Goal: Task Accomplishment & Management: Manage account settings

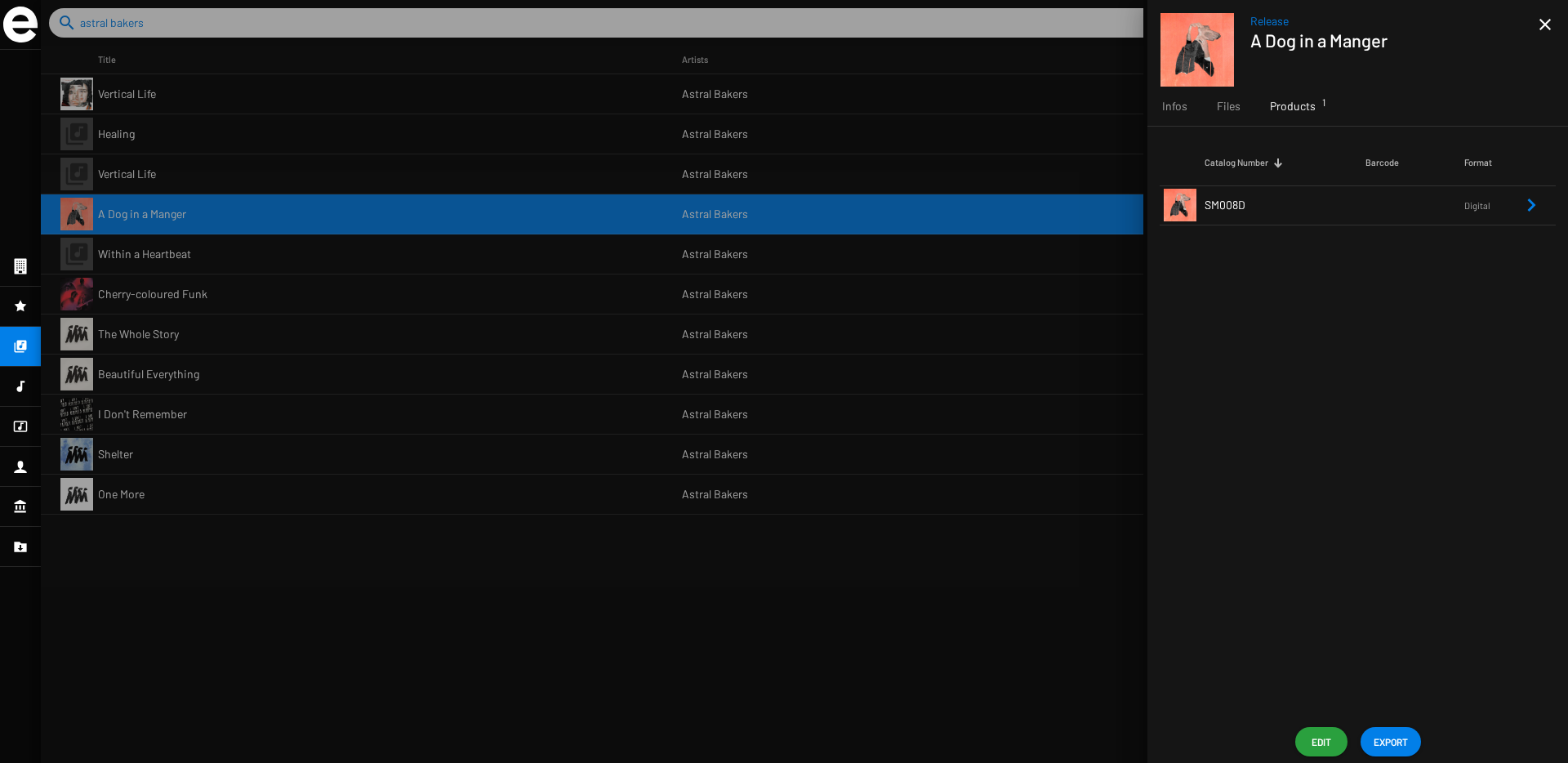
click at [1304, 207] on td "SM008D" at bounding box center [1285, 206] width 161 height 39
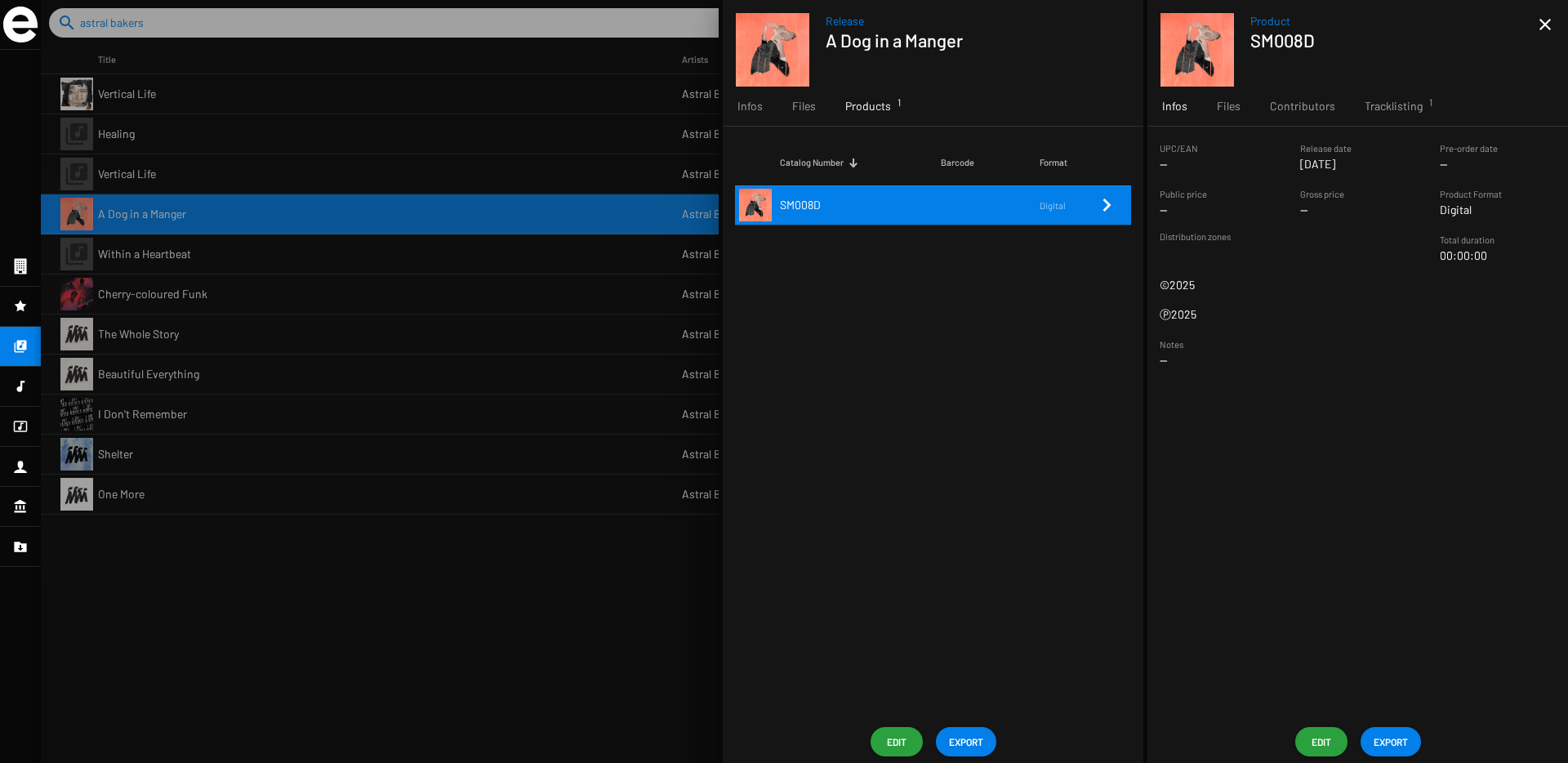
click at [1316, 737] on span "Edit" at bounding box center [1321, 742] width 27 height 29
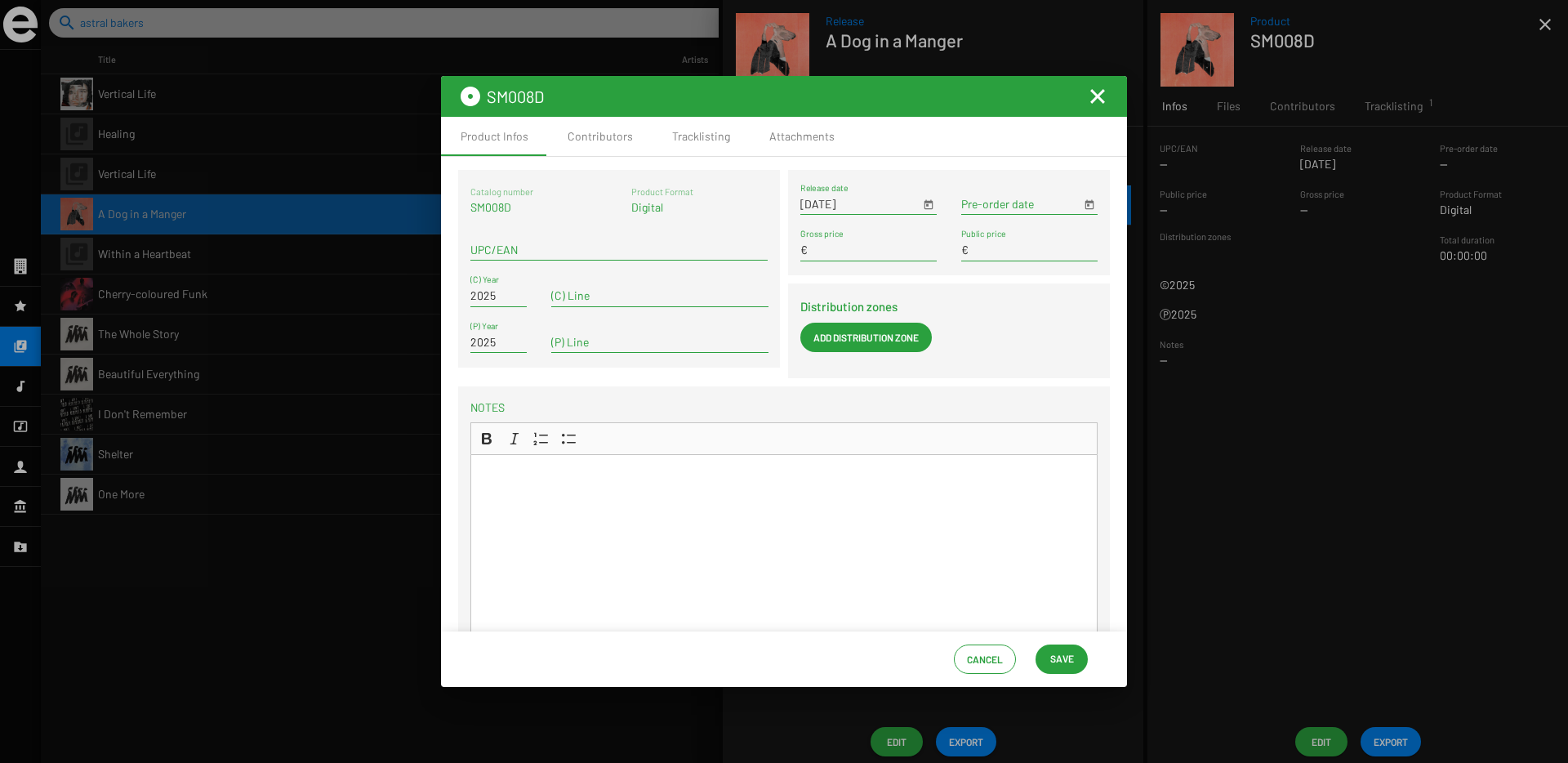
click at [504, 229] on div "UPC/EAN" at bounding box center [619, 244] width 297 height 32
paste input "8721253879381"
type input "8721253879381"
click at [1074, 665] on span "Save" at bounding box center [1061, 659] width 27 height 29
click at [1096, 98] on mat-icon "Fermer la fenêtre" at bounding box center [1097, 96] width 20 height 20
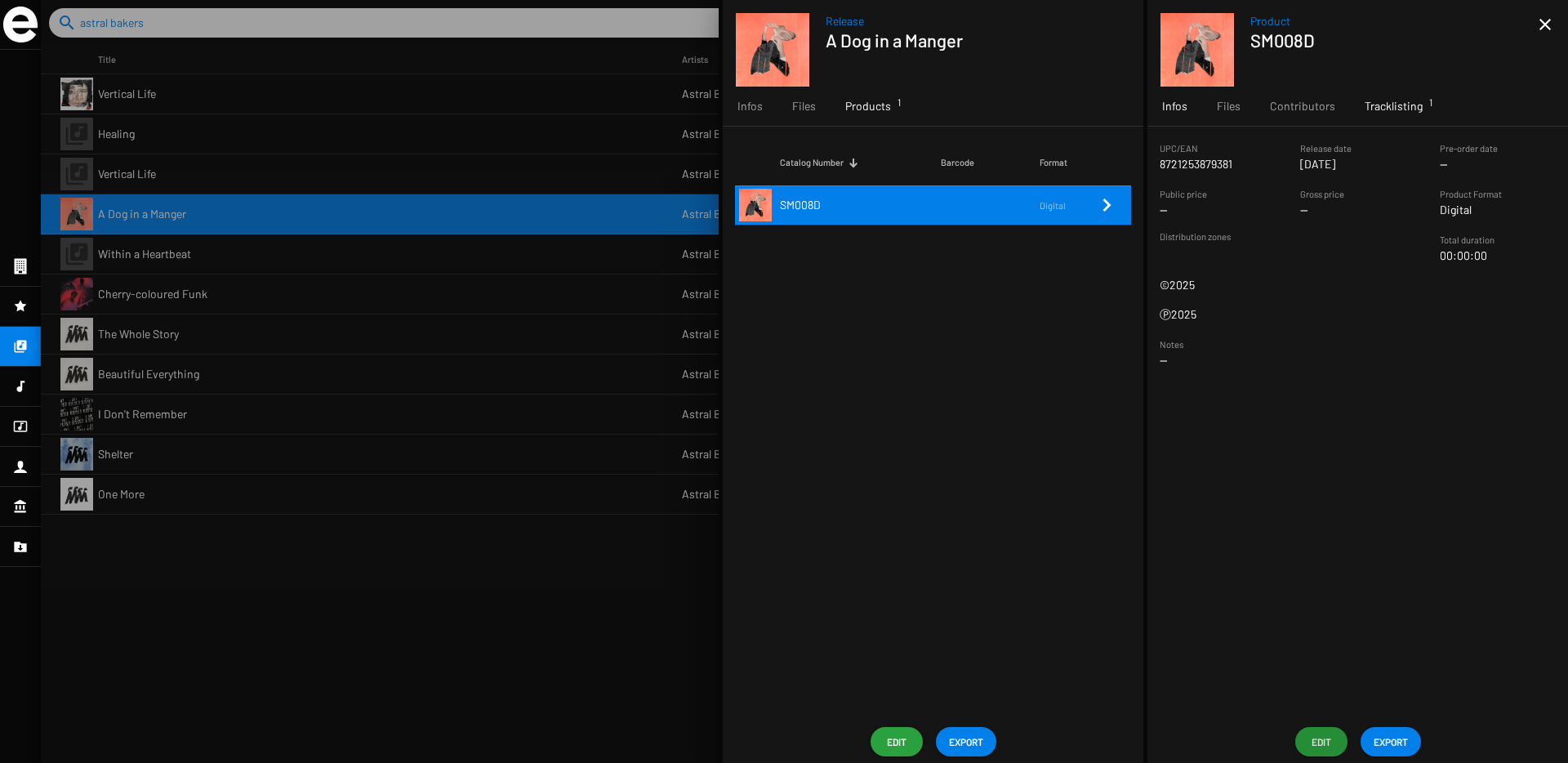
click at [1382, 104] on span "Tracklisting 1" at bounding box center [1393, 105] width 58 height 16
click at [1544, 26] on mat-icon "close" at bounding box center [1545, 24] width 20 height 20
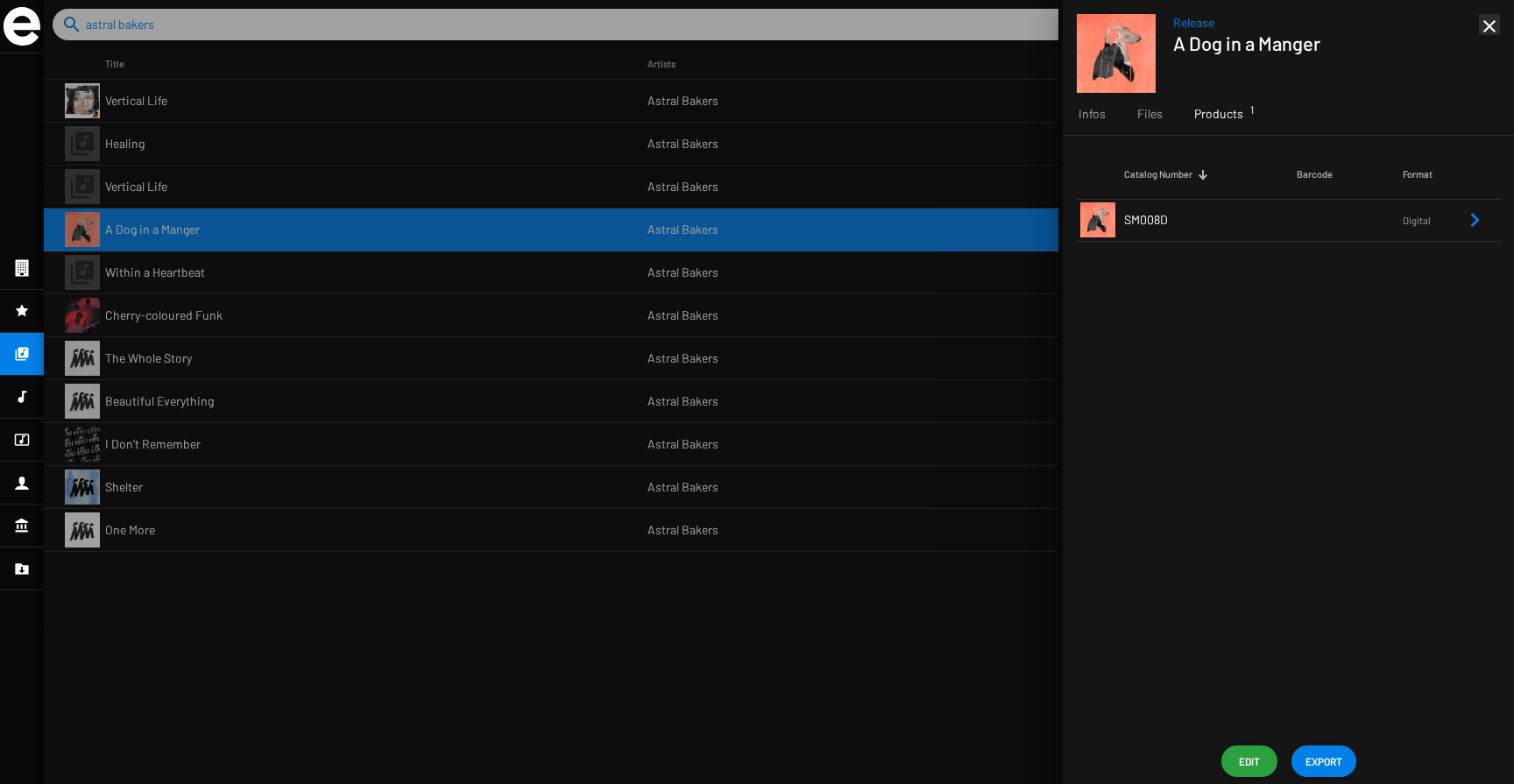
click at [1490, 29] on mat-icon "close" at bounding box center [1488, 26] width 21 height 21
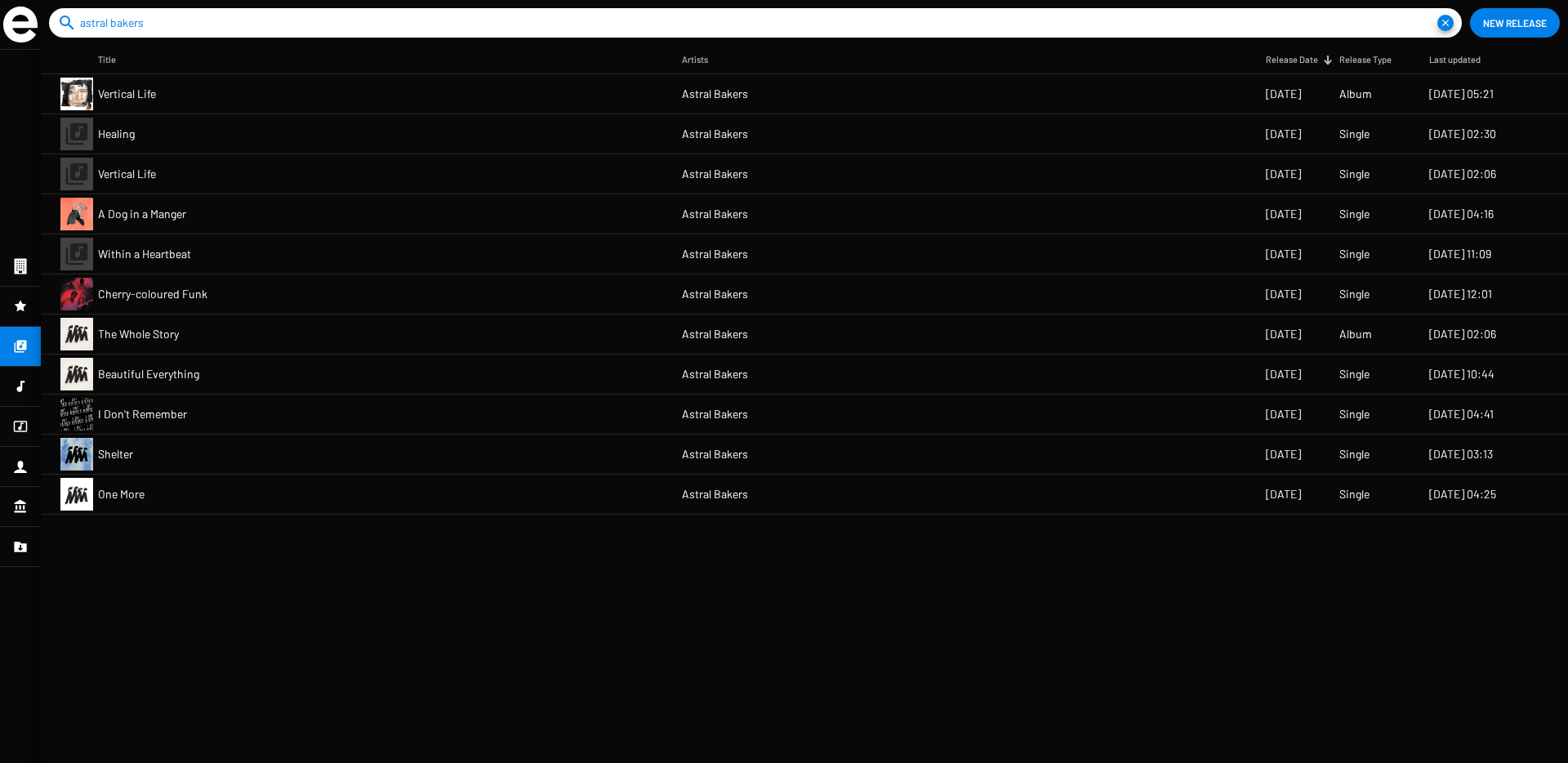
click at [466, 267] on mat-cell "Within a Heartbeat" at bounding box center [389, 254] width 584 height 39
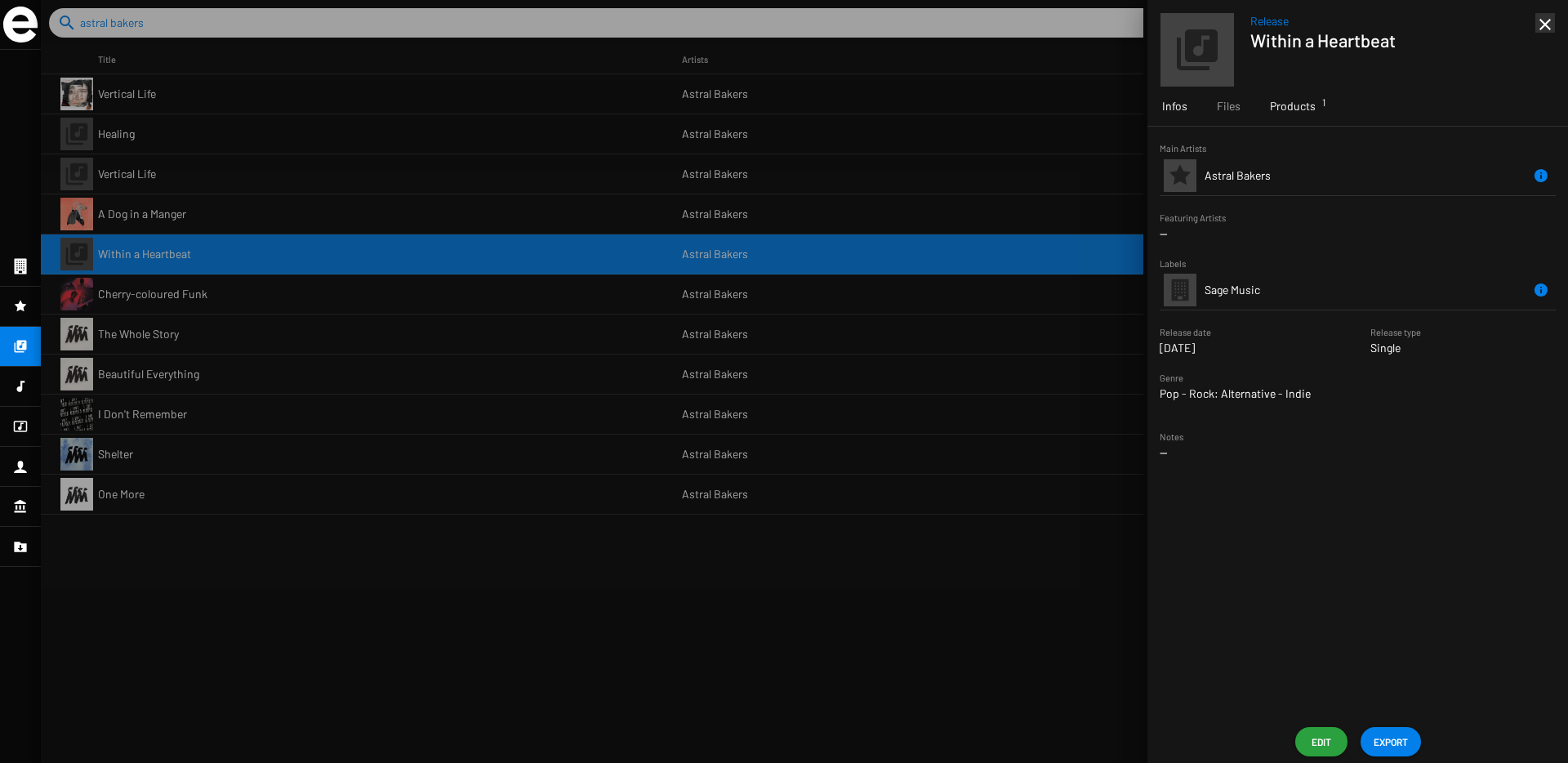
click at [1280, 110] on span "Products 1" at bounding box center [1292, 105] width 45 height 16
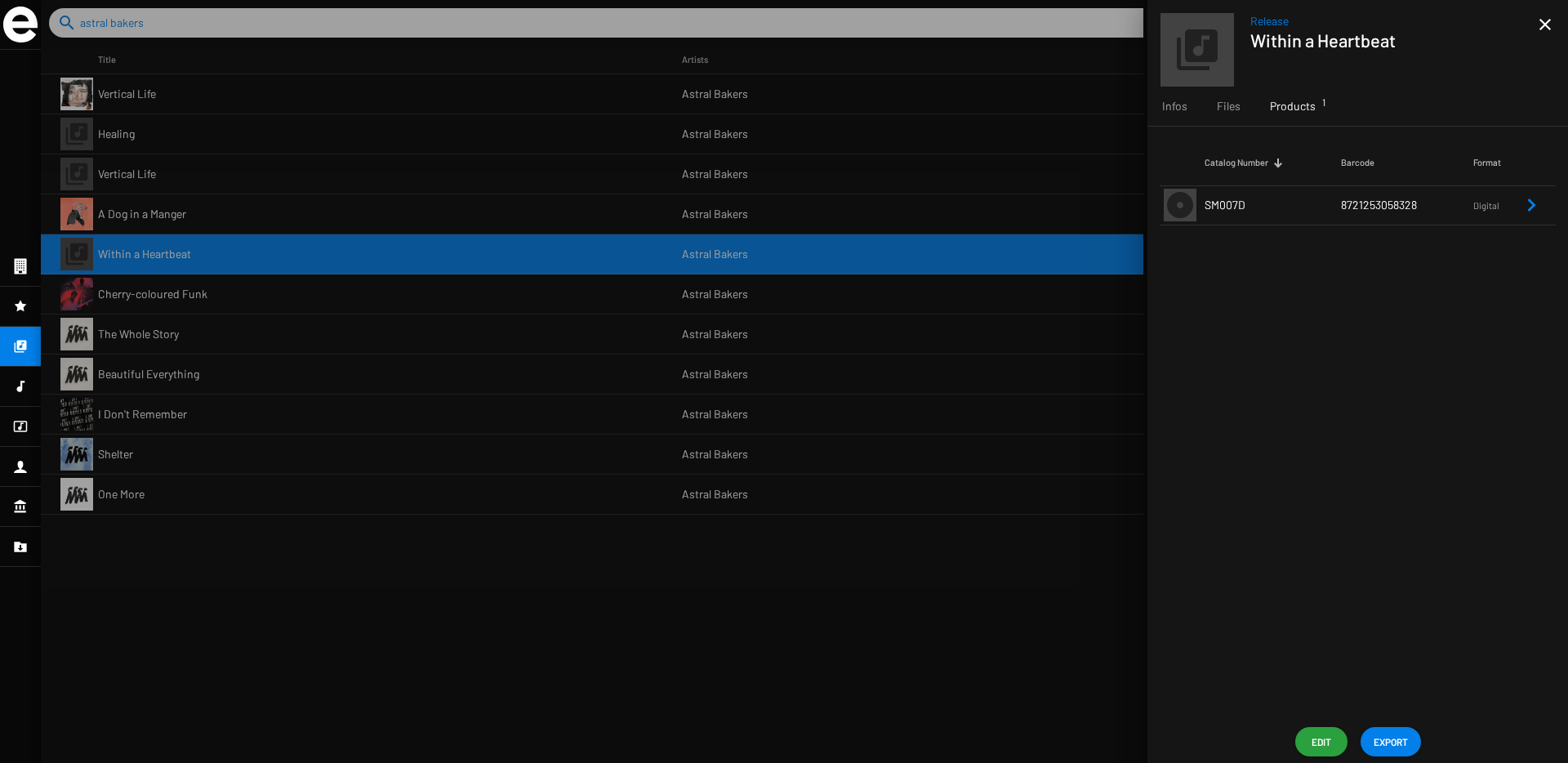
click at [1538, 201] on icon "Remove Reference" at bounding box center [1530, 205] width 20 height 20
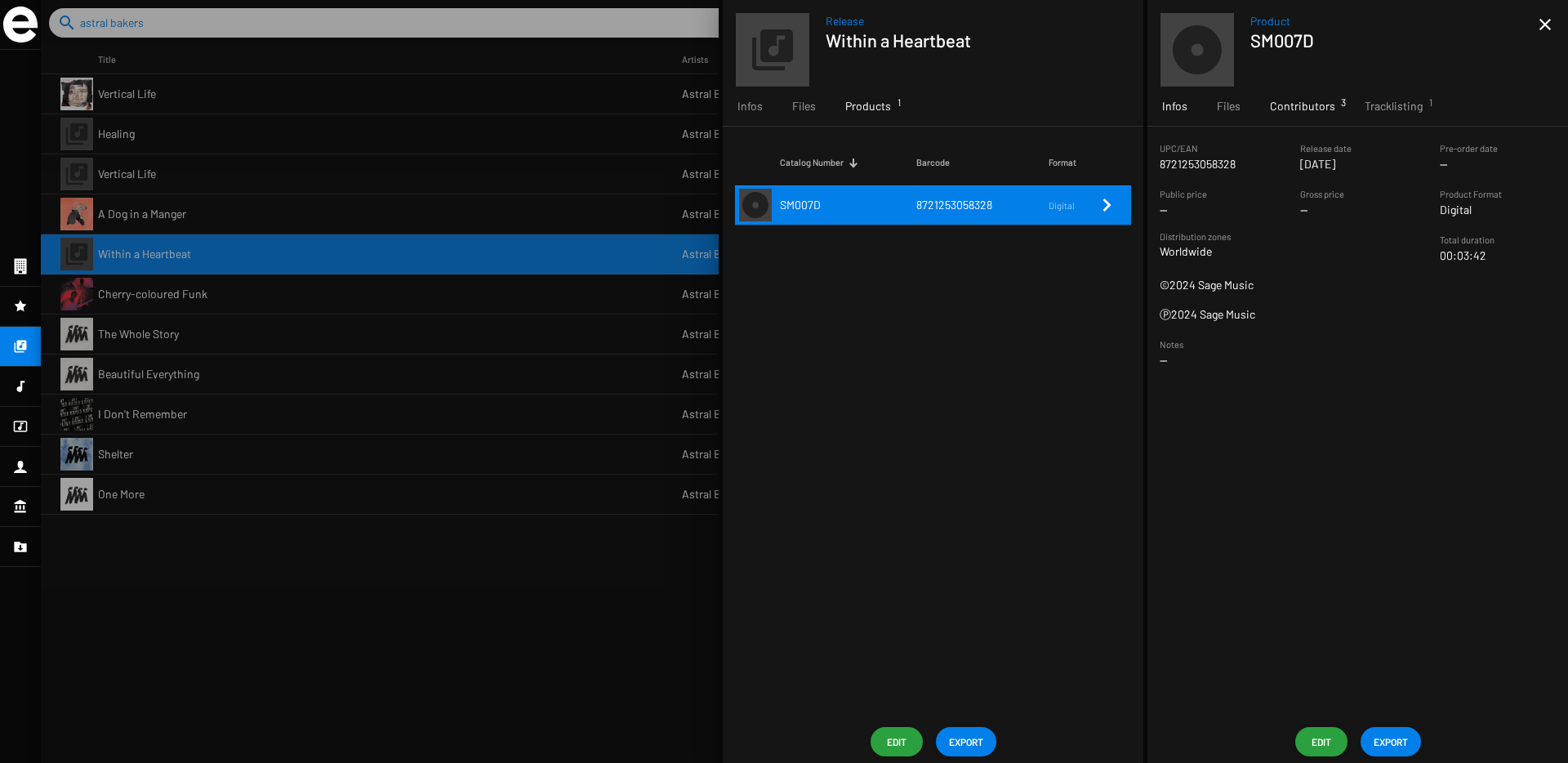
click at [1338, 107] on div "Contributors 3" at bounding box center [1302, 106] width 95 height 39
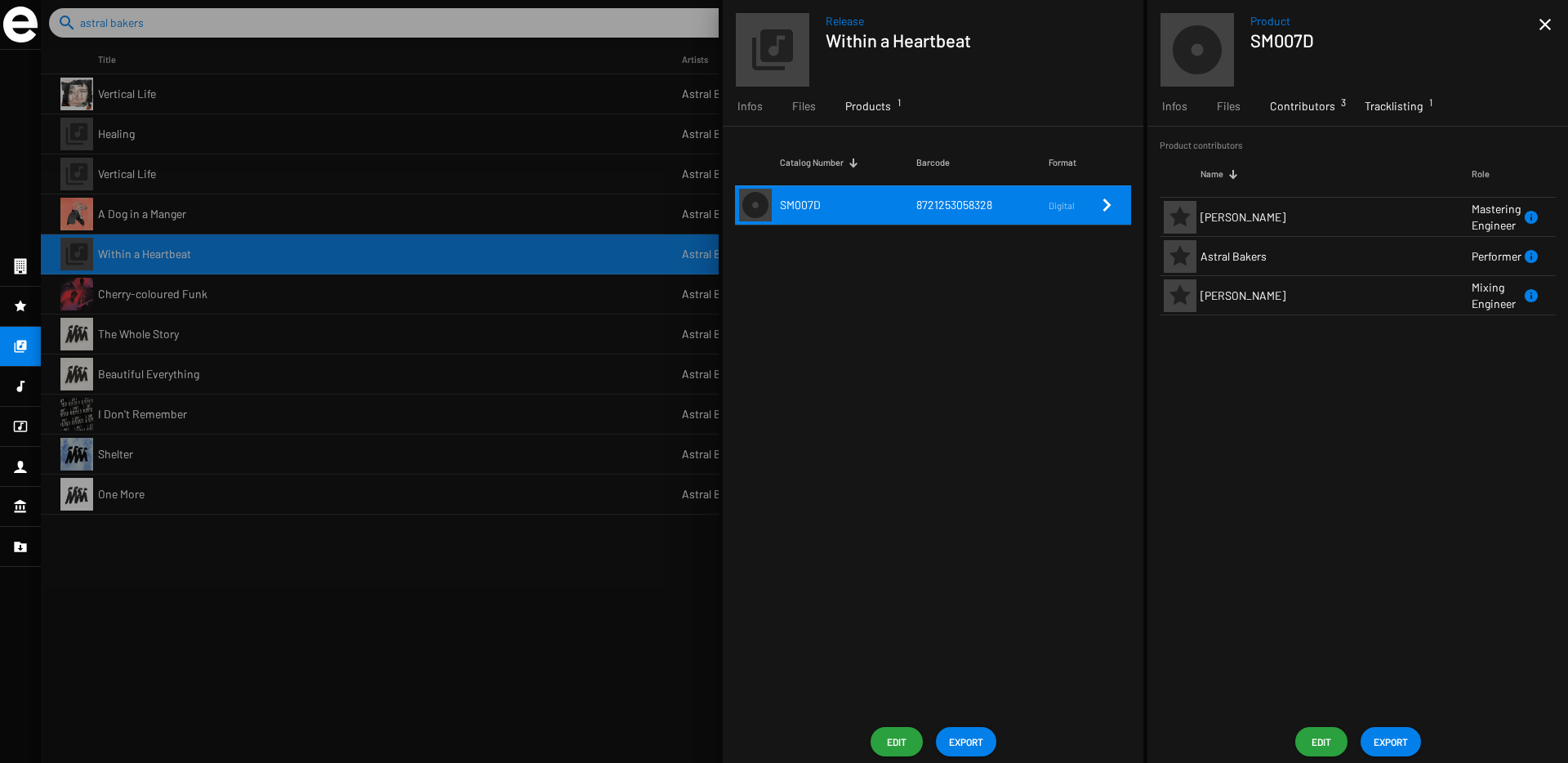
click at [1383, 110] on span "Tracklisting 1" at bounding box center [1393, 105] width 58 height 16
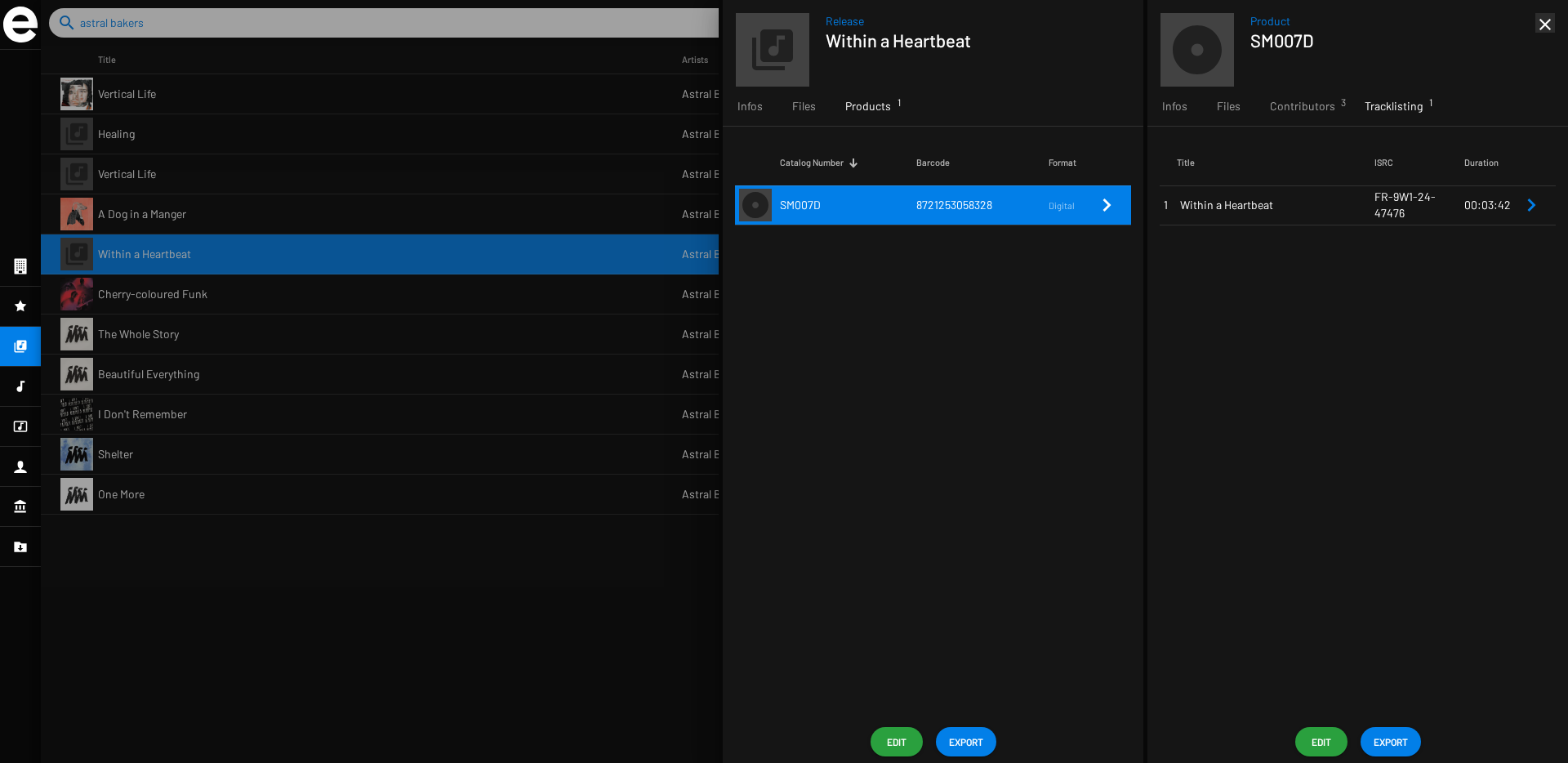
click at [1553, 24] on mat-icon "close" at bounding box center [1545, 24] width 20 height 20
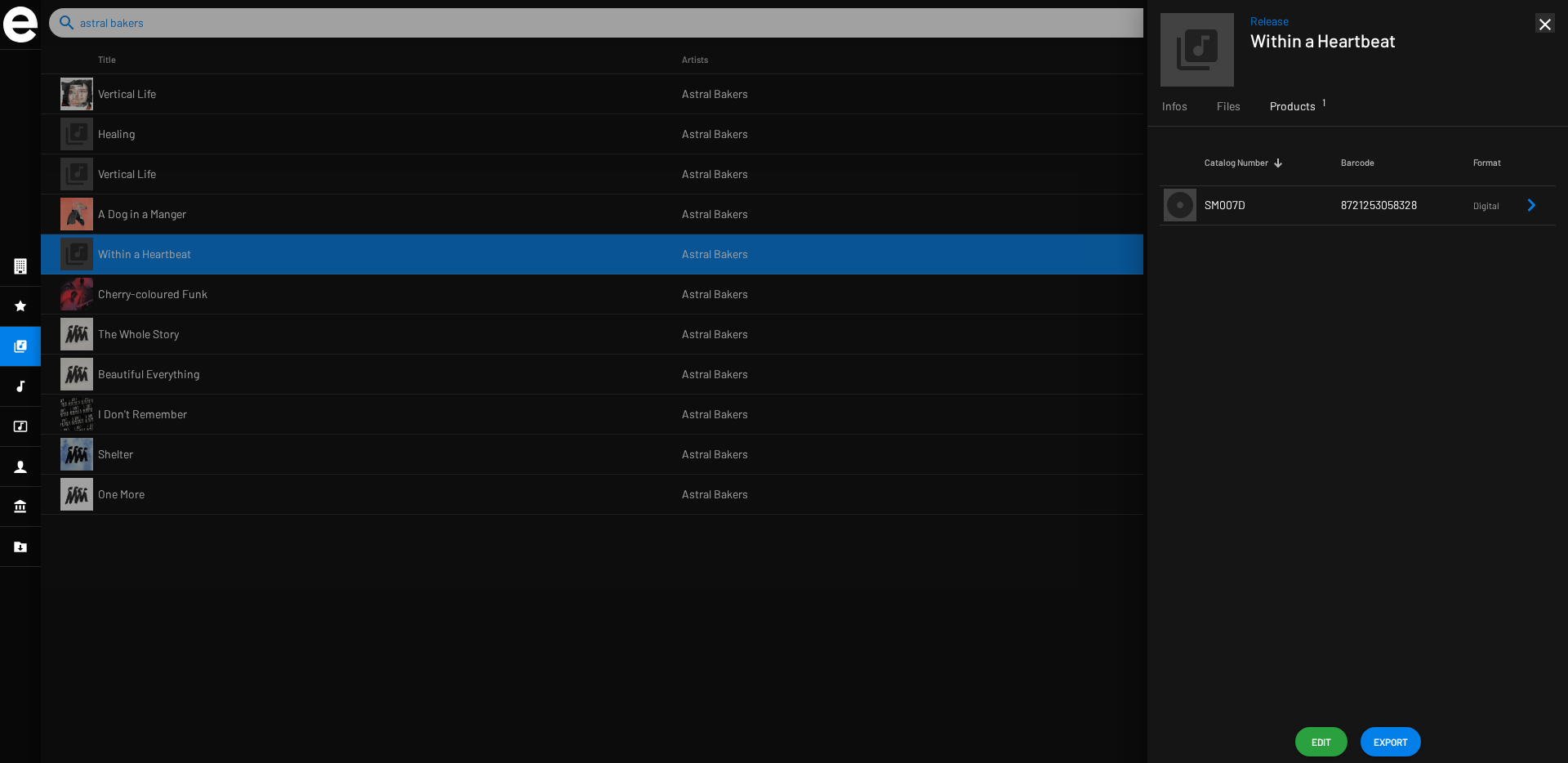
click at [1553, 24] on mat-icon "close" at bounding box center [1545, 24] width 20 height 20
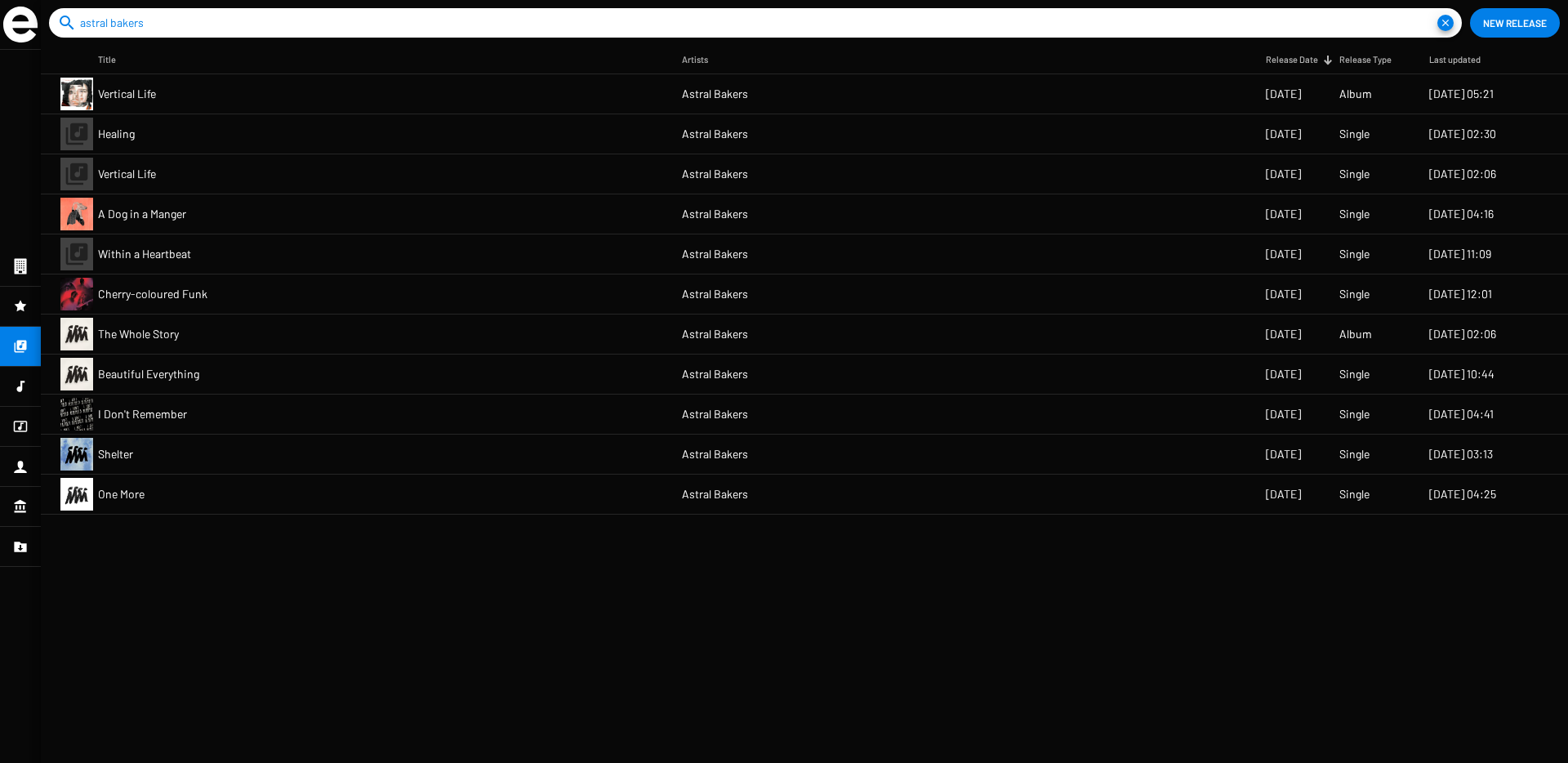
click at [817, 214] on mat-cell "Astral Bakers" at bounding box center [974, 214] width 584 height 39
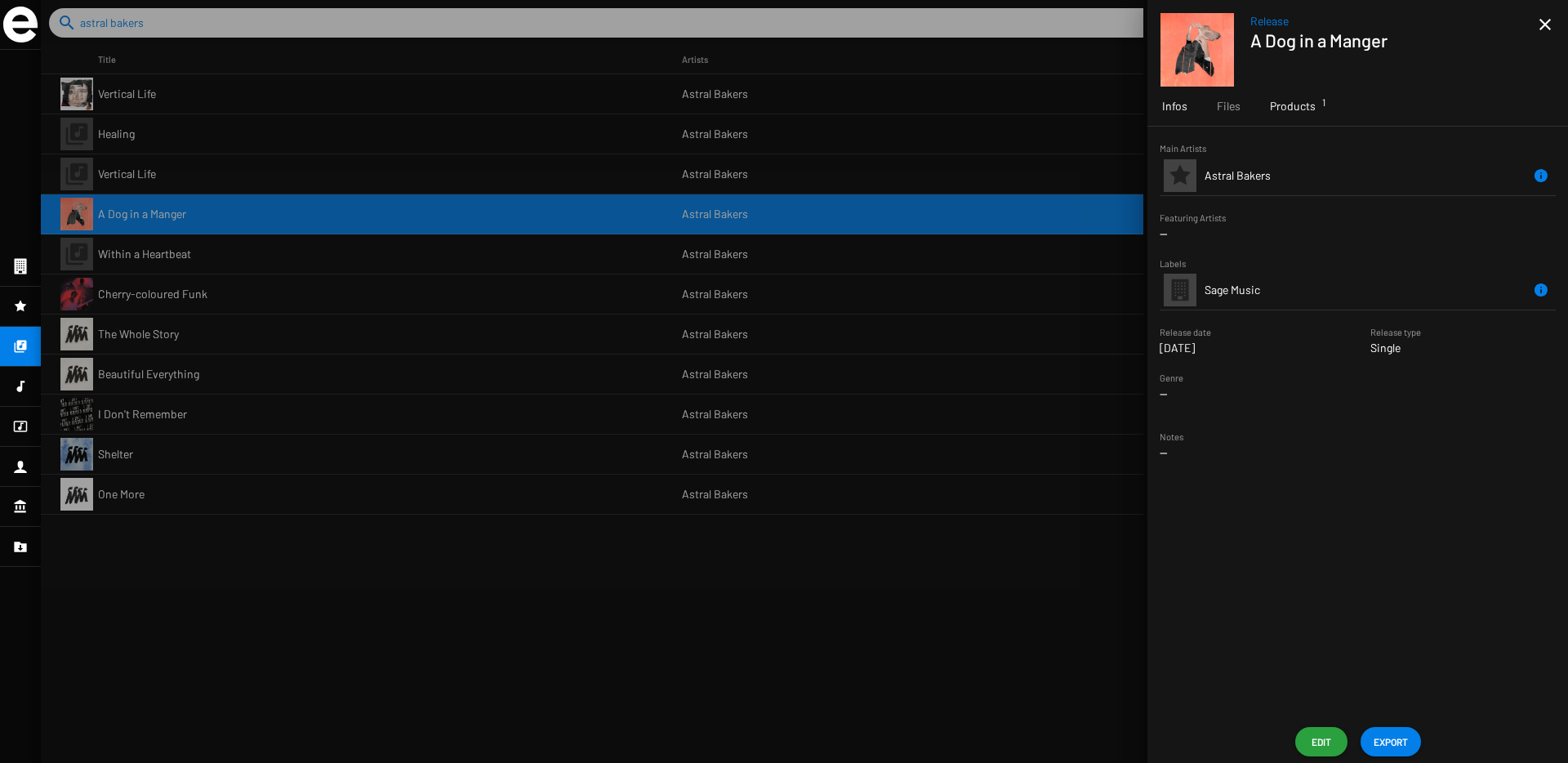
click at [1290, 107] on span "Products 1" at bounding box center [1292, 105] width 45 height 16
click at [1522, 206] on icon "Remove Reference" at bounding box center [1530, 205] width 20 height 20
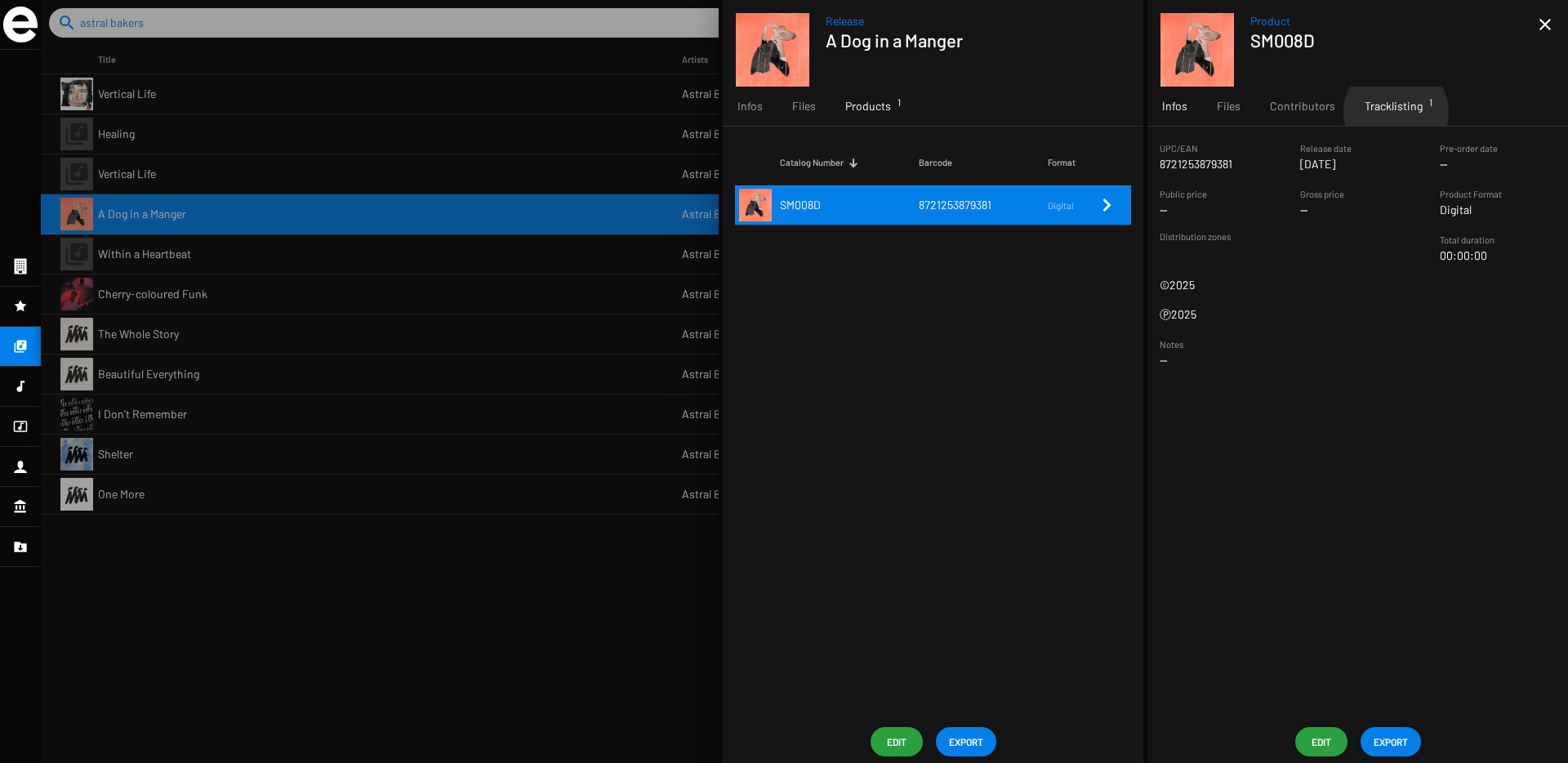
click at [1393, 112] on span "Tracklisting 1" at bounding box center [1393, 105] width 58 height 16
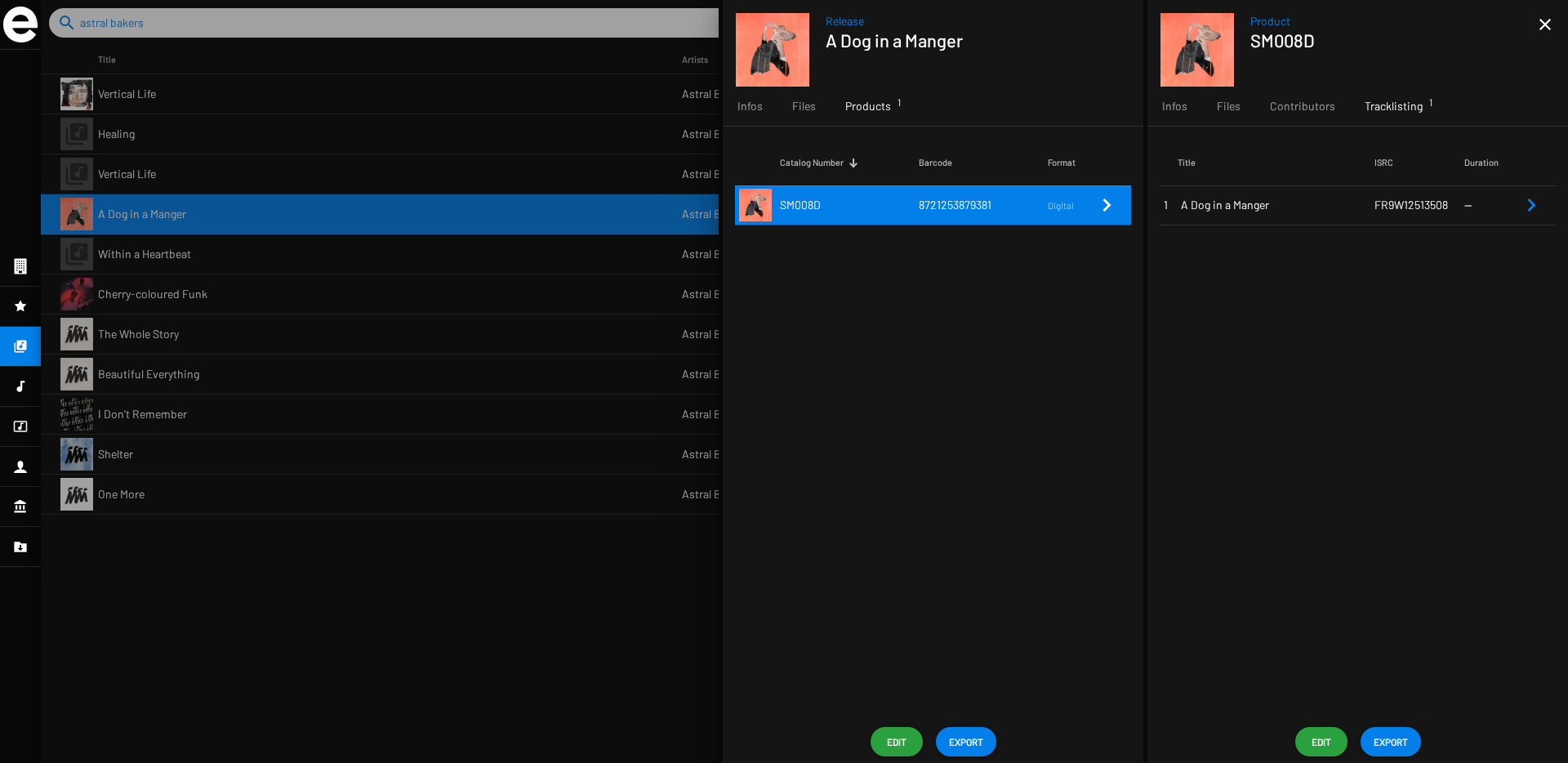
click at [1562, 13] on app-overview-header "Product SM008D close" at bounding box center [1357, 43] width 420 height 86
click at [1540, 25] on mat-icon "close" at bounding box center [1545, 24] width 20 height 20
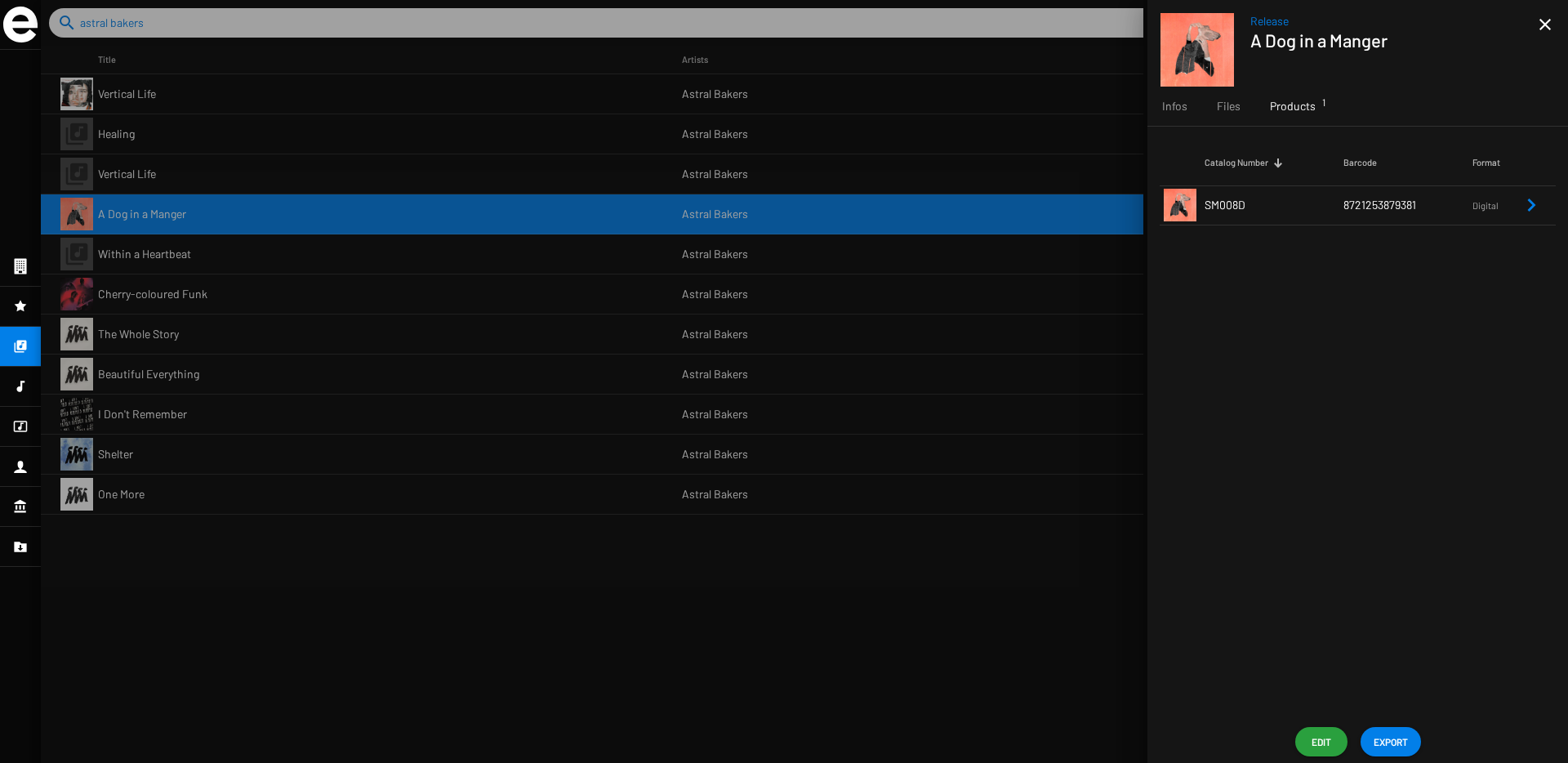
click at [707, 170] on div at bounding box center [805, 381] width 1527 height 763
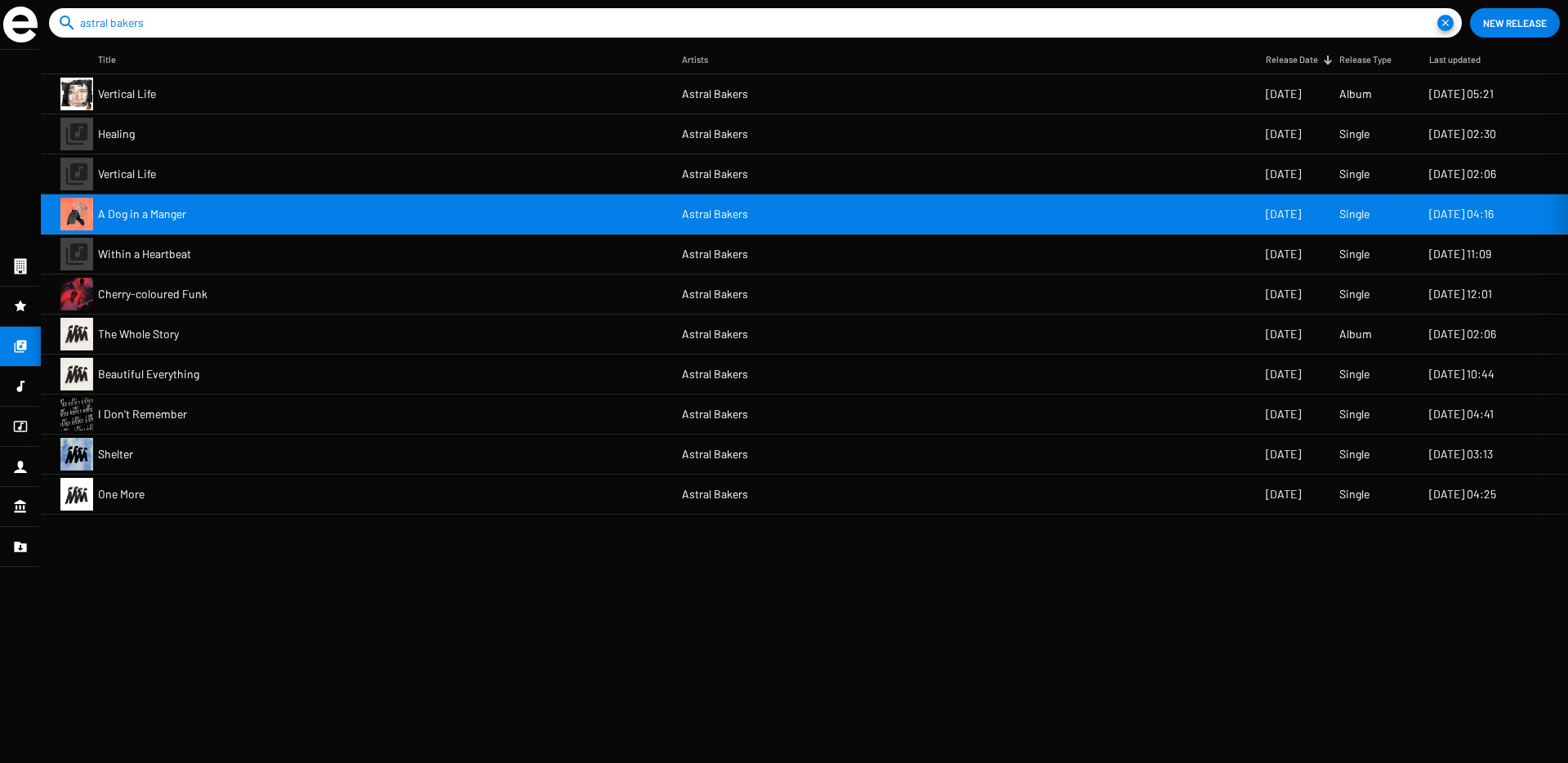
click at [732, 170] on div at bounding box center [805, 381] width 1527 height 763
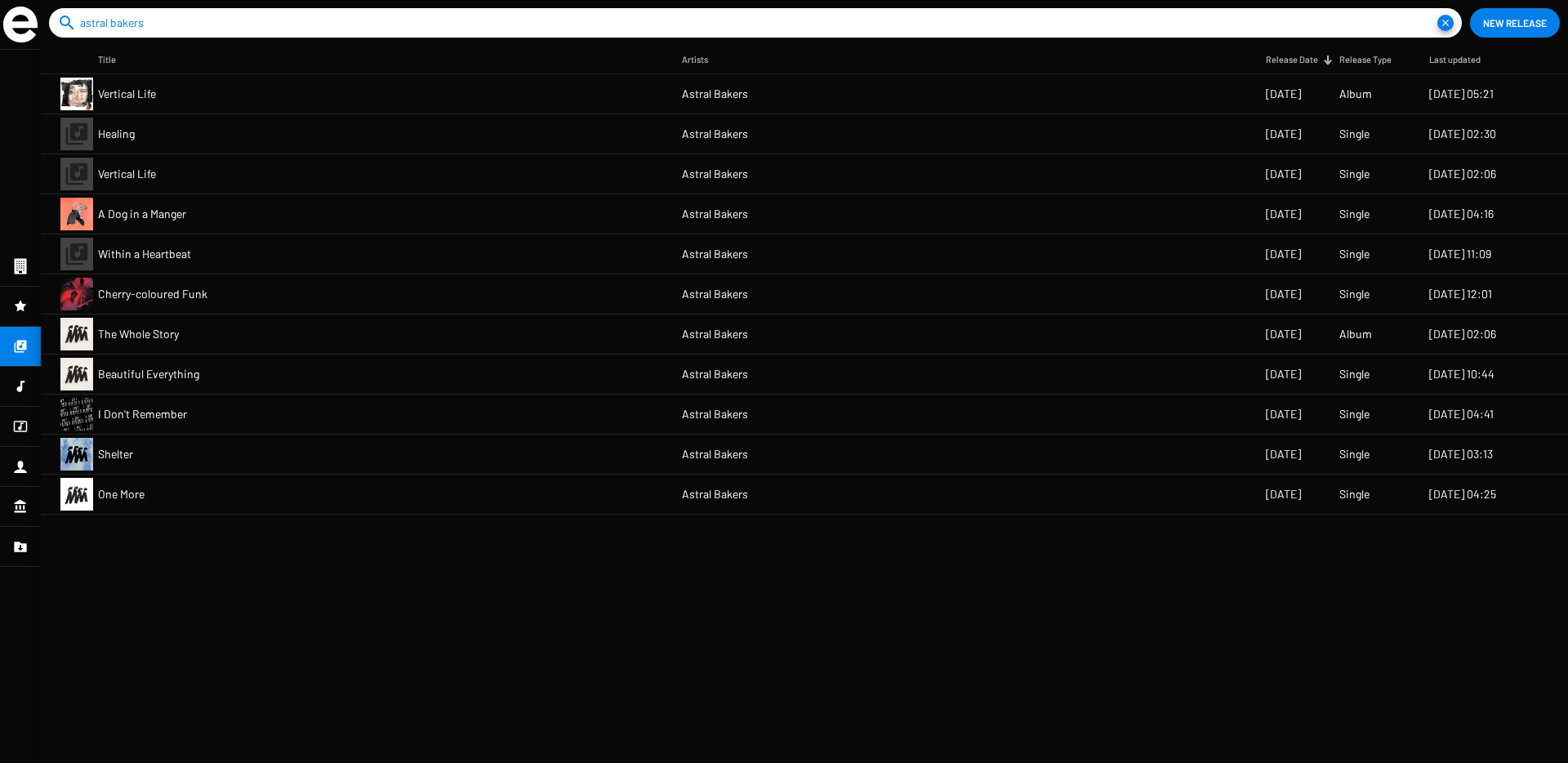
click at [1389, 182] on mat-cell "Single" at bounding box center [1384, 174] width 90 height 39
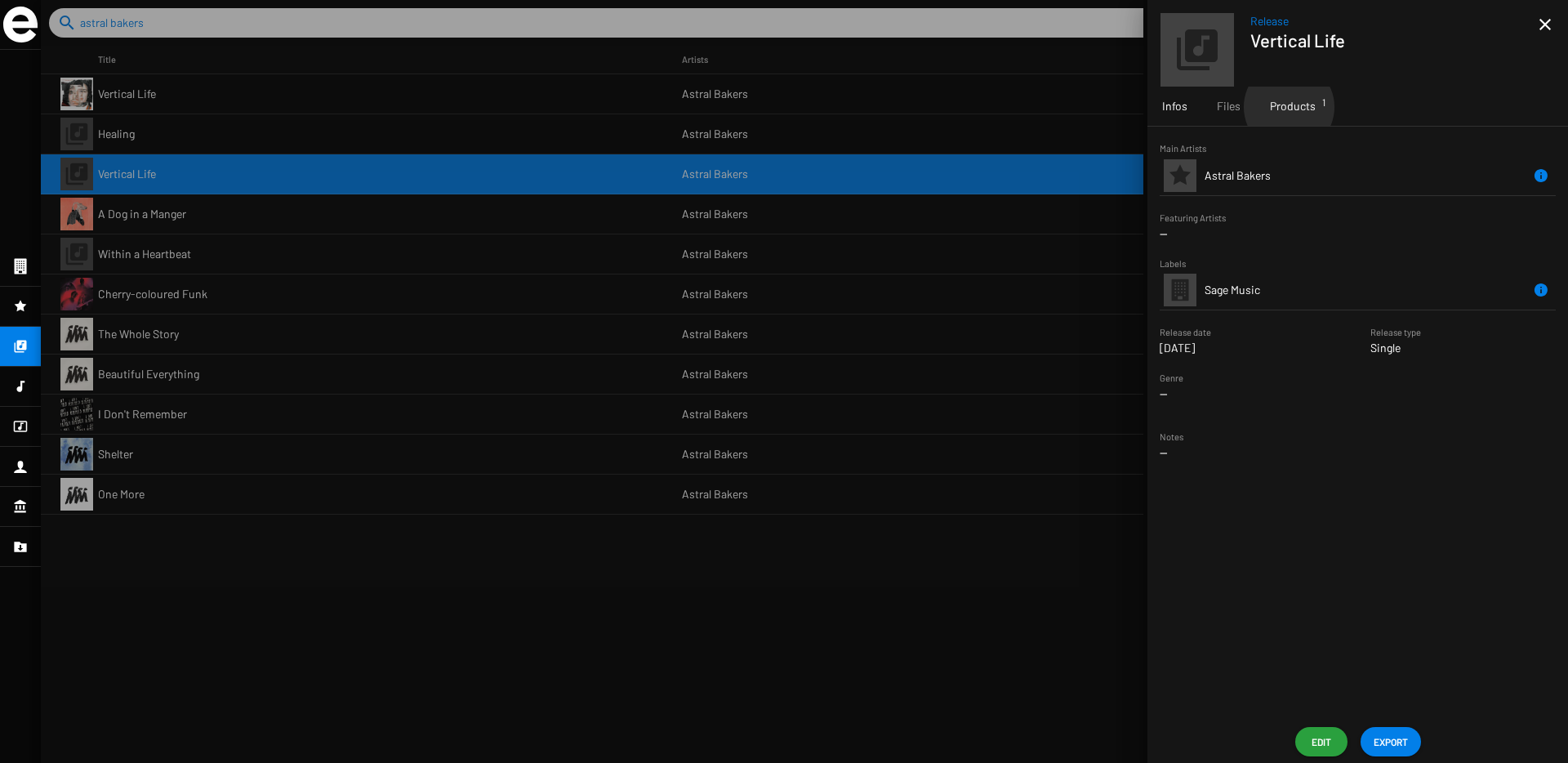
click at [1287, 107] on span "Products 1" at bounding box center [1292, 105] width 45 height 16
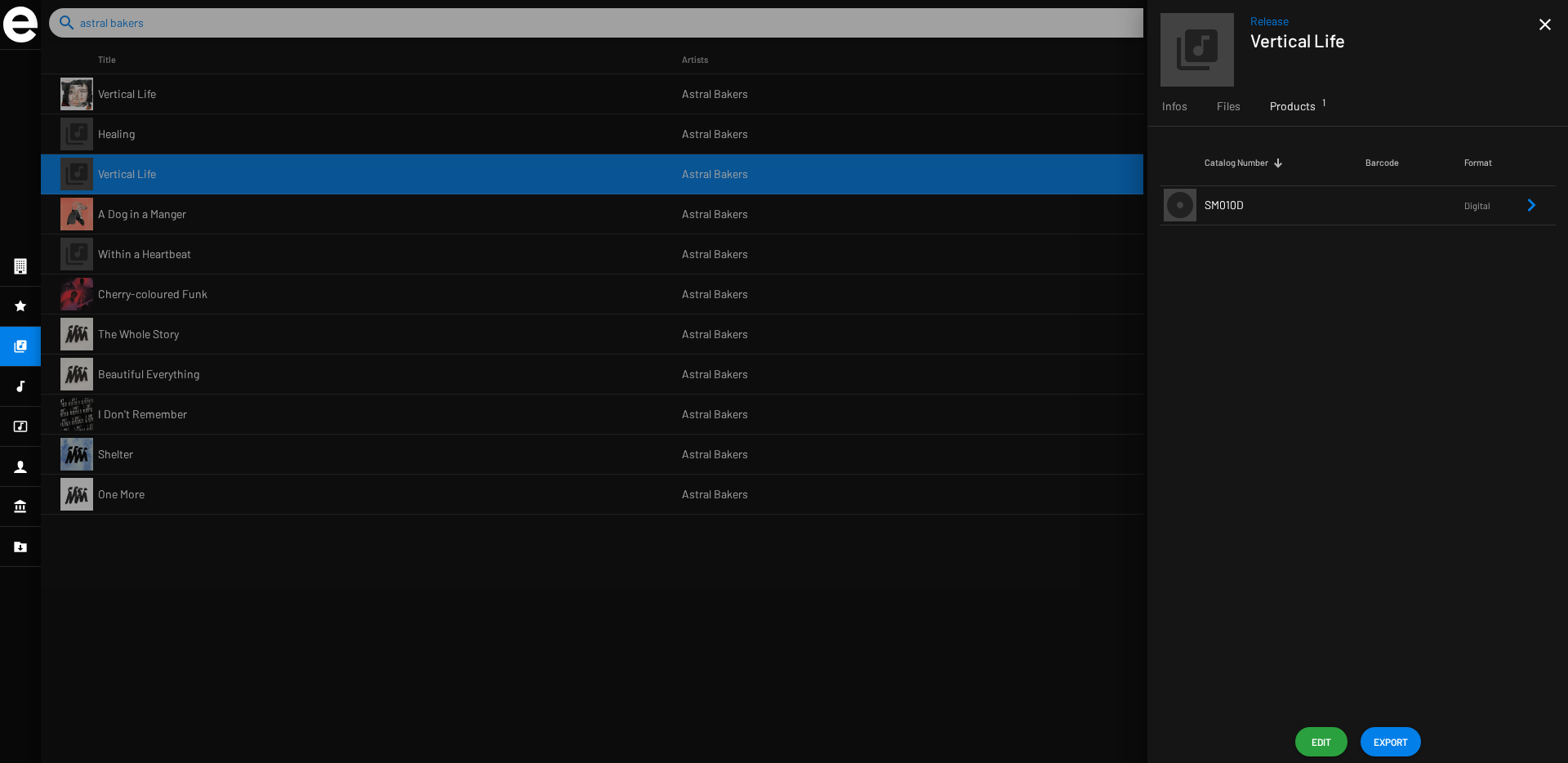
click at [1281, 210] on td "SM010D" at bounding box center [1285, 206] width 161 height 39
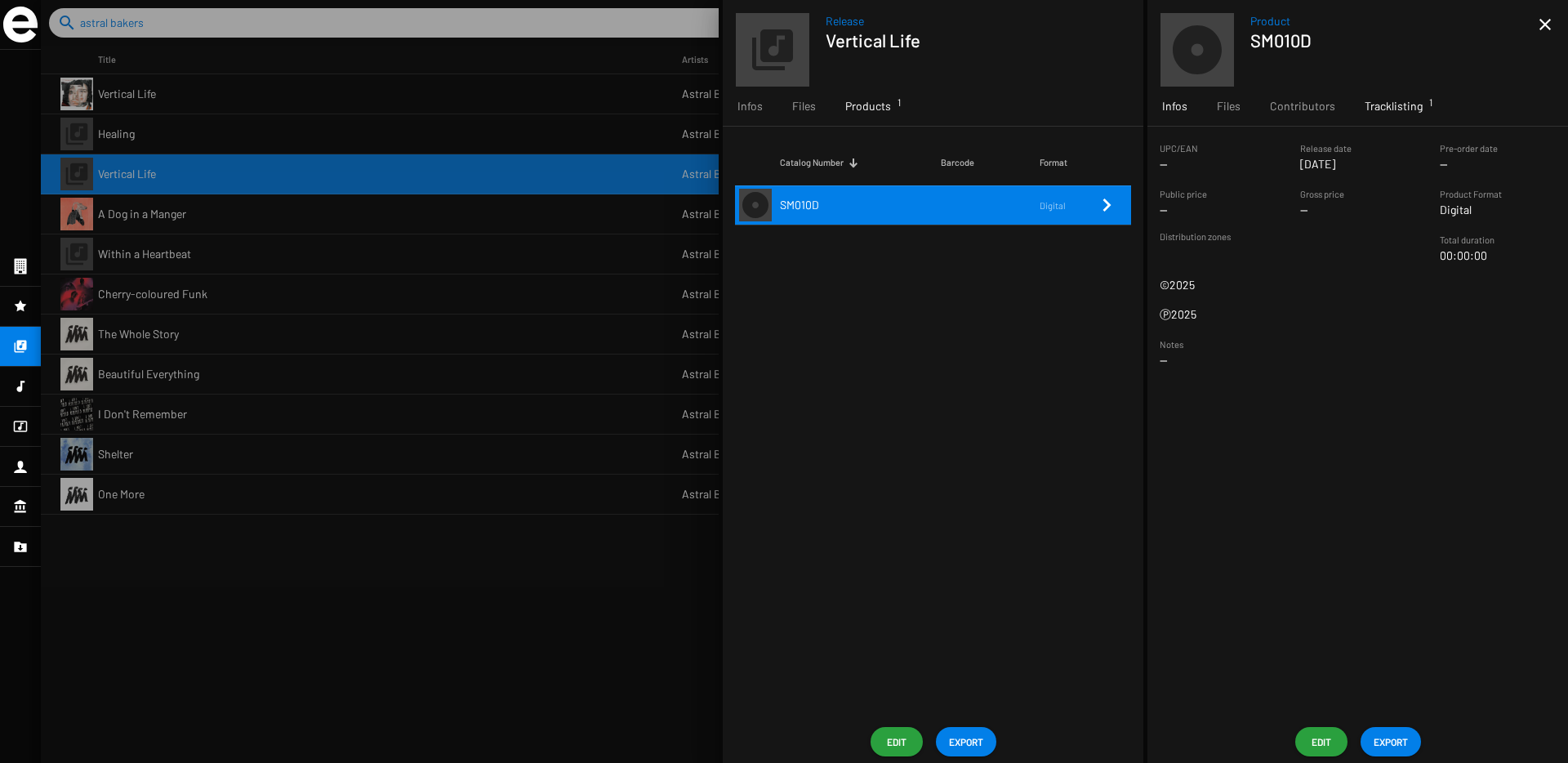
click at [1387, 110] on span "Tracklisting 1" at bounding box center [1393, 105] width 58 height 16
click at [1180, 100] on span "Infos" at bounding box center [1175, 105] width 26 height 16
click at [1312, 748] on span "Edit" at bounding box center [1321, 742] width 27 height 29
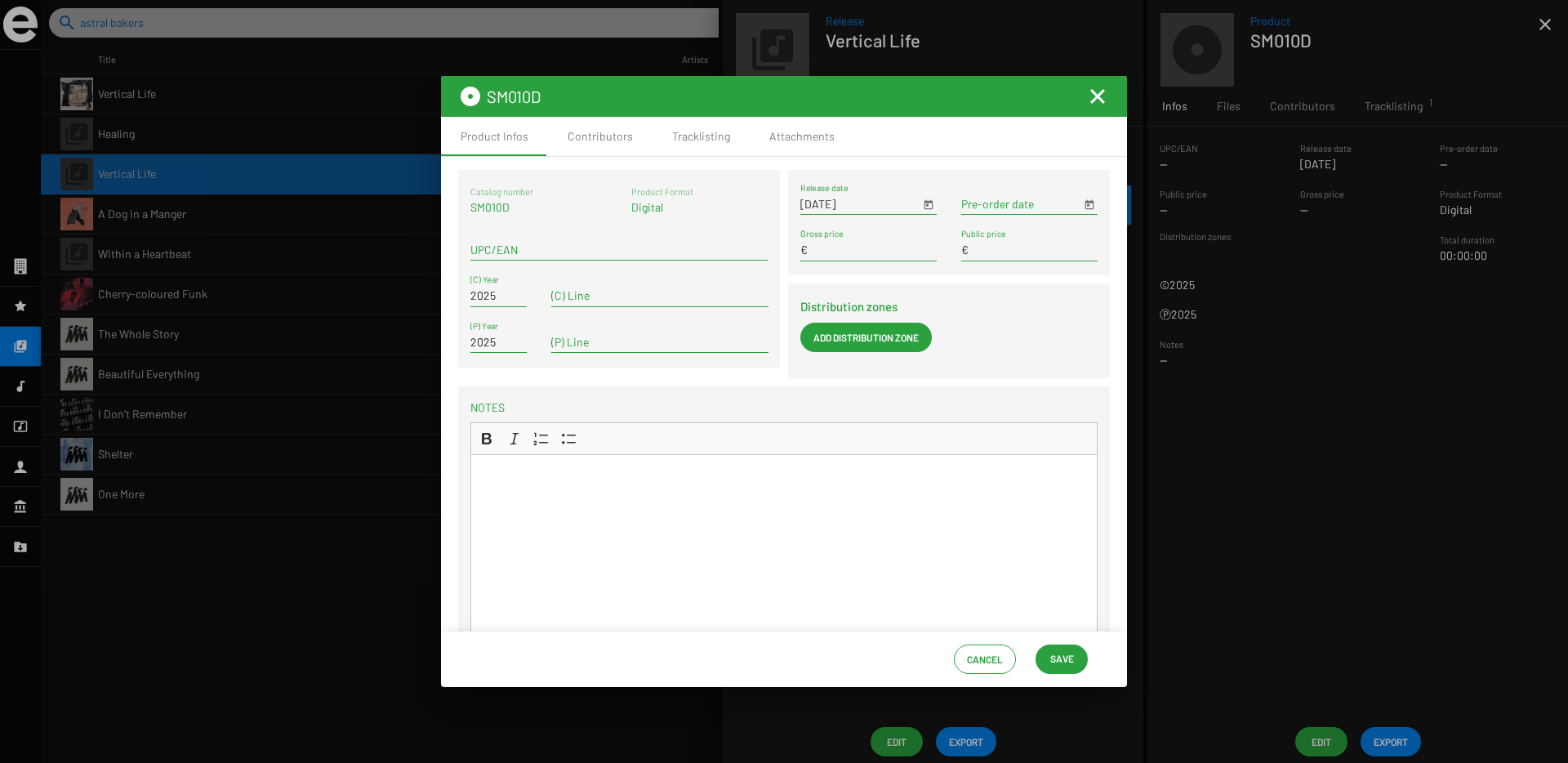
click at [501, 244] on input "UPC/EAN" at bounding box center [619, 249] width 297 height 13
paste input "8721215572237"
type input "8721215572237"
click at [1078, 654] on button "Save" at bounding box center [1061, 659] width 52 height 29
click at [1095, 99] on mat-icon "Fermer la fenêtre" at bounding box center [1097, 96] width 20 height 20
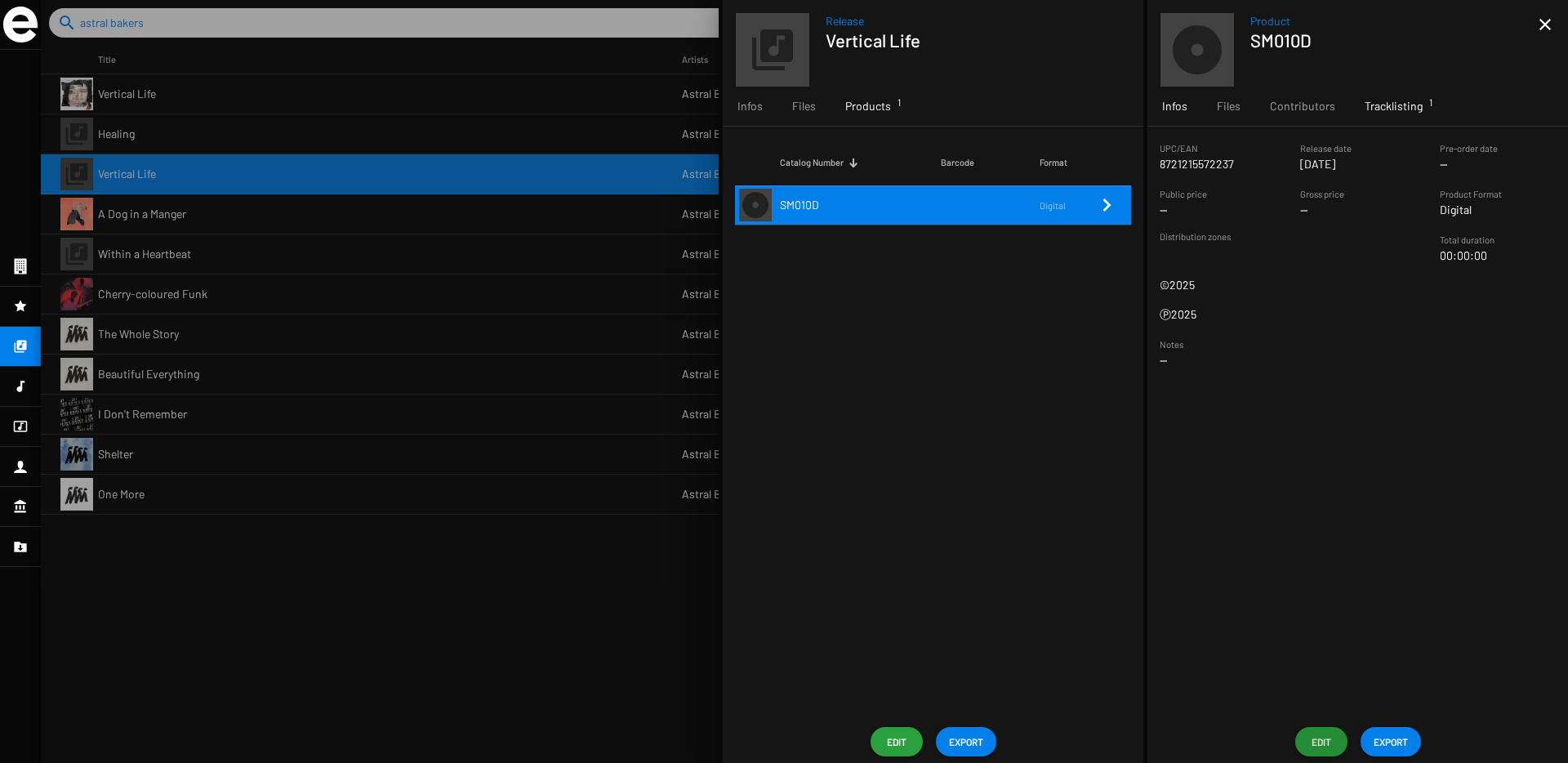
click at [1375, 96] on div "Tracklisting 1" at bounding box center [1393, 106] width 87 height 39
click at [1356, 216] on td "Vertical Life" at bounding box center [1279, 206] width 189 height 39
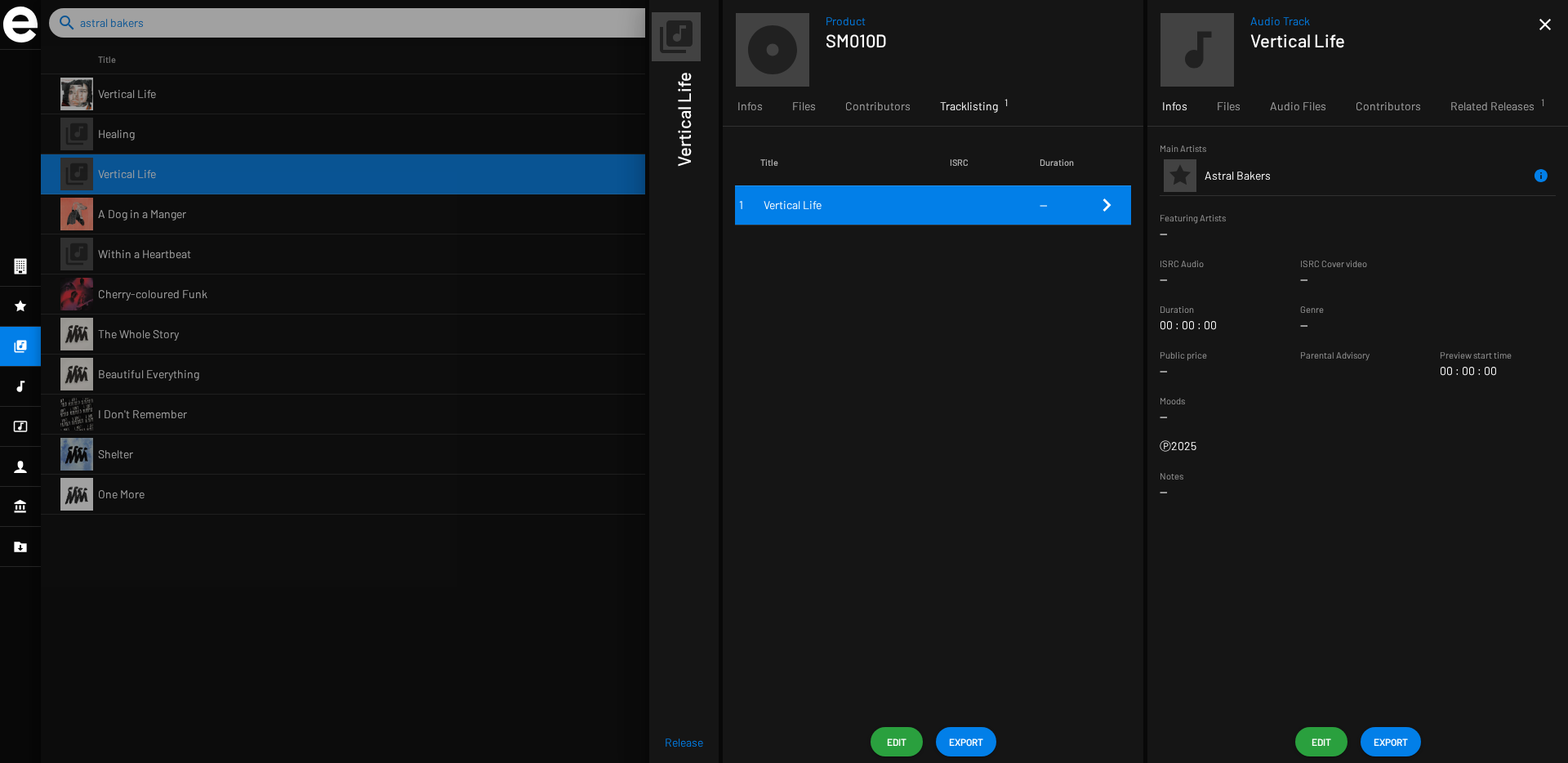
click at [1316, 731] on span "Edit" at bounding box center [1321, 742] width 27 height 29
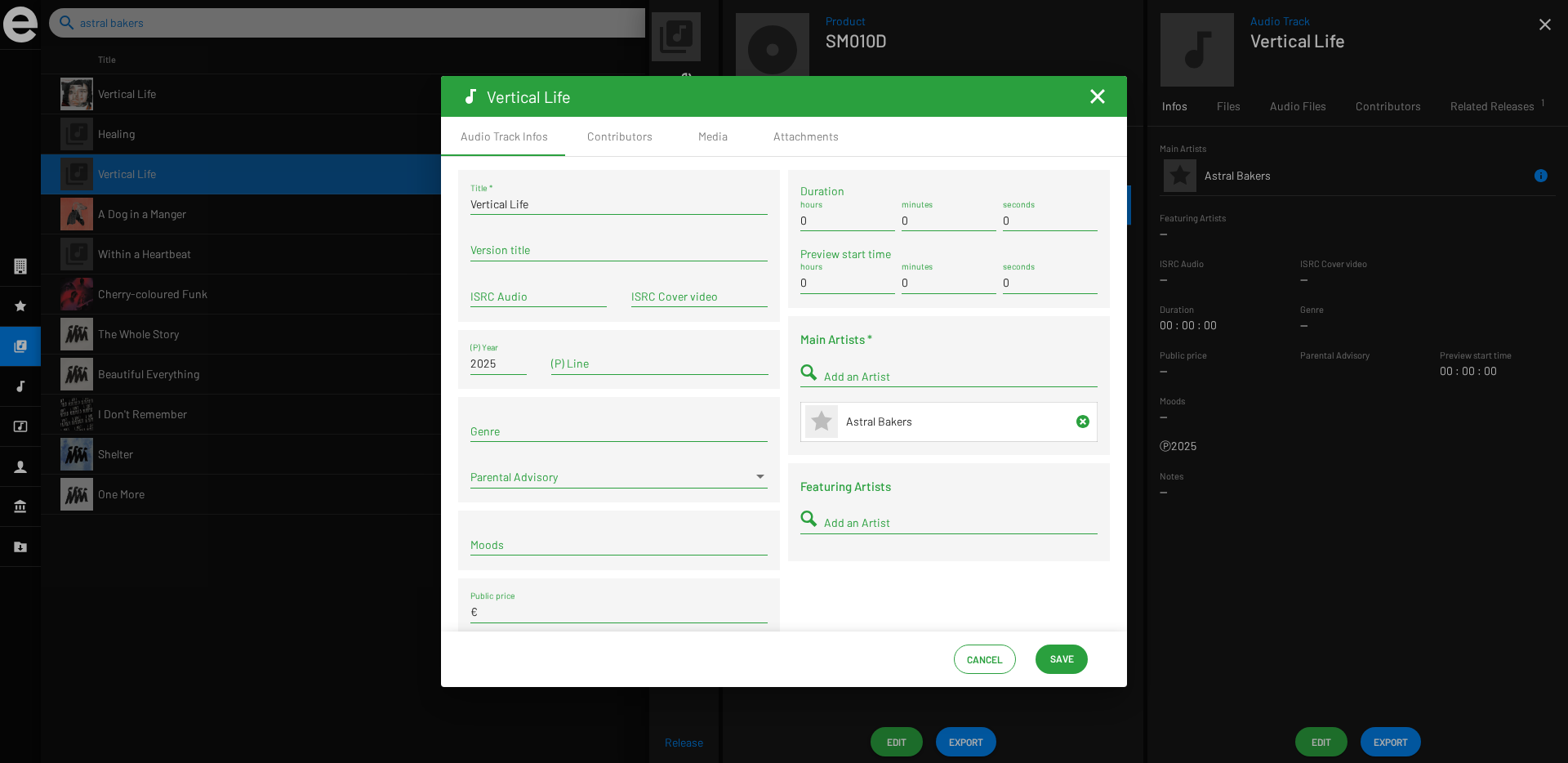
click at [506, 293] on input "ISRC Audio" at bounding box center [538, 296] width 136 height 13
paste input "FR9W12528214"
type input "FR9W12528214"
click at [1063, 660] on span "Save" at bounding box center [1062, 659] width 24 height 29
click at [1060, 656] on span "Save" at bounding box center [1062, 659] width 24 height 29
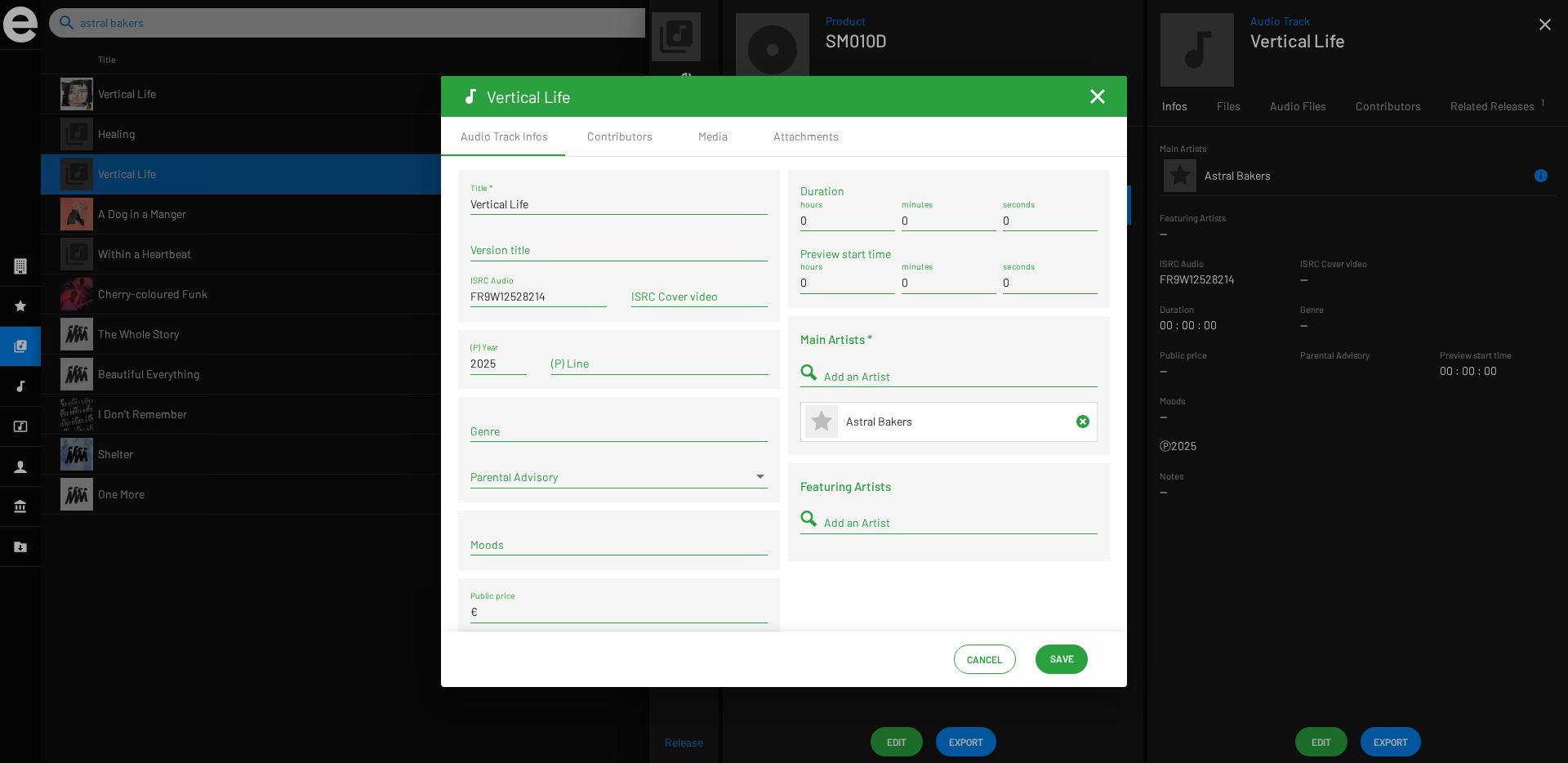
click at [1102, 96] on mat-icon "Fermer la fenêtre" at bounding box center [1097, 96] width 20 height 20
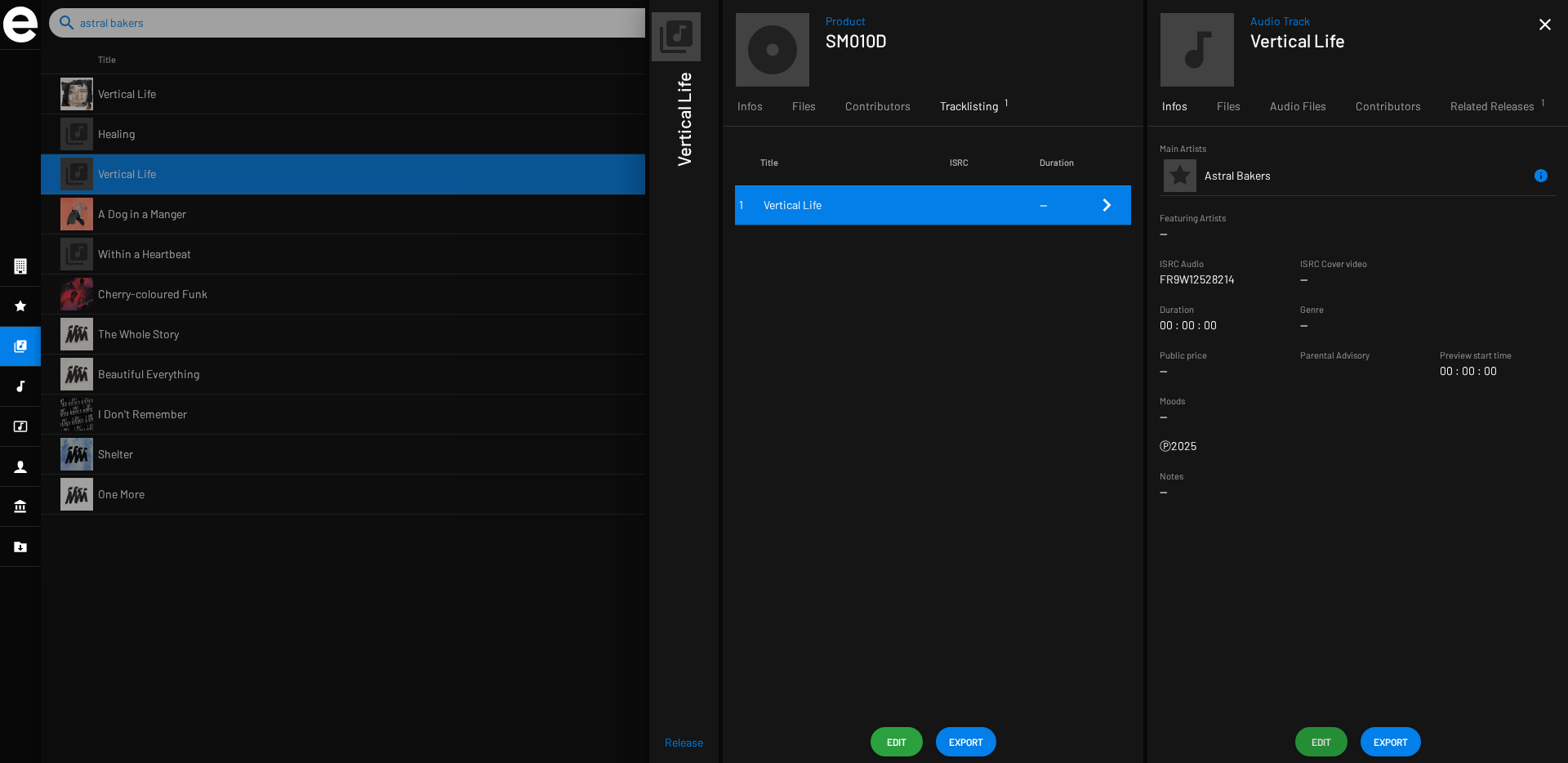
click at [1531, 27] on span "Audio Track" at bounding box center [1394, 21] width 288 height 16
click at [1535, 27] on mat-icon "close" at bounding box center [1545, 24] width 20 height 20
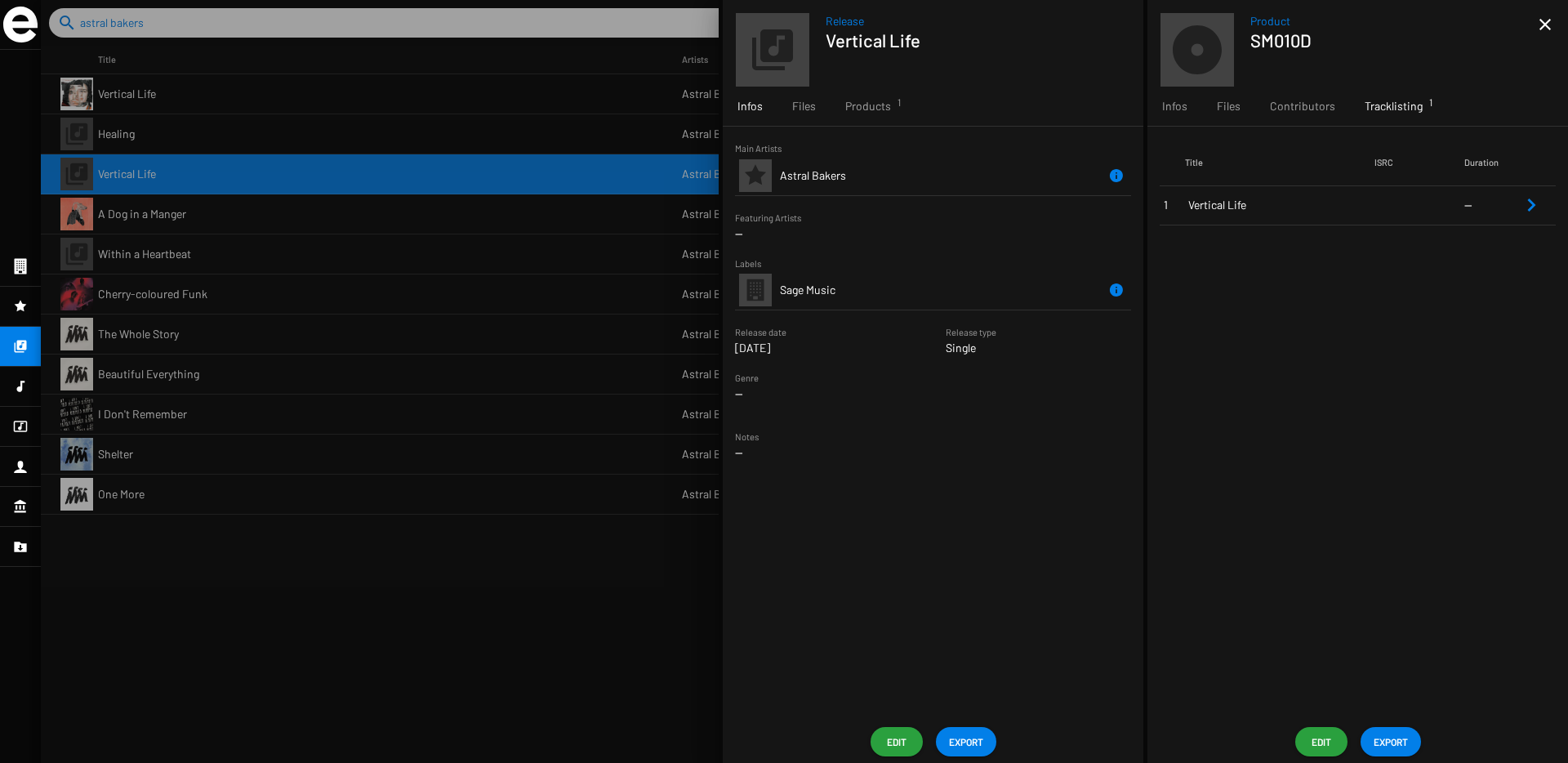
click at [165, 174] on div at bounding box center [805, 381] width 1527 height 763
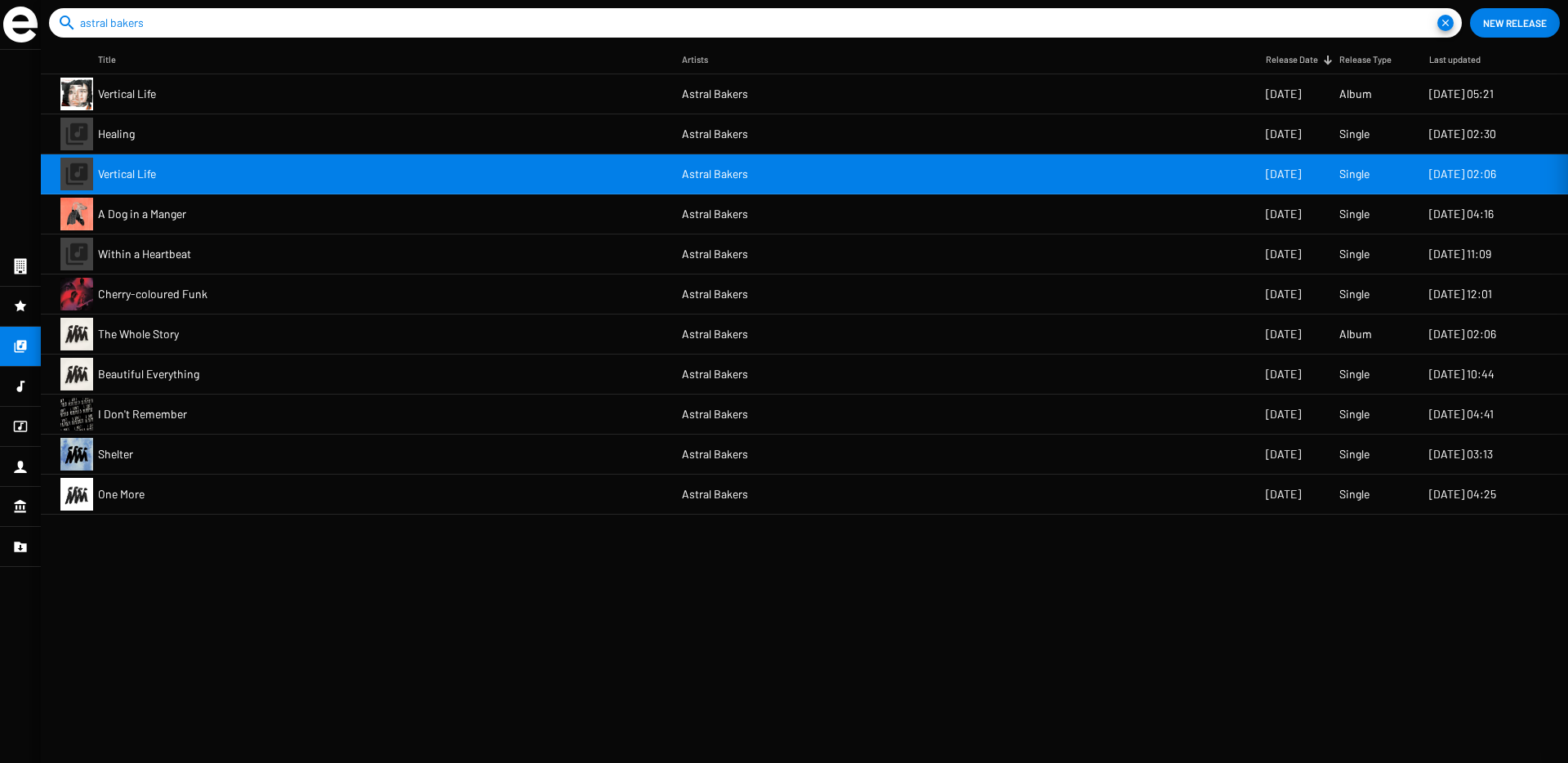
click at [158, 131] on div at bounding box center [805, 381] width 1527 height 763
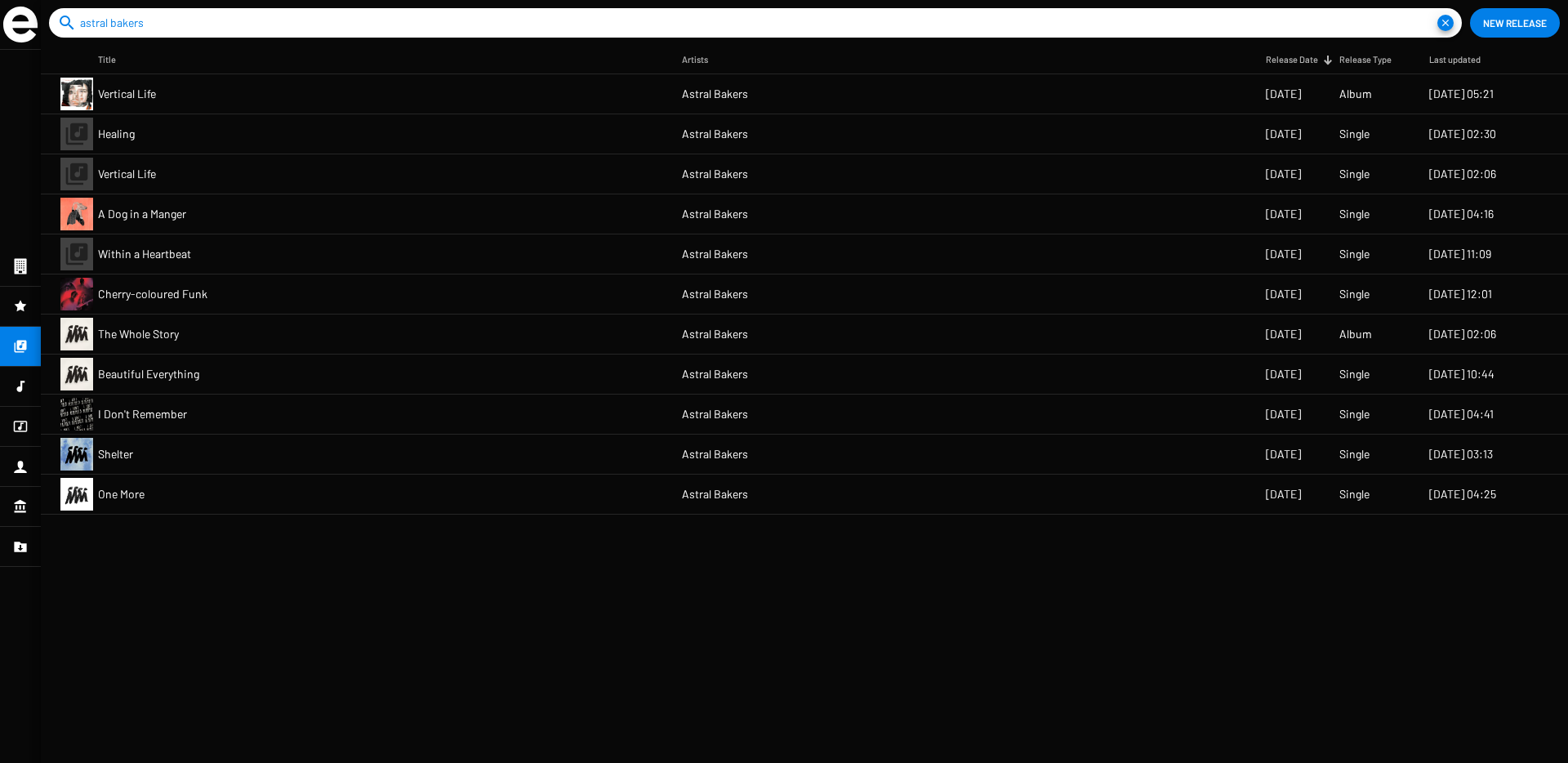
click at [668, 179] on mat-cell "Vertical Life" at bounding box center [389, 174] width 584 height 39
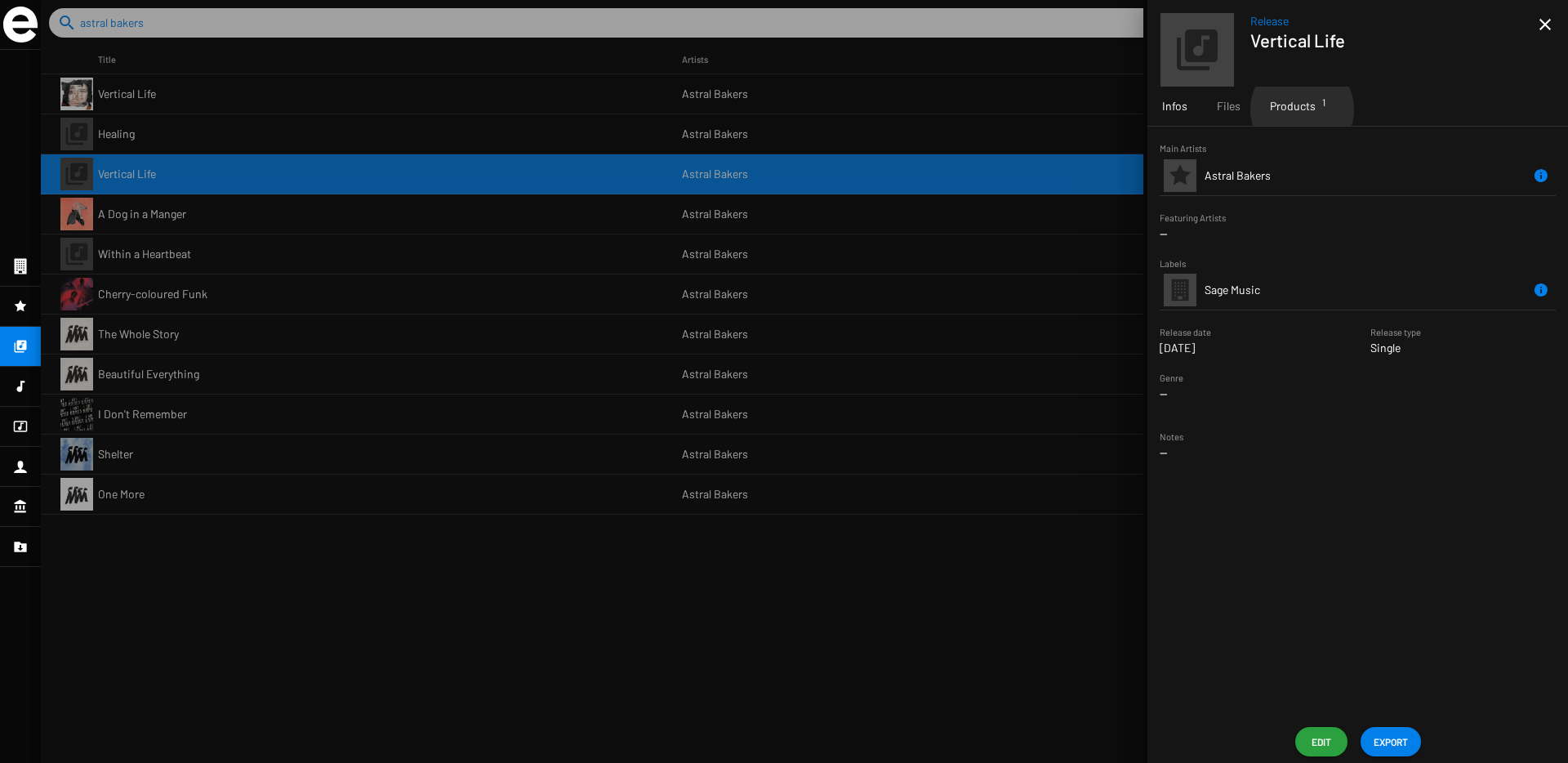
click at [1301, 110] on span "Products 1" at bounding box center [1292, 105] width 45 height 16
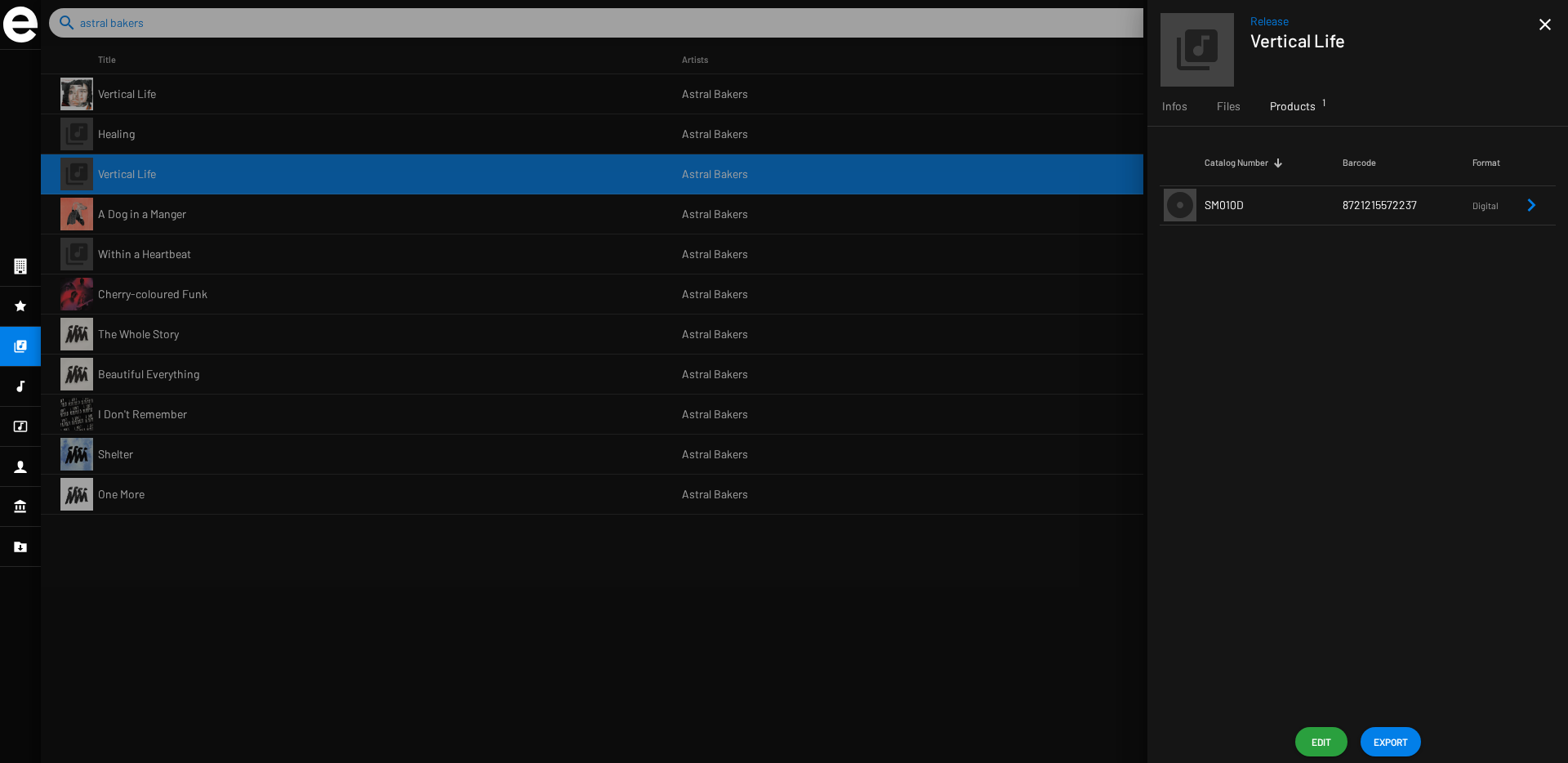
click at [1372, 215] on td "8721215572237" at bounding box center [1407, 206] width 131 height 39
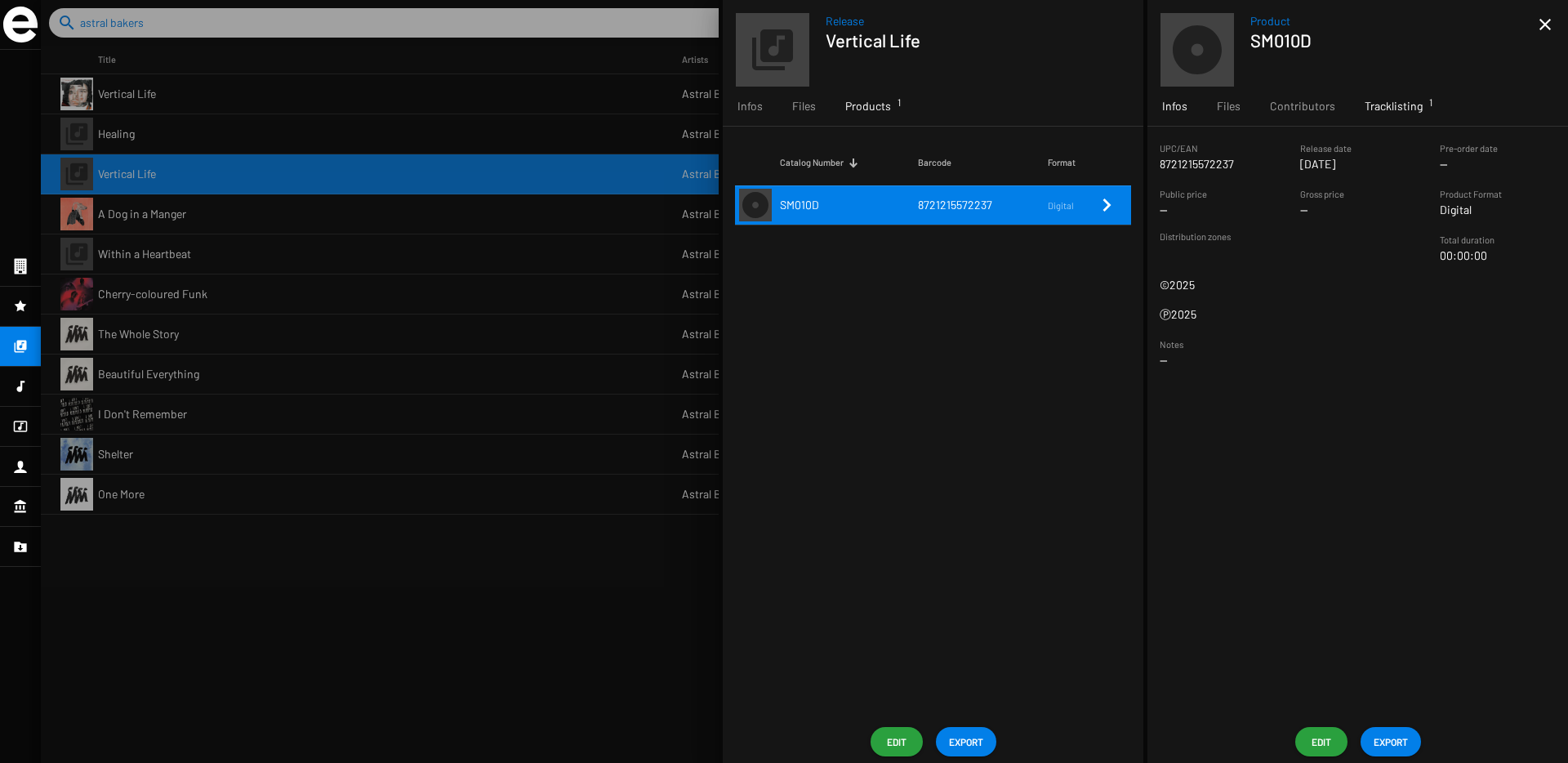
drag, startPoint x: 165, startPoint y: 174, endPoint x: 1399, endPoint y: 112, distance: 1235.6
click at [1399, 112] on span "Tracklisting 1" at bounding box center [1393, 105] width 58 height 16
click at [1553, 18] on mat-icon "close" at bounding box center [1545, 24] width 20 height 20
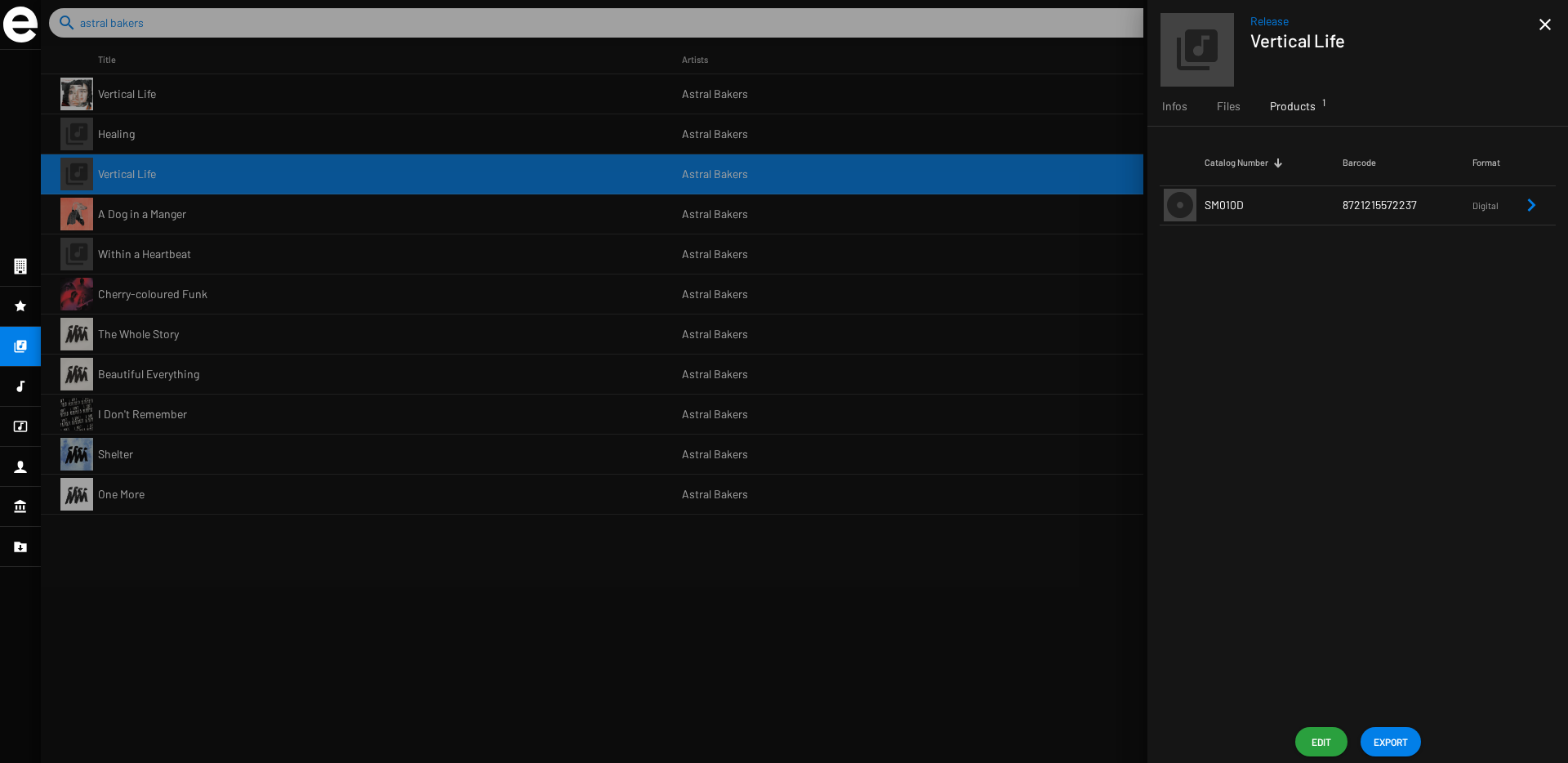
drag, startPoint x: 1399, startPoint y: 112, endPoint x: 445, endPoint y: 157, distance: 955.1
click at [445, 157] on div at bounding box center [805, 381] width 1527 height 763
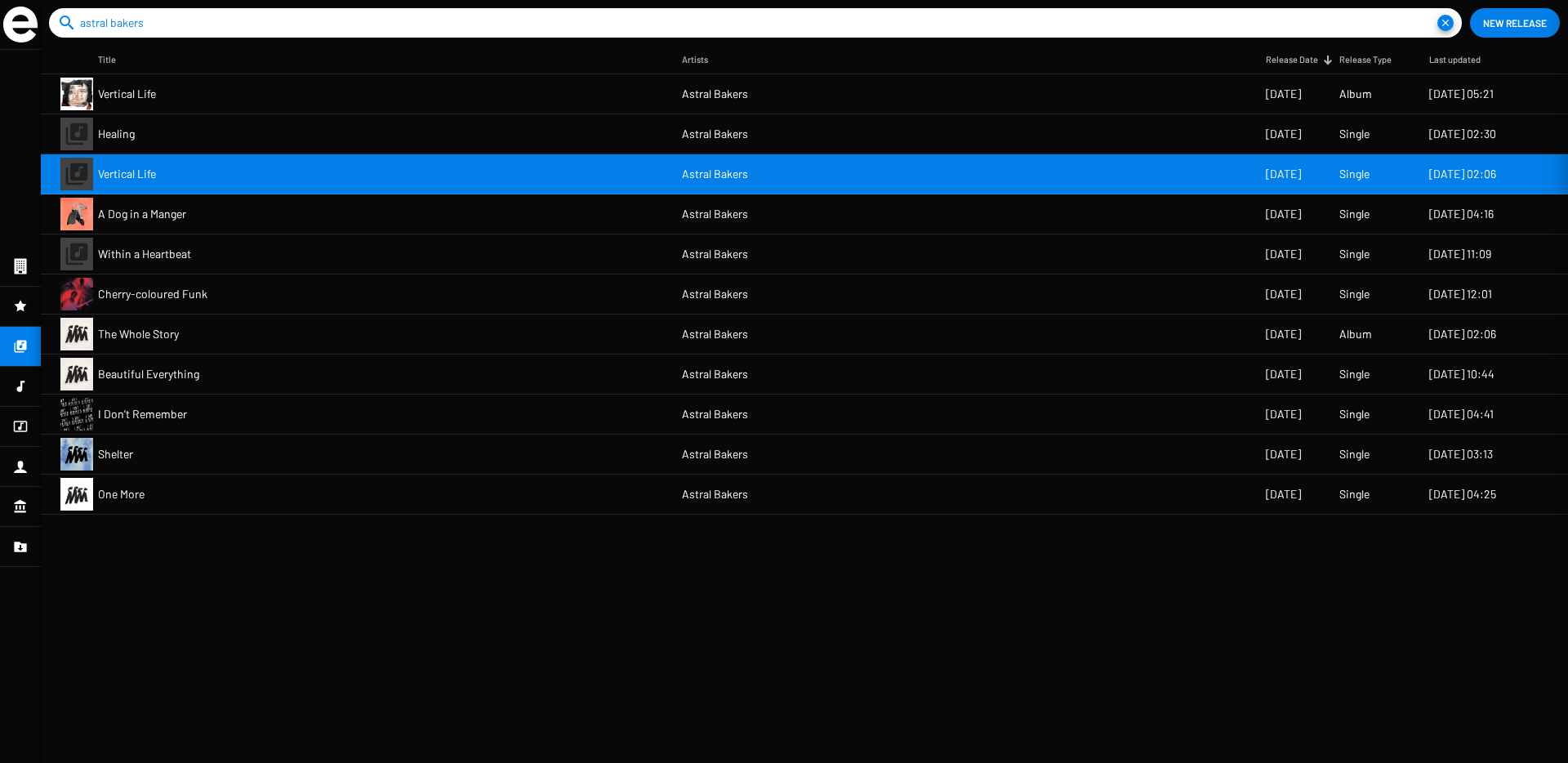
click at [473, 145] on div at bounding box center [805, 381] width 1527 height 763
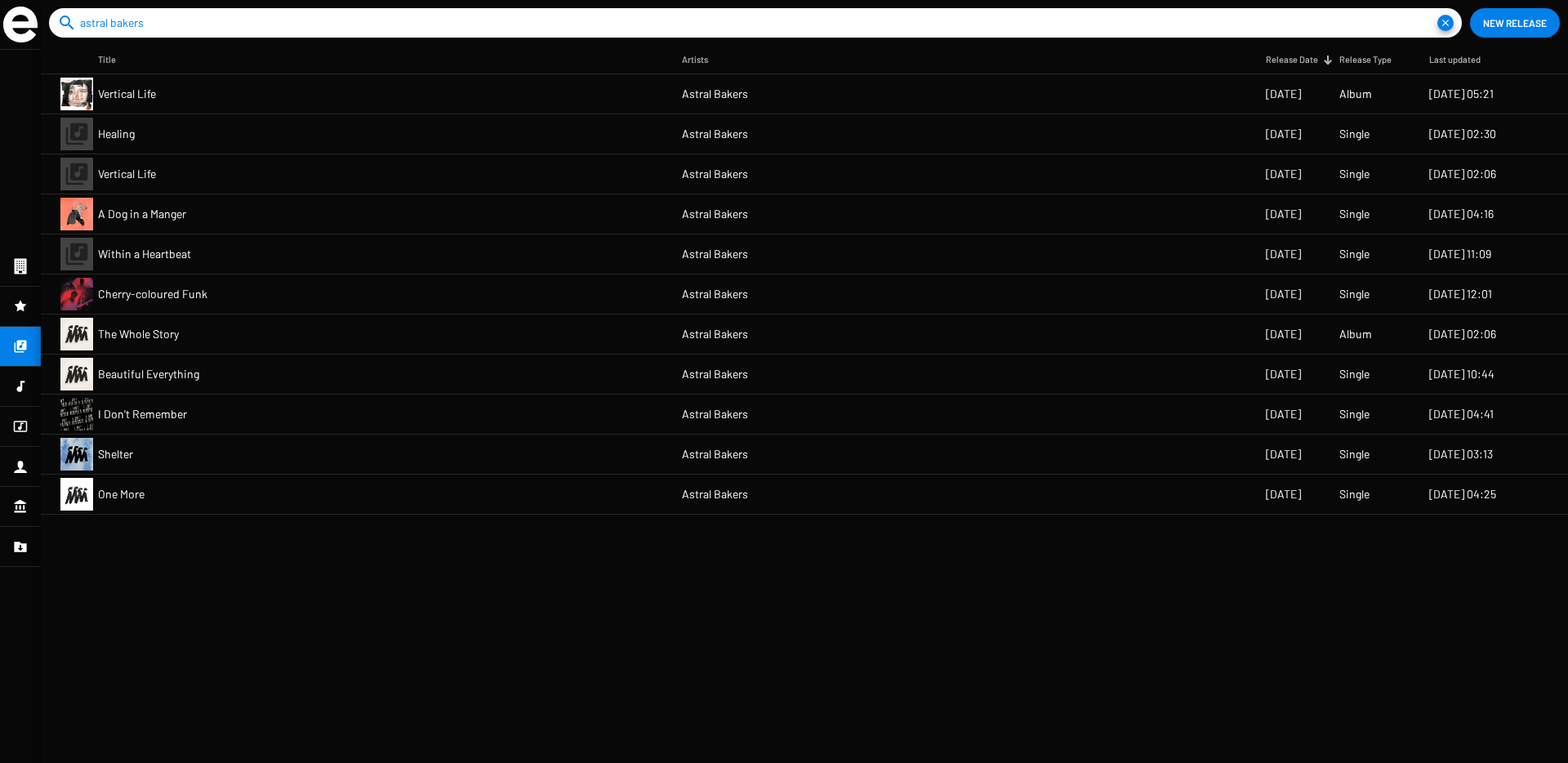
drag, startPoint x: 445, startPoint y: 157, endPoint x: 1038, endPoint y: 130, distance: 593.6
click at [1038, 130] on mat-cell "Astral Bakers" at bounding box center [974, 134] width 584 height 39
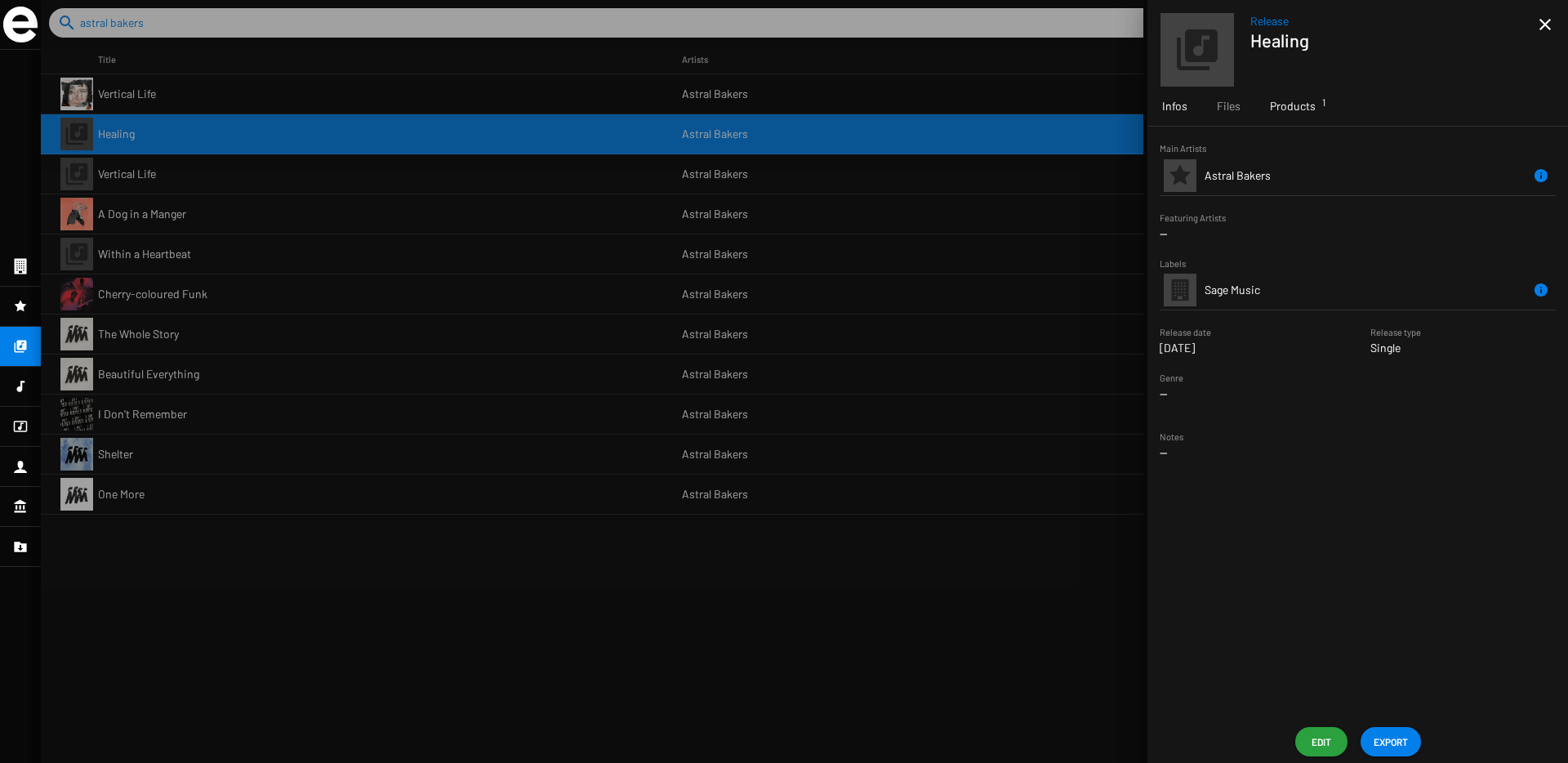
drag, startPoint x: 1038, startPoint y: 130, endPoint x: 1284, endPoint y: 116, distance: 246.4
click at [1284, 116] on div "Products 1" at bounding box center [1292, 106] width 75 height 39
click at [1346, 204] on td "SM011D" at bounding box center [1285, 206] width 161 height 39
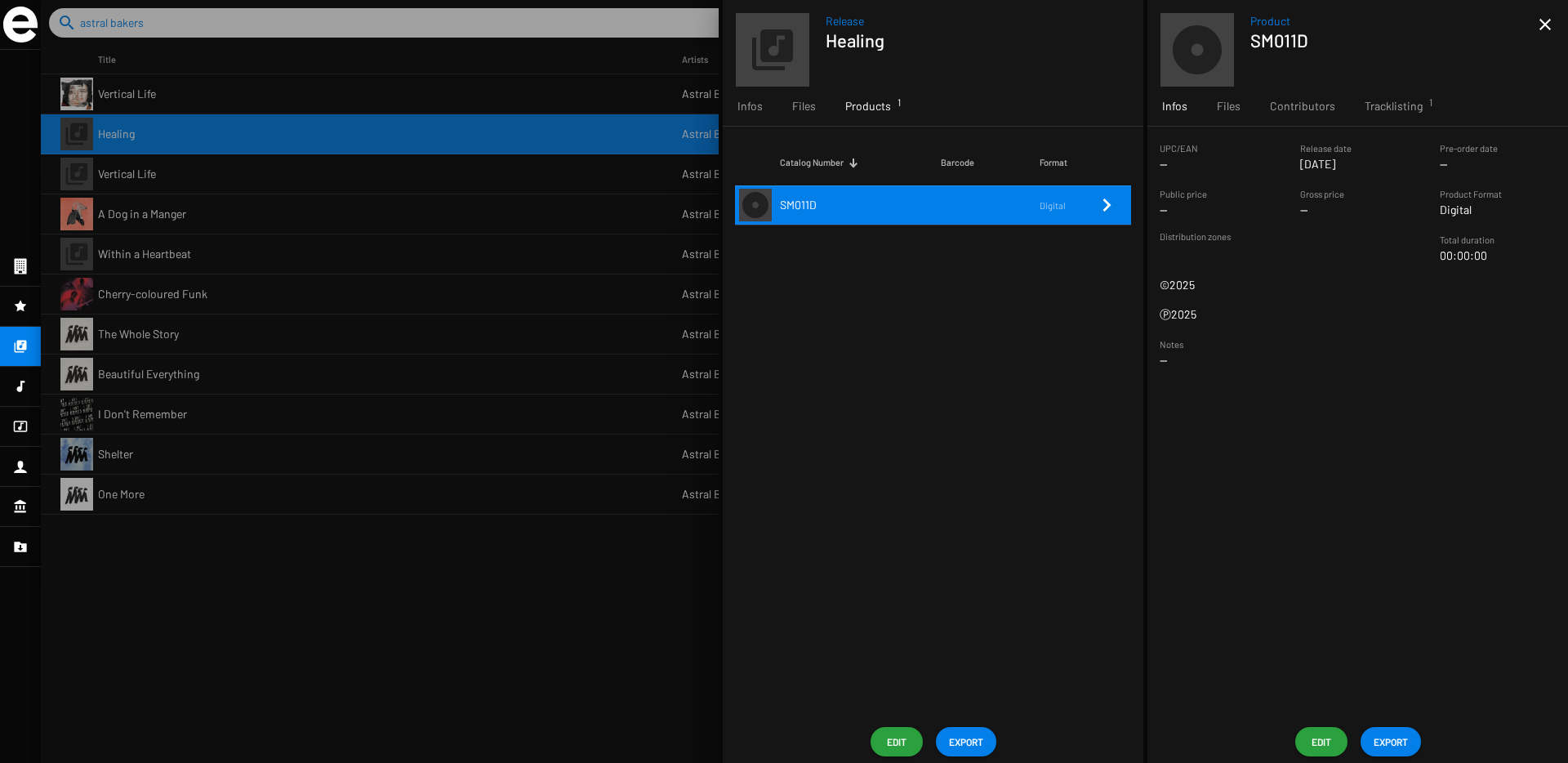
click at [1324, 743] on span "Edit" at bounding box center [1321, 742] width 27 height 29
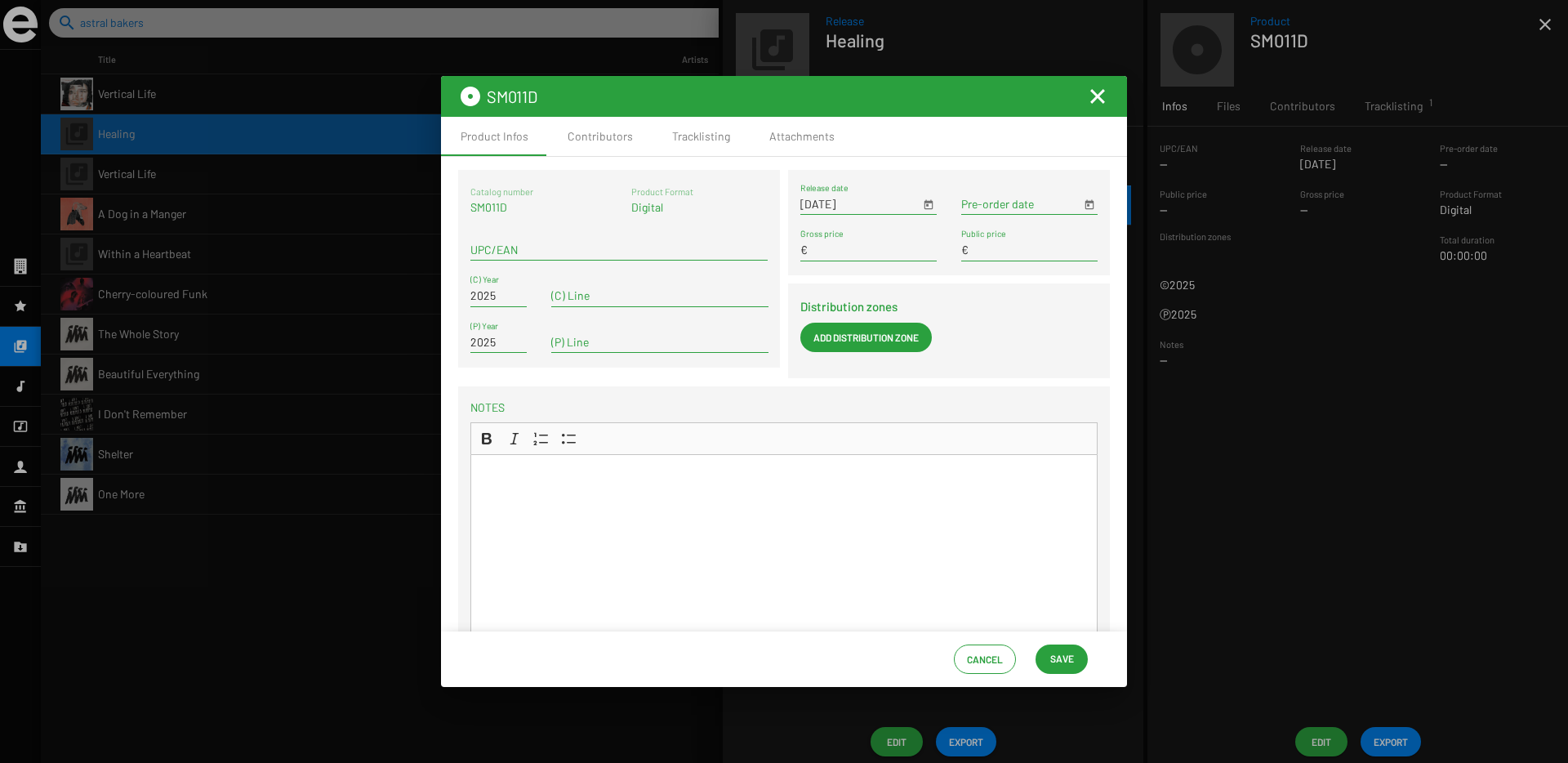
click at [519, 255] on input "UPC/EAN" at bounding box center [619, 249] width 297 height 13
paste input "8721416168727"
type input "8721416168727"
click at [1080, 665] on button "Save" at bounding box center [1061, 659] width 52 height 29
click at [1066, 665] on span "Save" at bounding box center [1062, 659] width 24 height 29
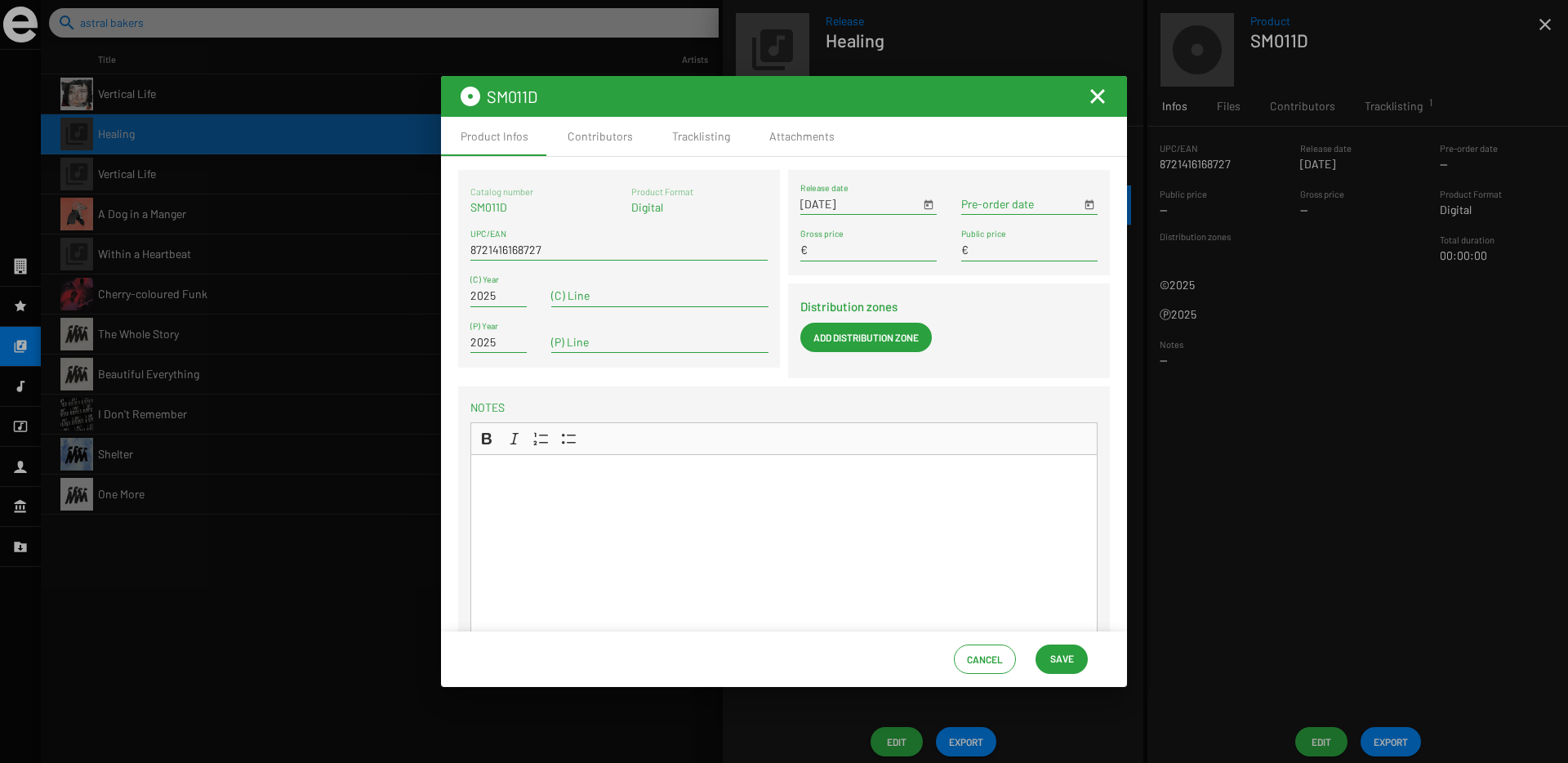
click at [1103, 101] on mat-icon "Fermer la fenêtre" at bounding box center [1097, 96] width 20 height 20
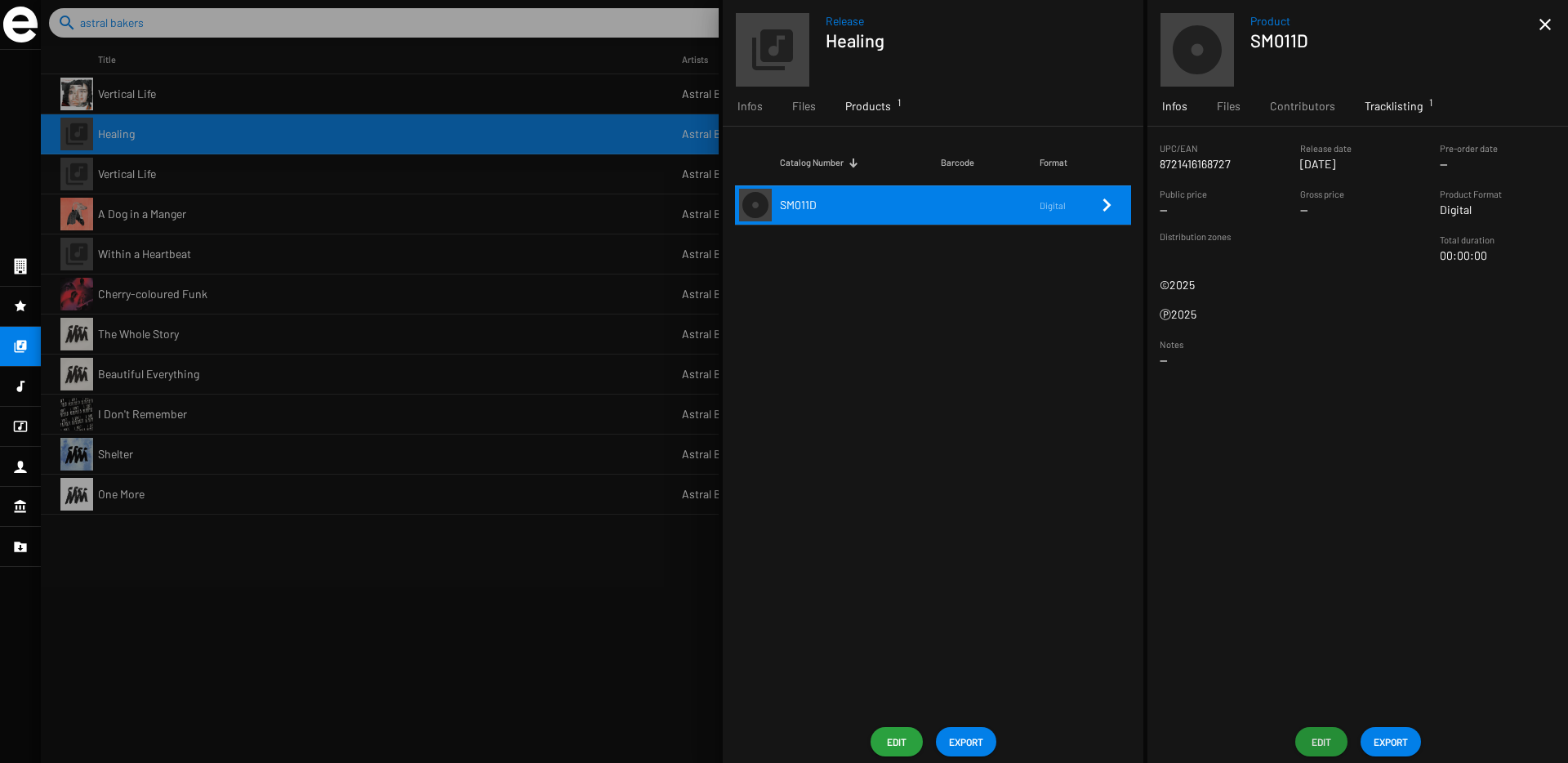
click at [1417, 92] on div "Tracklisting 1" at bounding box center [1393, 106] width 87 height 39
click at [1411, 206] on td at bounding box center [1419, 206] width 90 height 39
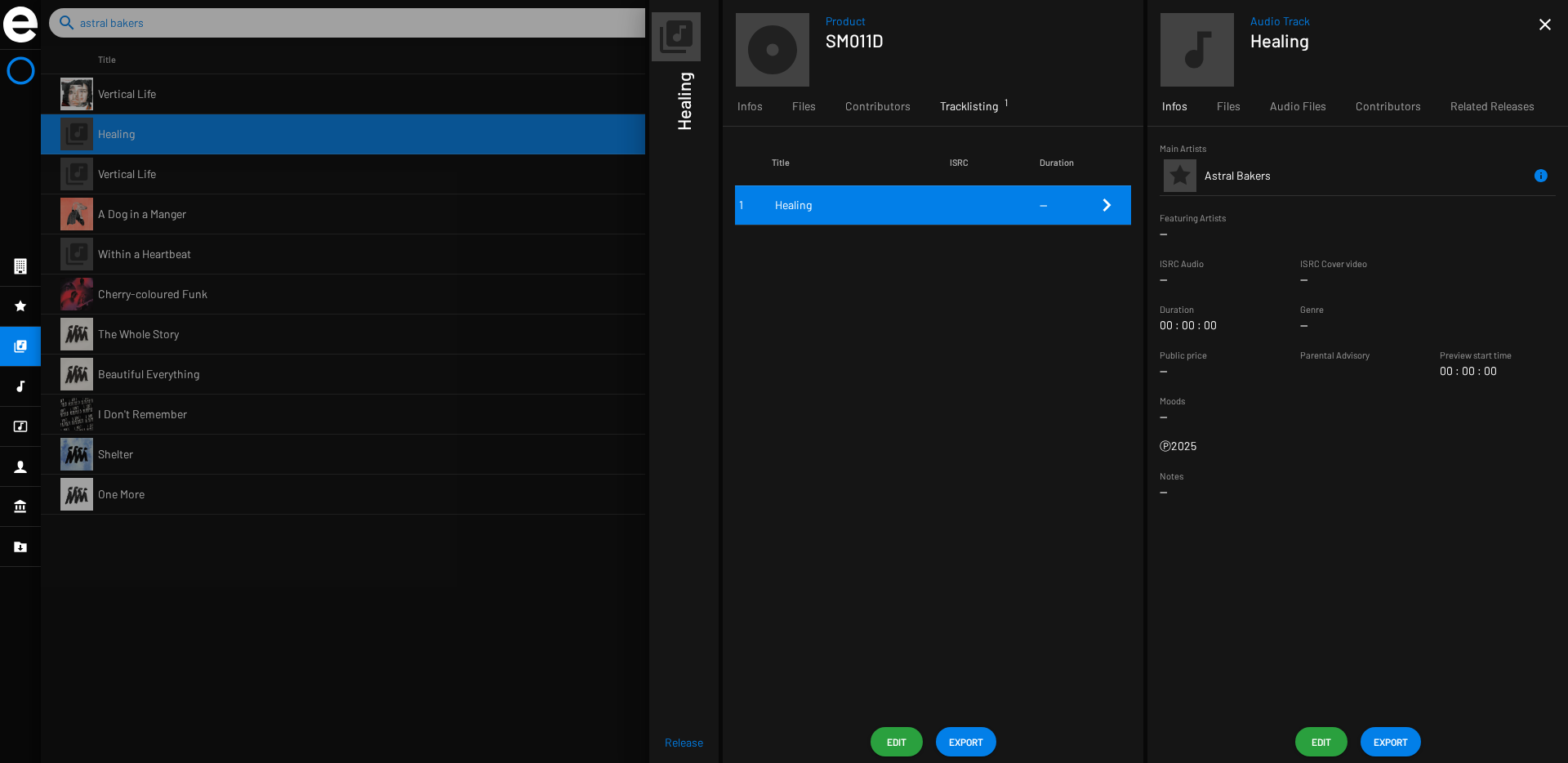
click at [1313, 754] on span "Edit" at bounding box center [1321, 742] width 27 height 29
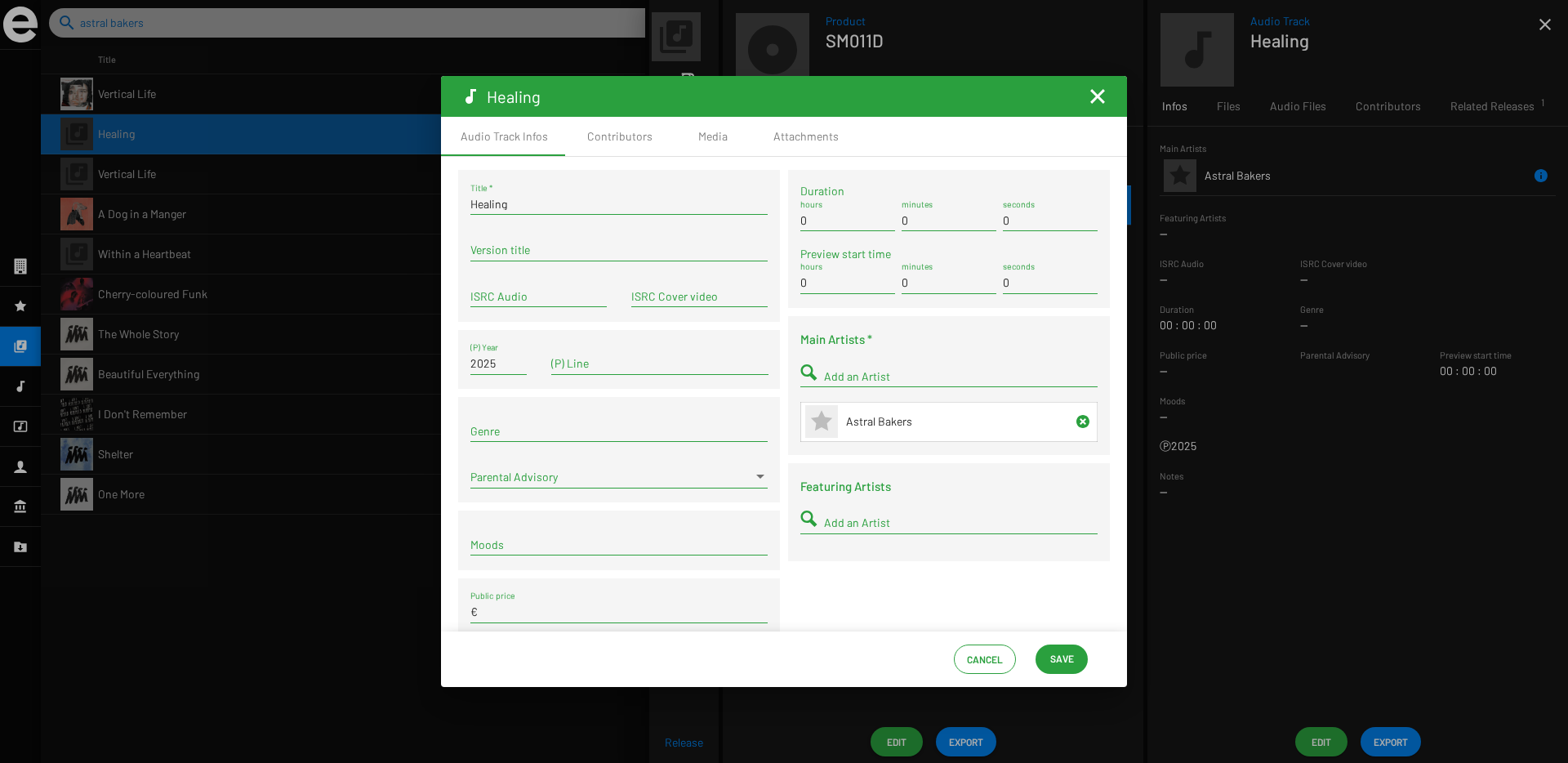
click at [558, 290] on input "ISRC Audio" at bounding box center [538, 296] width 136 height 13
paste input "FR9W12533754"
type input "FR9W12533754"
click at [1061, 659] on span "Save" at bounding box center [1062, 659] width 24 height 29
click at [1094, 96] on mat-icon "Fermer la fenêtre" at bounding box center [1097, 96] width 20 height 20
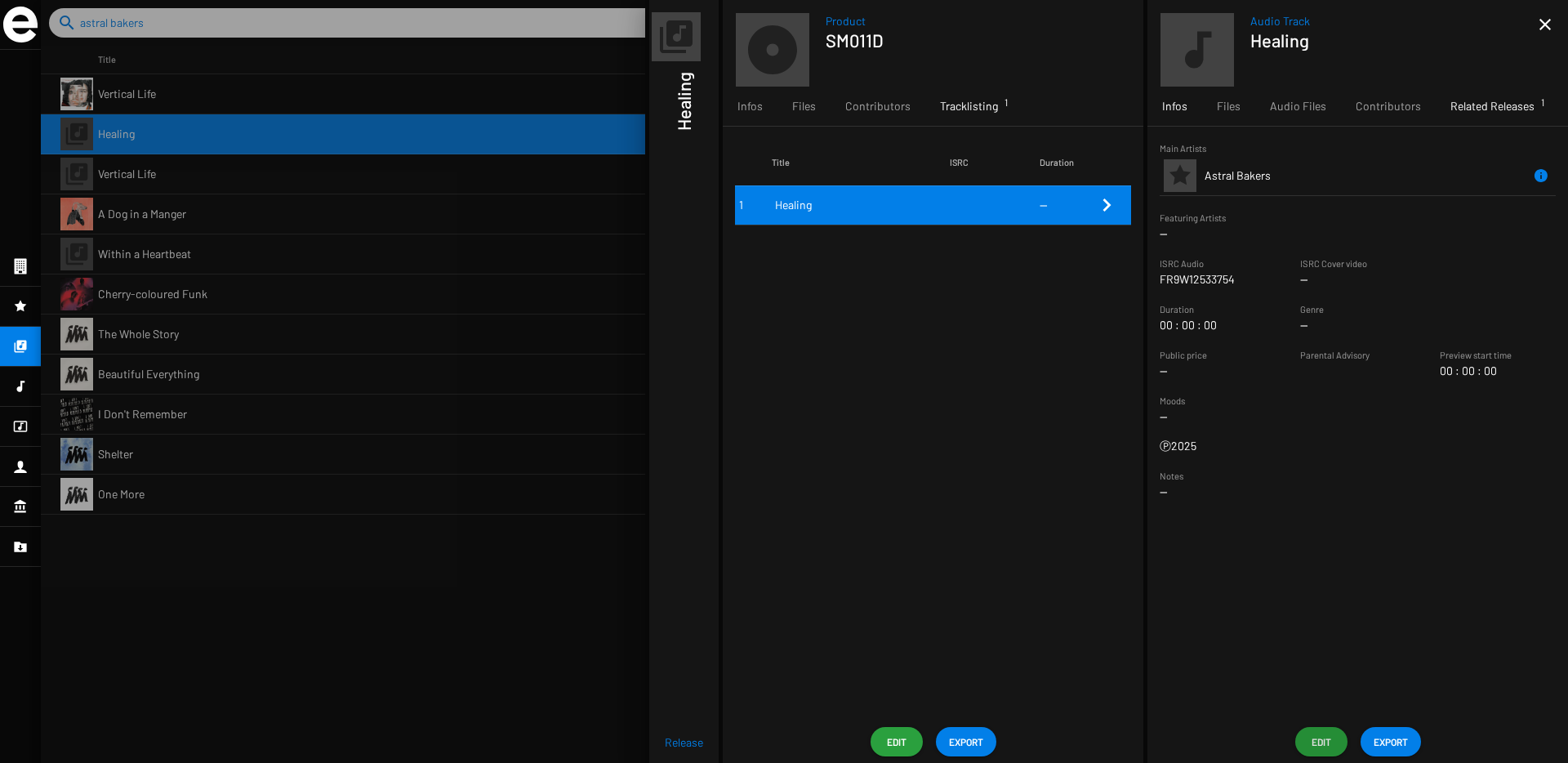
click at [1443, 92] on div "Related Releases 1" at bounding box center [1492, 106] width 114 height 39
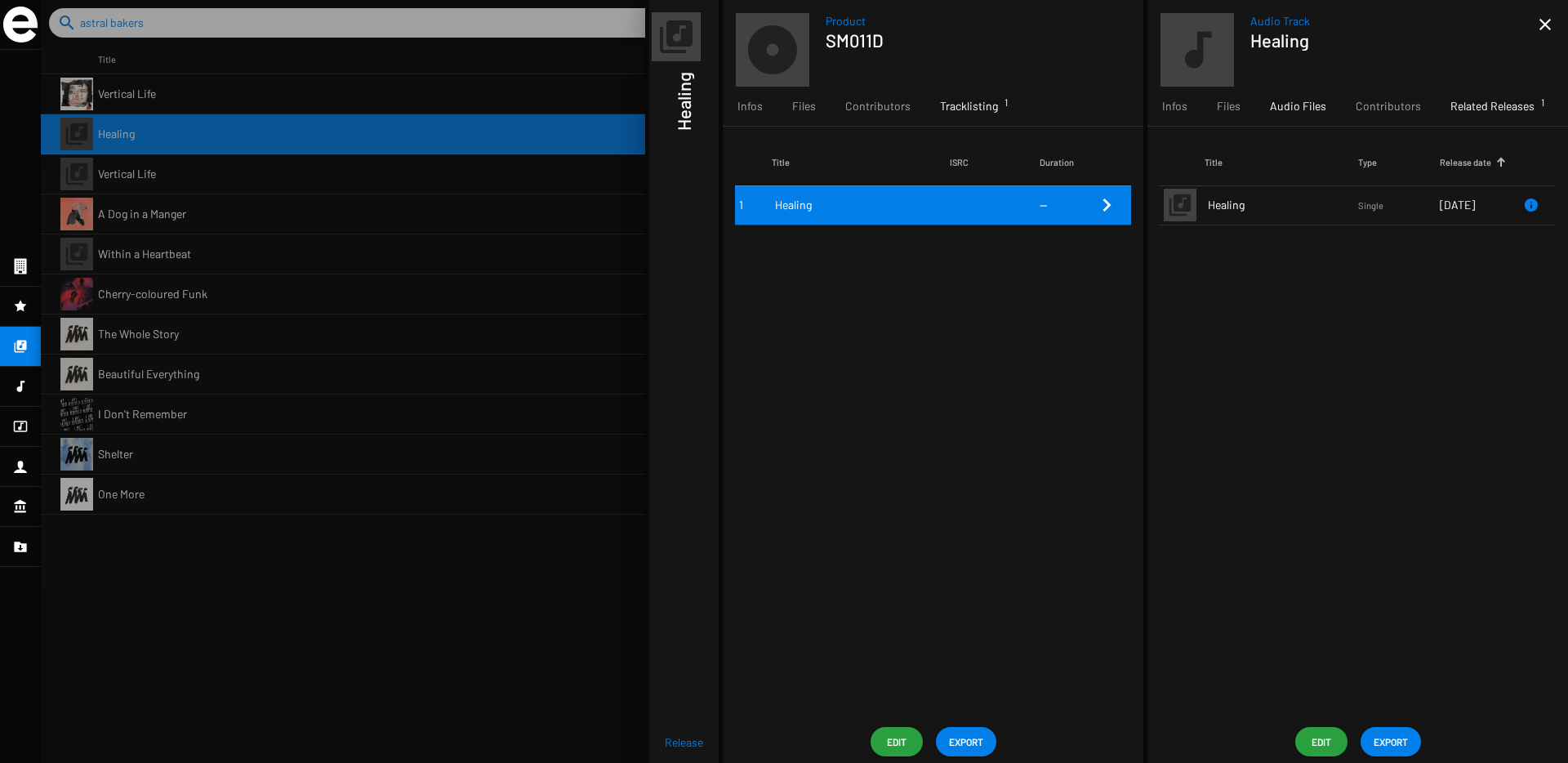
click at [1280, 106] on span "Audio Files" at bounding box center [1298, 105] width 56 height 16
click at [1224, 110] on span "Files" at bounding box center [1228, 105] width 24 height 16
click at [1158, 116] on div "Infos" at bounding box center [1174, 106] width 55 height 39
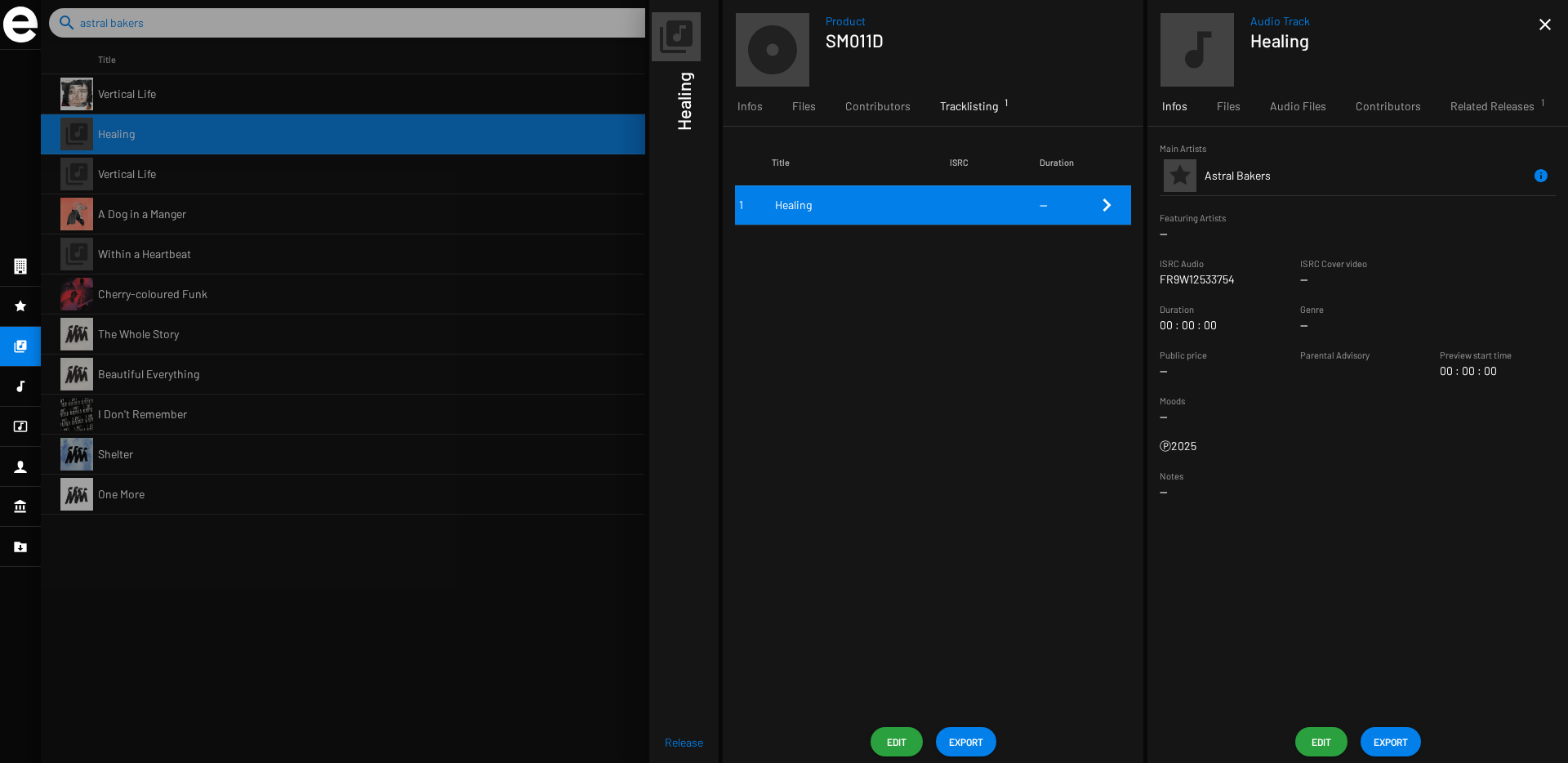
click at [1542, 13] on link "close" at bounding box center [1545, 22] width 20 height 20
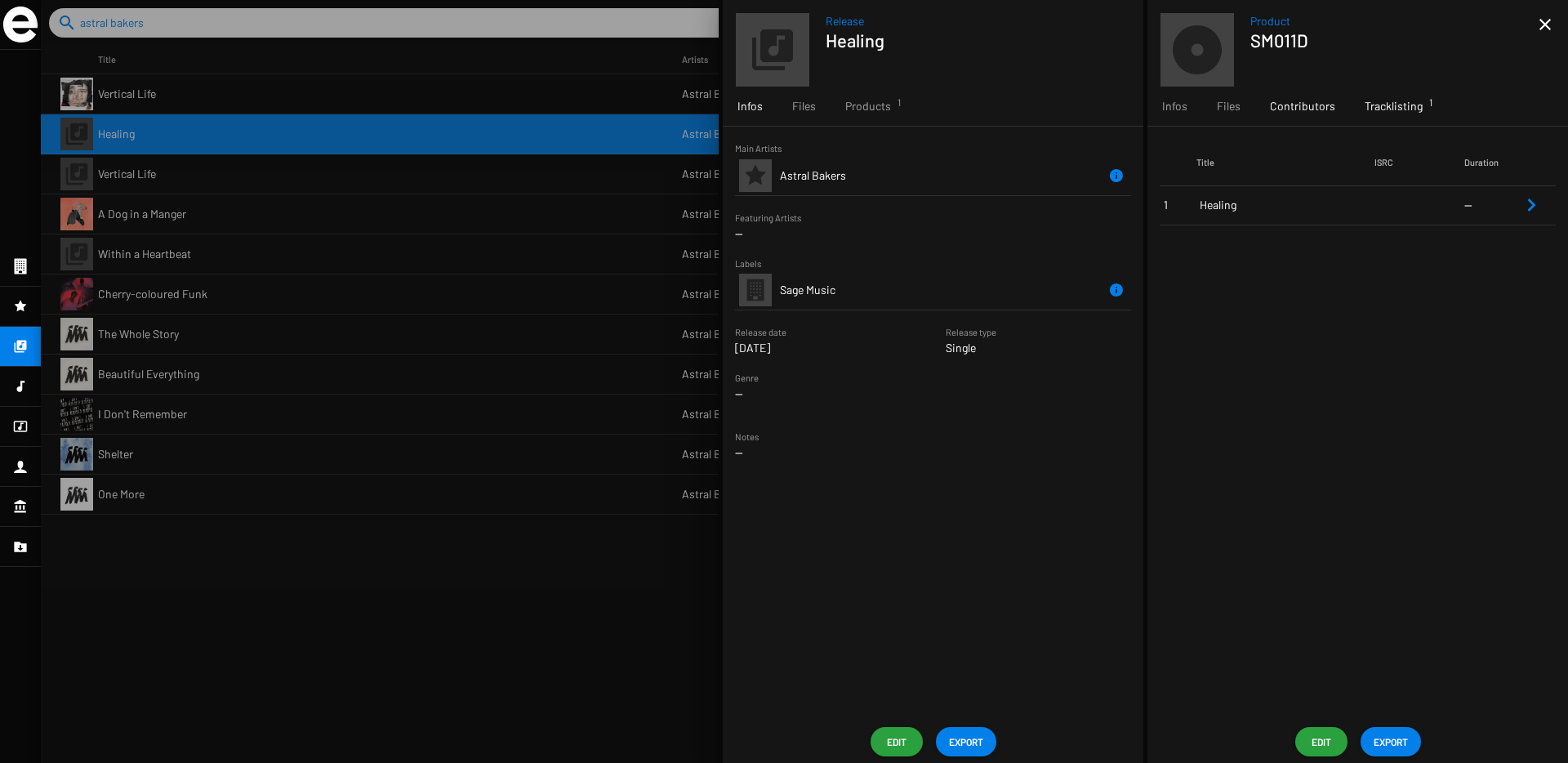
click at [1300, 94] on div "Contributors" at bounding box center [1302, 106] width 95 height 39
click at [1403, 100] on span "Tracklisting 1" at bounding box center [1393, 105] width 58 height 16
click at [596, 134] on div at bounding box center [805, 381] width 1527 height 763
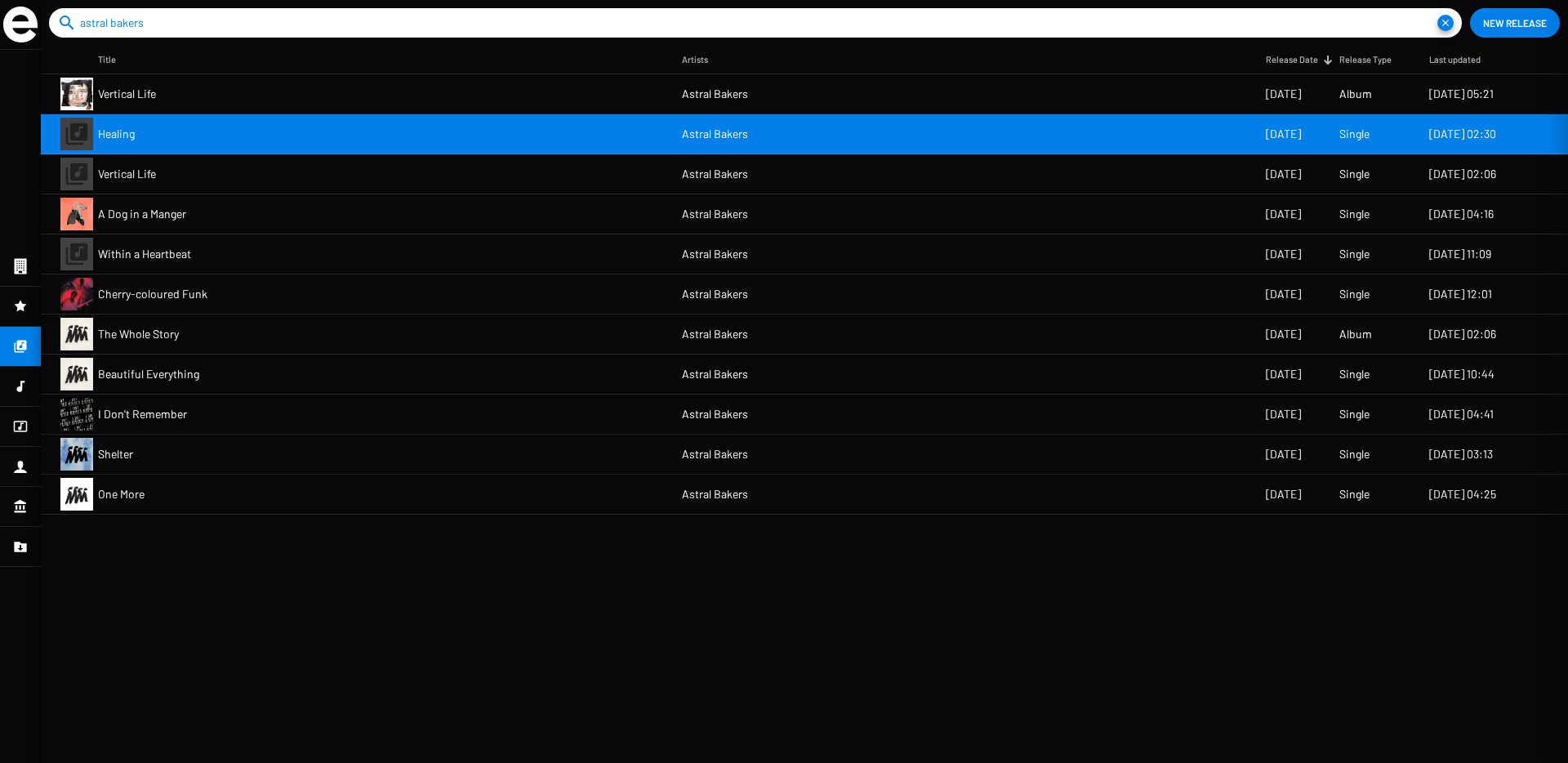
click at [583, 88] on mat-cell "Vertical Life" at bounding box center [389, 94] width 584 height 39
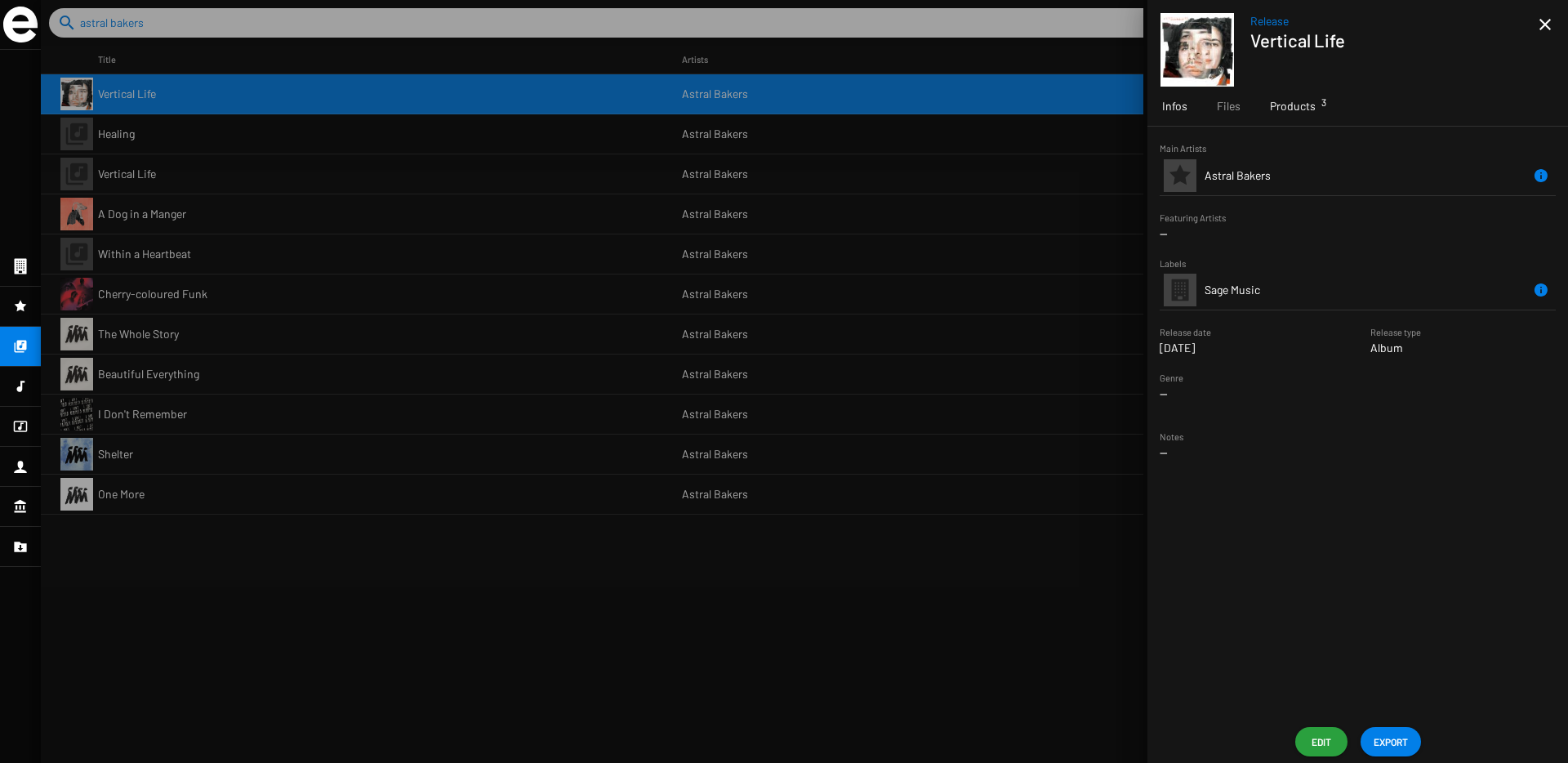
click at [1286, 112] on span "Products 3" at bounding box center [1292, 105] width 45 height 16
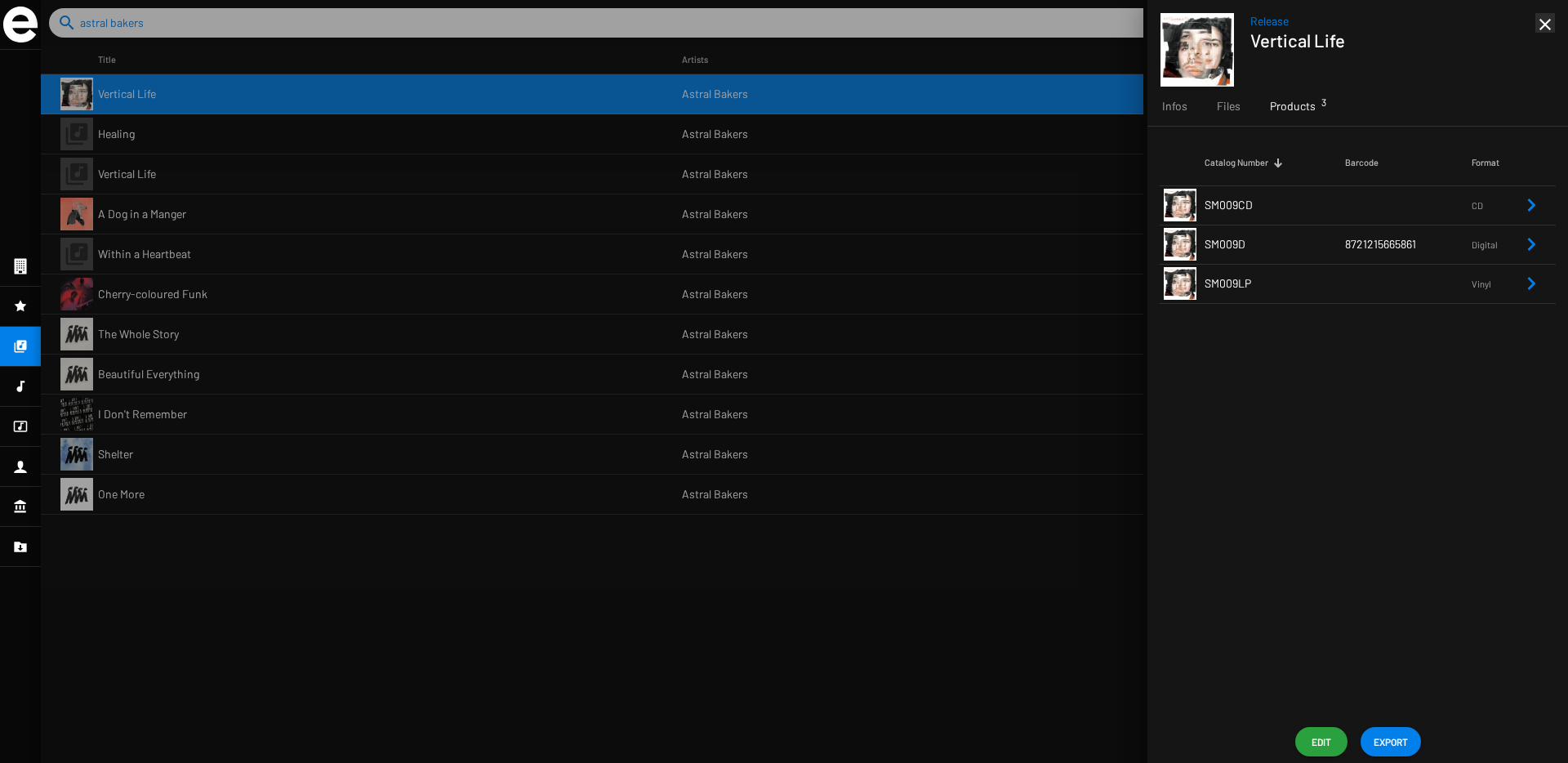
click at [1546, 21] on mat-icon "close" at bounding box center [1545, 24] width 20 height 20
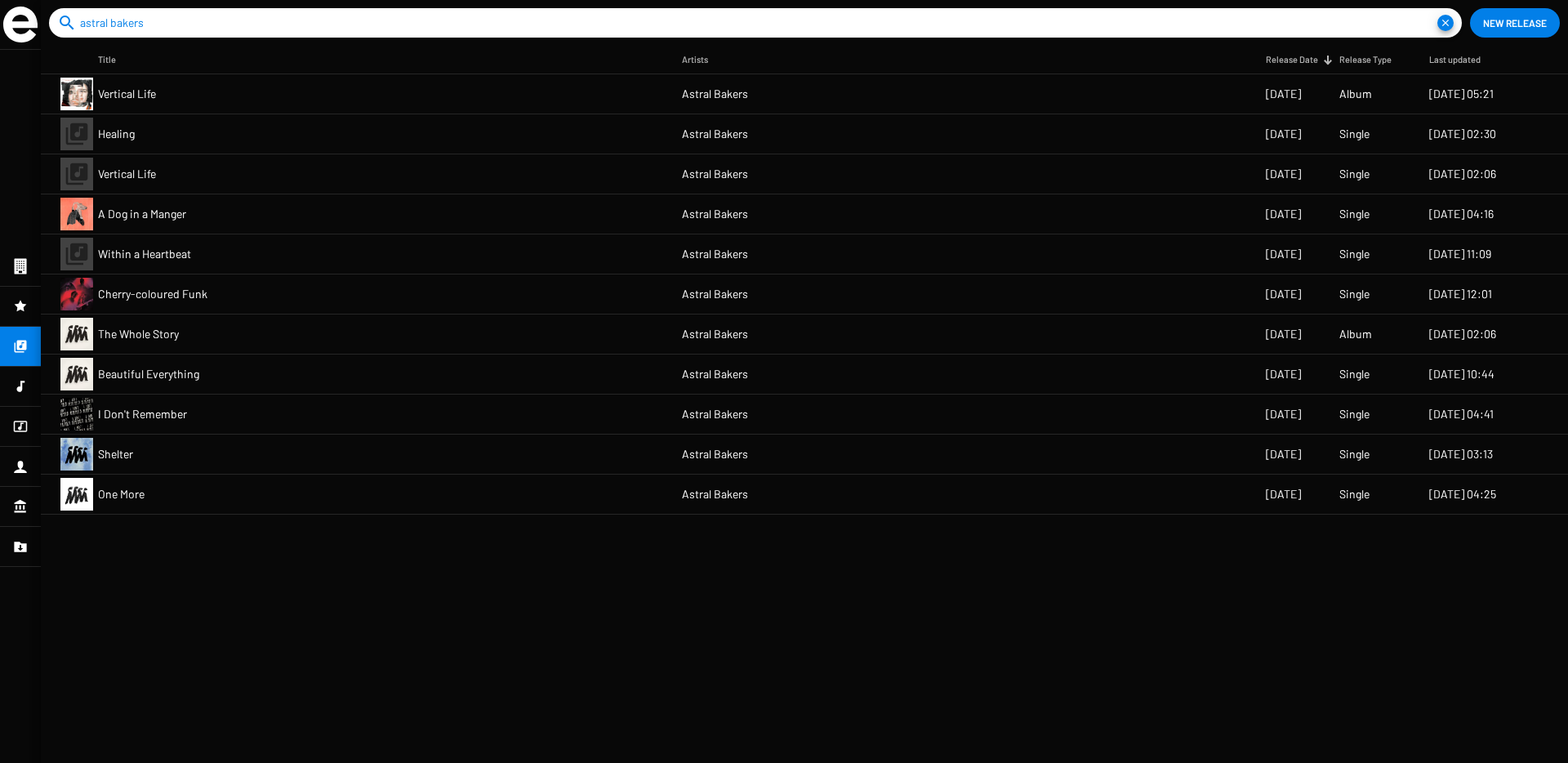
click at [1237, 155] on mat-cell "Astral Bakers" at bounding box center [974, 174] width 584 height 39
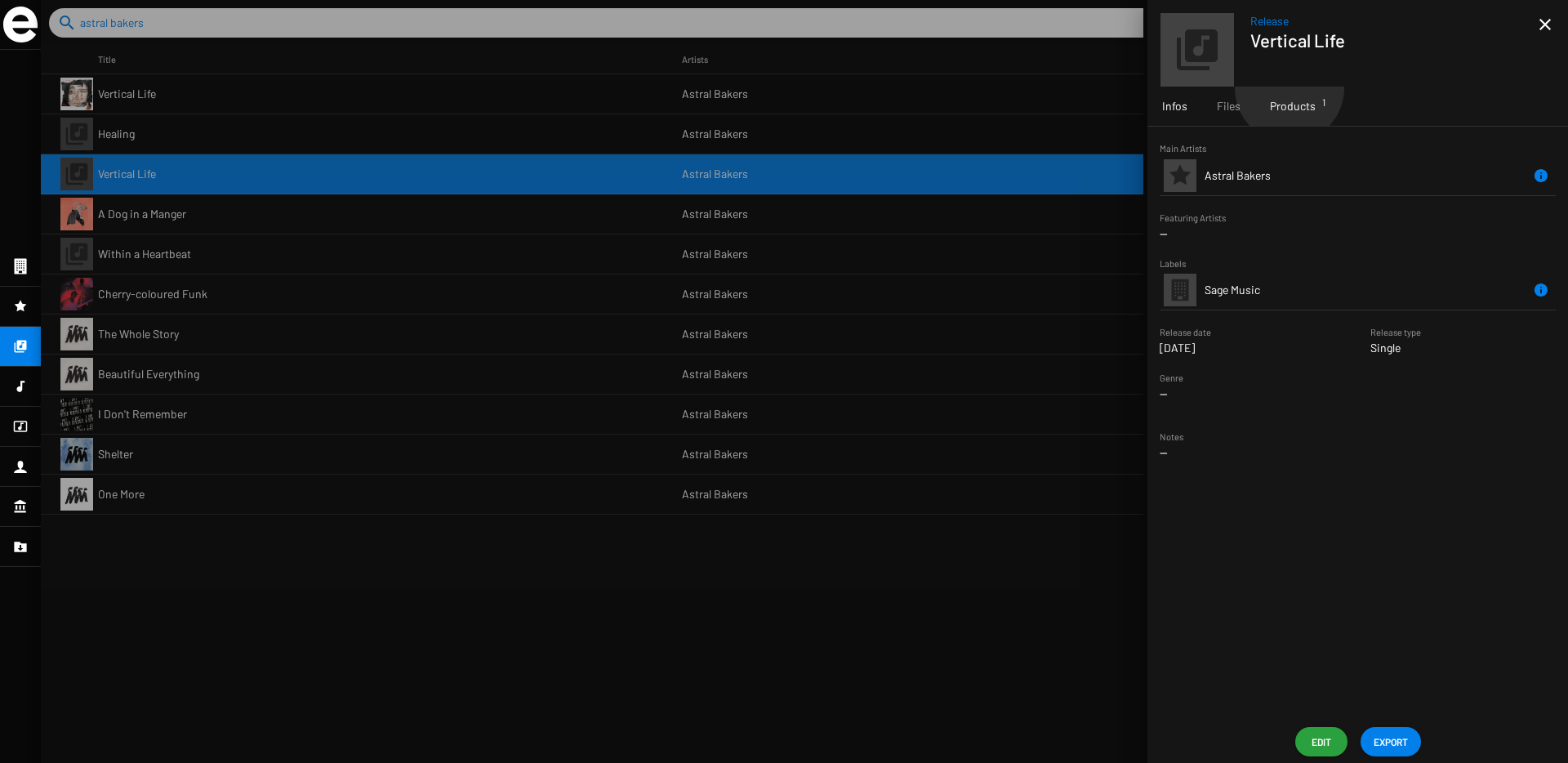
click at [1288, 88] on div "Products 1" at bounding box center [1292, 106] width 75 height 39
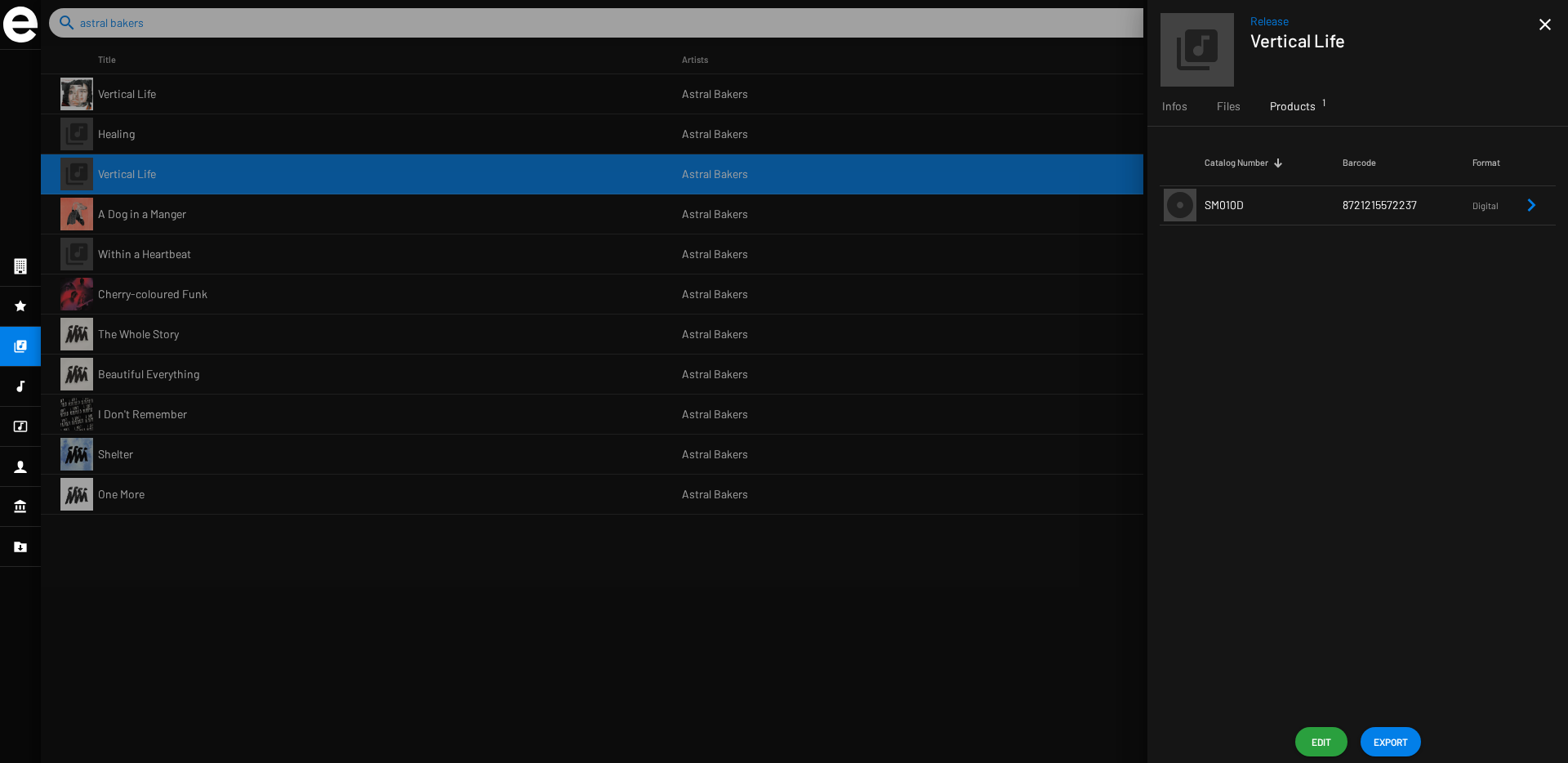
click at [1056, 142] on div at bounding box center [805, 381] width 1527 height 763
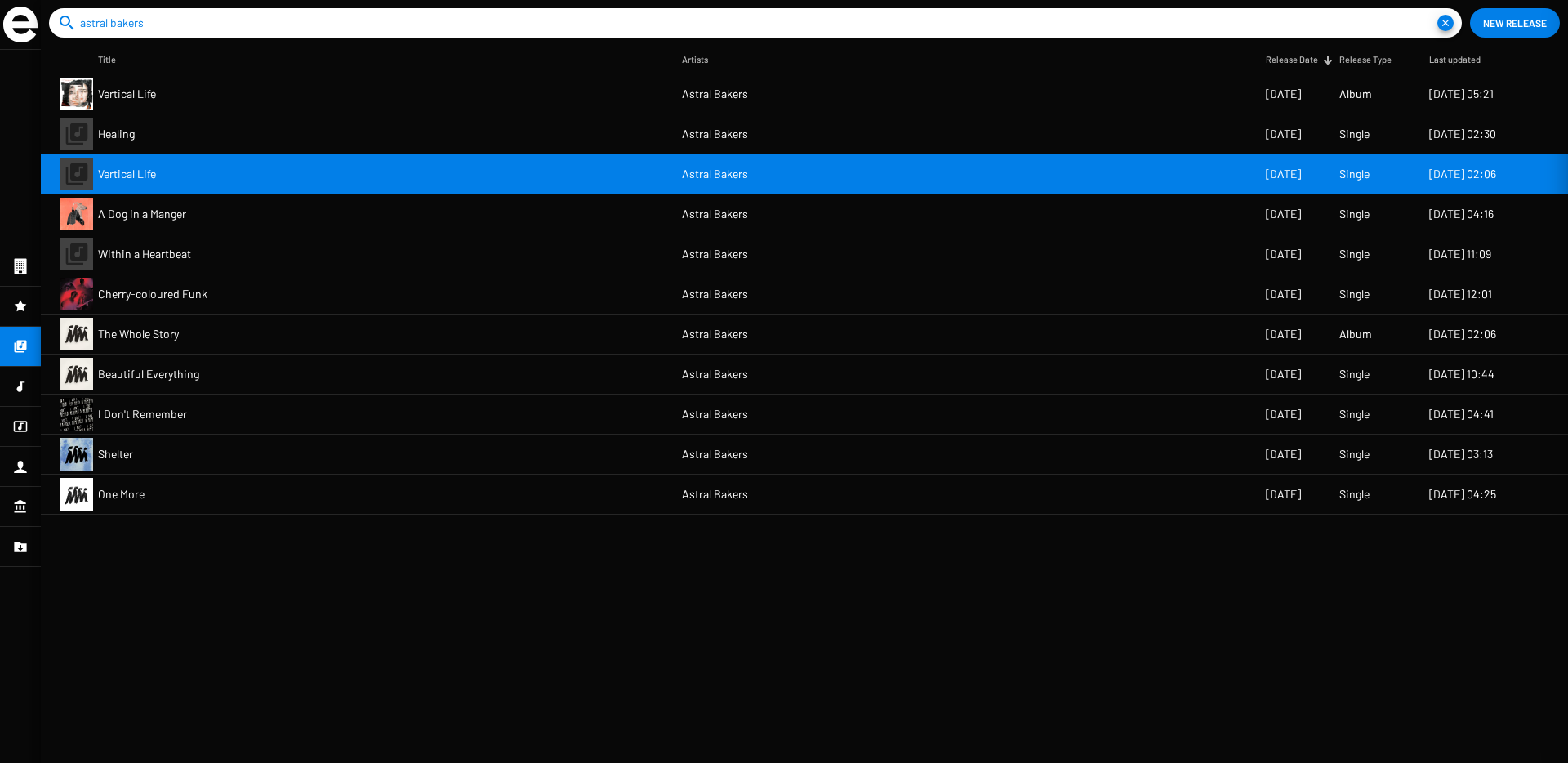
click at [1060, 142] on div at bounding box center [805, 381] width 1527 height 763
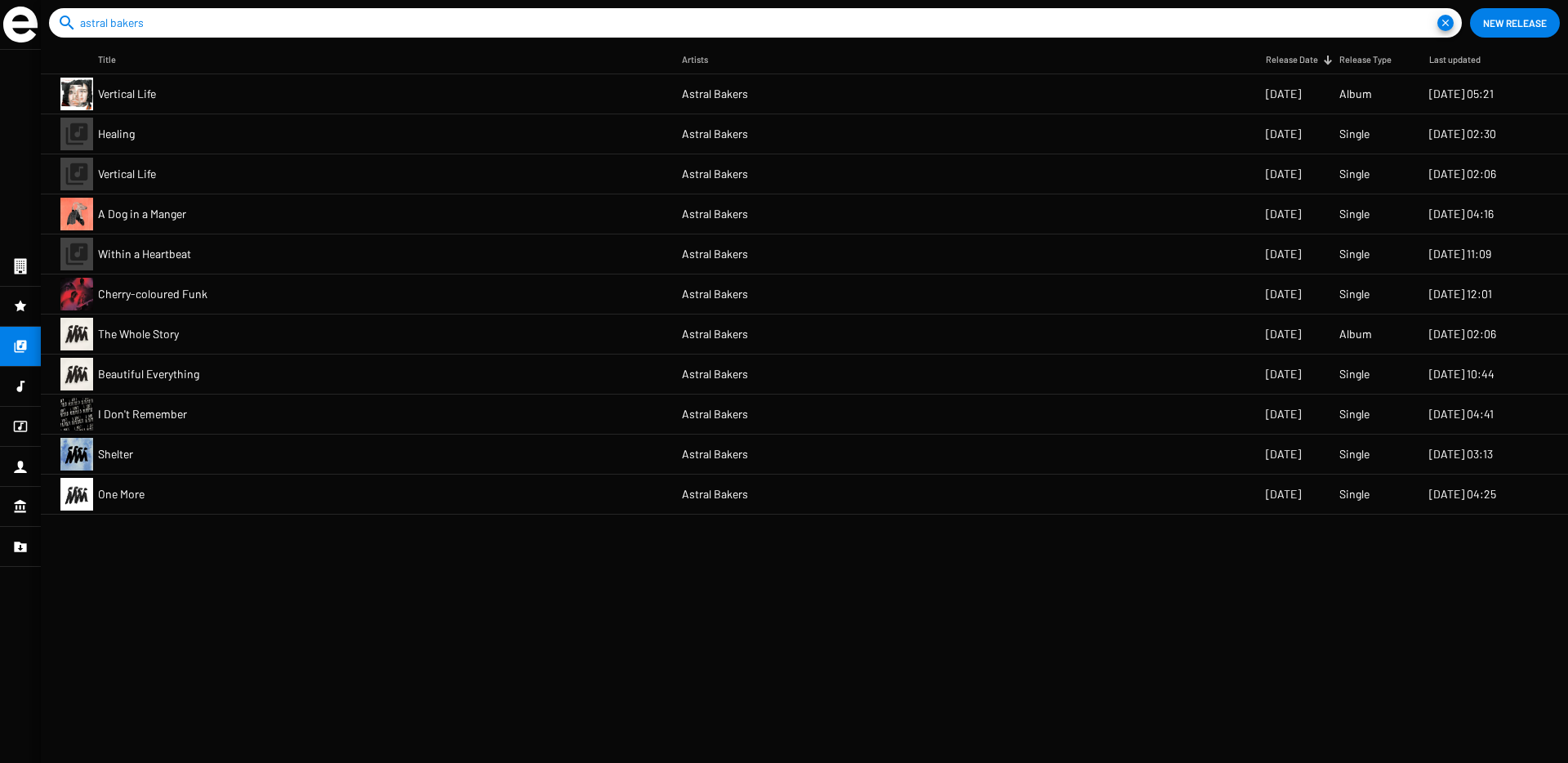
click at [1407, 135] on mat-cell "Single" at bounding box center [1384, 134] width 90 height 39
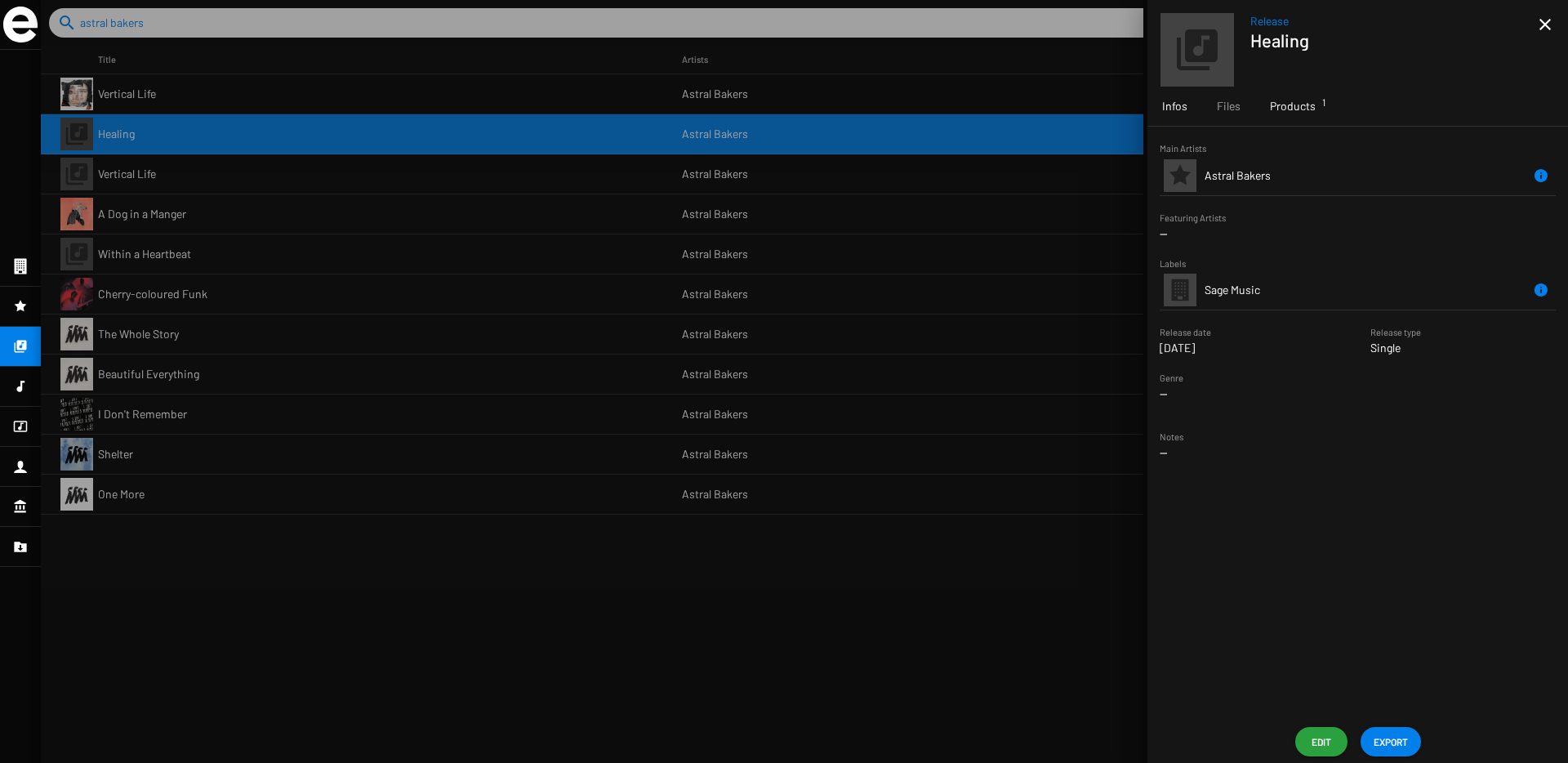
click at [1314, 107] on div "Products 1" at bounding box center [1292, 106] width 75 height 39
click at [1544, 33] on mat-icon "close" at bounding box center [1545, 24] width 20 height 20
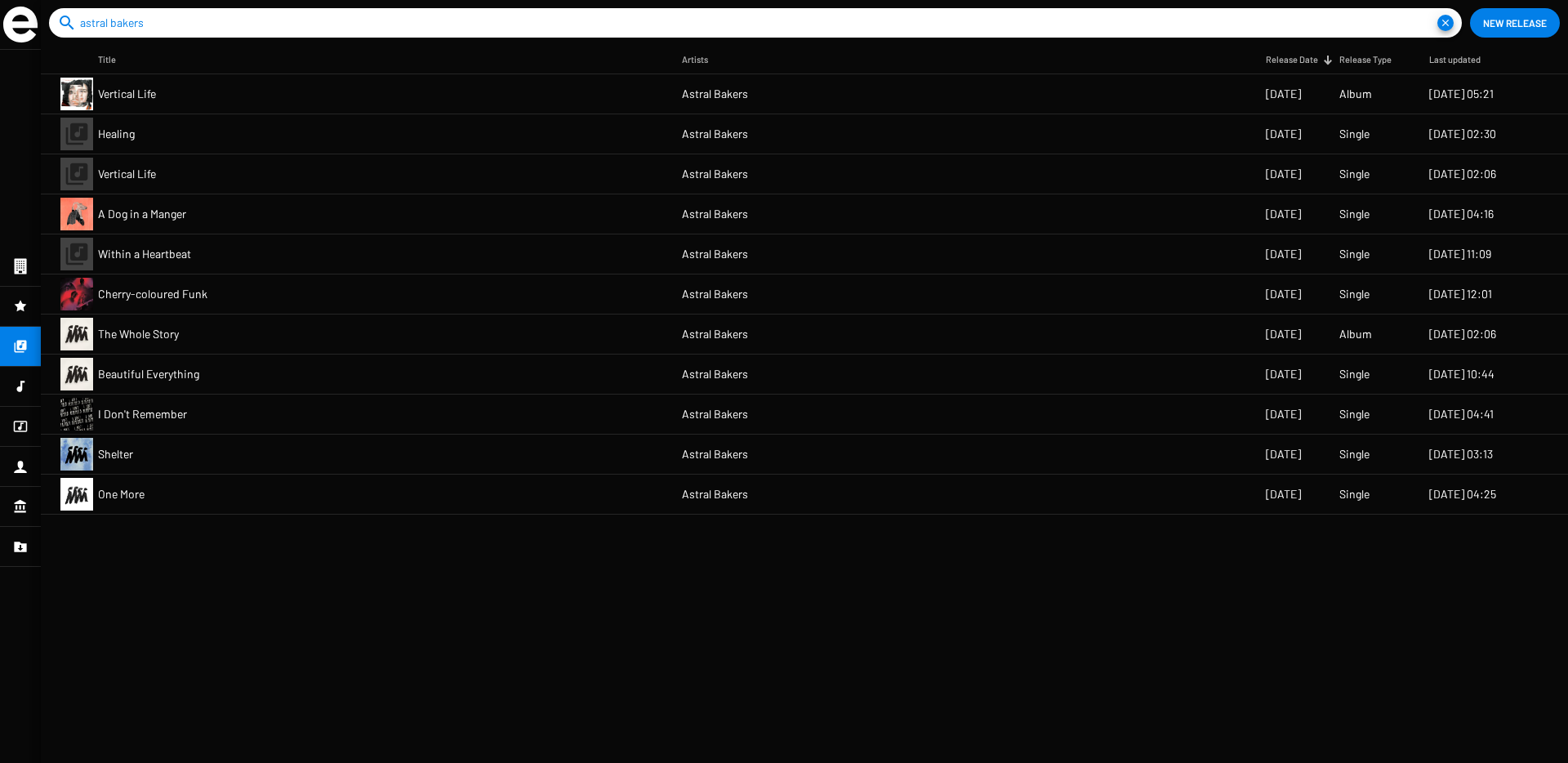
click at [1135, 113] on mat-cell "Astral Bakers" at bounding box center [974, 94] width 584 height 39
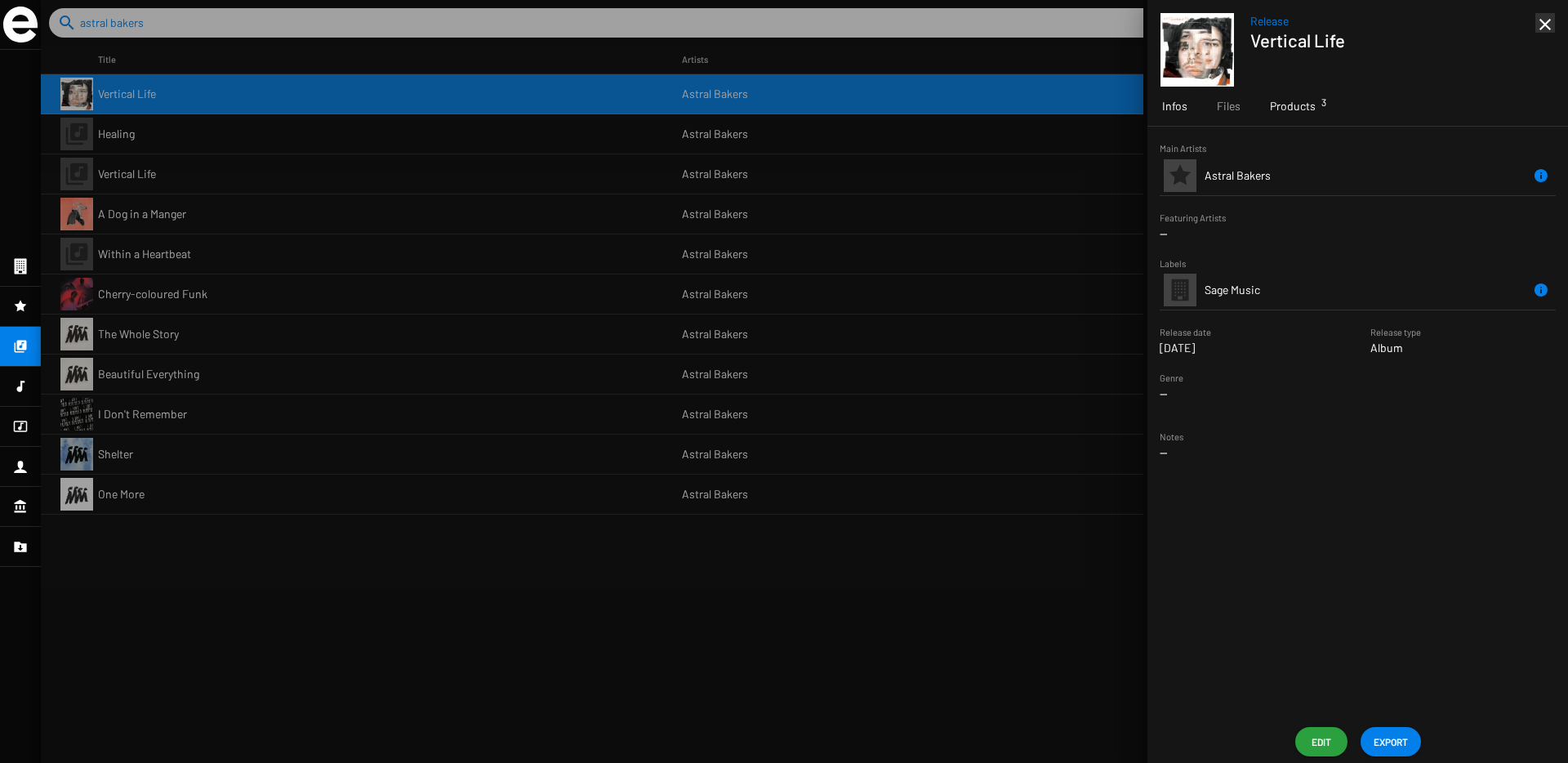
click at [1299, 104] on span "Products 3" at bounding box center [1292, 105] width 45 height 16
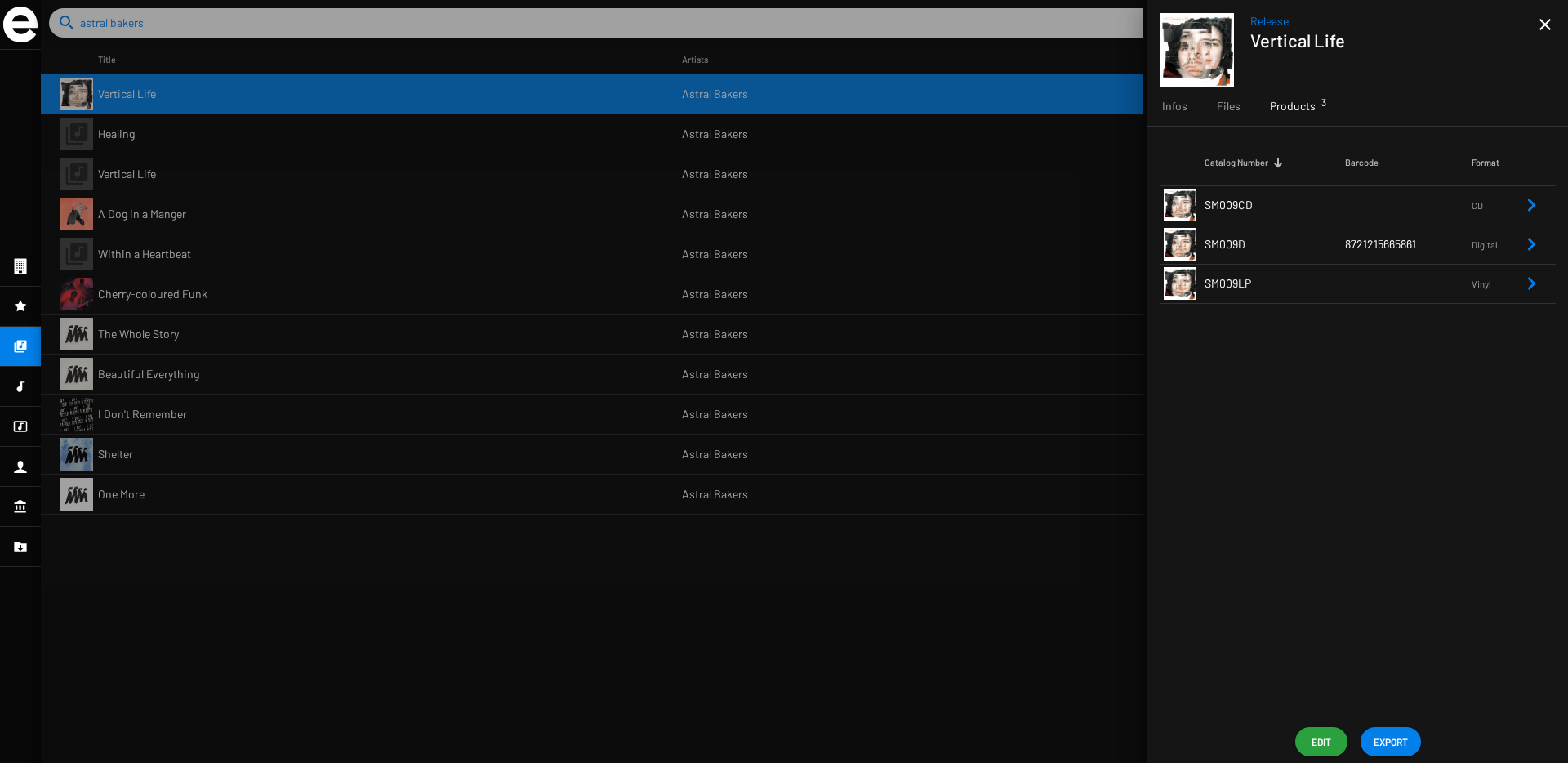
click at [1305, 187] on td "SM009CD" at bounding box center [1274, 206] width 140 height 39
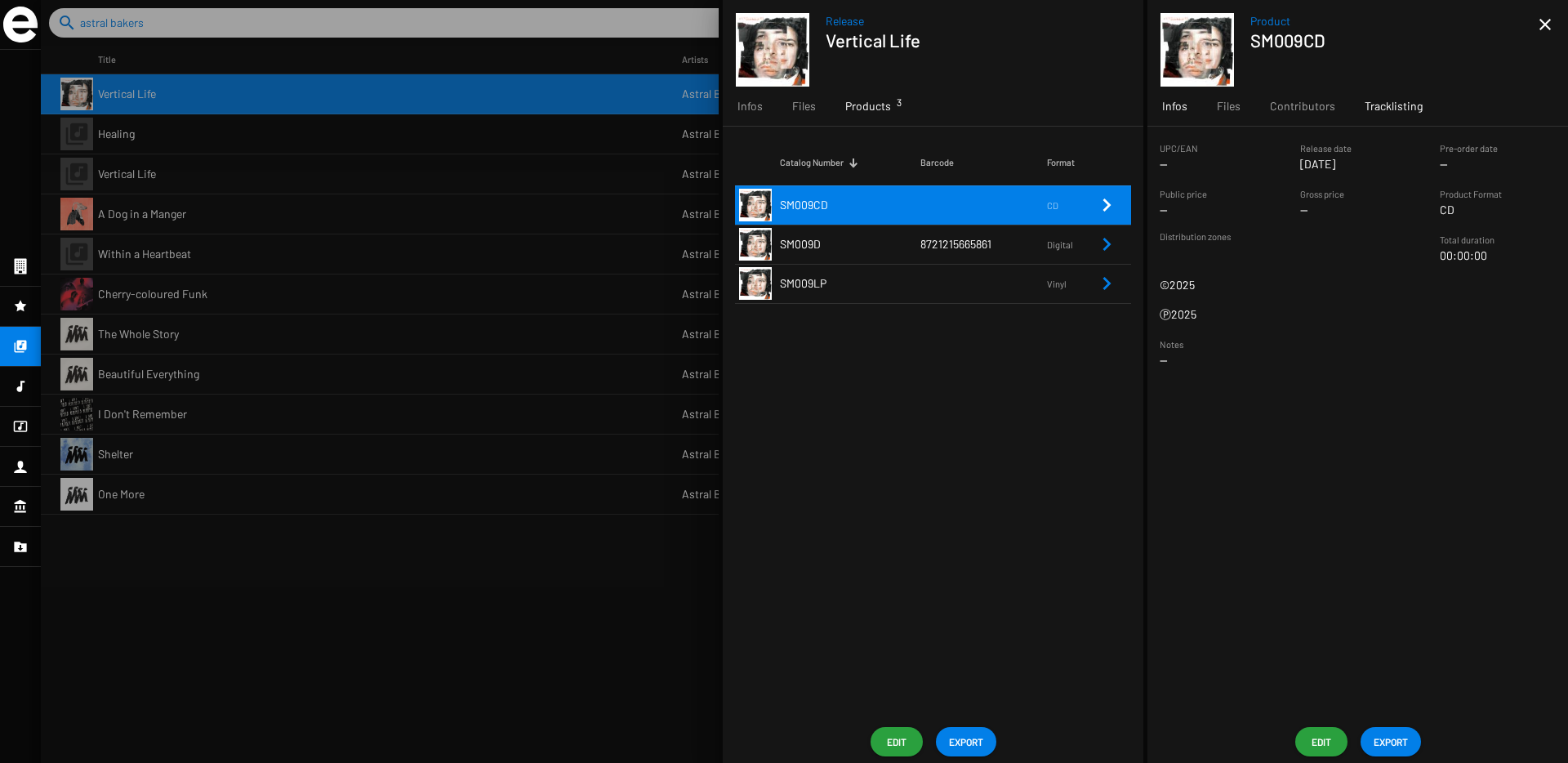
click at [1373, 115] on div "Tracklisting" at bounding box center [1393, 106] width 87 height 39
click at [1176, 112] on span "Infos" at bounding box center [1175, 105] width 26 height 16
click at [1312, 744] on span "Edit" at bounding box center [1321, 742] width 27 height 29
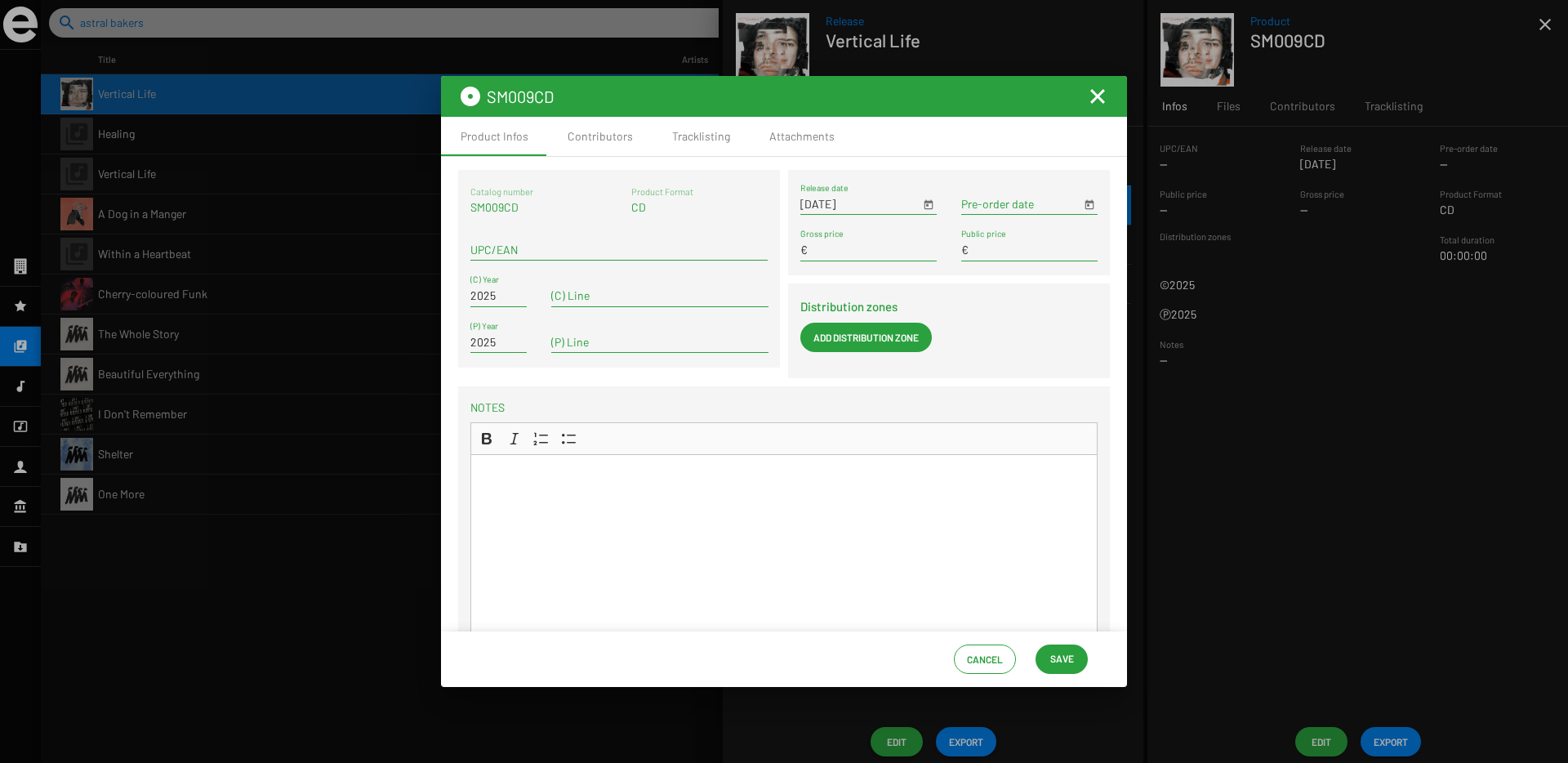
click at [498, 253] on input "UPC/EAN" at bounding box center [619, 249] width 297 height 13
paste input "3770018072838"
type input "3770018072838"
click at [1066, 663] on span "Save" at bounding box center [1062, 659] width 24 height 29
click at [1097, 92] on mat-icon "Fermer la fenêtre" at bounding box center [1097, 96] width 20 height 20
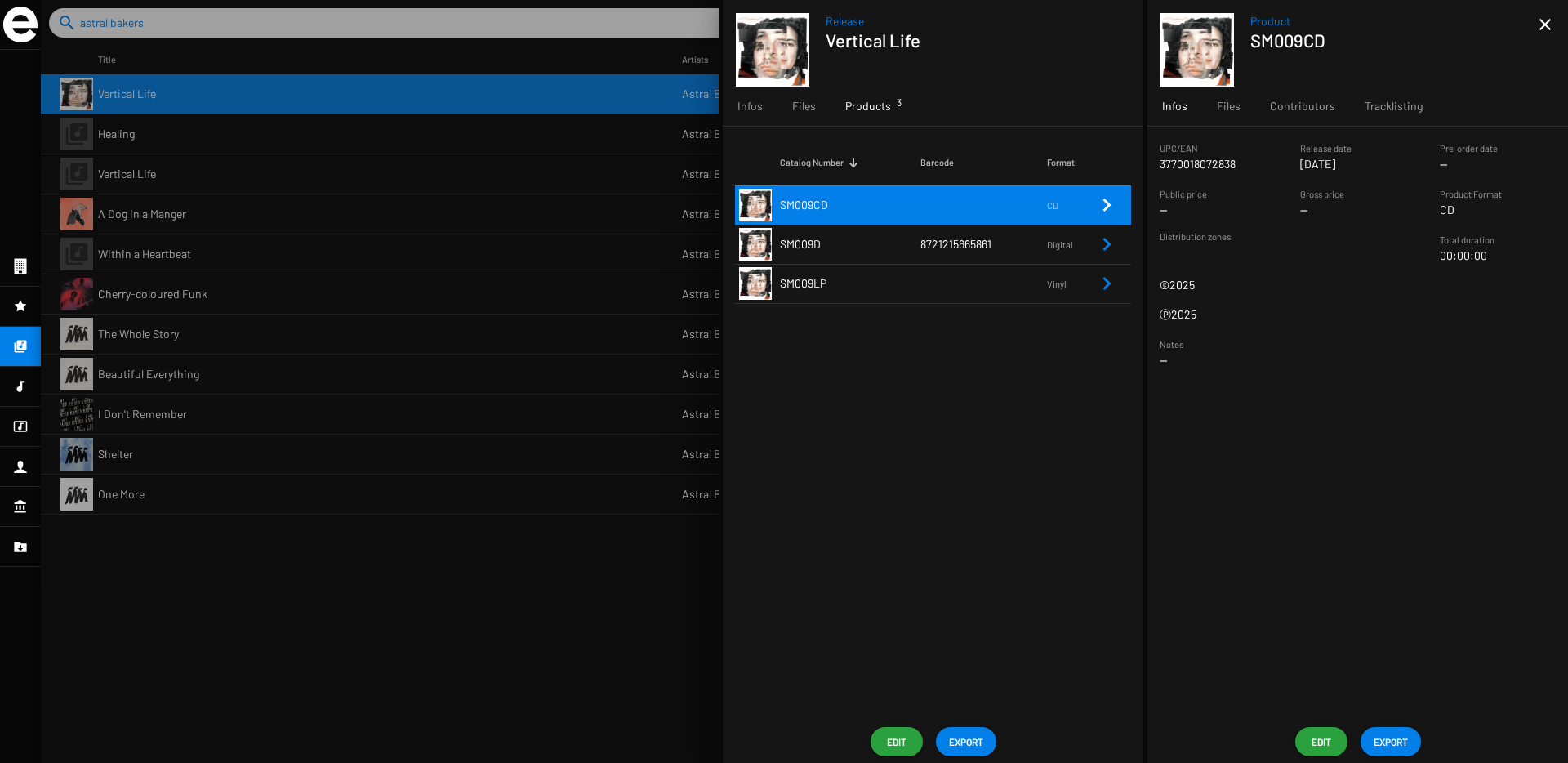
click at [912, 292] on td "SM009LP" at bounding box center [850, 283] width 140 height 39
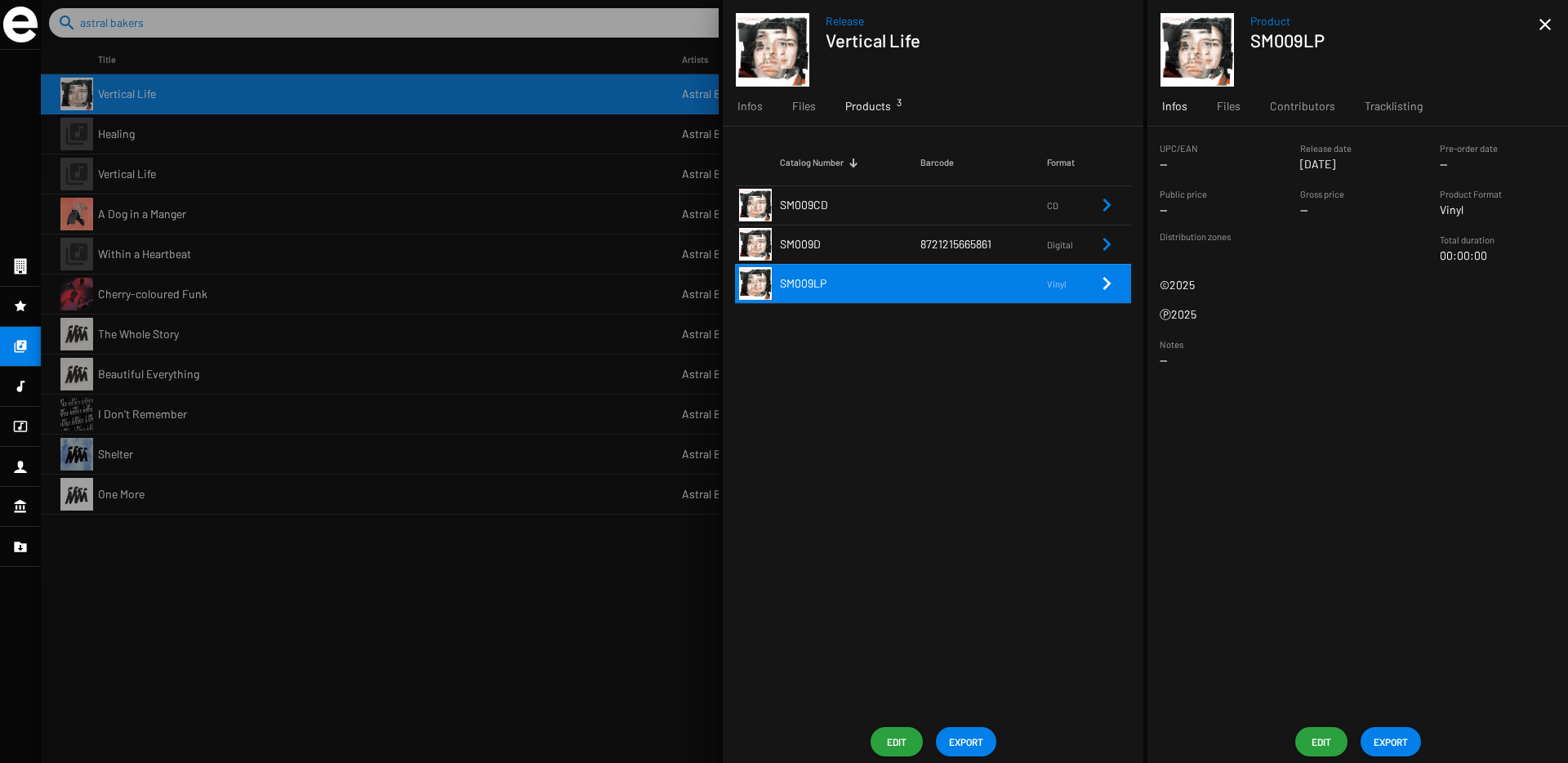
click at [1316, 740] on span "Edit" at bounding box center [1321, 742] width 27 height 29
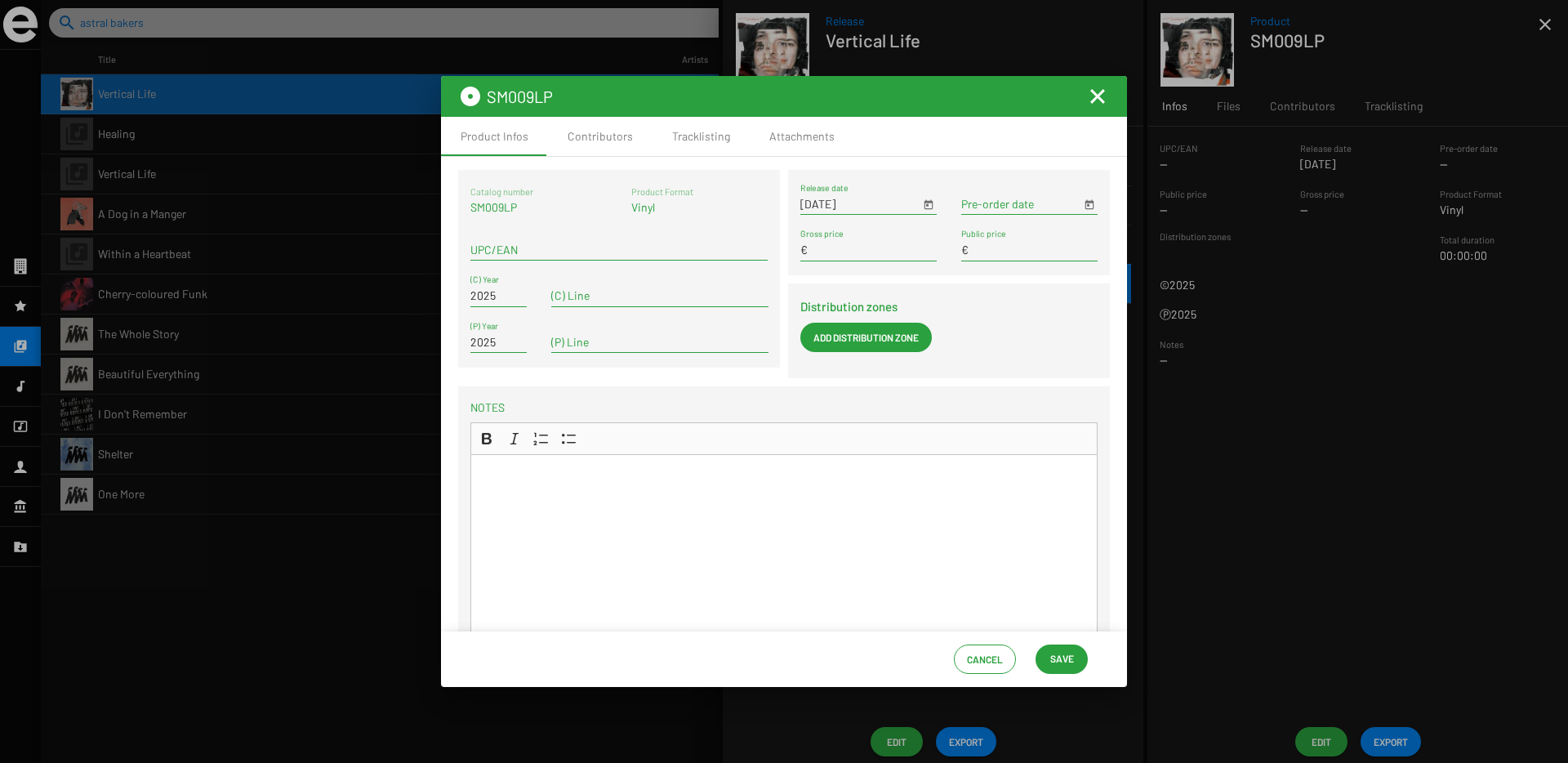
click at [565, 247] on input "UPC/EAN" at bounding box center [619, 249] width 297 height 13
paste input "3770018072821"
type input "3770018072821"
click at [1075, 666] on button "Save" at bounding box center [1061, 659] width 52 height 29
click at [1096, 100] on mat-icon "Fermer la fenêtre" at bounding box center [1097, 96] width 20 height 20
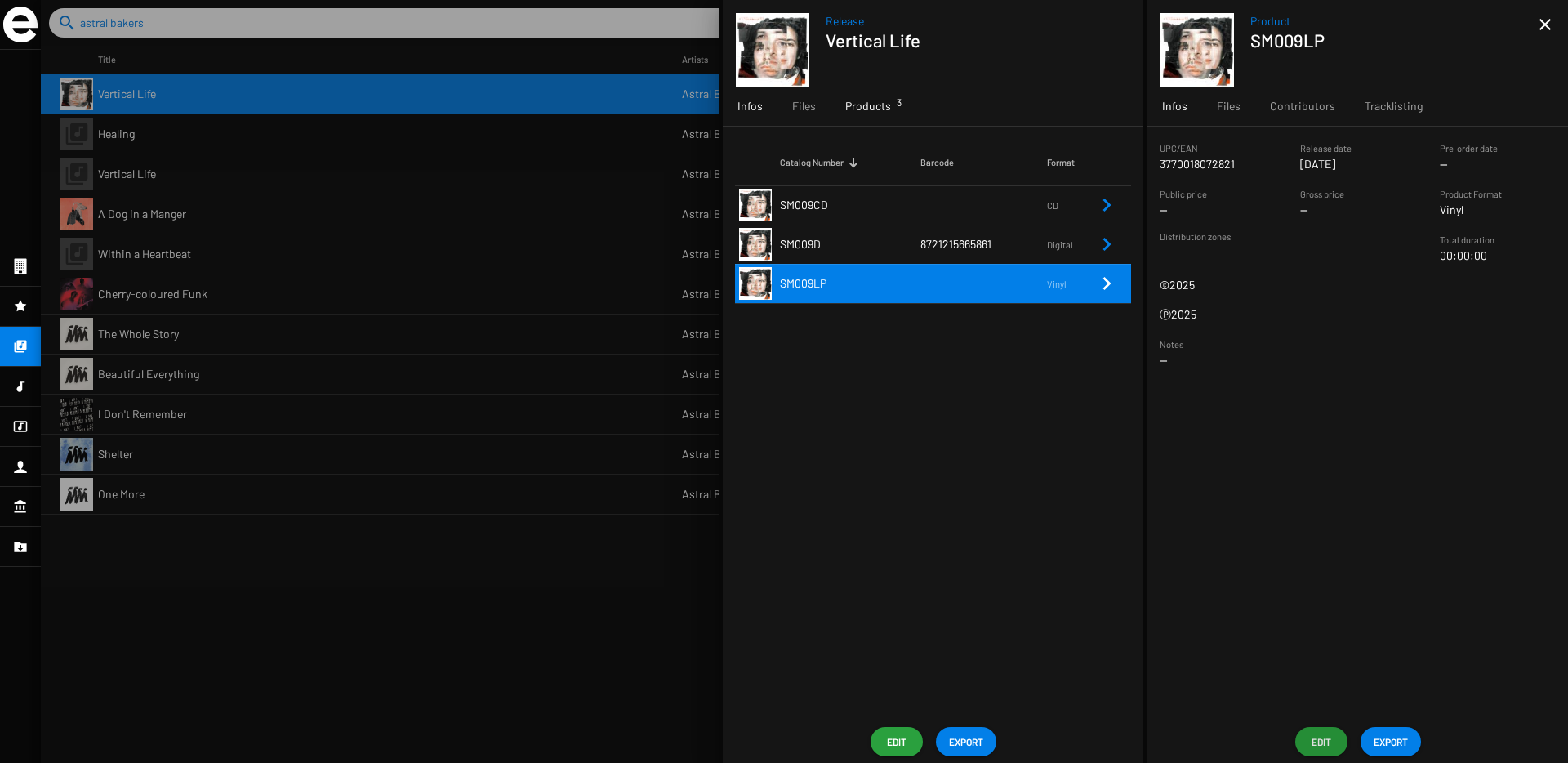
click at [751, 115] on div "Infos" at bounding box center [750, 106] width 55 height 39
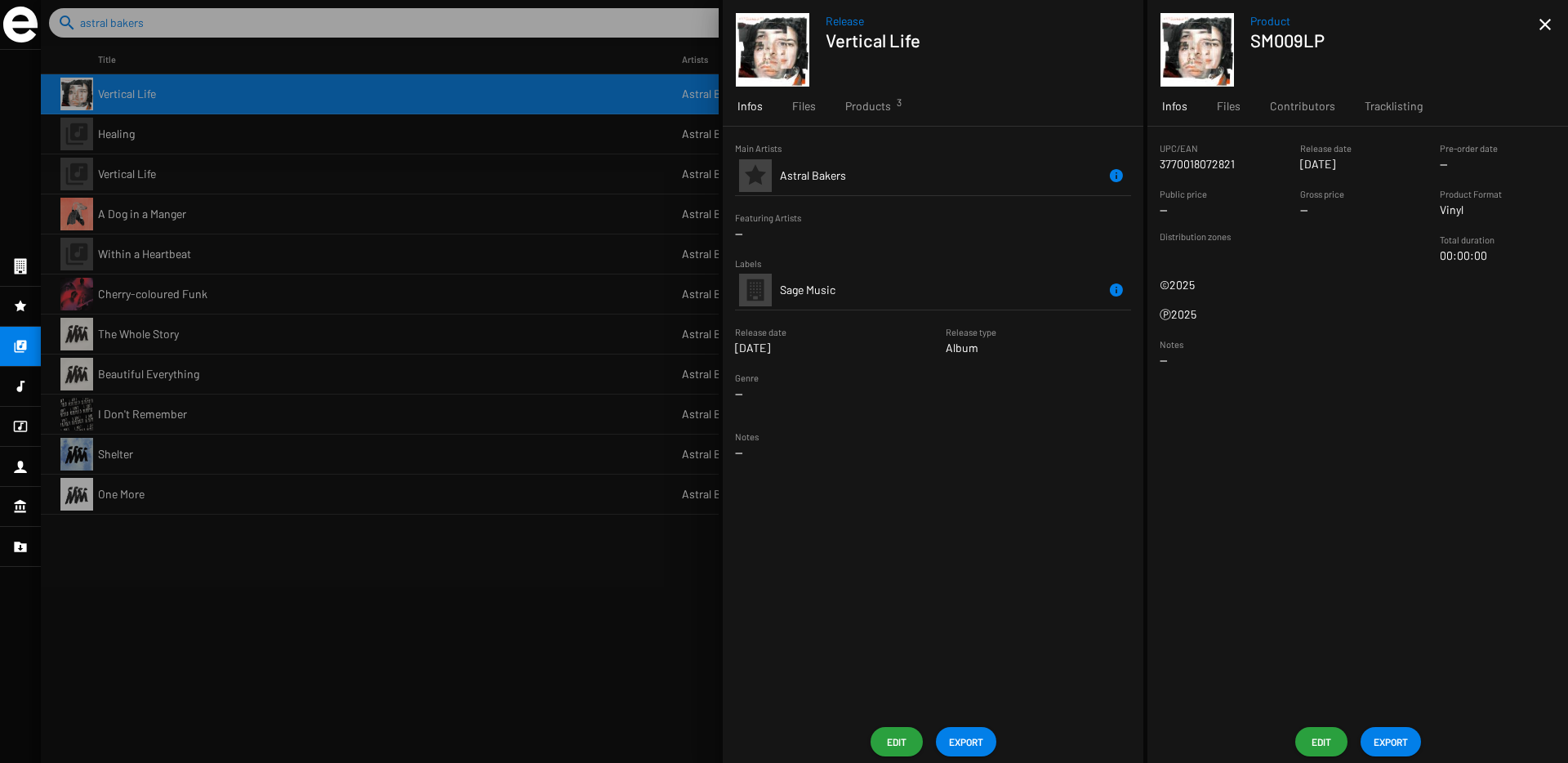
click at [1553, 30] on mat-icon "close" at bounding box center [1545, 24] width 20 height 20
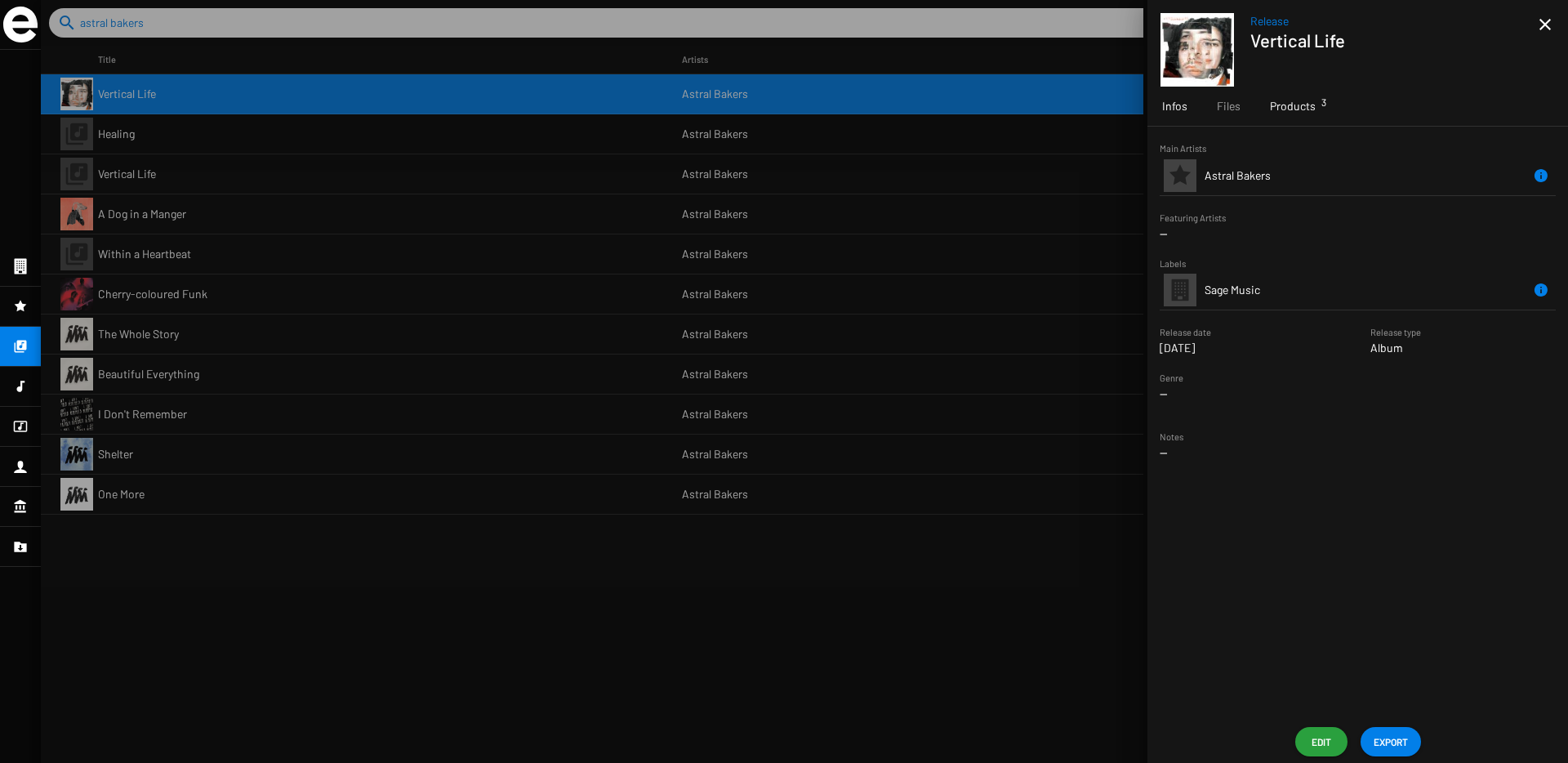
click at [1280, 110] on span "Products 3" at bounding box center [1292, 105] width 45 height 16
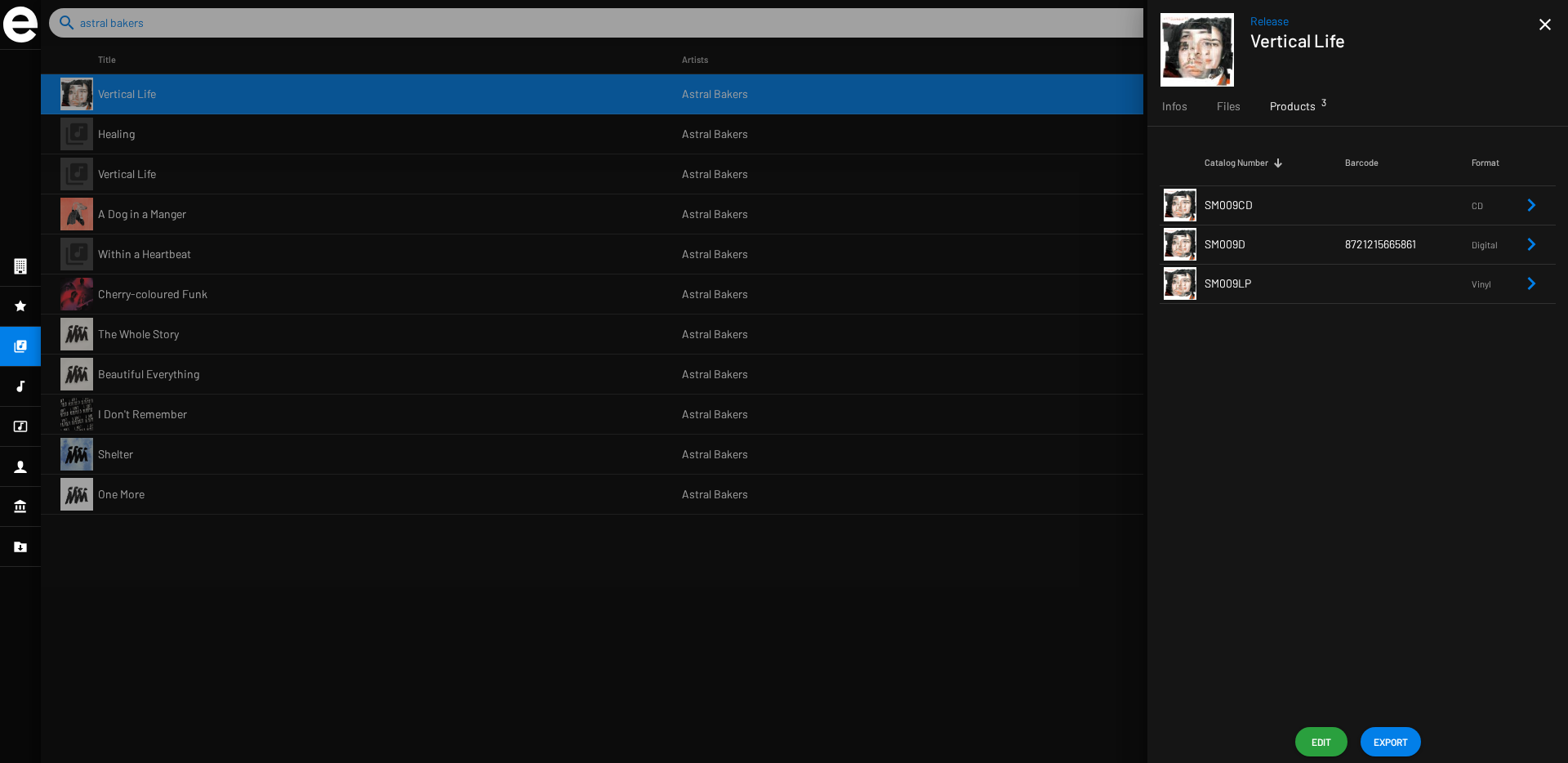
click at [1541, 25] on mat-icon "close" at bounding box center [1545, 24] width 20 height 20
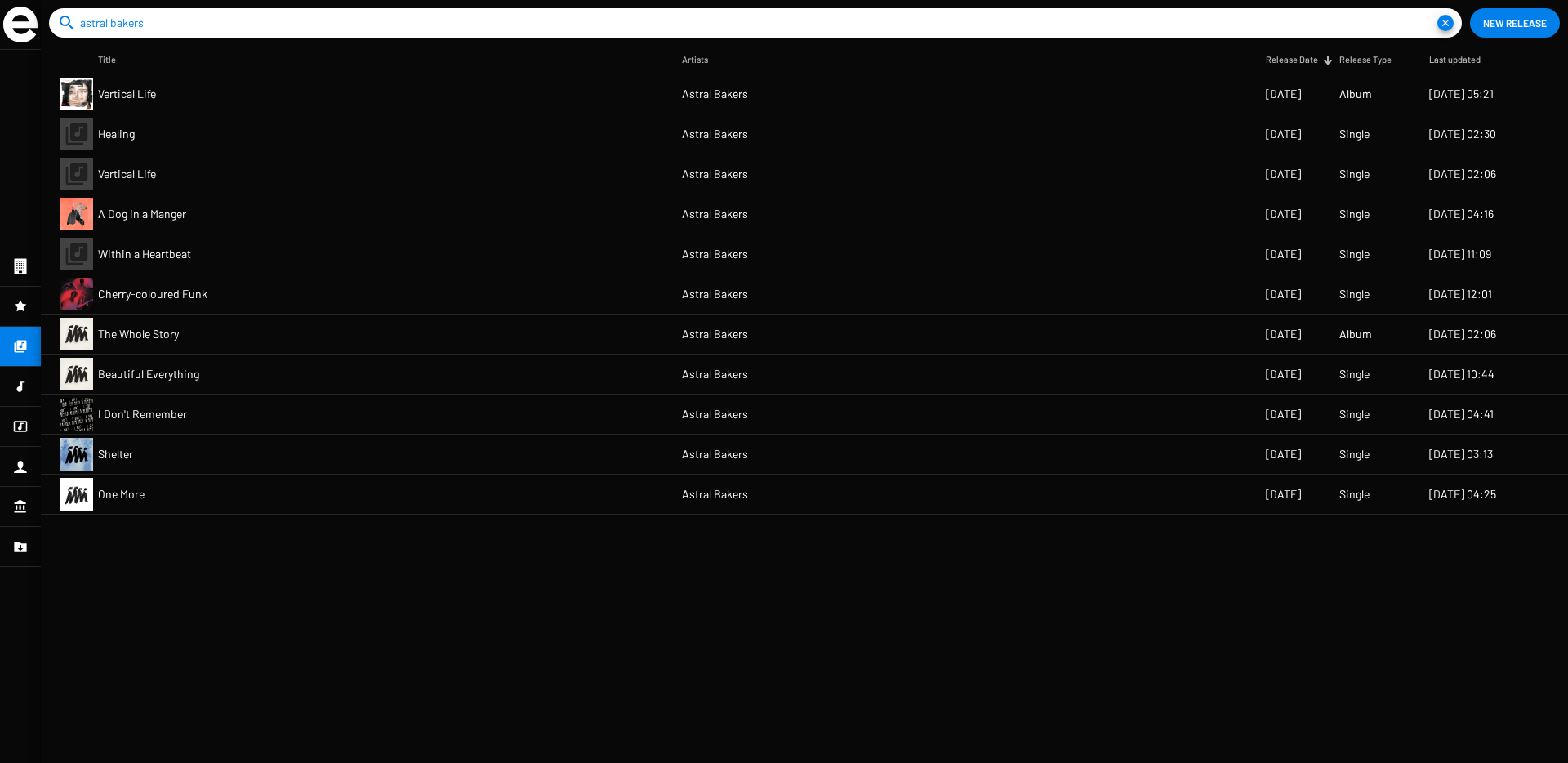
click at [219, 134] on mat-cell "Healing" at bounding box center [389, 134] width 584 height 39
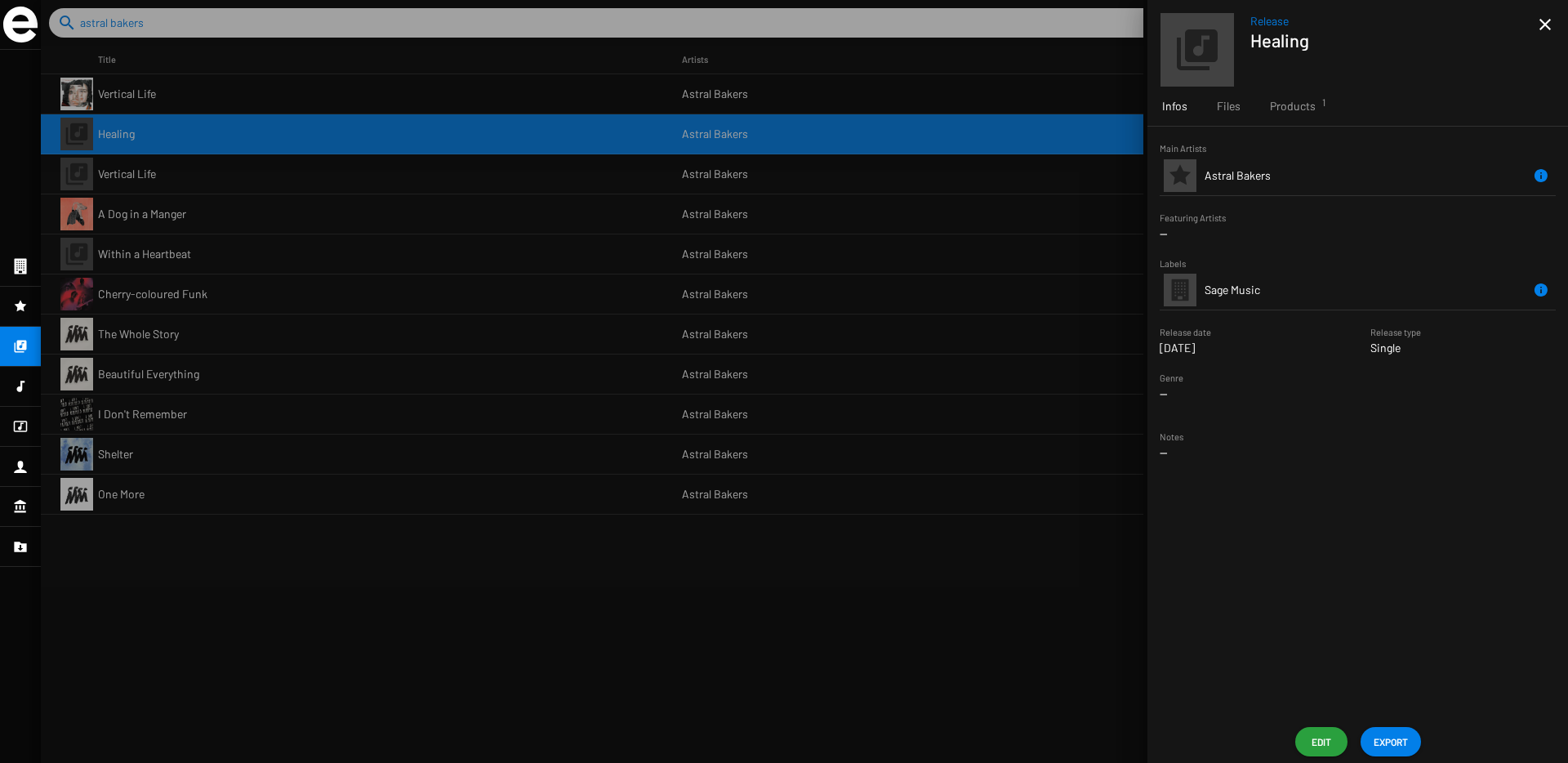
click at [270, 92] on div at bounding box center [805, 381] width 1527 height 763
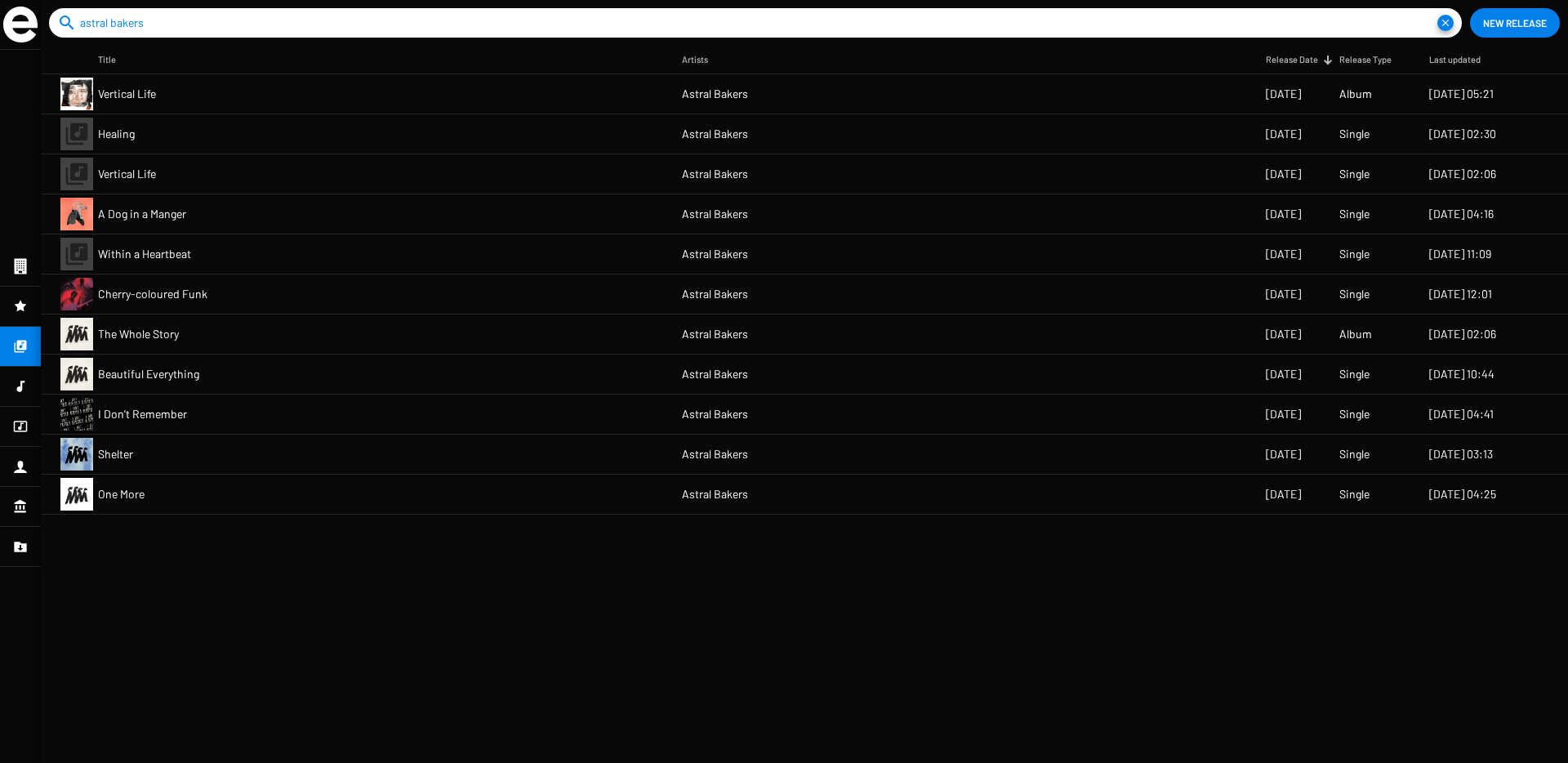
click at [1248, 102] on mat-cell "Astral Bakers" at bounding box center [974, 94] width 584 height 39
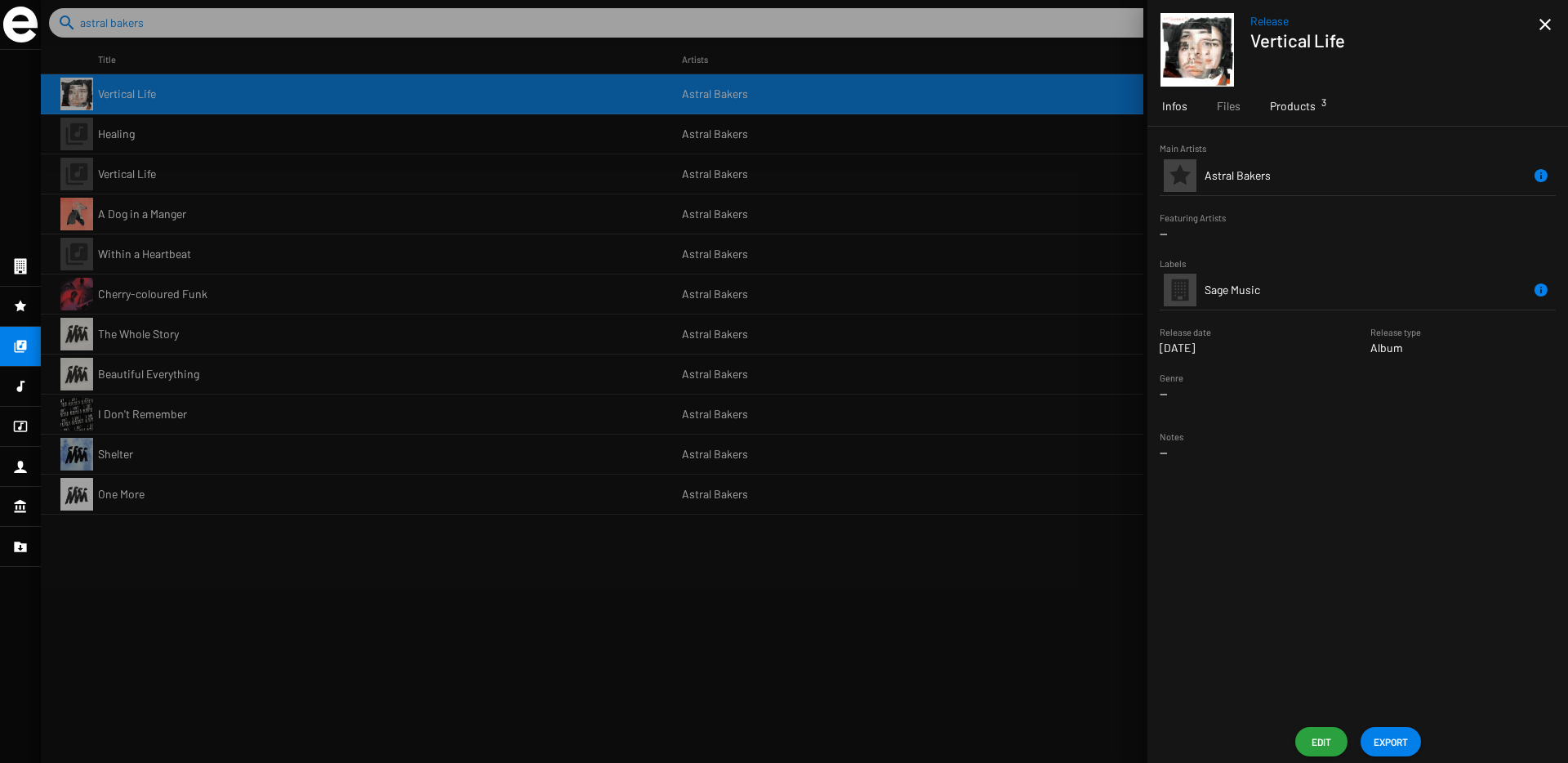
click at [1306, 108] on span "Products 3" at bounding box center [1292, 105] width 45 height 16
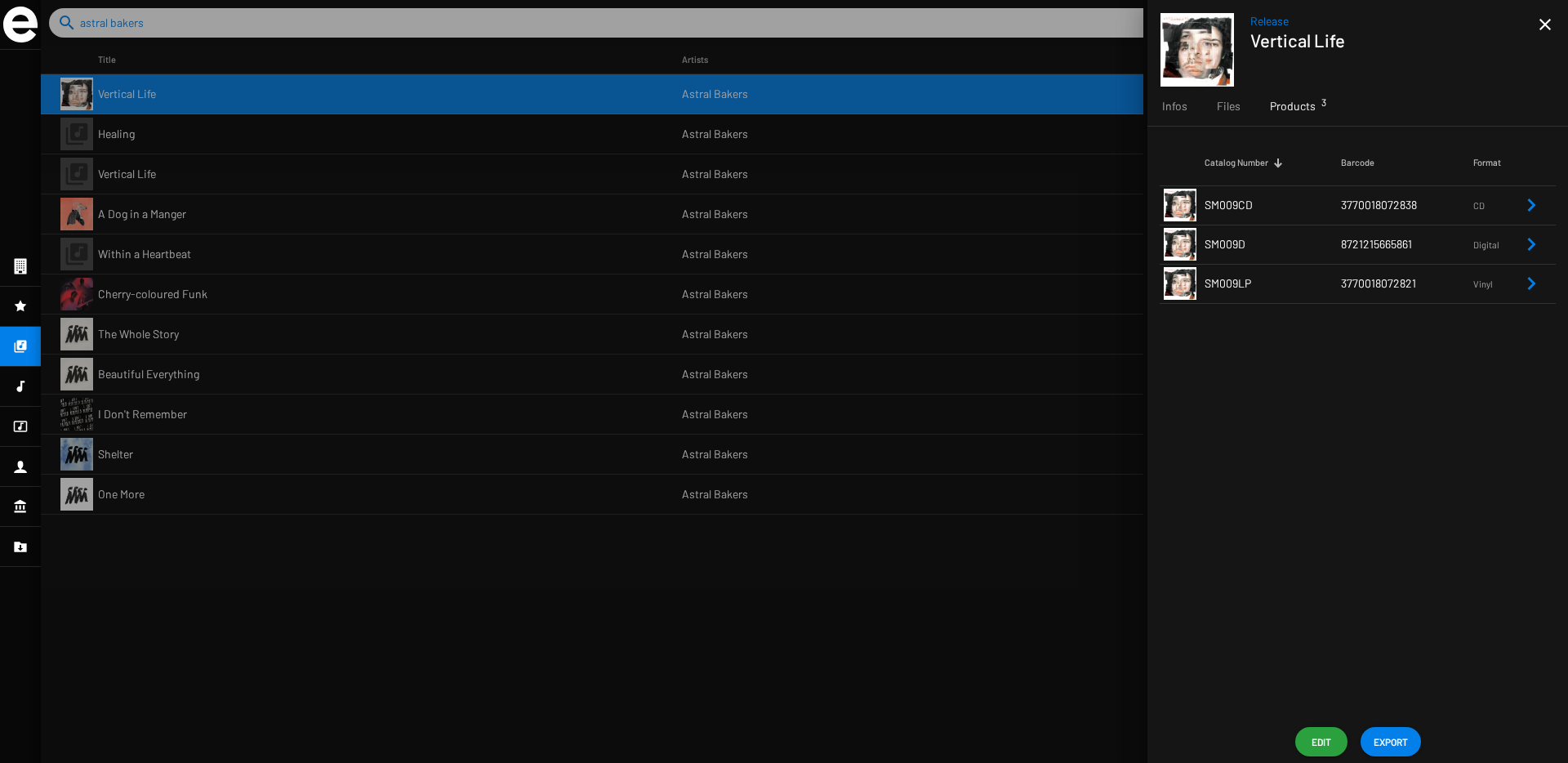
click at [1447, 258] on td "8721215665861" at bounding box center [1406, 244] width 133 height 39
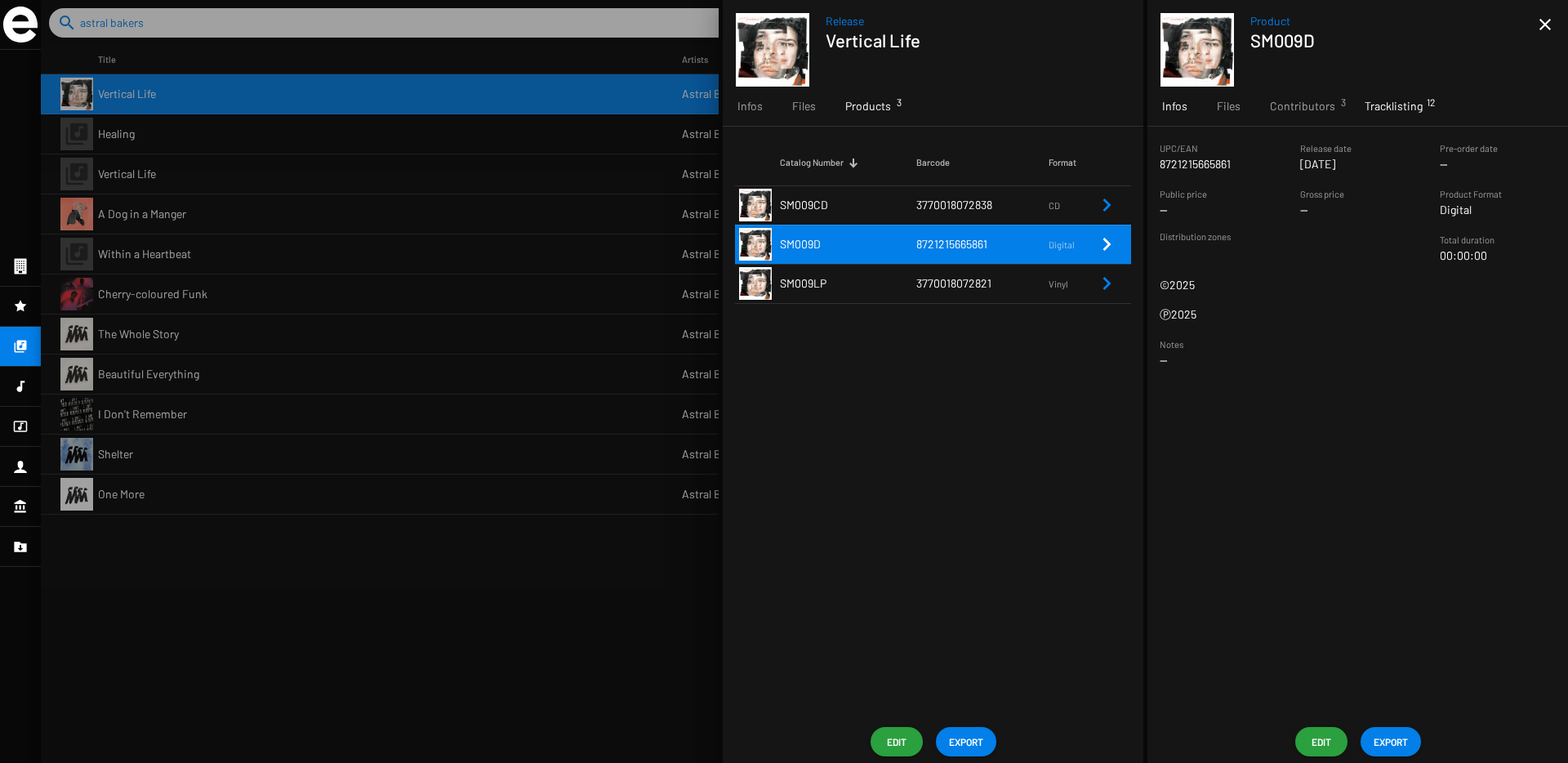
click at [1382, 118] on div "Tracklisting 12" at bounding box center [1393, 106] width 87 height 39
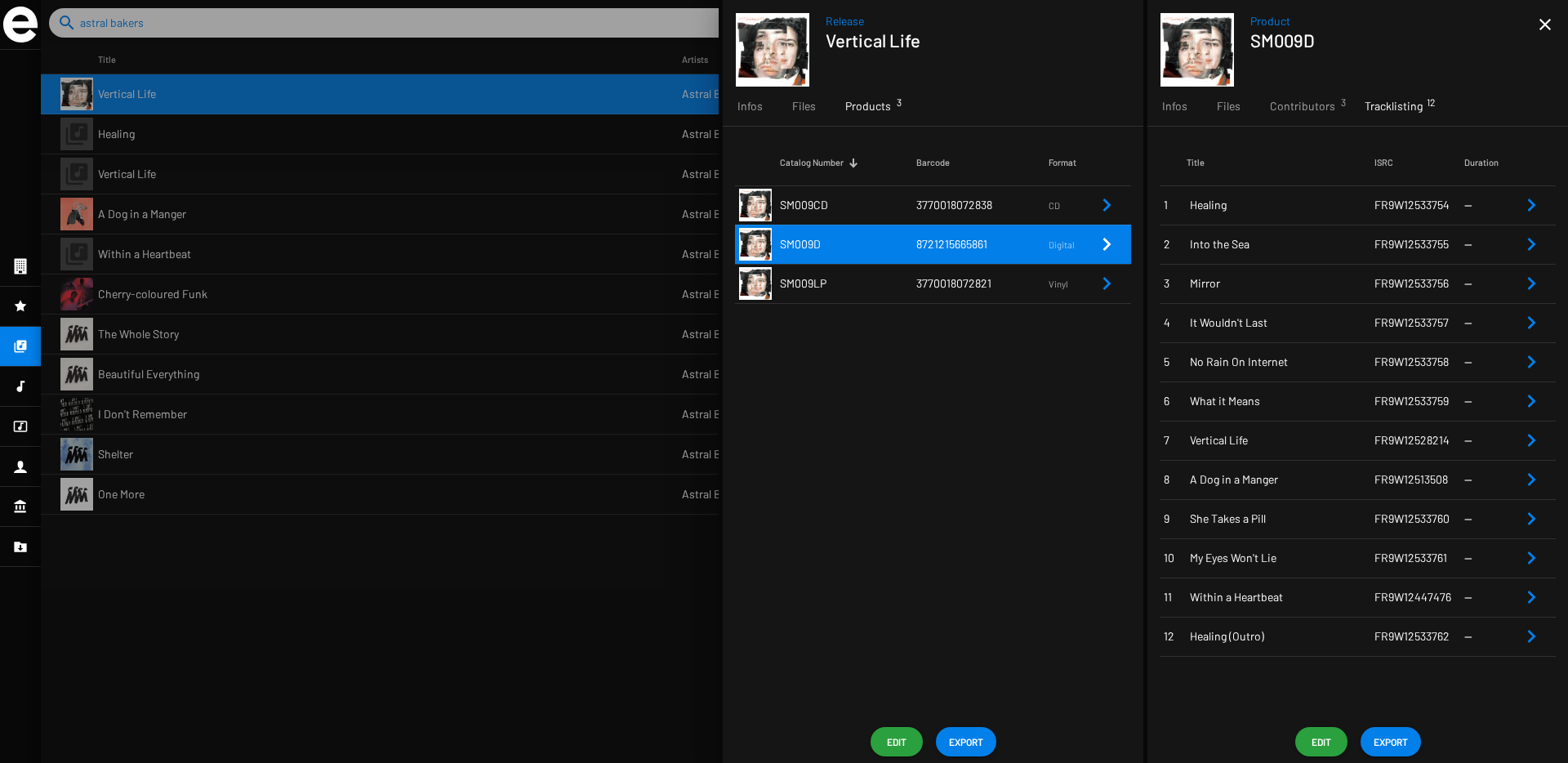
click at [846, 212] on td "SM009CD" at bounding box center [847, 206] width 136 height 39
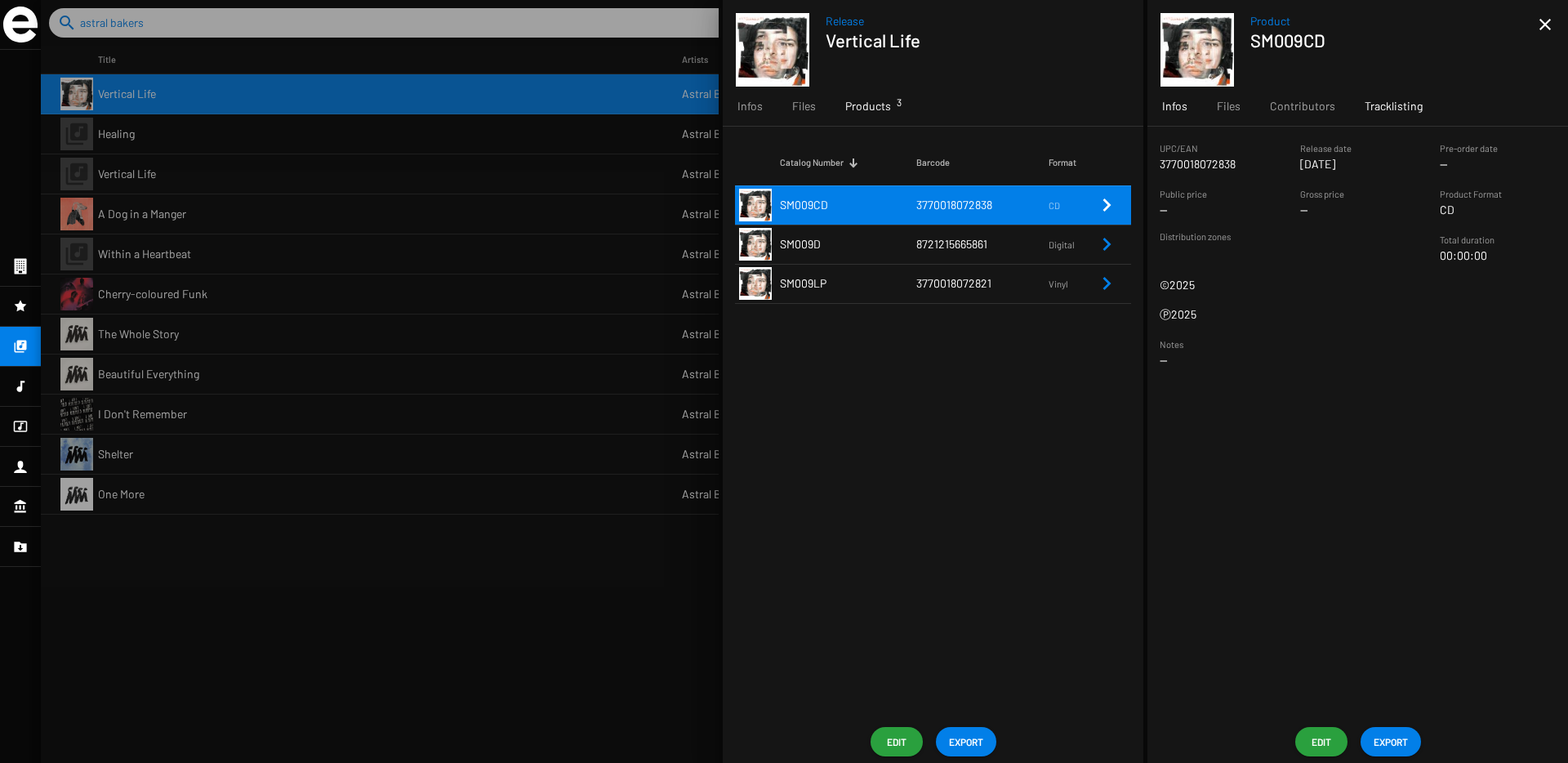
click at [1393, 102] on span "Tracklisting" at bounding box center [1393, 105] width 58 height 16
click at [1388, 100] on span "Tracklisting" at bounding box center [1393, 105] width 58 height 16
click at [1328, 751] on span "Edit" at bounding box center [1321, 742] width 27 height 29
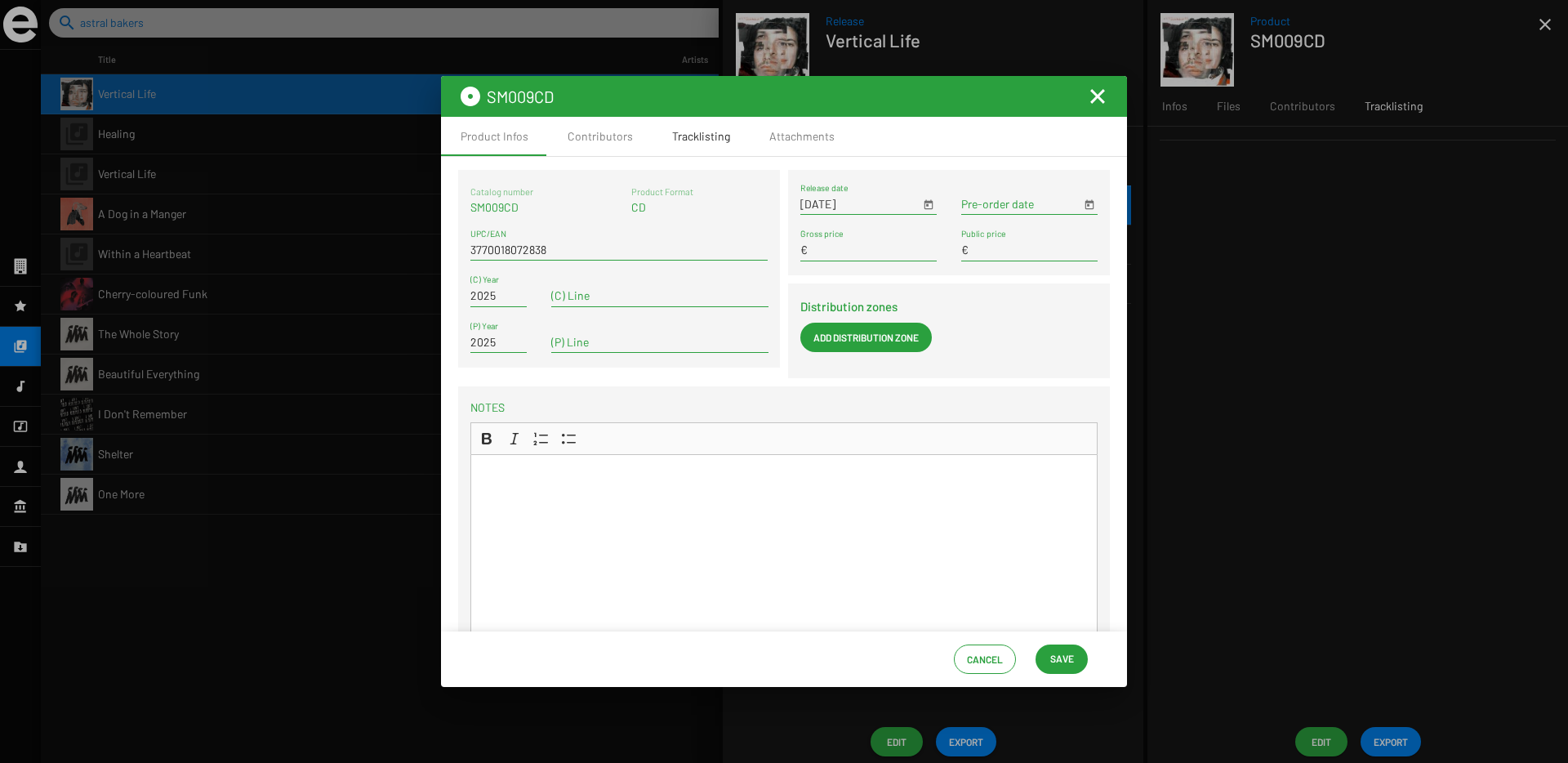
click at [689, 146] on div "Tracklisting" at bounding box center [701, 136] width 98 height 39
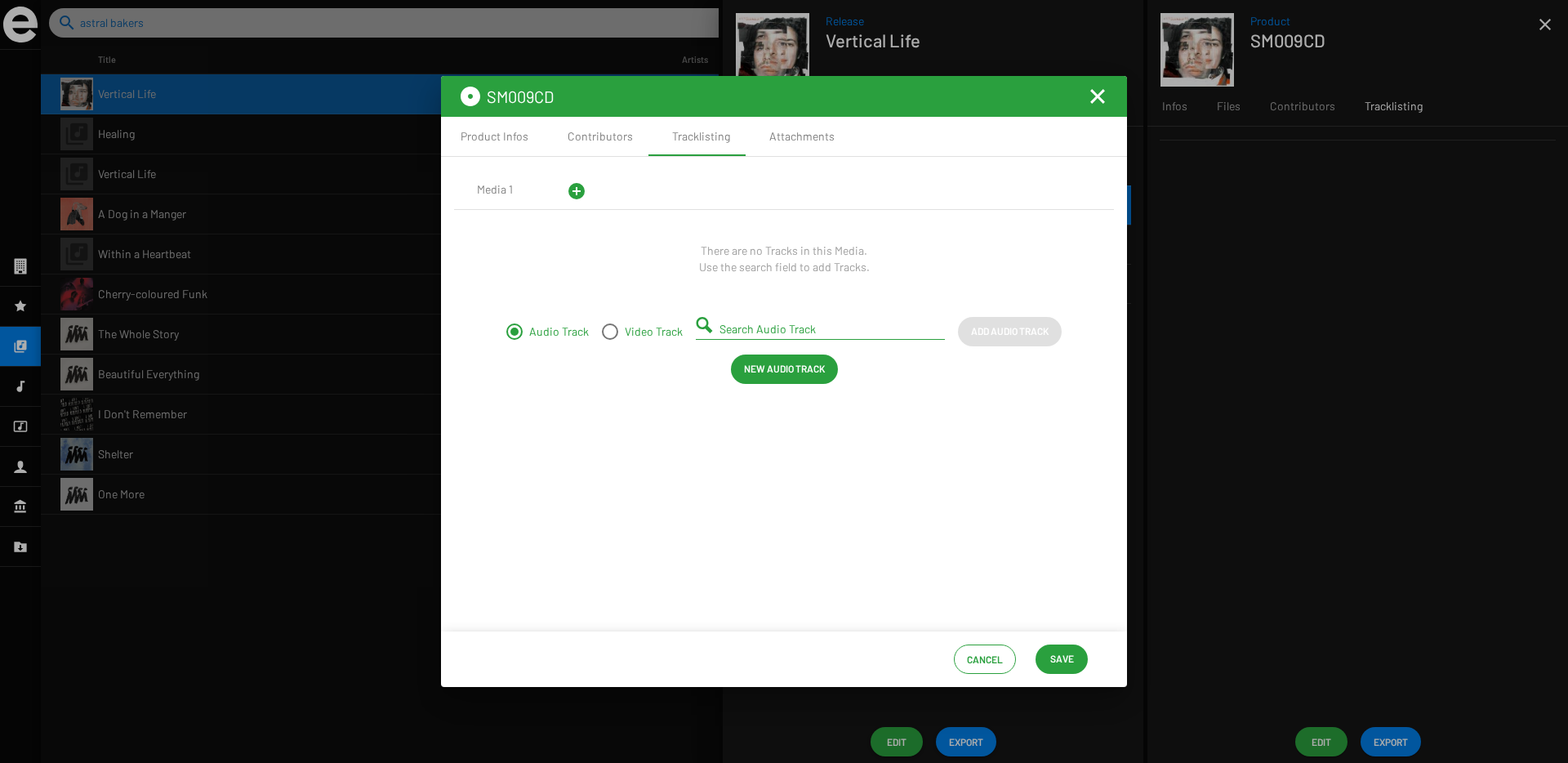
click at [752, 323] on input "Search Audio Track" at bounding box center [823, 329] width 208 height 13
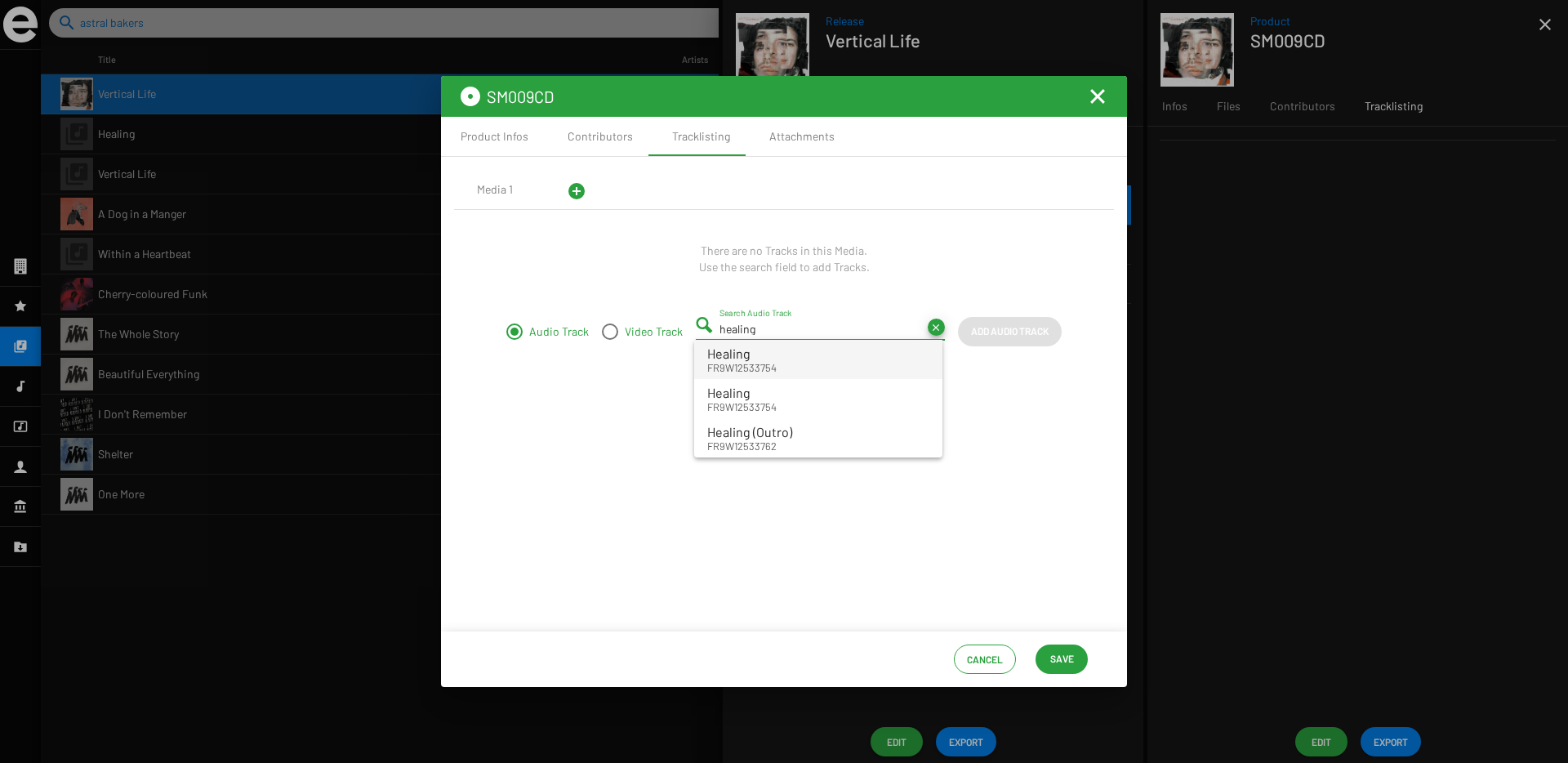
click at [716, 360] on div "Healing FR9W12533754" at bounding box center [741, 360] width 69 height 31
type input "Healing - FR9W12533754"
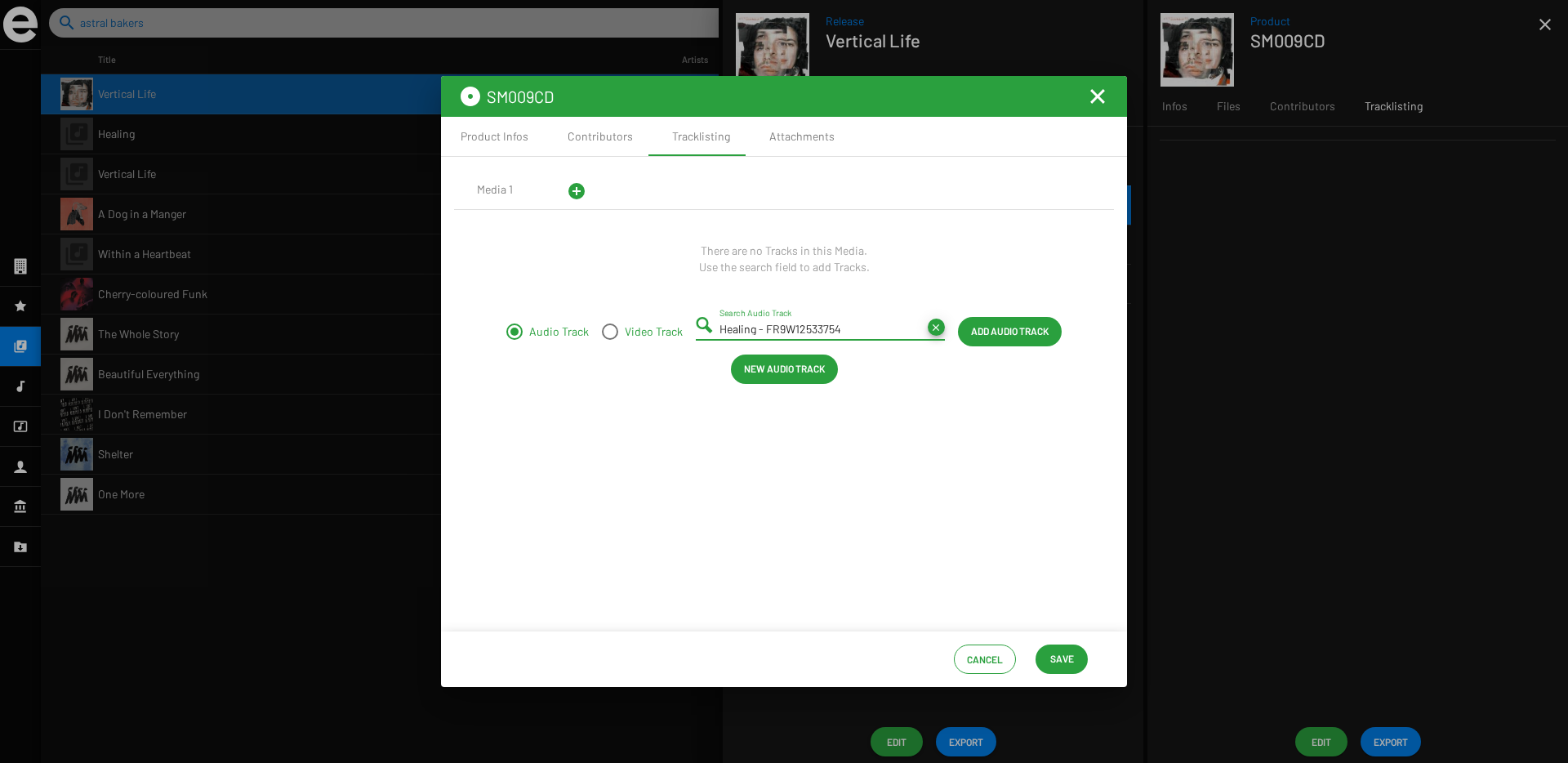
click at [1001, 333] on span "Add Audio Track" at bounding box center [1009, 331] width 78 height 29
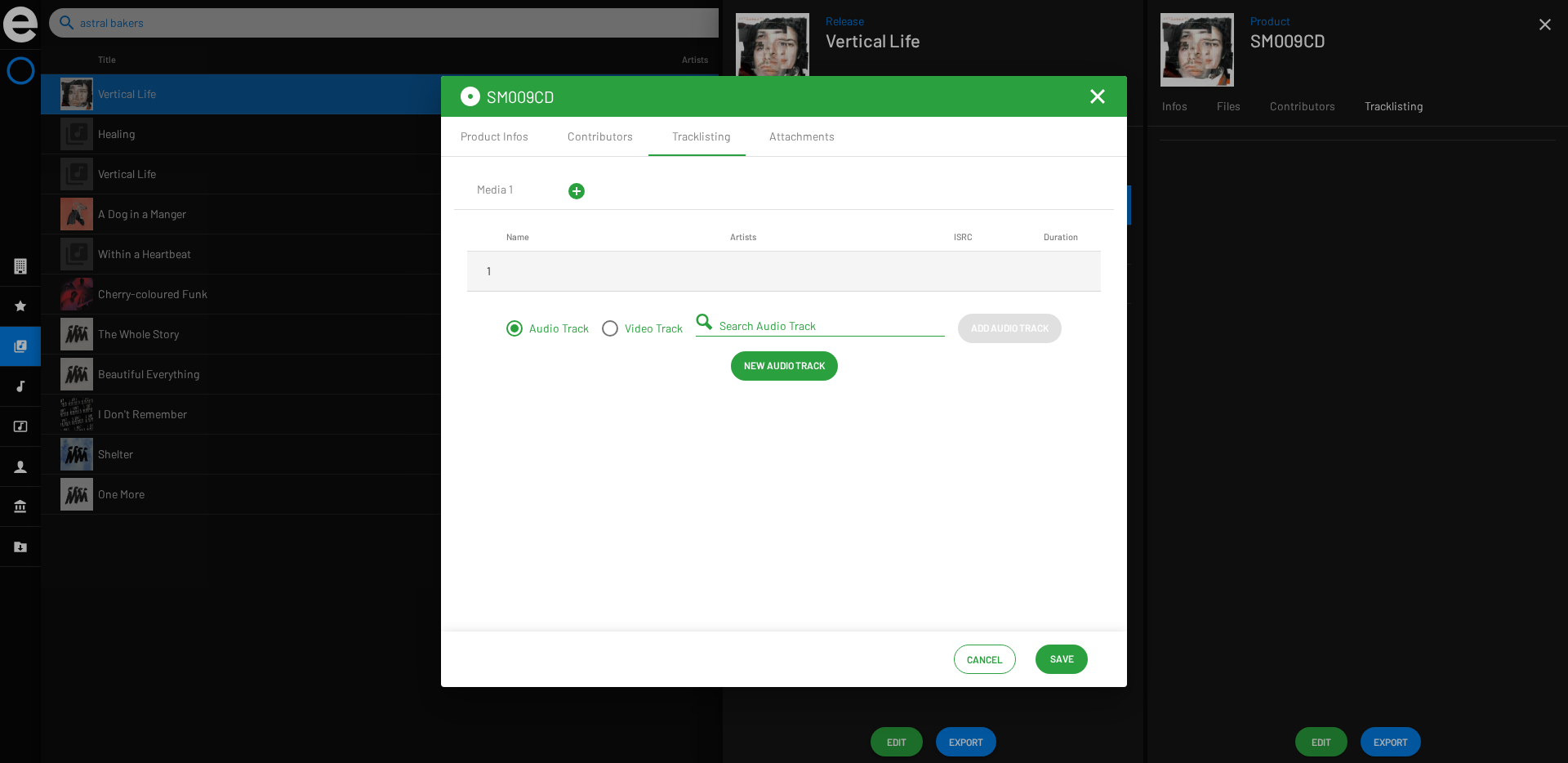
click at [761, 322] on input "Search Audio Track" at bounding box center [823, 325] width 208 height 13
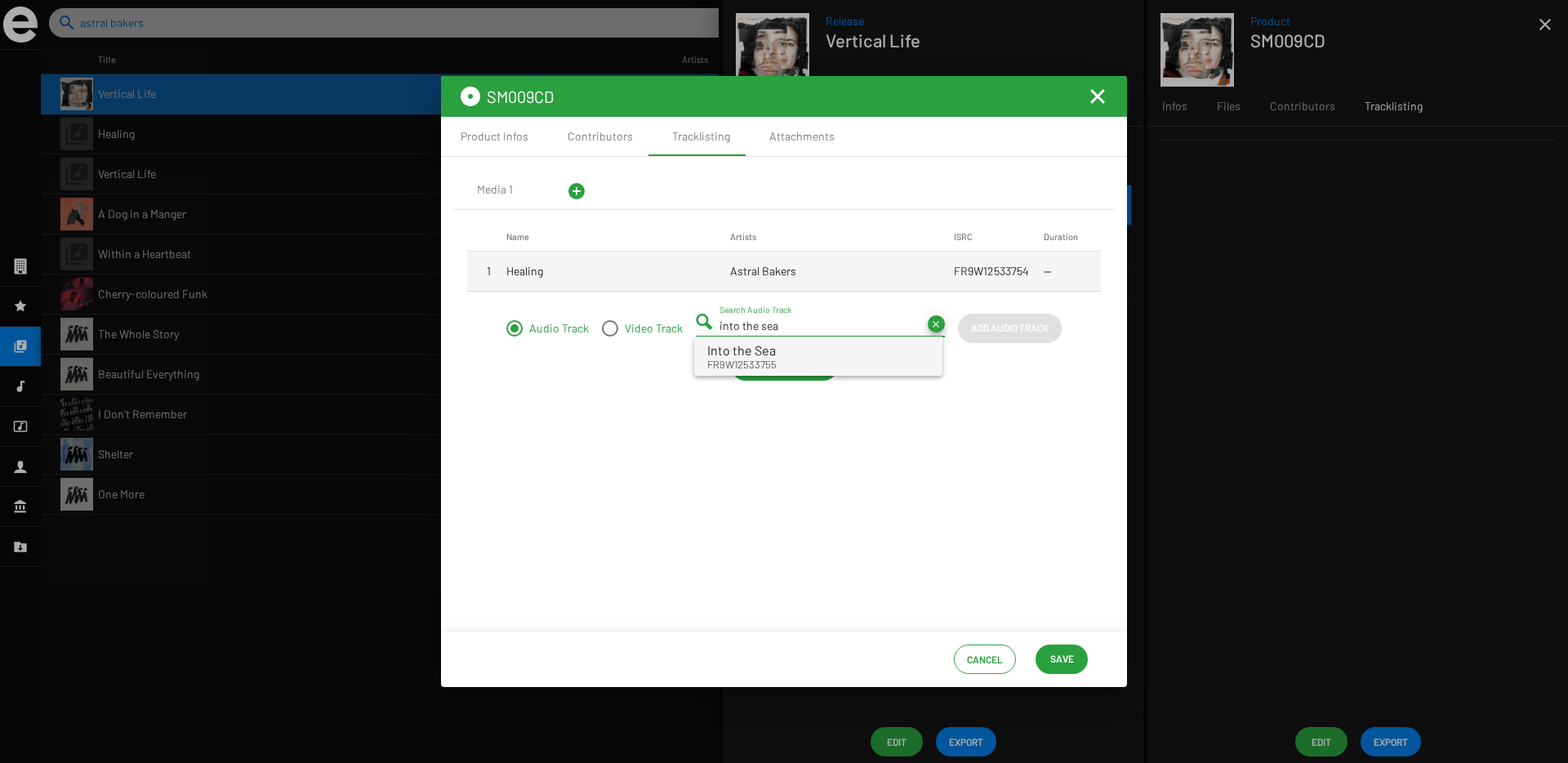
click at [757, 347] on span "Into the Sea" at bounding box center [741, 350] width 68 height 15
type input "Into the Sea - FR9W12533755"
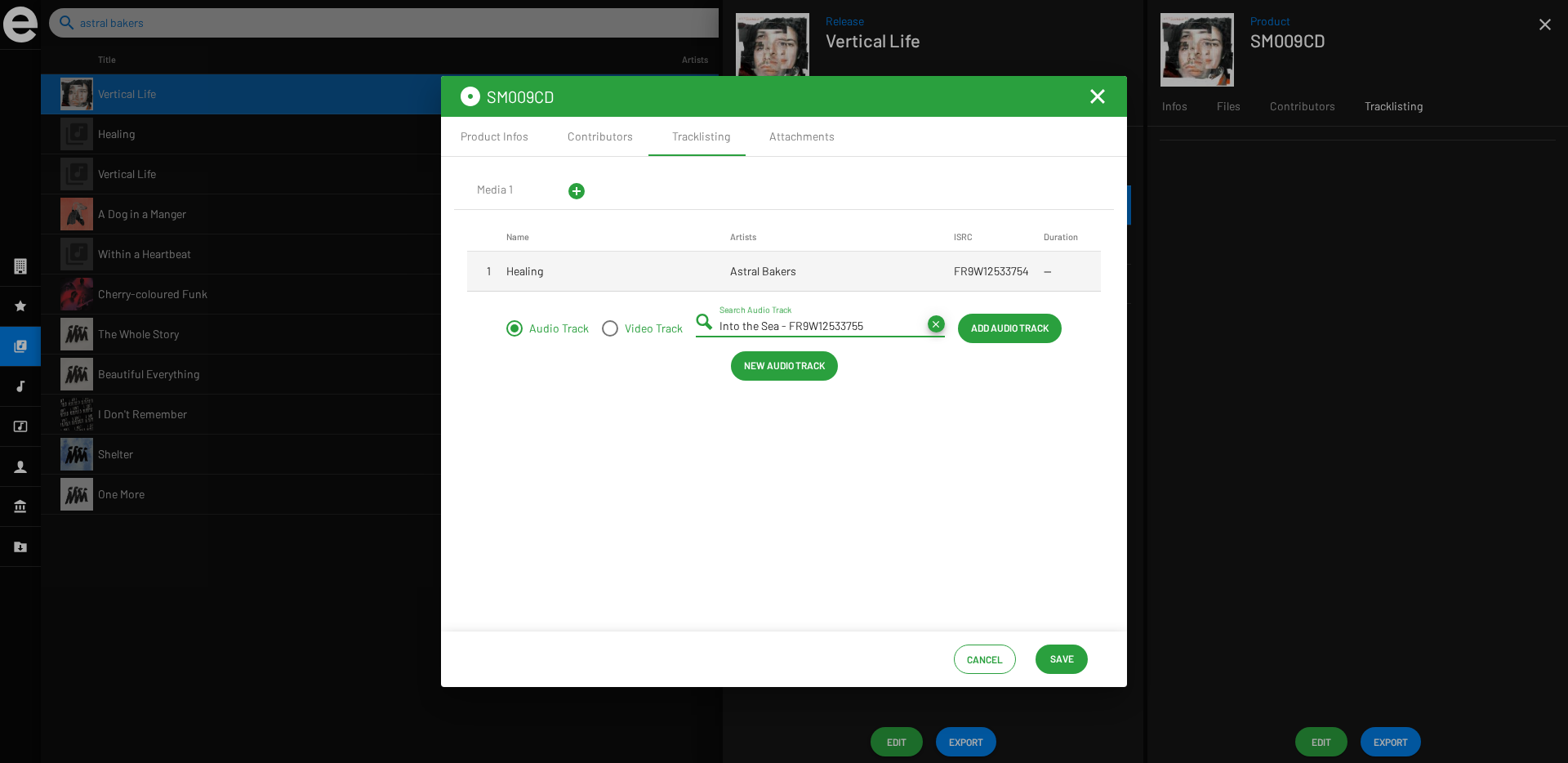
click at [1019, 331] on span "Add Audio Track" at bounding box center [1009, 327] width 78 height 29
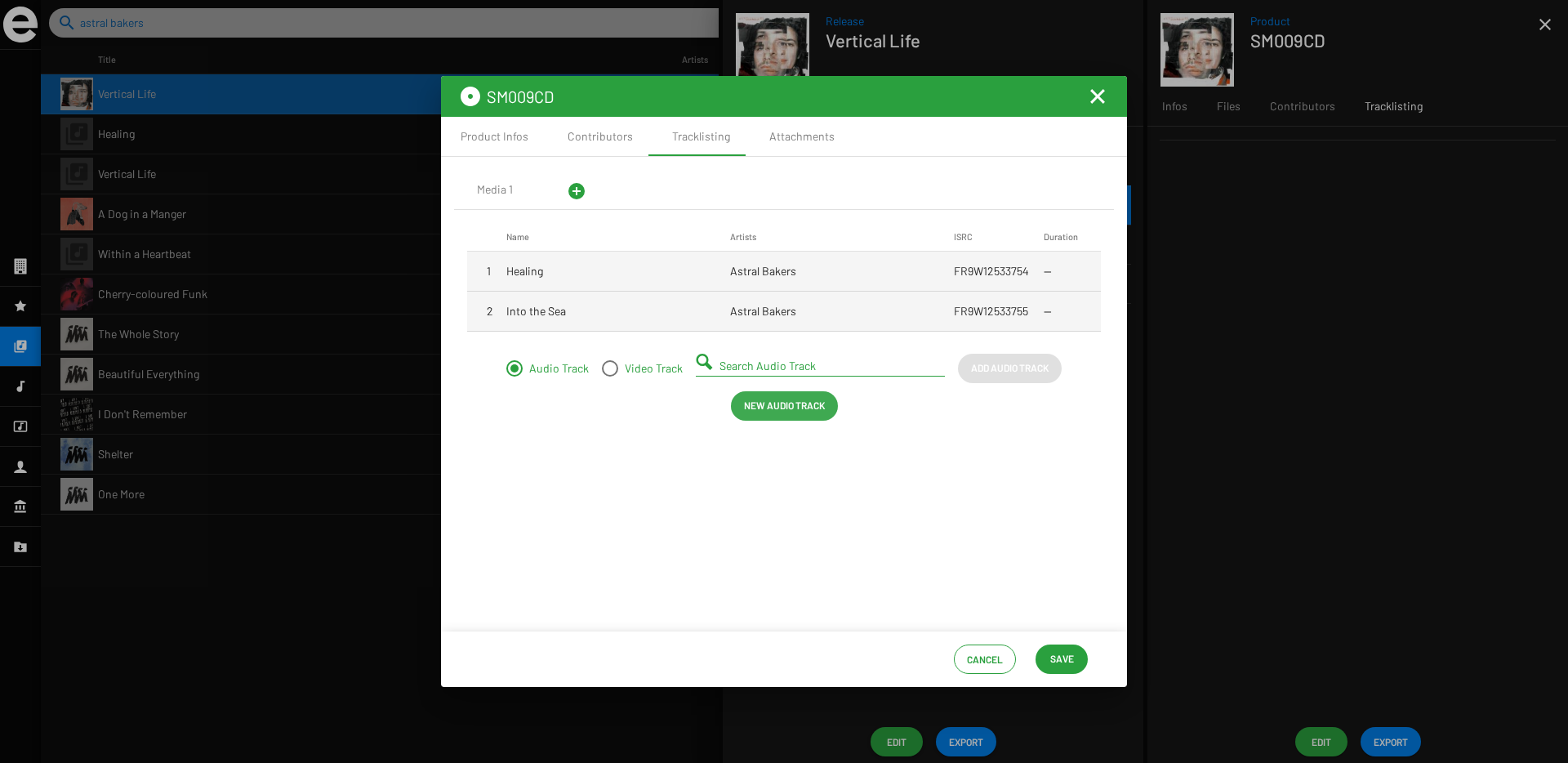
click at [803, 405] on span "New Audio Track" at bounding box center [784, 405] width 80 height 29
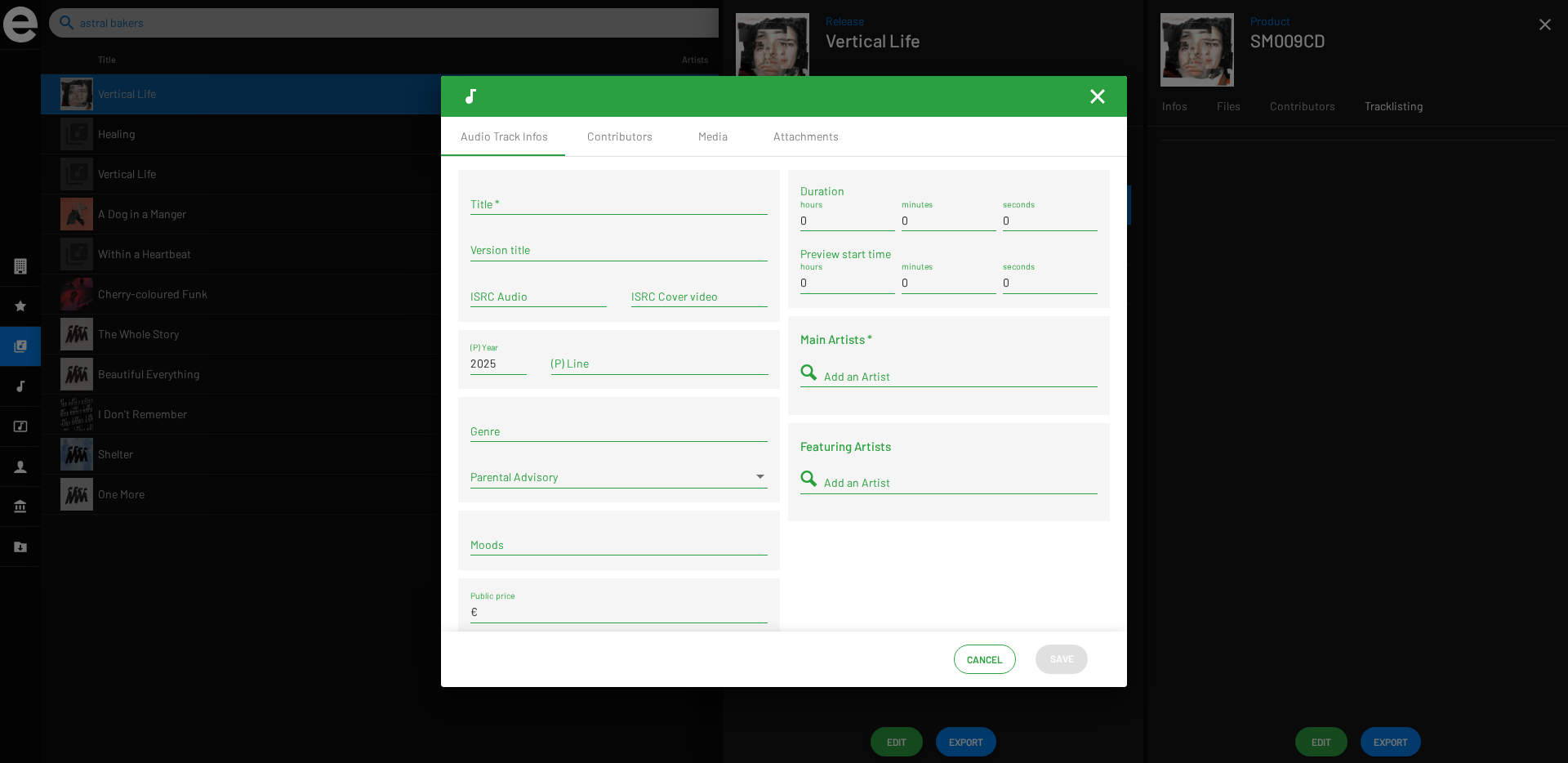
click at [1092, 104] on mat-icon "Fermer la fenêtre" at bounding box center [1097, 96] width 20 height 20
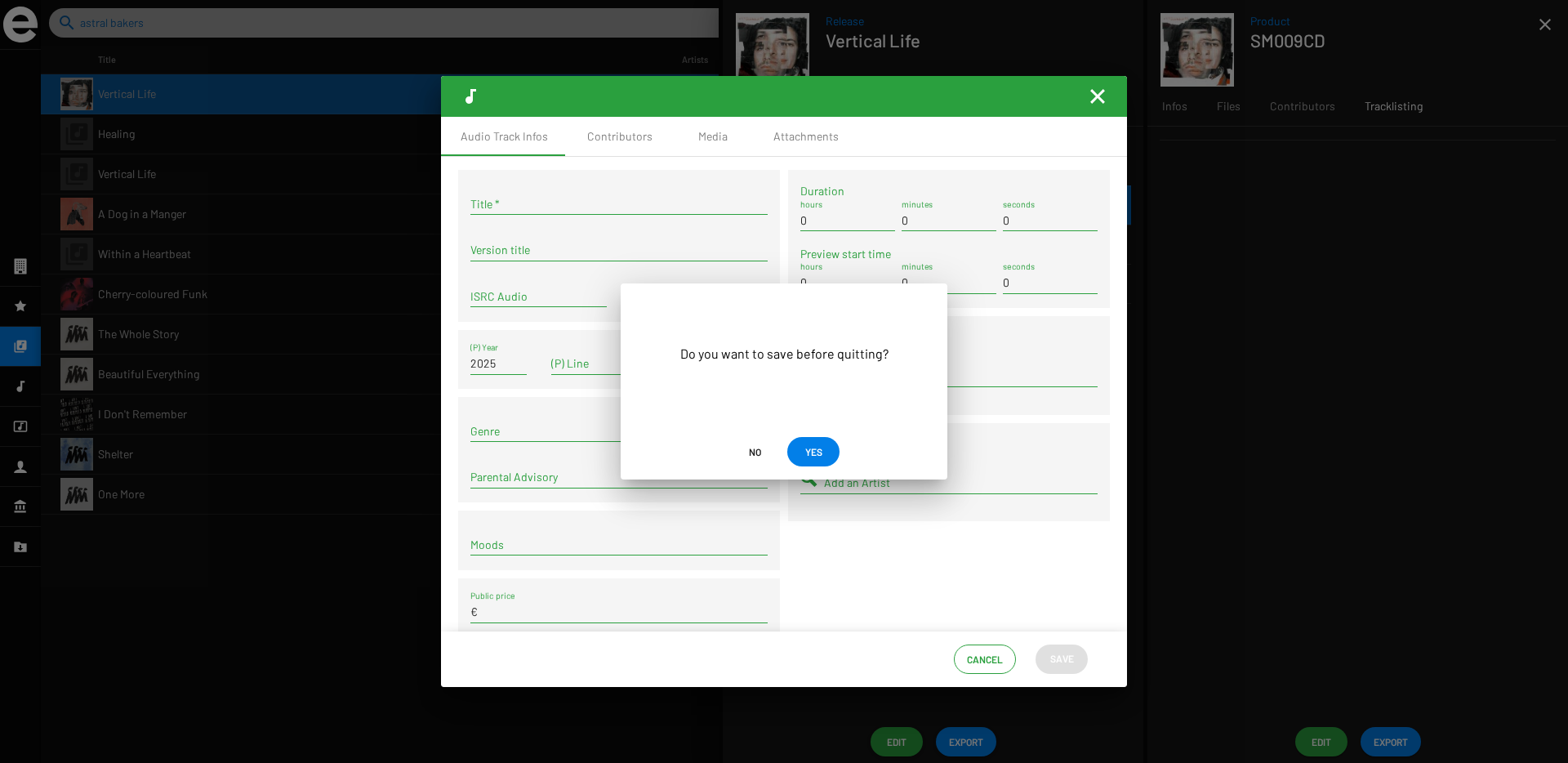
click at [757, 457] on span "No" at bounding box center [755, 451] width 12 height 29
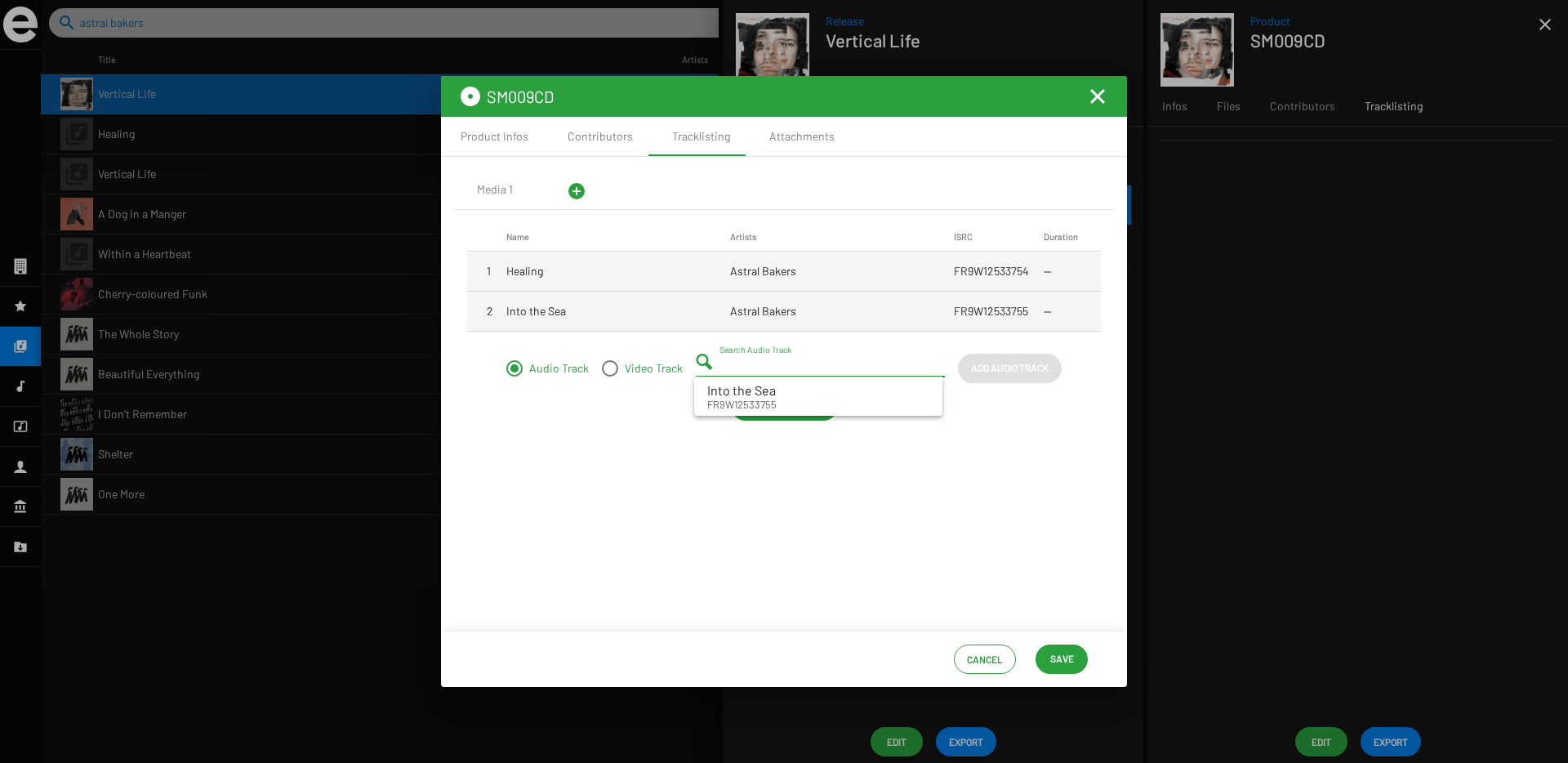
click at [758, 366] on input "Search Audio Track" at bounding box center [823, 366] width 208 height 13
click at [754, 440] on small "FR9W12533756" at bounding box center [741, 443] width 69 height 15
type input "Mirror - FR9W12533756"
click at [995, 369] on span "Add Audio Track" at bounding box center [1009, 367] width 78 height 29
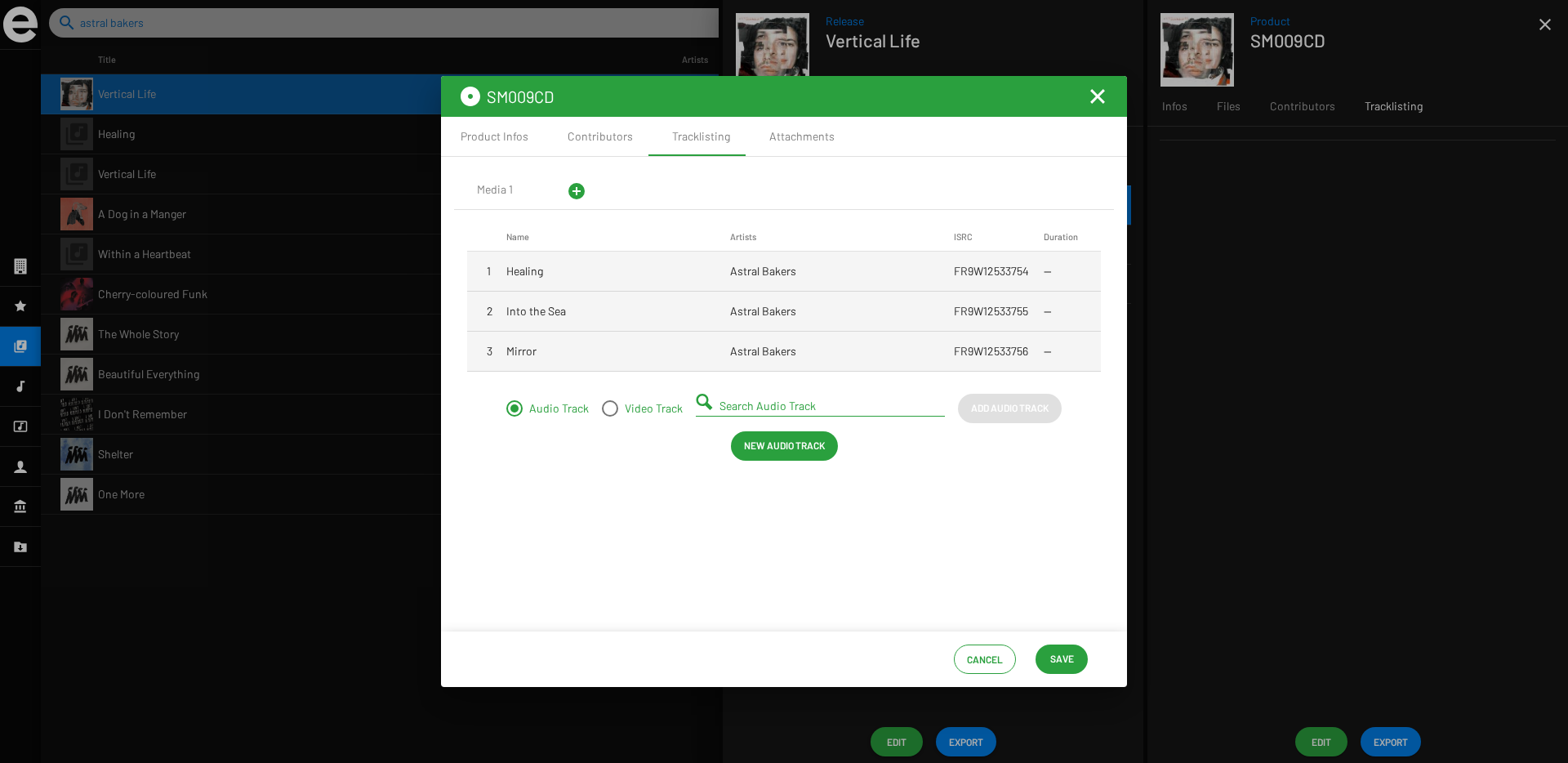
click at [761, 405] on input "Search Audio Track" at bounding box center [823, 406] width 208 height 13
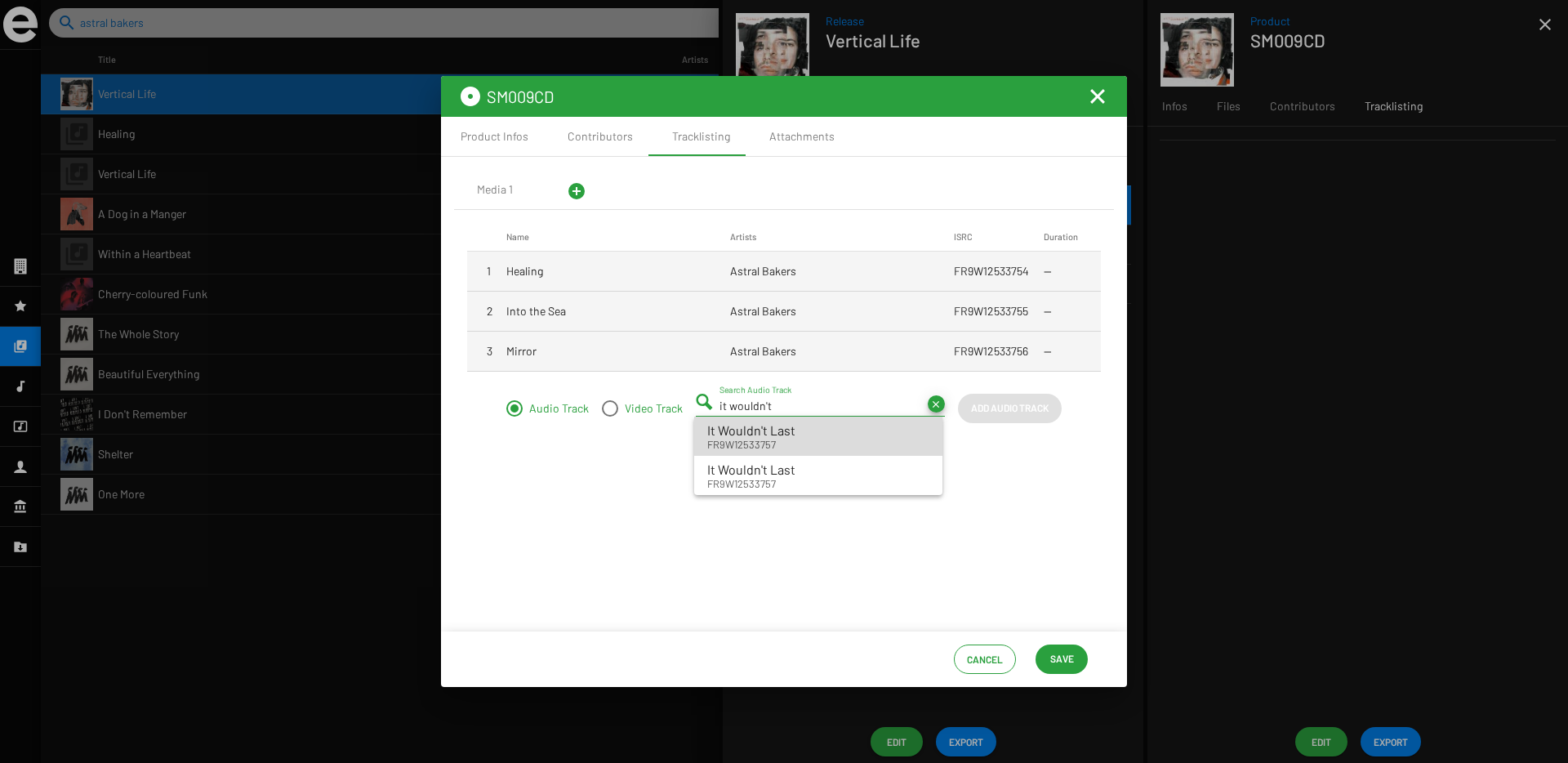
click at [711, 440] on small "FR9W12533757" at bounding box center [751, 444] width 88 height 15
type input "It Wouldn't Last - FR9W12533757"
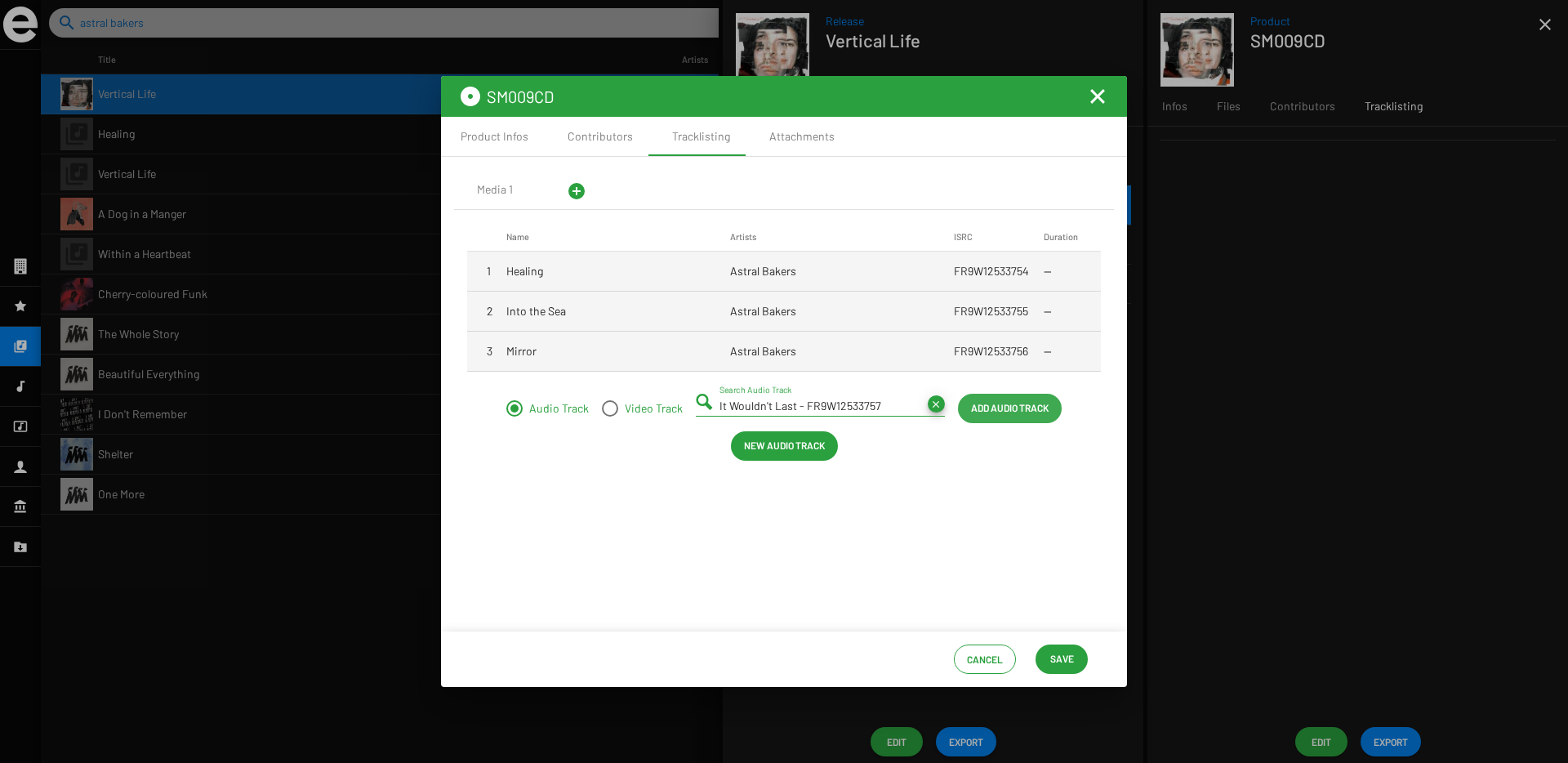
click at [1013, 405] on span "Add Audio Track" at bounding box center [1009, 408] width 78 height 29
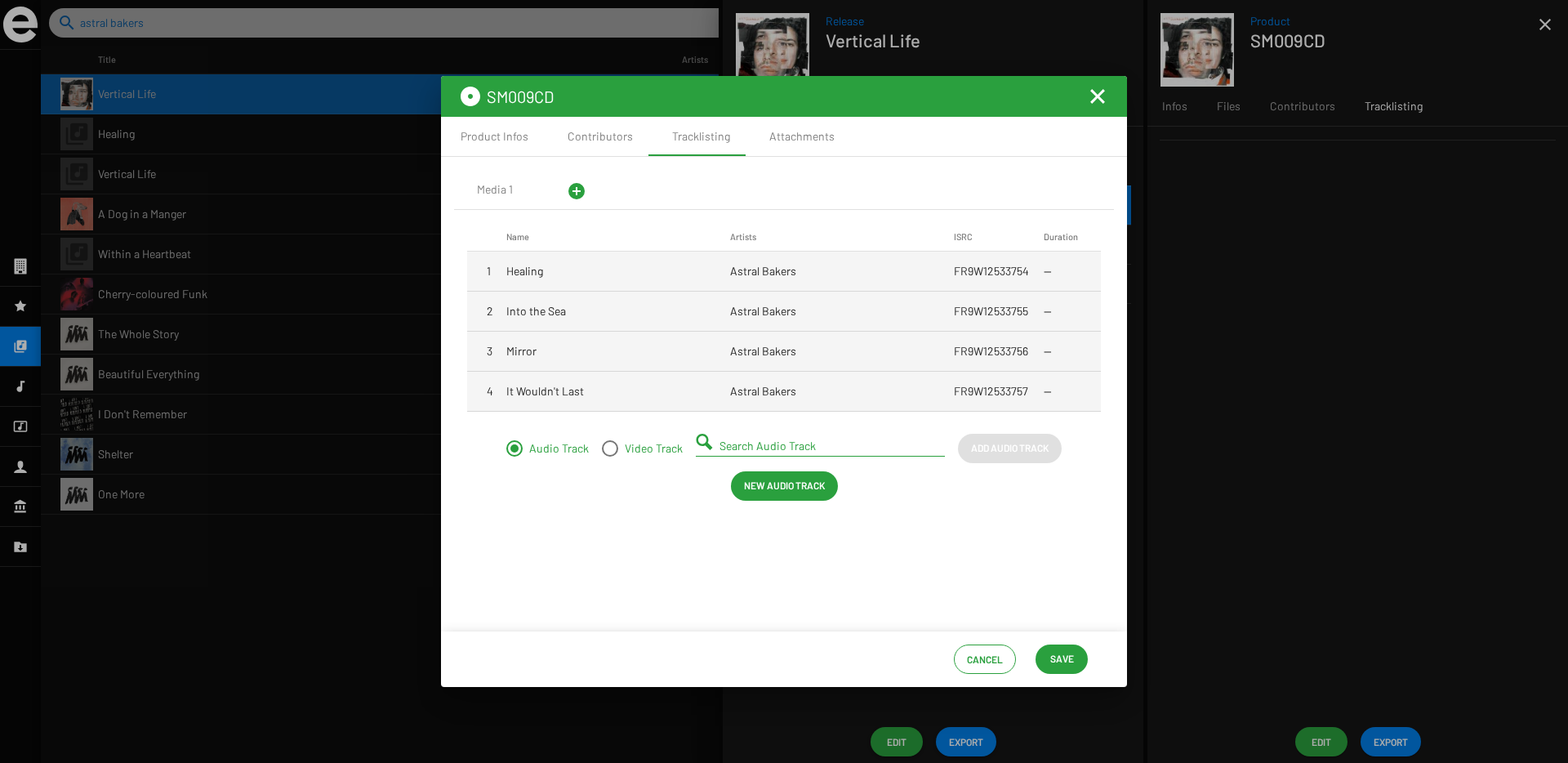
click at [768, 444] on input "Search Audio Track" at bounding box center [823, 445] width 208 height 13
type input "j"
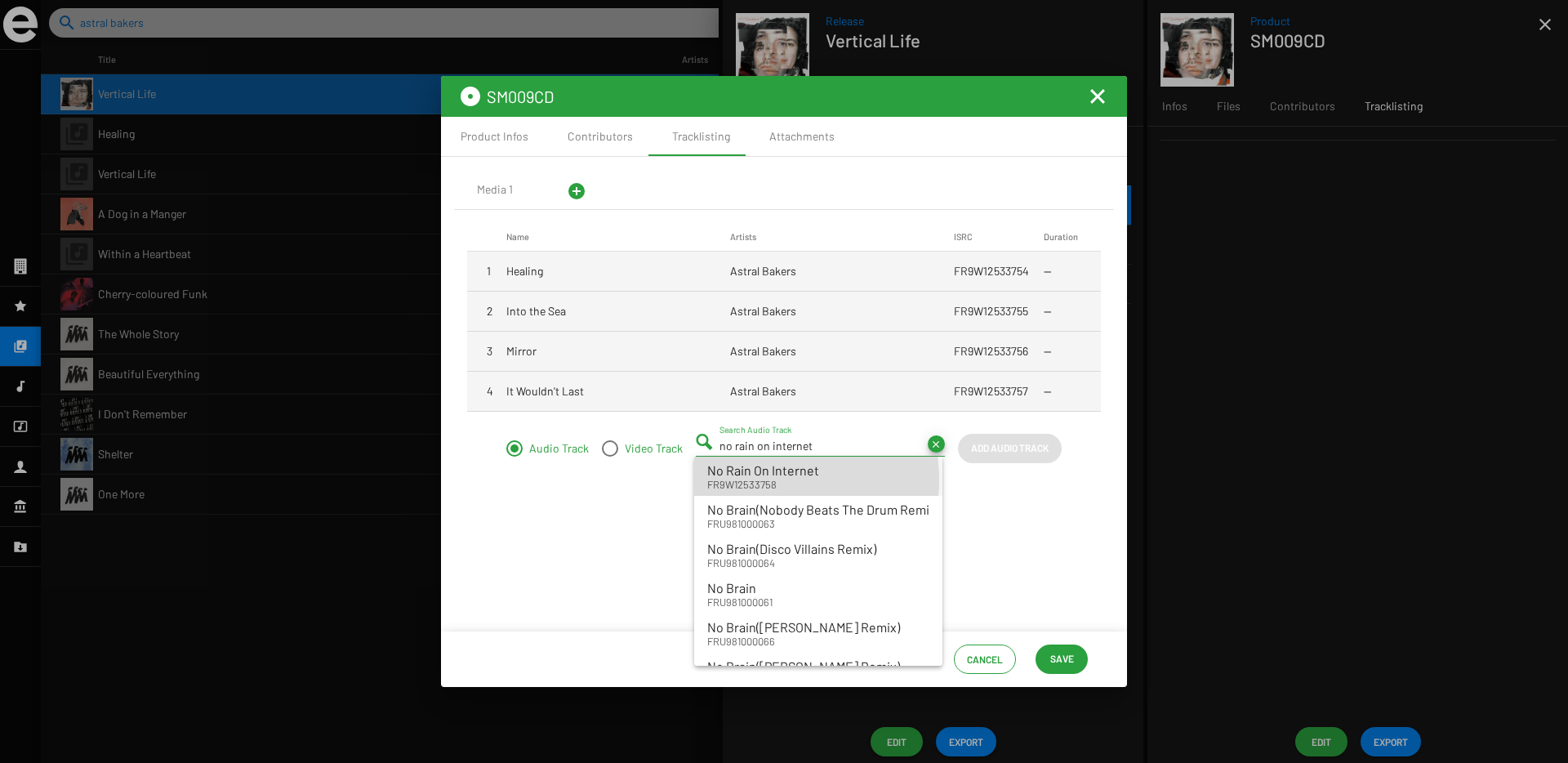
click at [750, 480] on small "FR9W12533758" at bounding box center [763, 484] width 112 height 15
type input "No Rain On Internet - FR9W12533758"
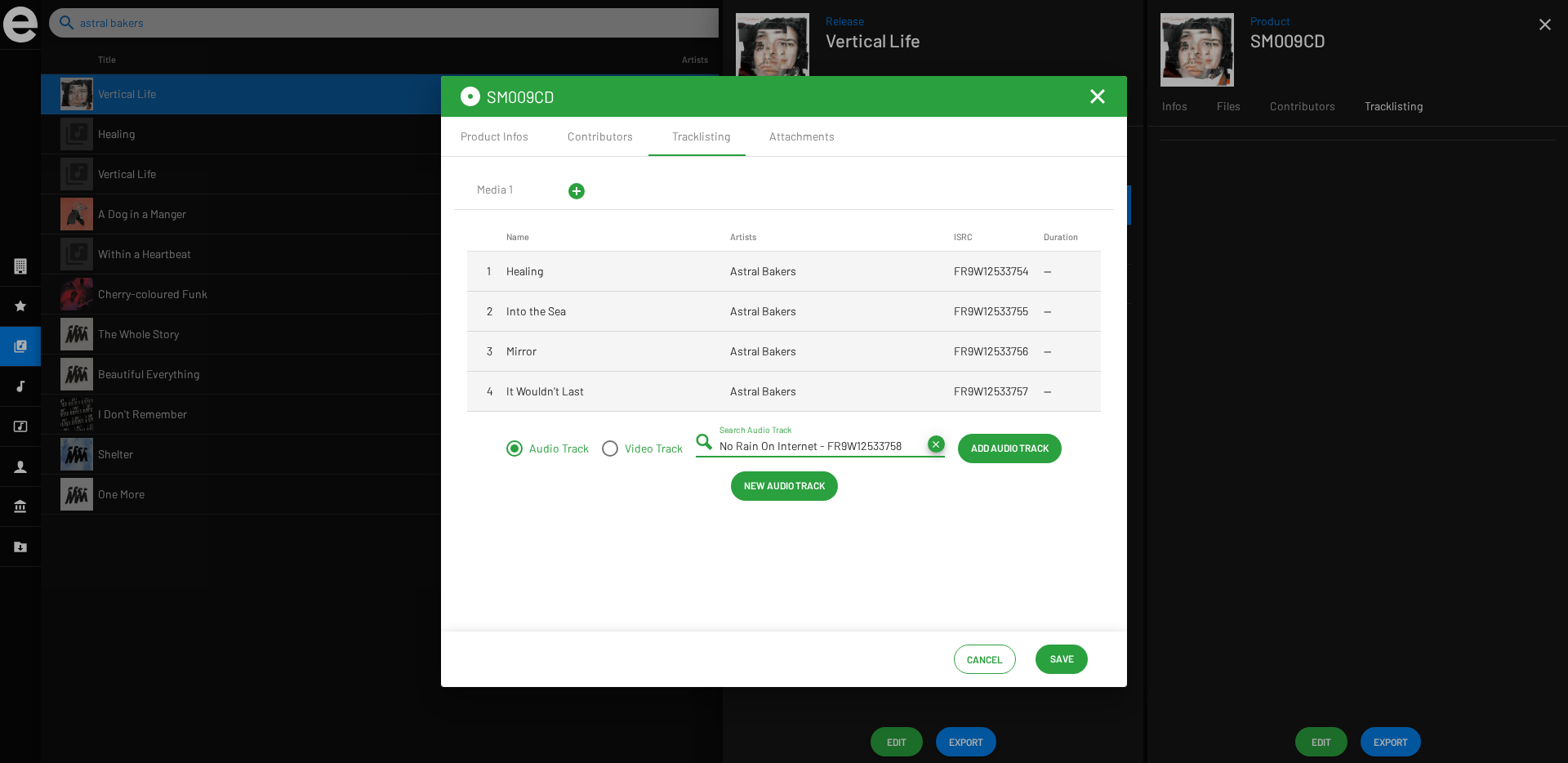
click at [1024, 444] on span "Add Audio Track" at bounding box center [1009, 448] width 78 height 29
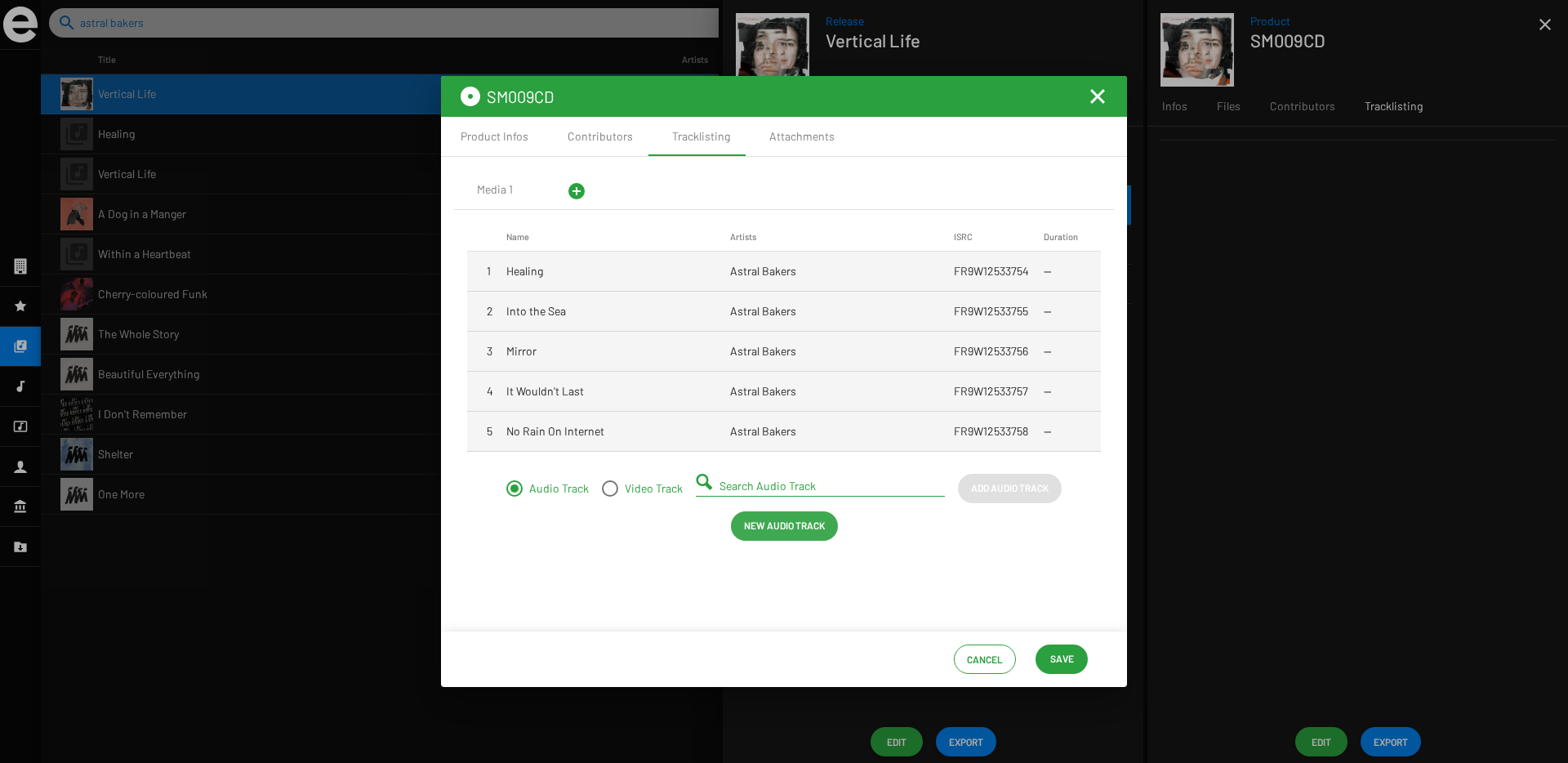
click at [774, 537] on span "New Audio Track" at bounding box center [784, 525] width 80 height 29
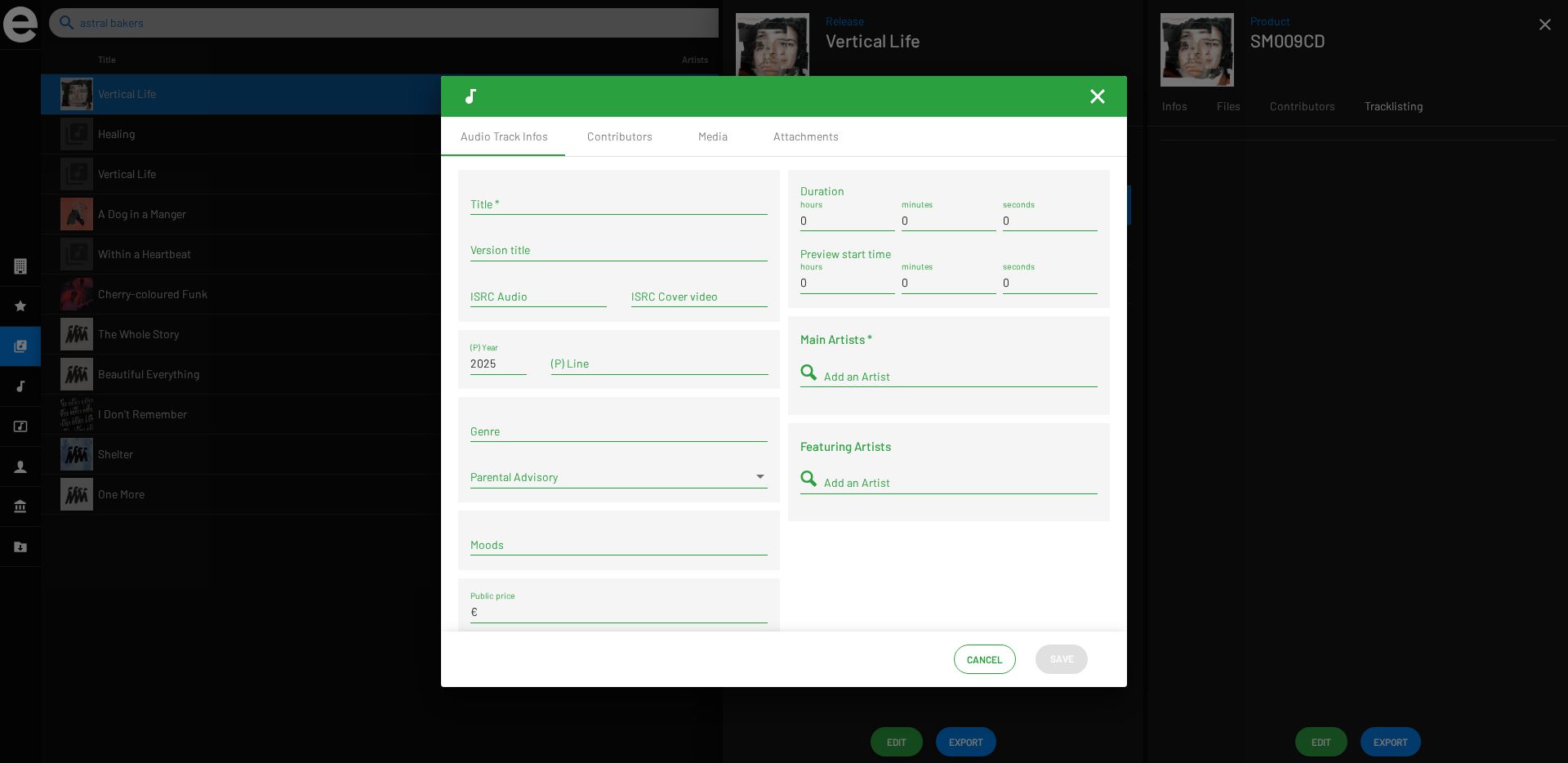
click at [1102, 96] on mat-icon "Fermer la fenêtre" at bounding box center [1097, 96] width 20 height 20
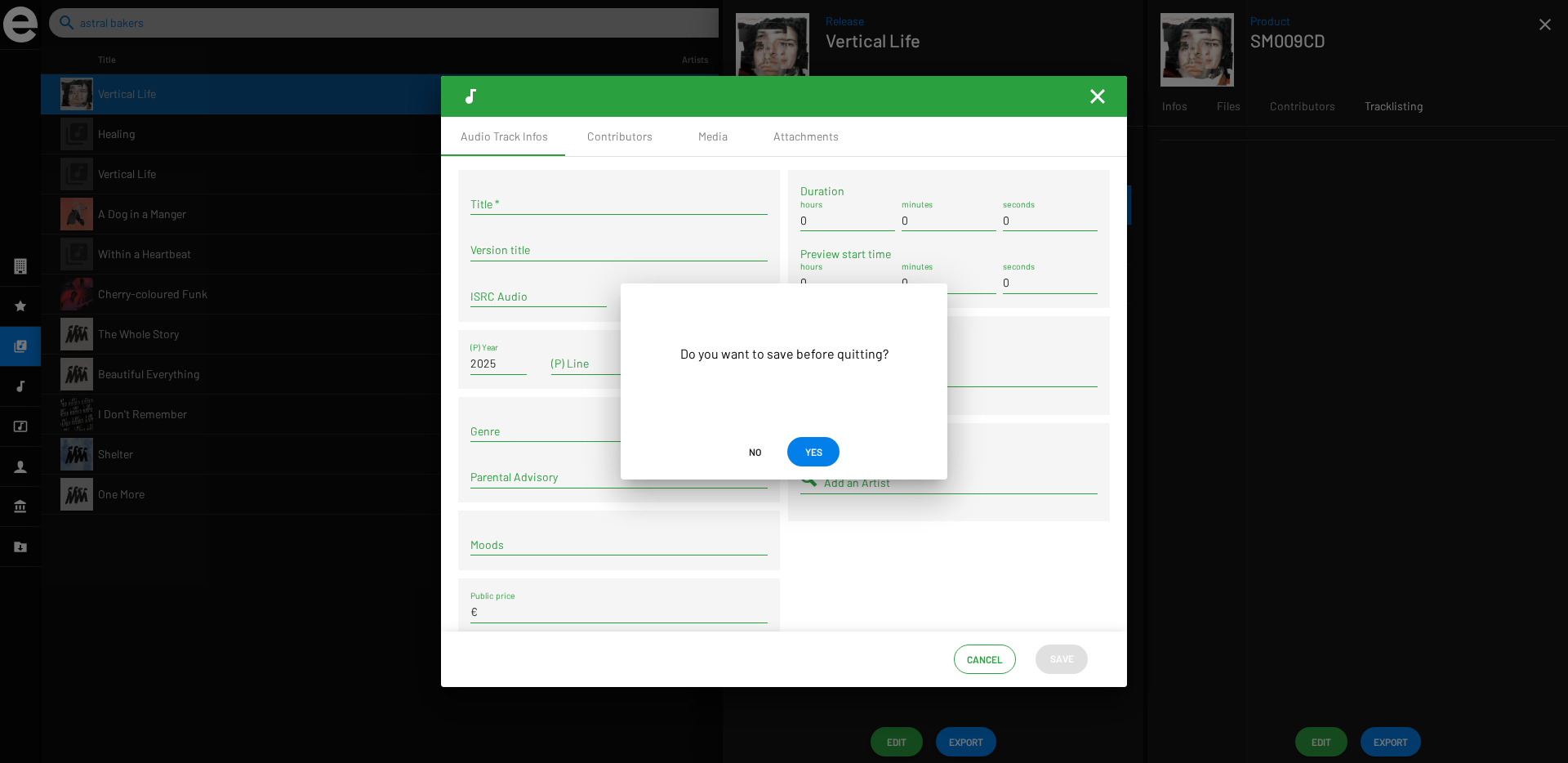
click at [739, 465] on button "No" at bounding box center [754, 451] width 52 height 29
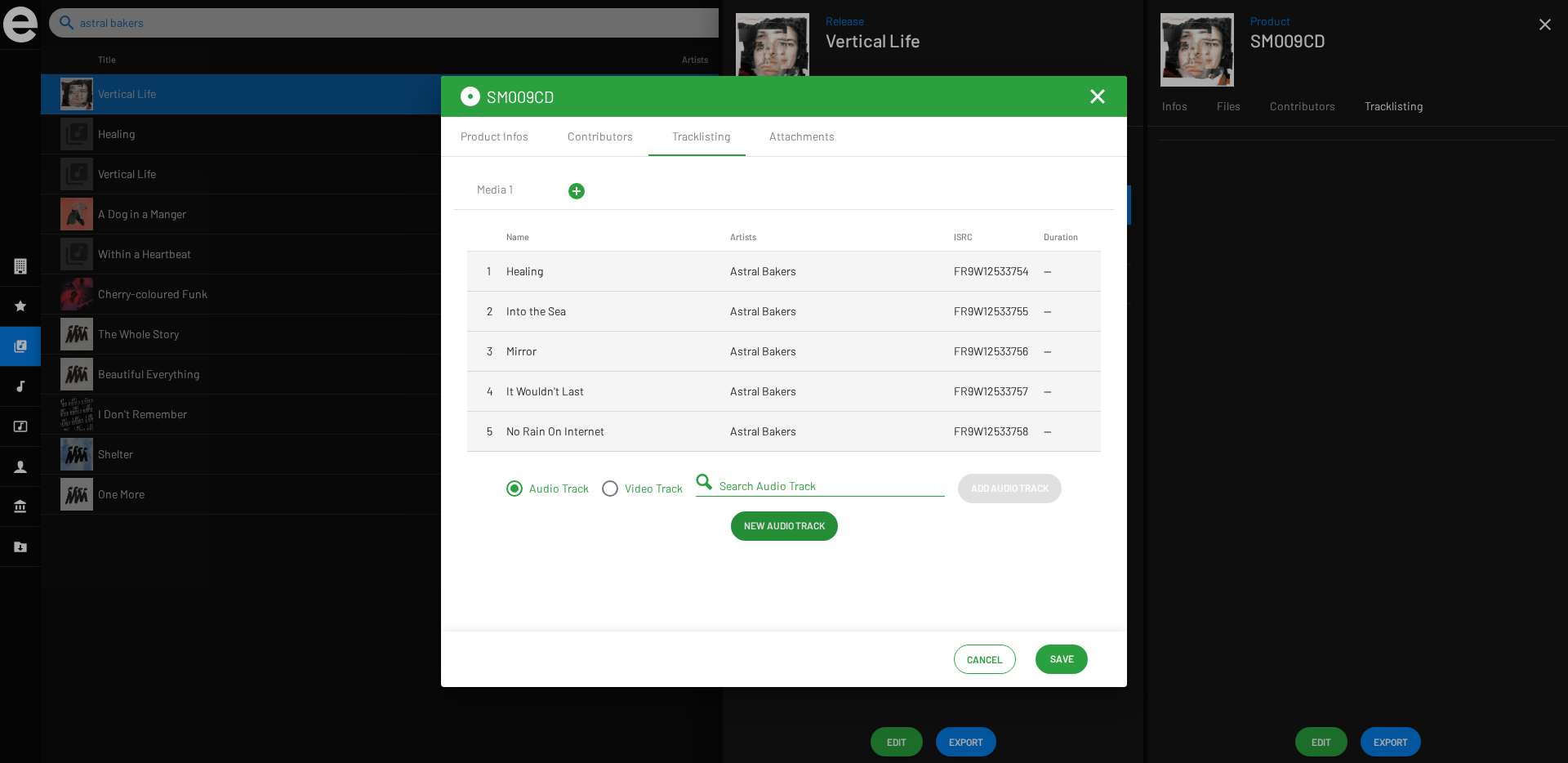
click at [775, 482] on input "Search Audio Track" at bounding box center [823, 486] width 208 height 13
click at [745, 516] on span "What it Means" at bounding box center [746, 510] width 80 height 15
type input "What it Means - FR9W12533759"
click at [1002, 486] on span "Add Audio Track" at bounding box center [1009, 487] width 78 height 29
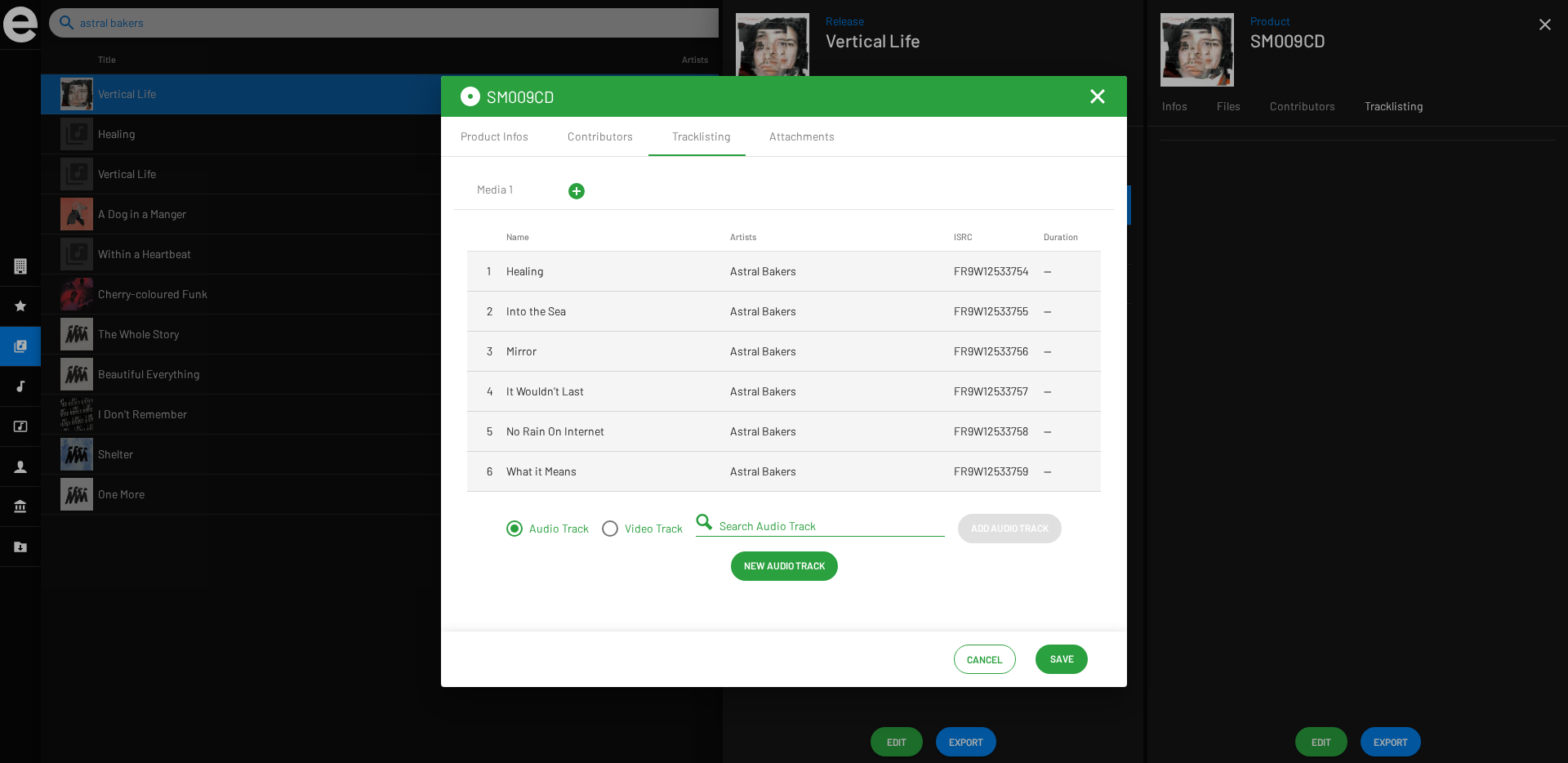
click at [805, 525] on input "Search Audio Track" at bounding box center [823, 526] width 208 height 13
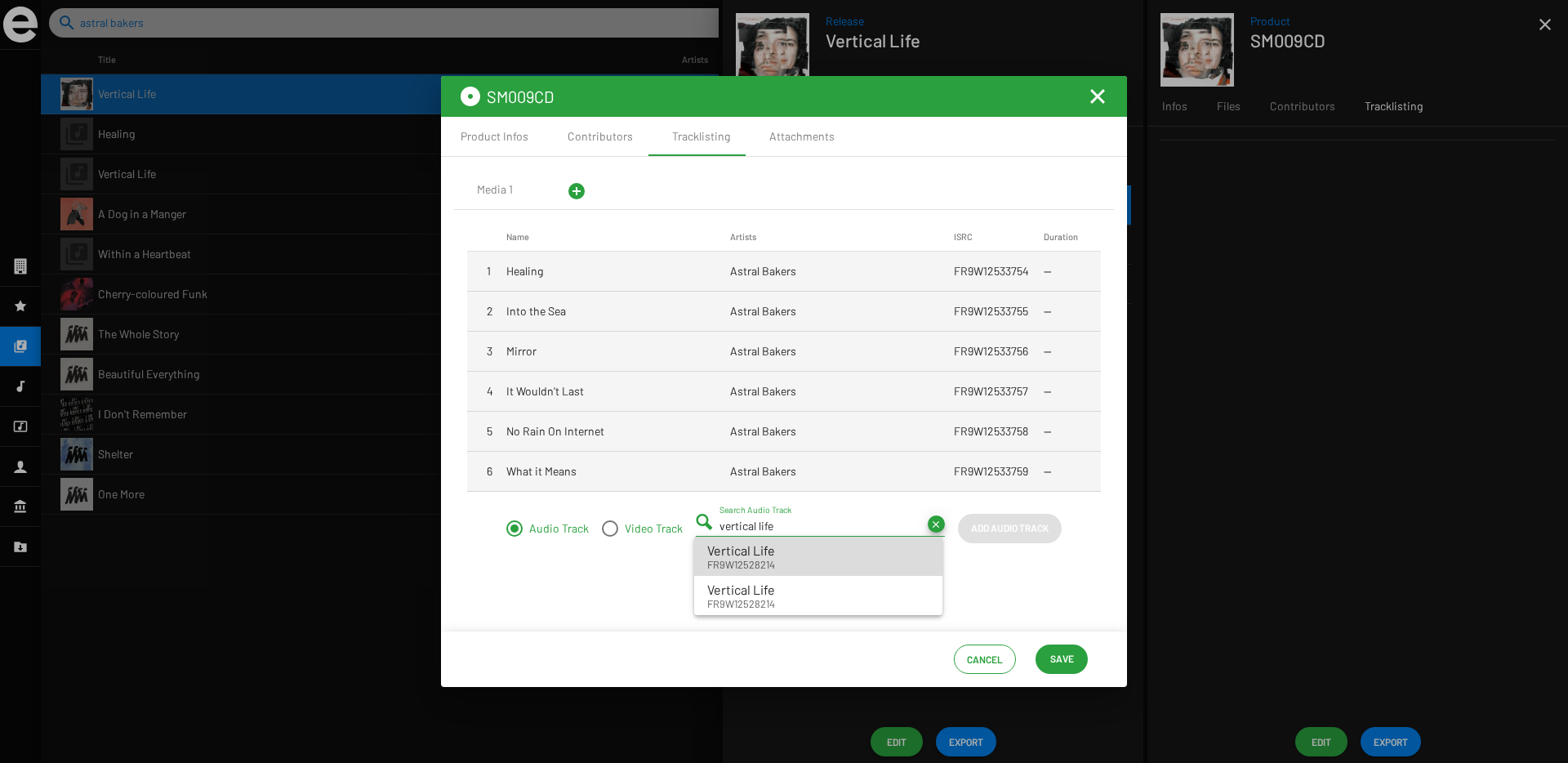
drag, startPoint x: 775, startPoint y: 555, endPoint x: 810, endPoint y: 560, distance: 35.4
click at [810, 560] on span "Vertical Life FR9W12528214" at bounding box center [817, 557] width 222 height 31
type input "Vertical Life - FR9W12528214"
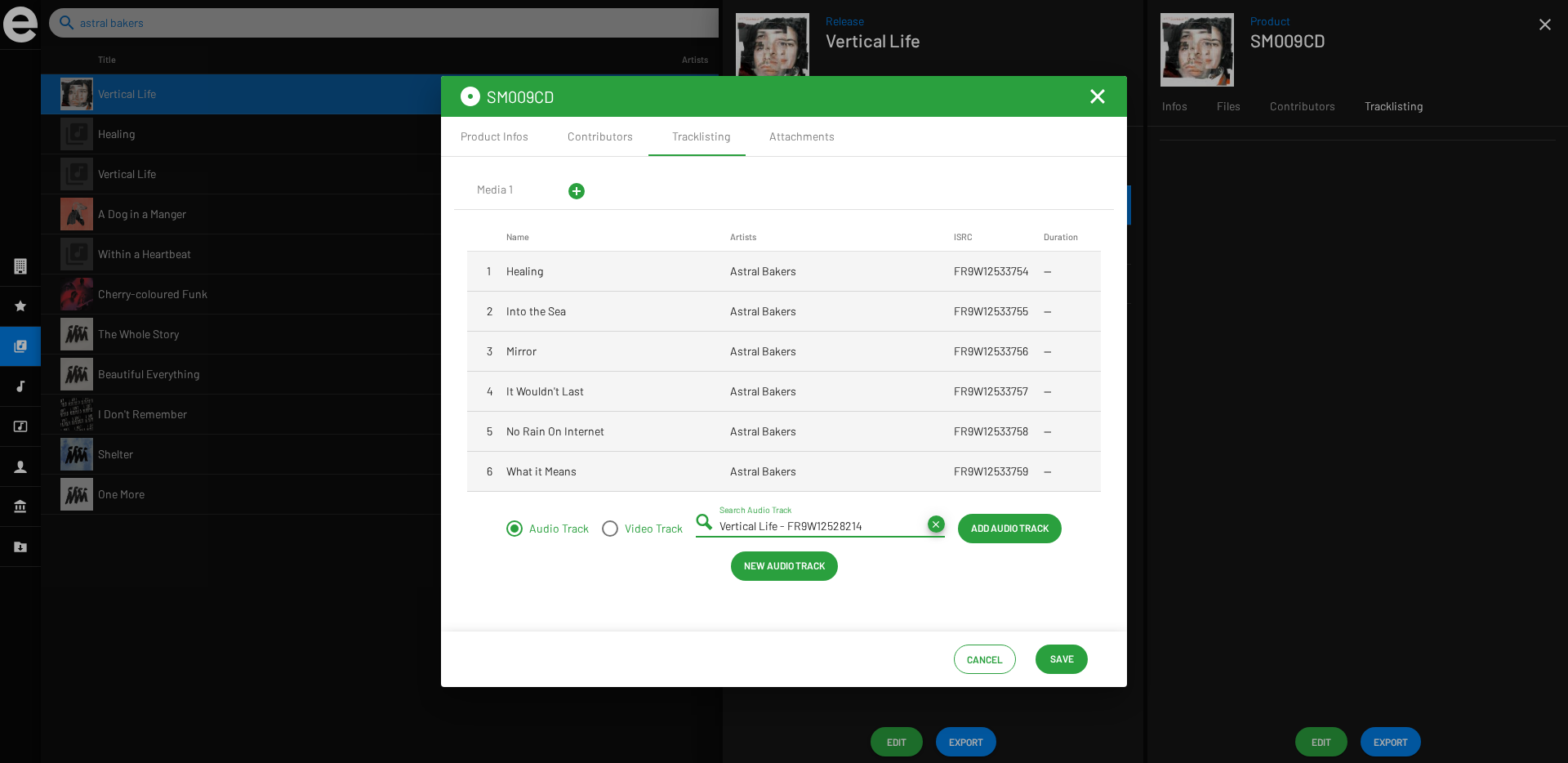
click at [1015, 522] on span "Add Audio Track" at bounding box center [1009, 528] width 78 height 29
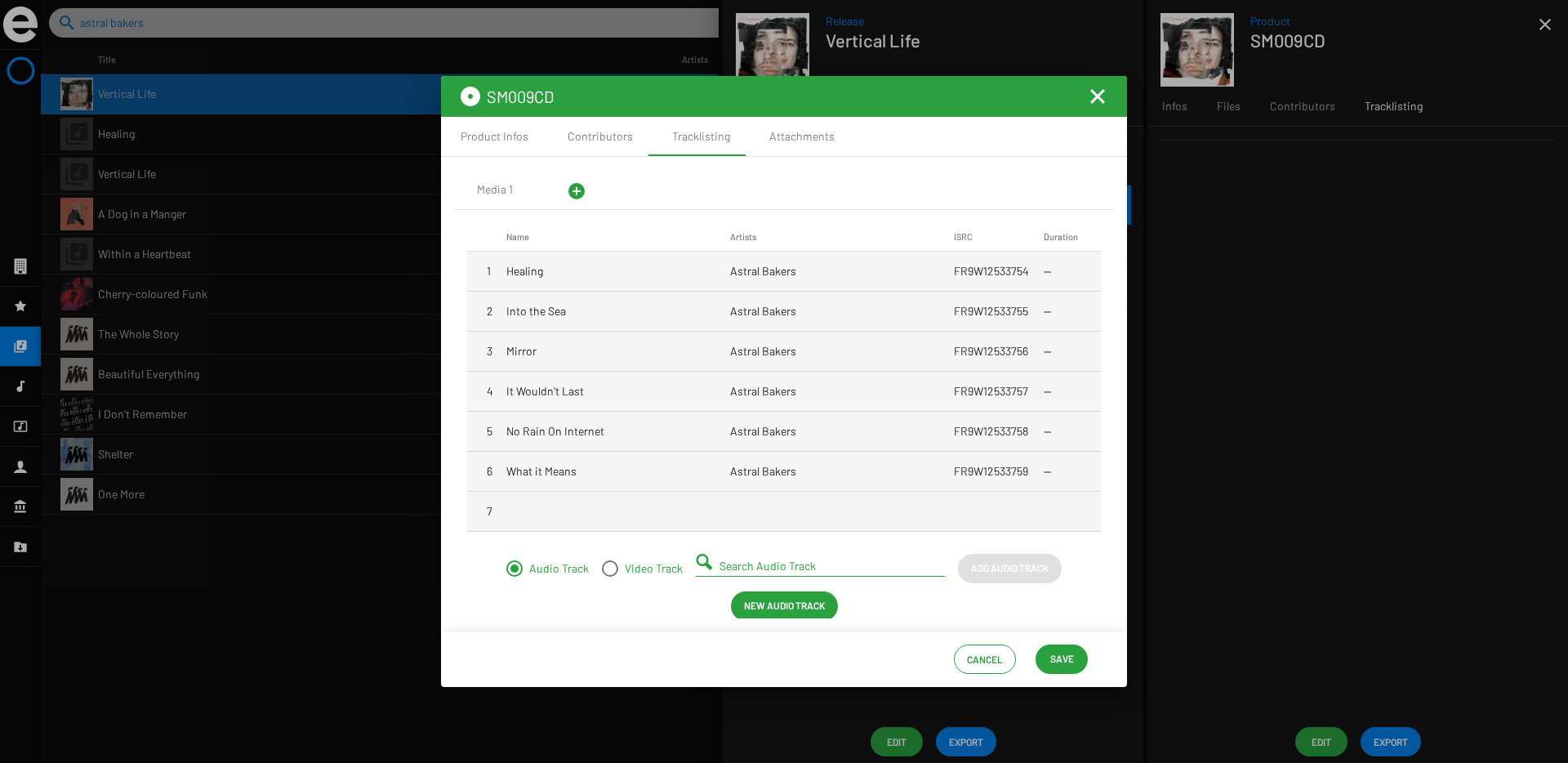
click at [739, 560] on input "Search Audio Track" at bounding box center [823, 565] width 208 height 13
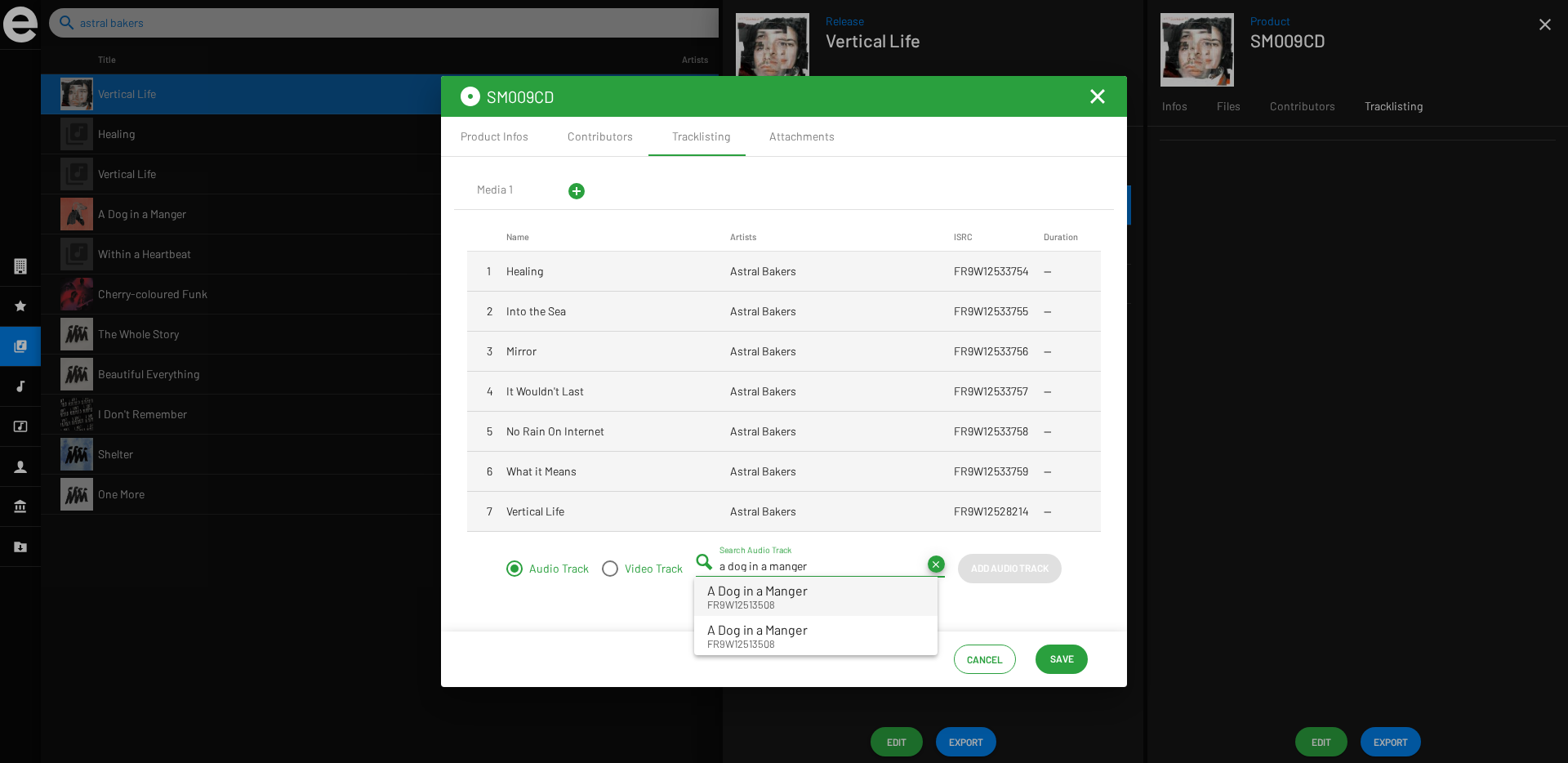
click at [739, 599] on small "FR9W12513508" at bounding box center [757, 604] width 100 height 15
type input "A Dog in a Manger - FR9W12513508"
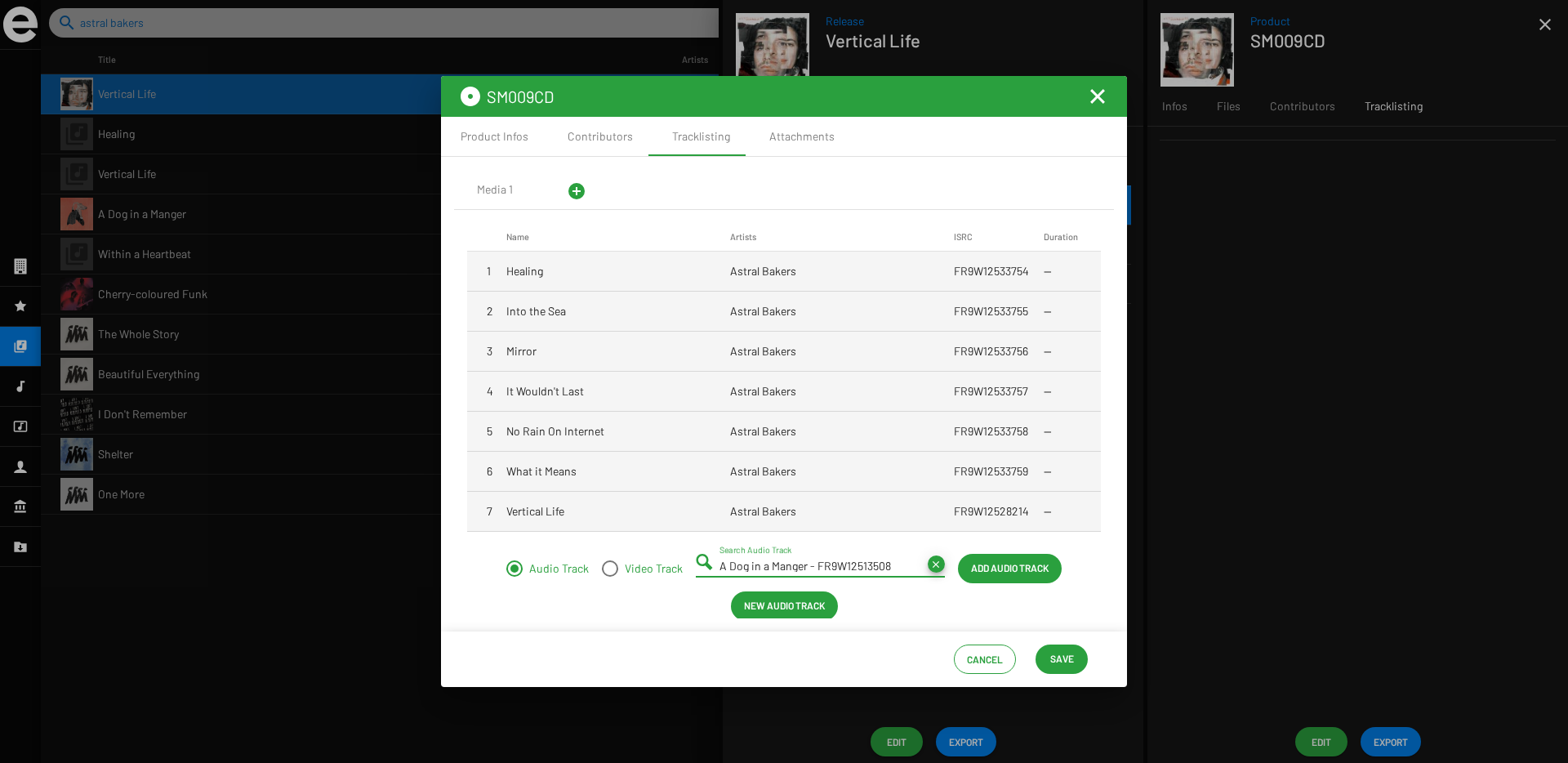
click at [985, 567] on span "Add Audio Track" at bounding box center [1009, 568] width 78 height 29
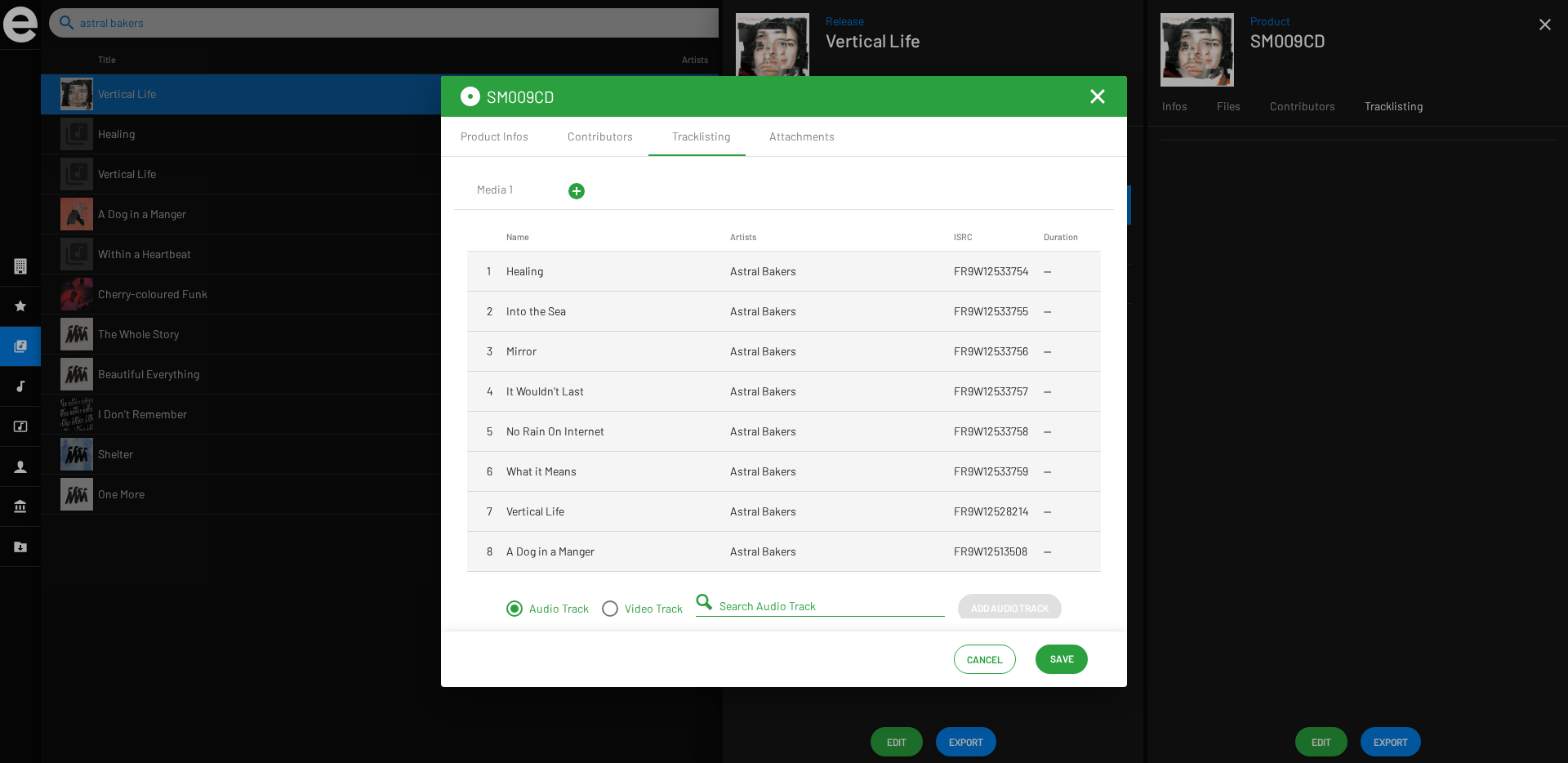
click at [762, 605] on input "Search Audio Track" at bounding box center [823, 605] width 208 height 13
click at [763, 635] on span "She Takes a Pill" at bounding box center [751, 630] width 87 height 15
type input "She Takes a Pill - FR9W12533760"
click at [984, 610] on span "Add Audio Track" at bounding box center [1009, 608] width 78 height 29
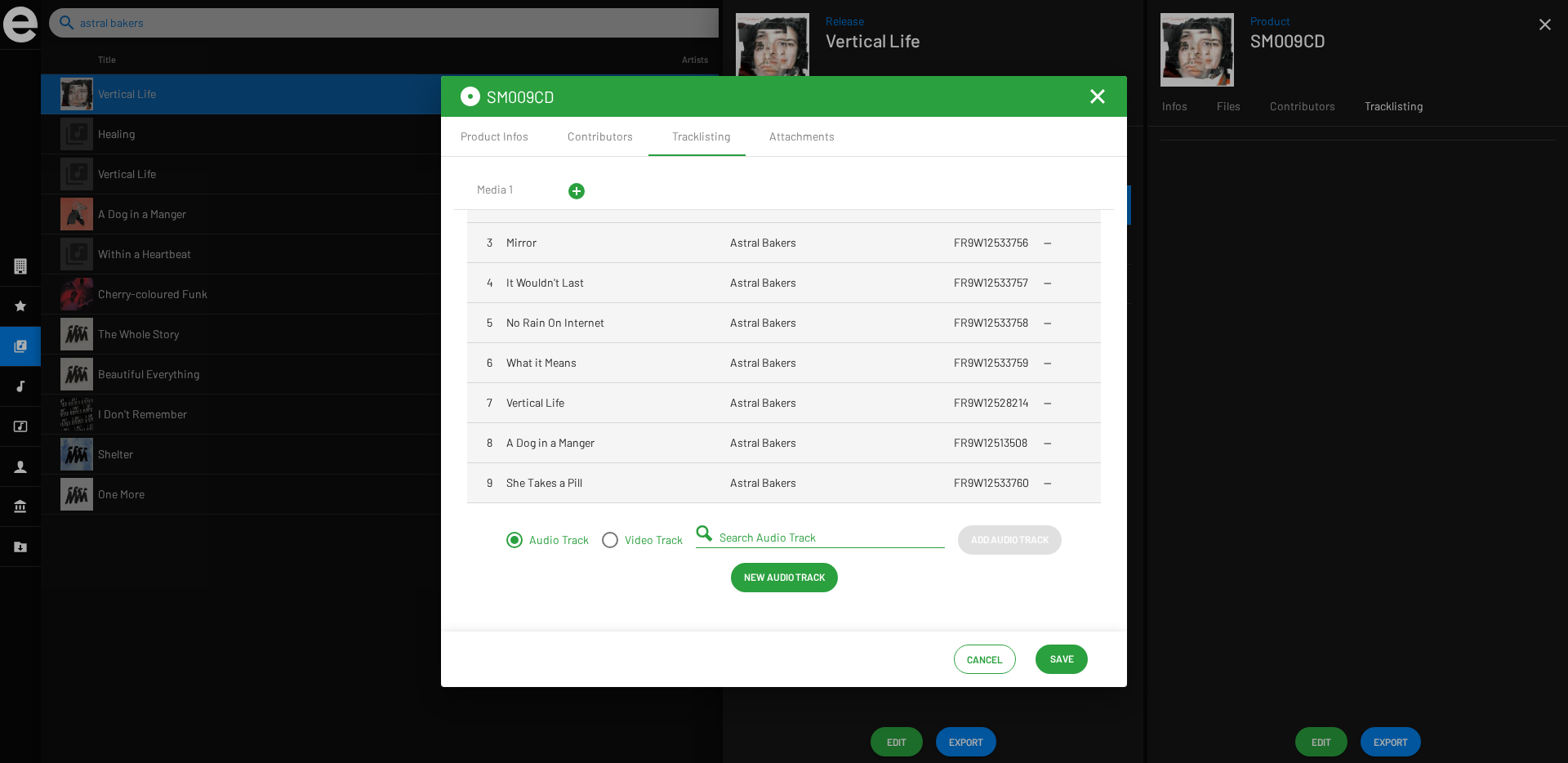
scroll to position [108, 0]
click at [802, 536] on input "Search Audio Track" at bounding box center [823, 538] width 208 height 13
click at [745, 539] on input "my eyyes won't lie" at bounding box center [823, 538] width 208 height 13
click at [763, 570] on small "FR9W12533761" at bounding box center [757, 576] width 99 height 15
type input "My Eyes Won't Lie - FR9W12533761"
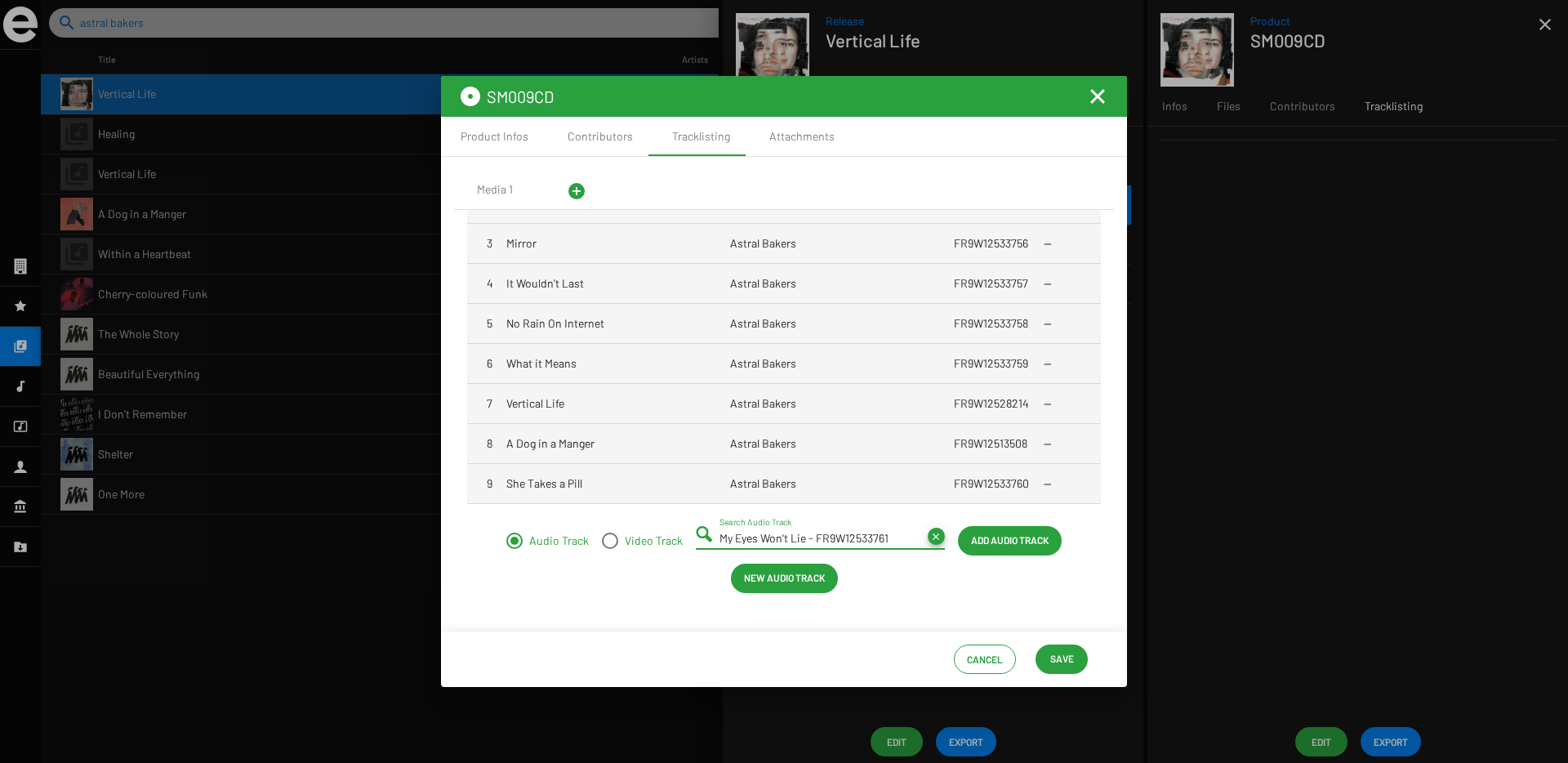
click at [977, 533] on span "Add Audio Track" at bounding box center [1009, 539] width 78 height 29
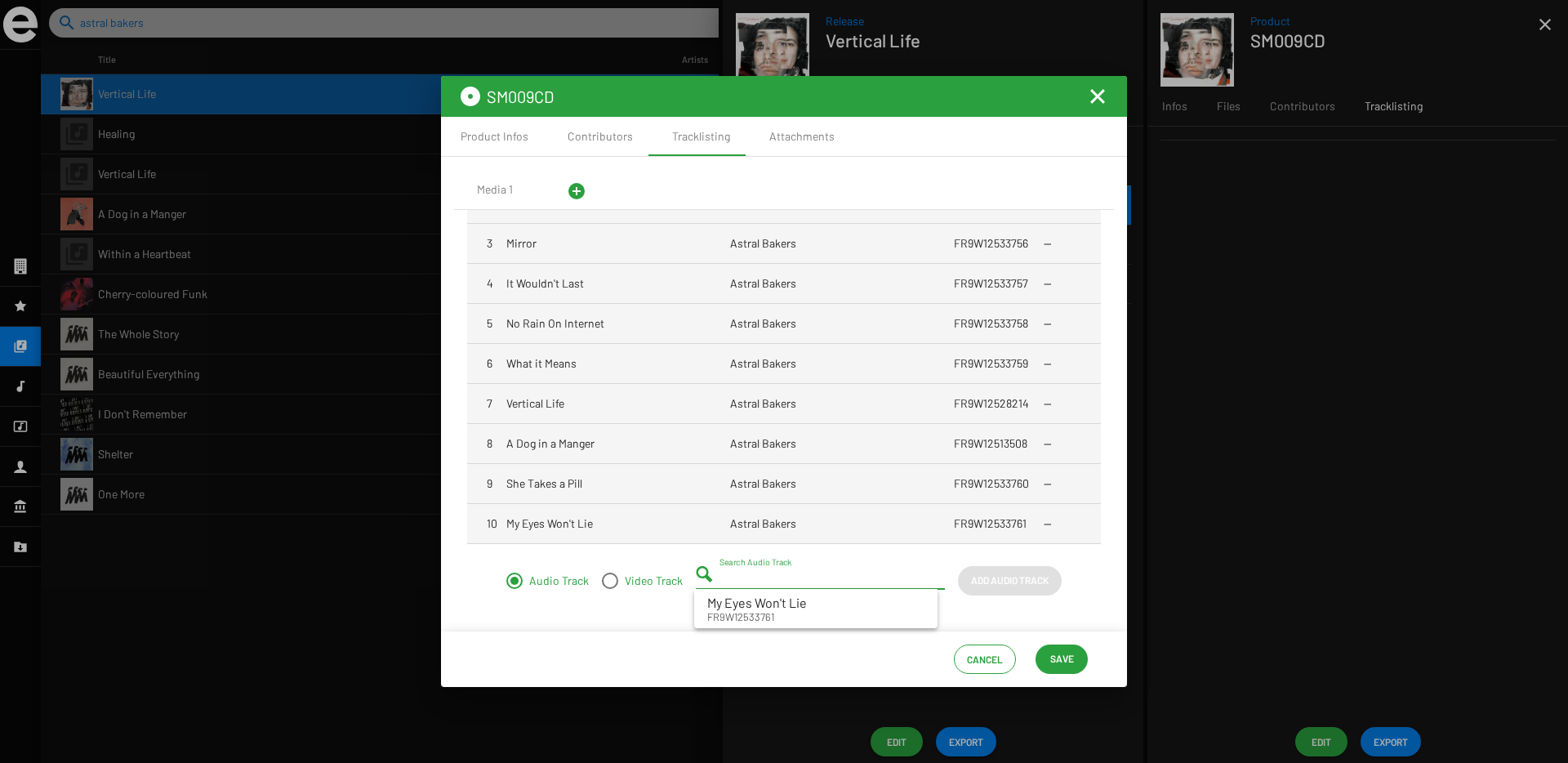
click at [739, 577] on input "Search Audio Track" at bounding box center [823, 578] width 208 height 13
click at [838, 644] on span "Within a Heartbeat FR9W12447476" at bounding box center [816, 647] width 217 height 31
type input "Within a Heartbeat - FR9W12447476"
click at [1002, 582] on span "Add Audio Track" at bounding box center [1009, 580] width 78 height 29
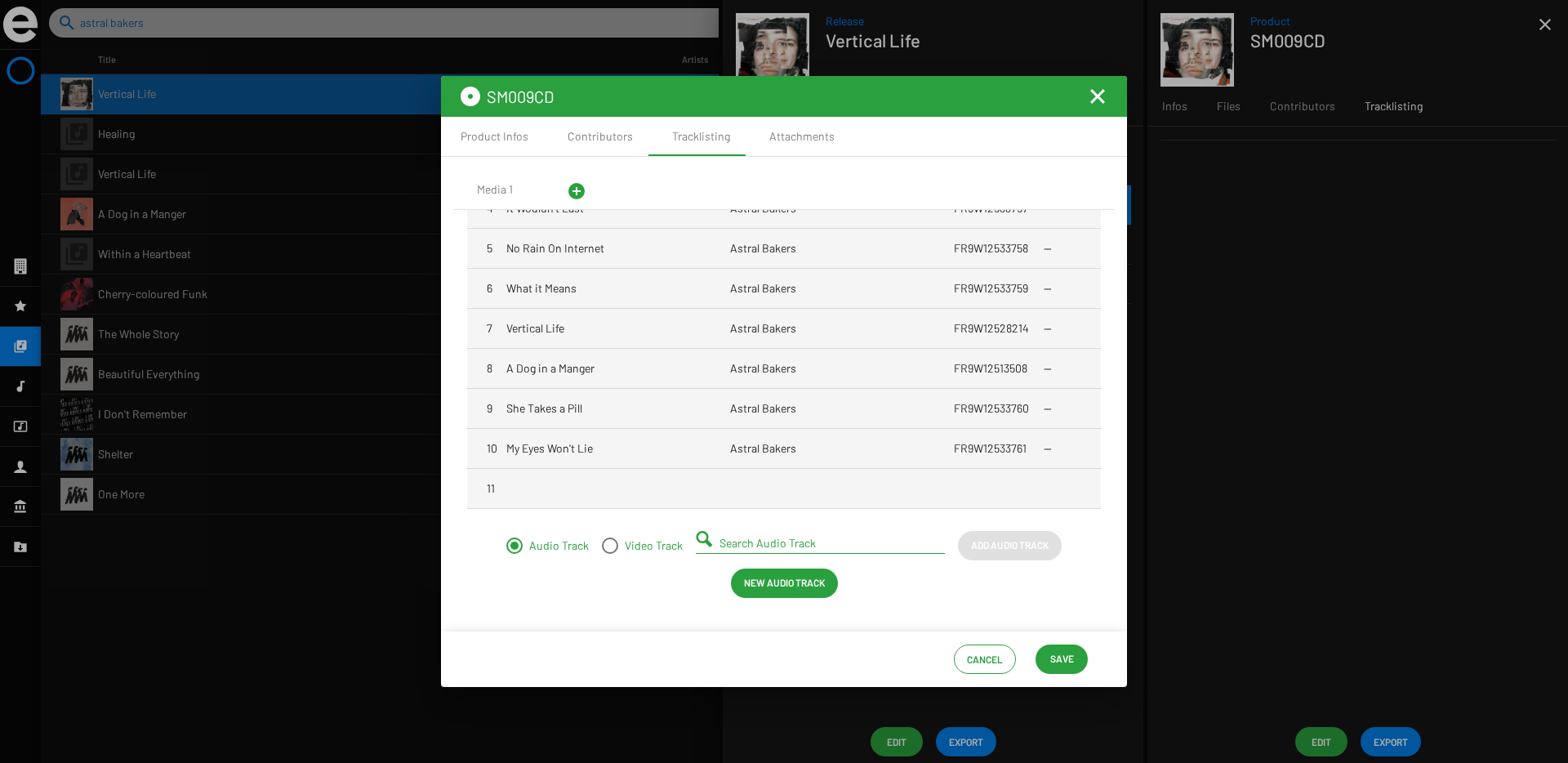
scroll to position [187, 0]
click at [745, 548] on div "Search Audio Track" at bounding box center [823, 534] width 208 height 32
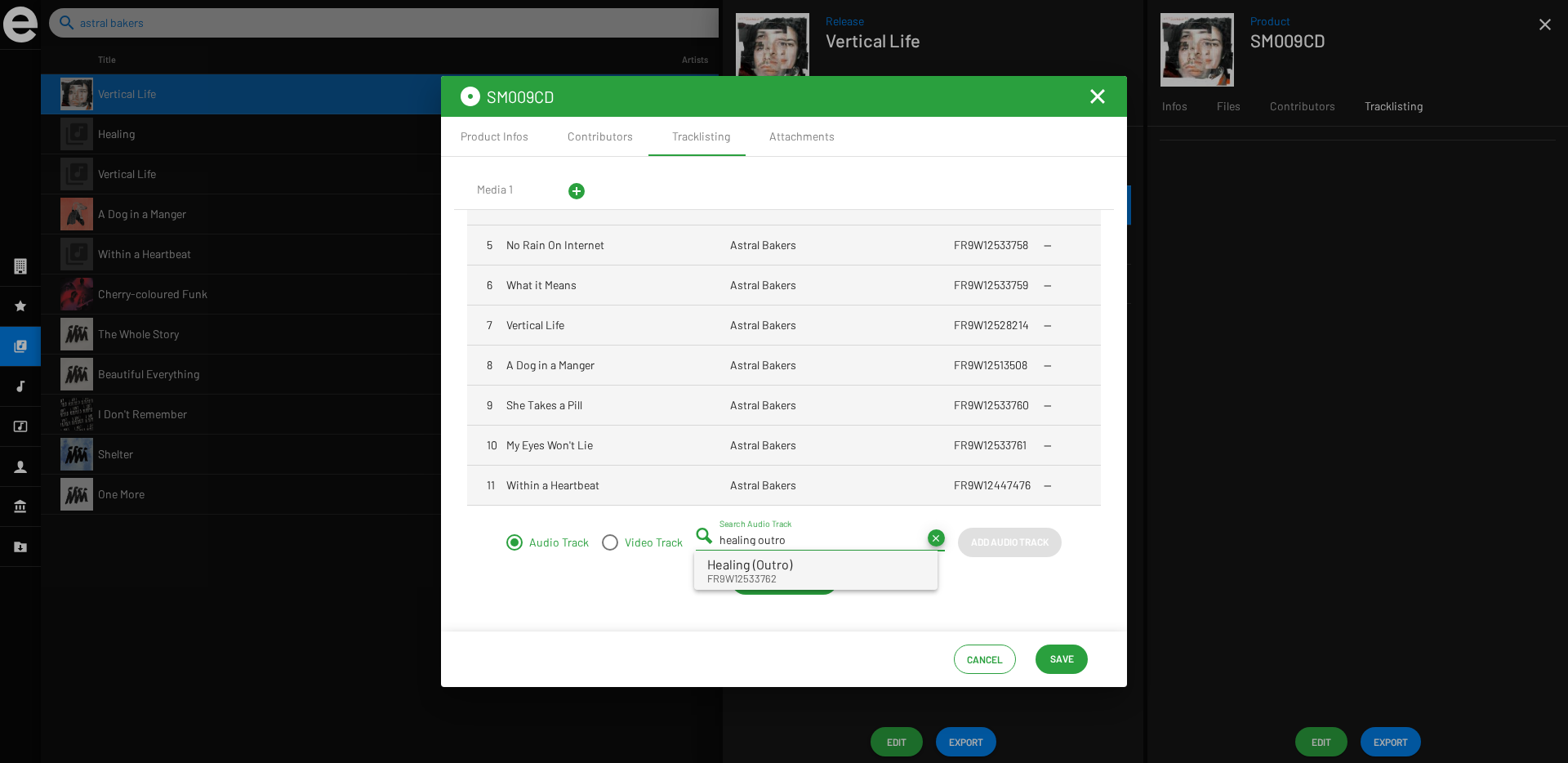
click at [716, 569] on span "Healing (Outro)" at bounding box center [749, 564] width 85 height 15
type input "Healing (Outro) - FR9W12533762"
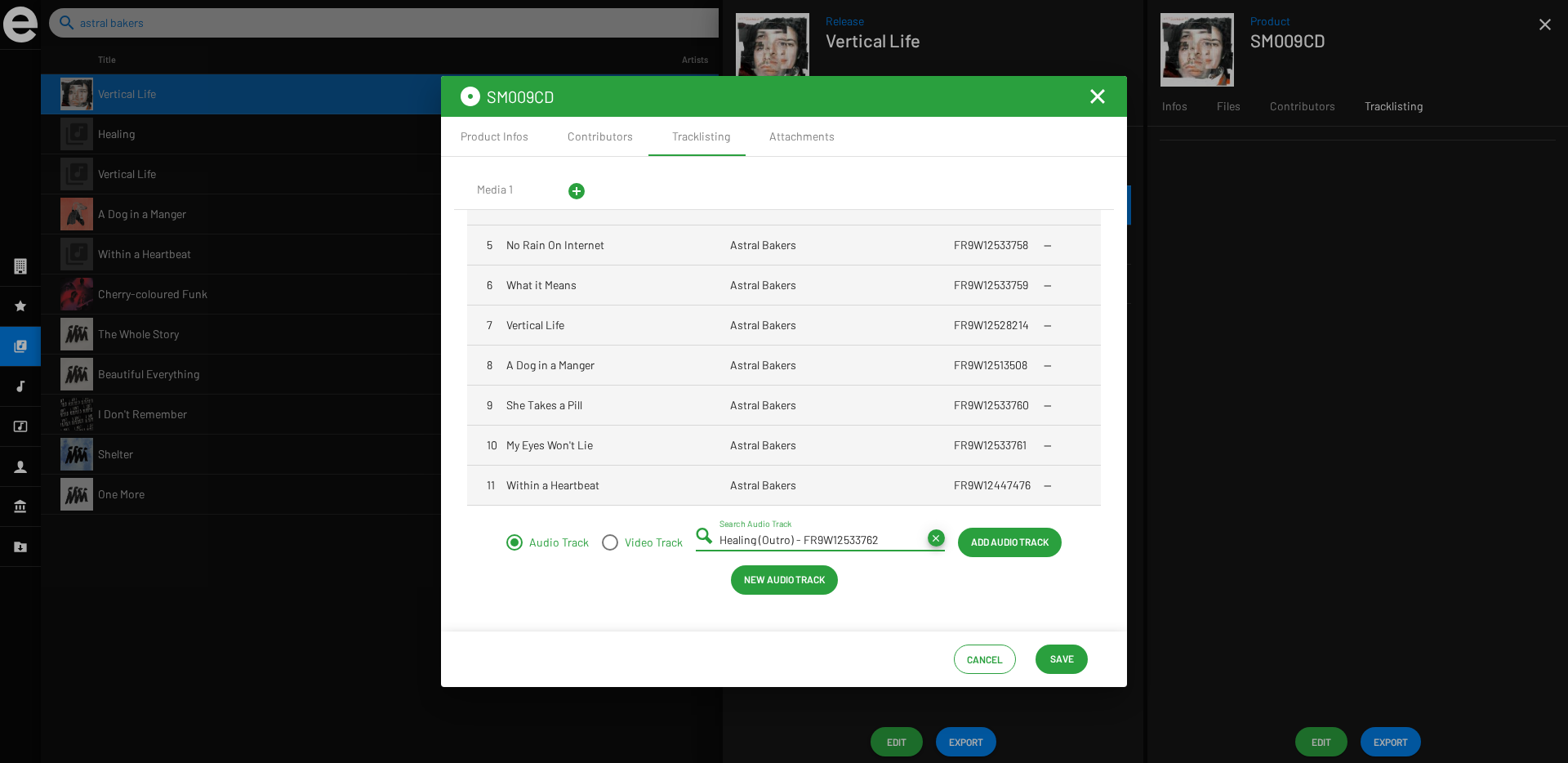
click at [1000, 544] on span "Add Audio Track" at bounding box center [1009, 541] width 78 height 29
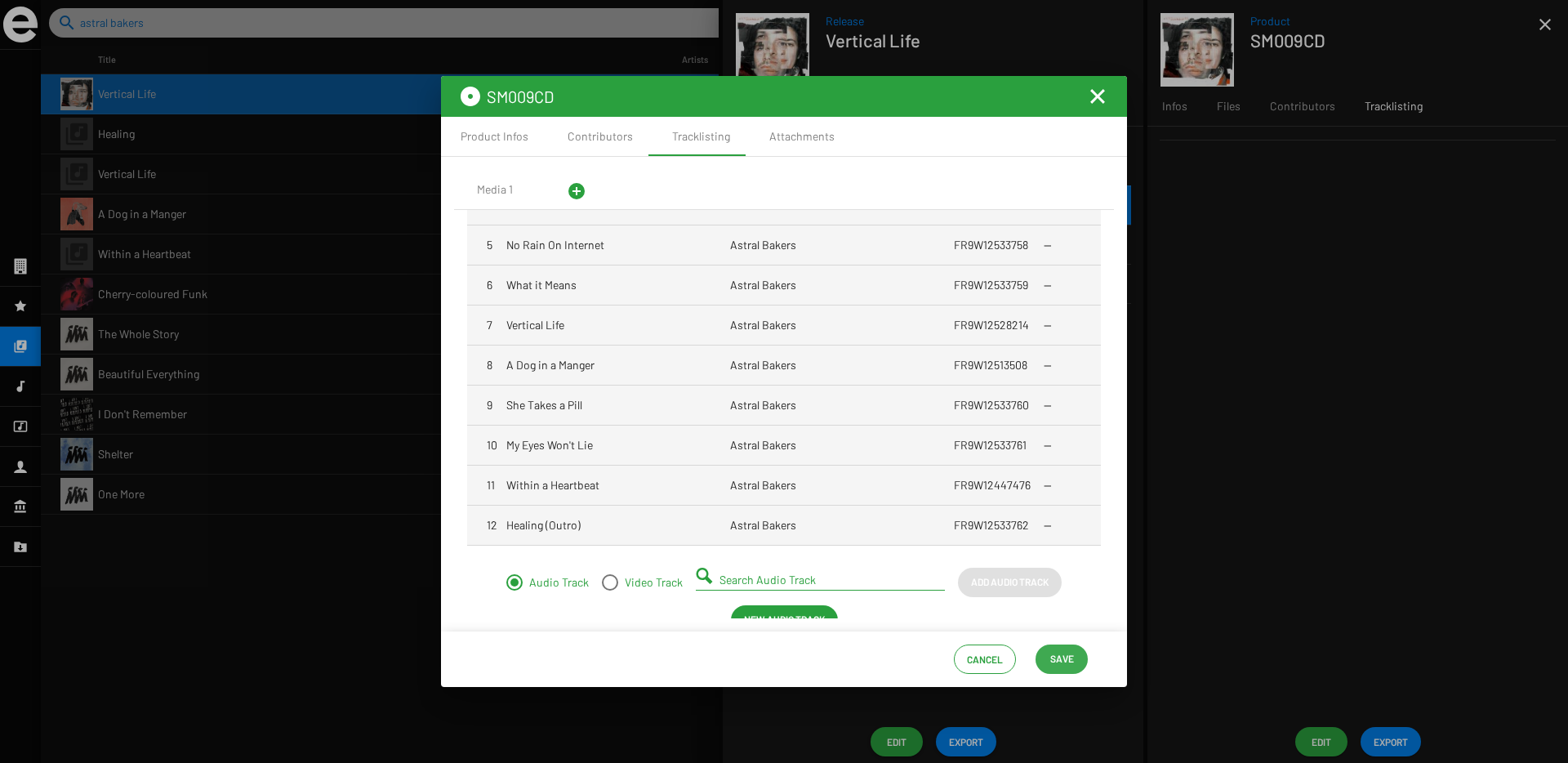
click at [1054, 656] on span "Save" at bounding box center [1062, 659] width 24 height 29
click at [1072, 659] on span "Save" at bounding box center [1062, 659] width 24 height 29
click at [1059, 661] on span "Save" at bounding box center [1062, 659] width 24 height 29
click at [1099, 98] on mat-icon "Fermer la fenêtre" at bounding box center [1097, 96] width 20 height 20
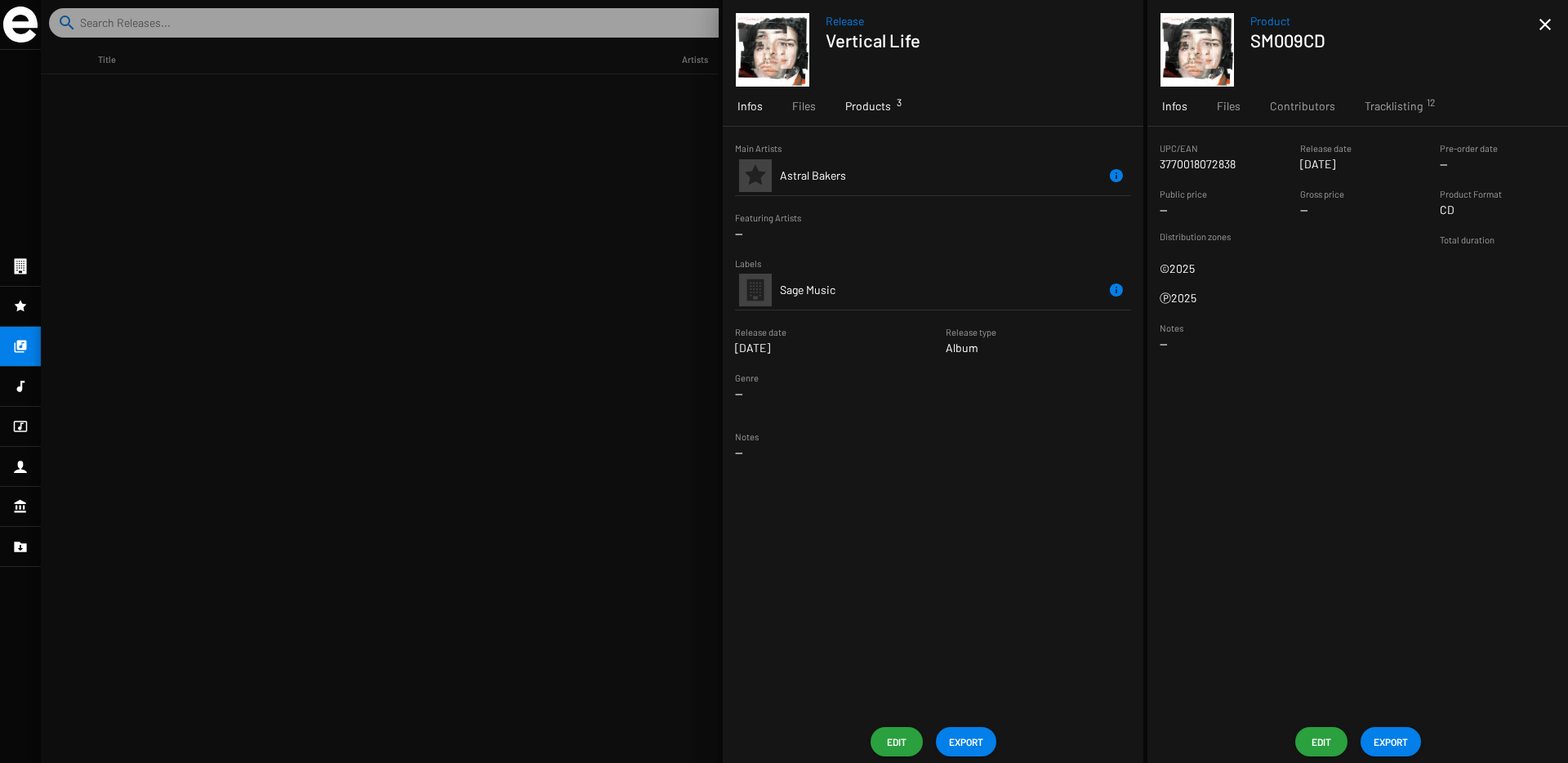
click at [862, 116] on div "Products 3" at bounding box center [868, 106] width 75 height 39
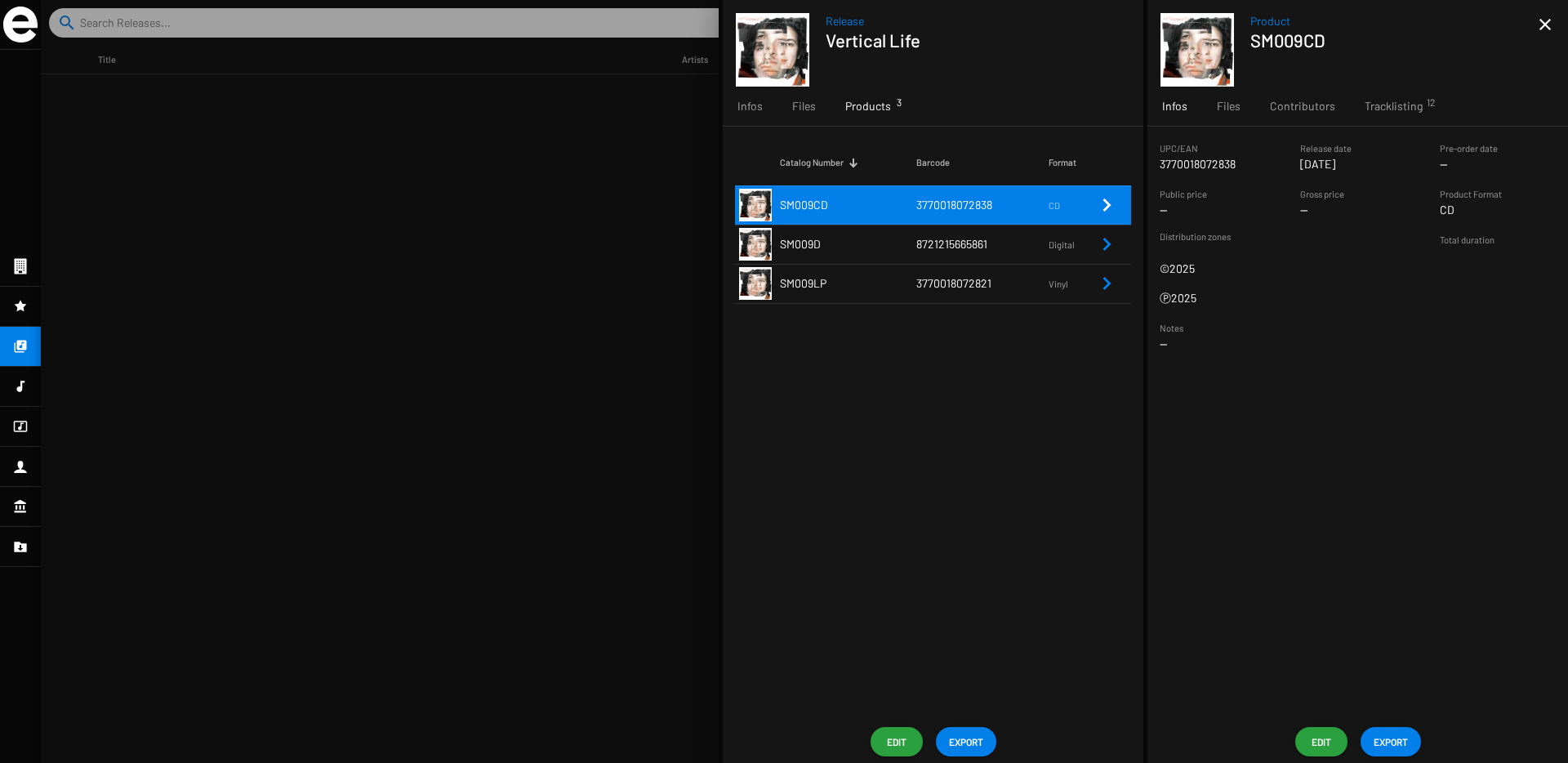
click at [957, 243] on span "8721215665861" at bounding box center [951, 244] width 71 height 14
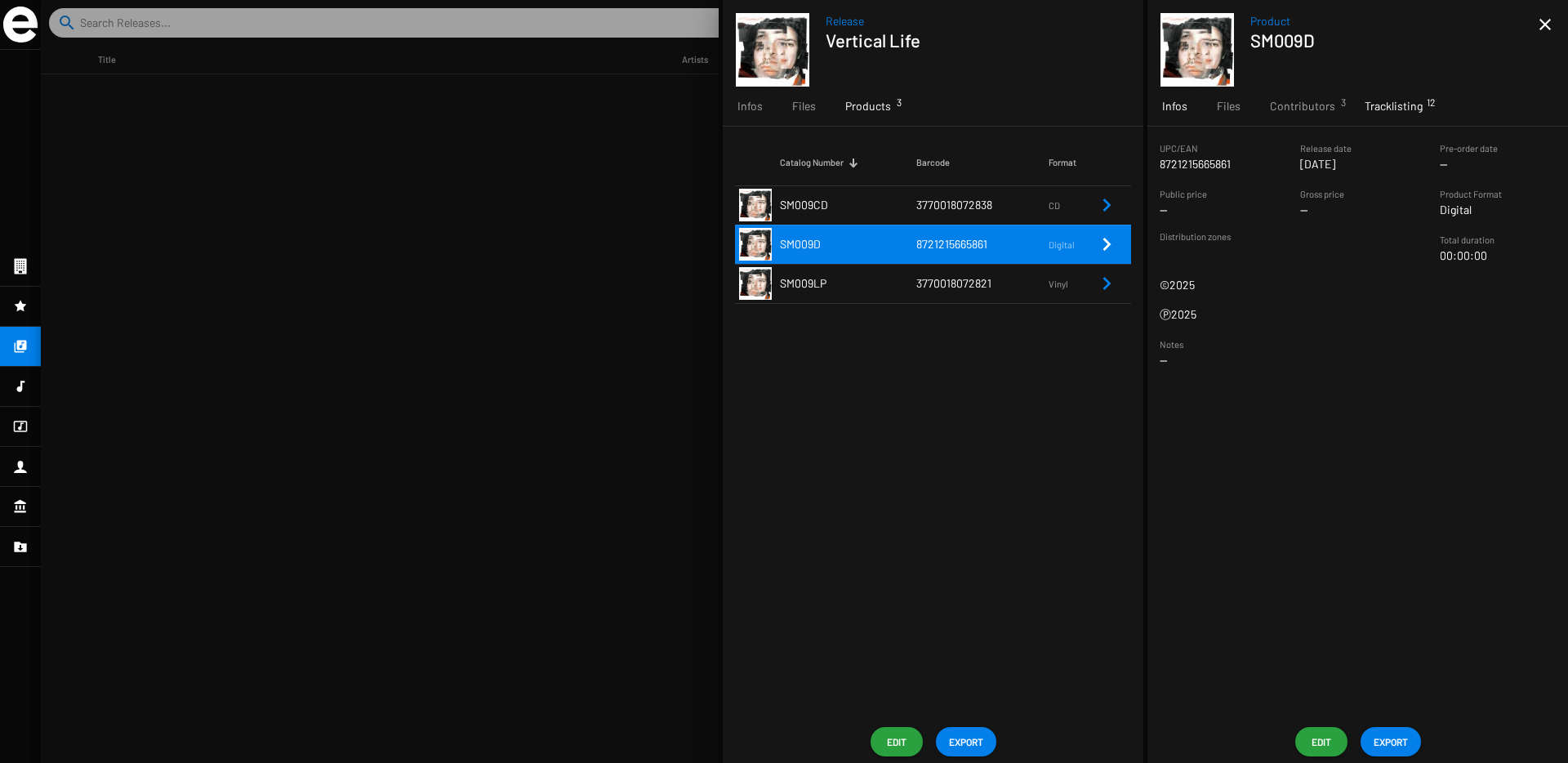
click at [1411, 103] on span "Tracklisting 12" at bounding box center [1393, 105] width 58 height 16
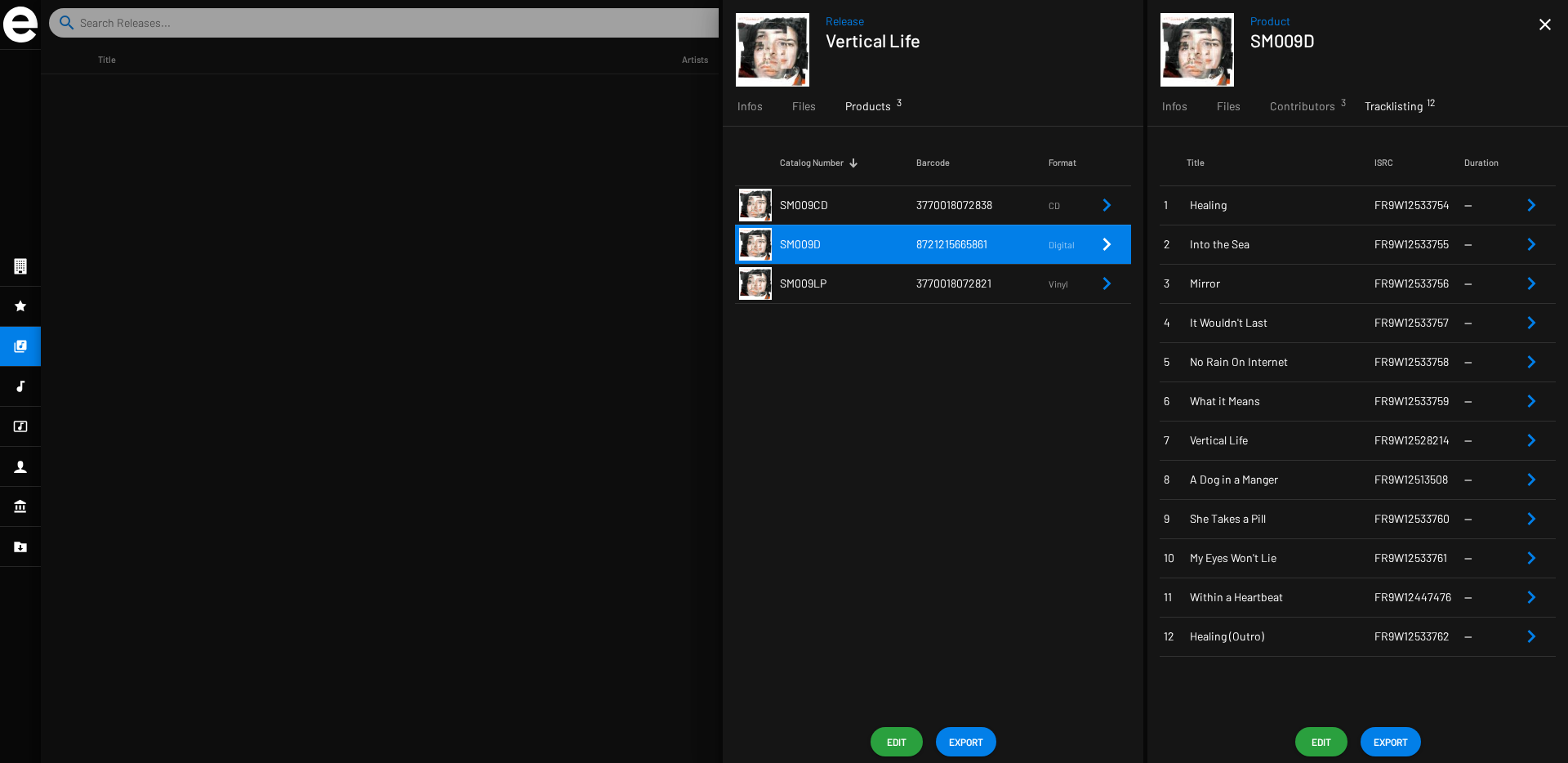
click at [1325, 738] on span "Edit" at bounding box center [1321, 742] width 27 height 29
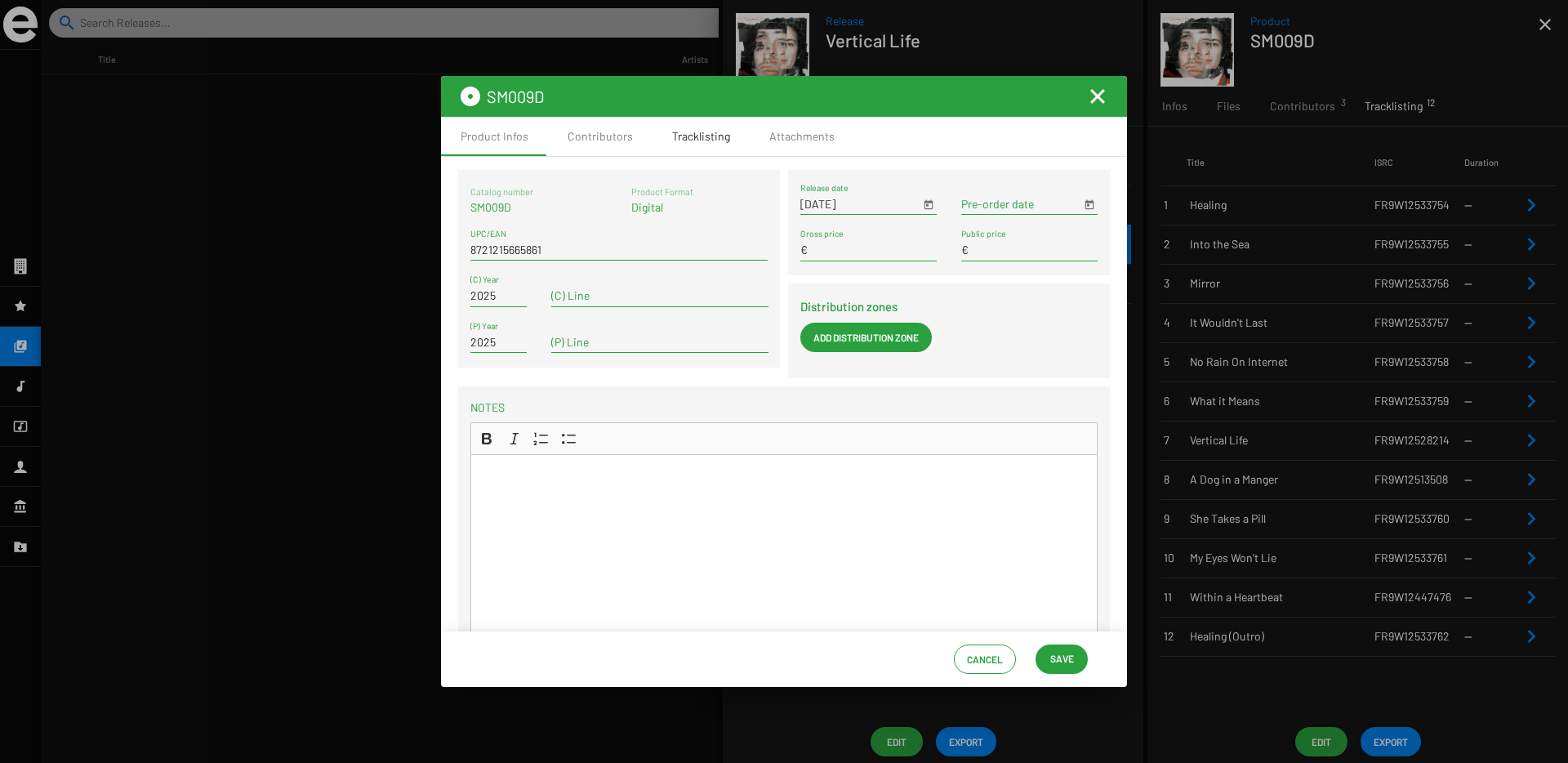
click at [701, 133] on div "Tracklisting" at bounding box center [701, 136] width 58 height 16
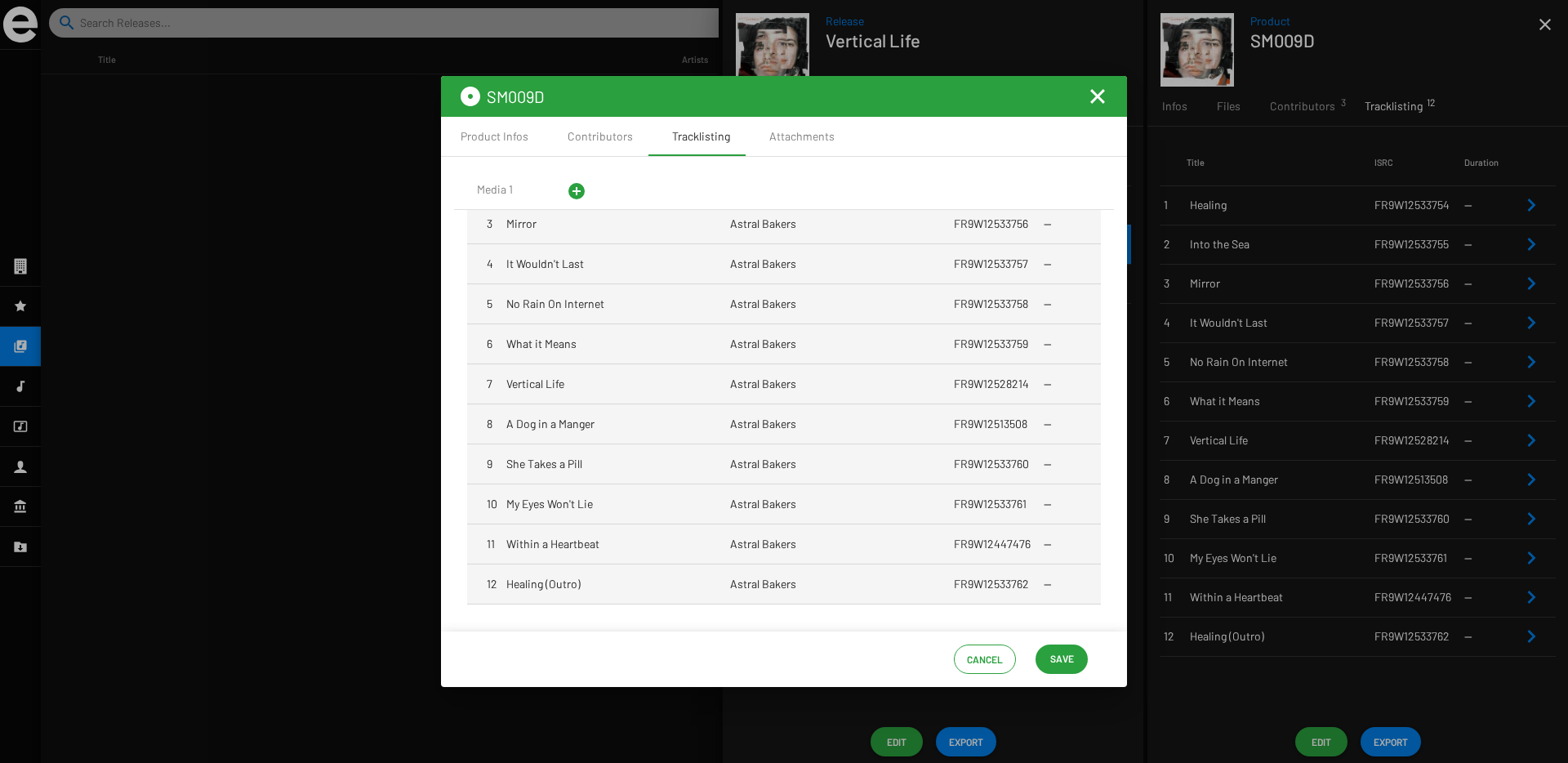
scroll to position [229, 0]
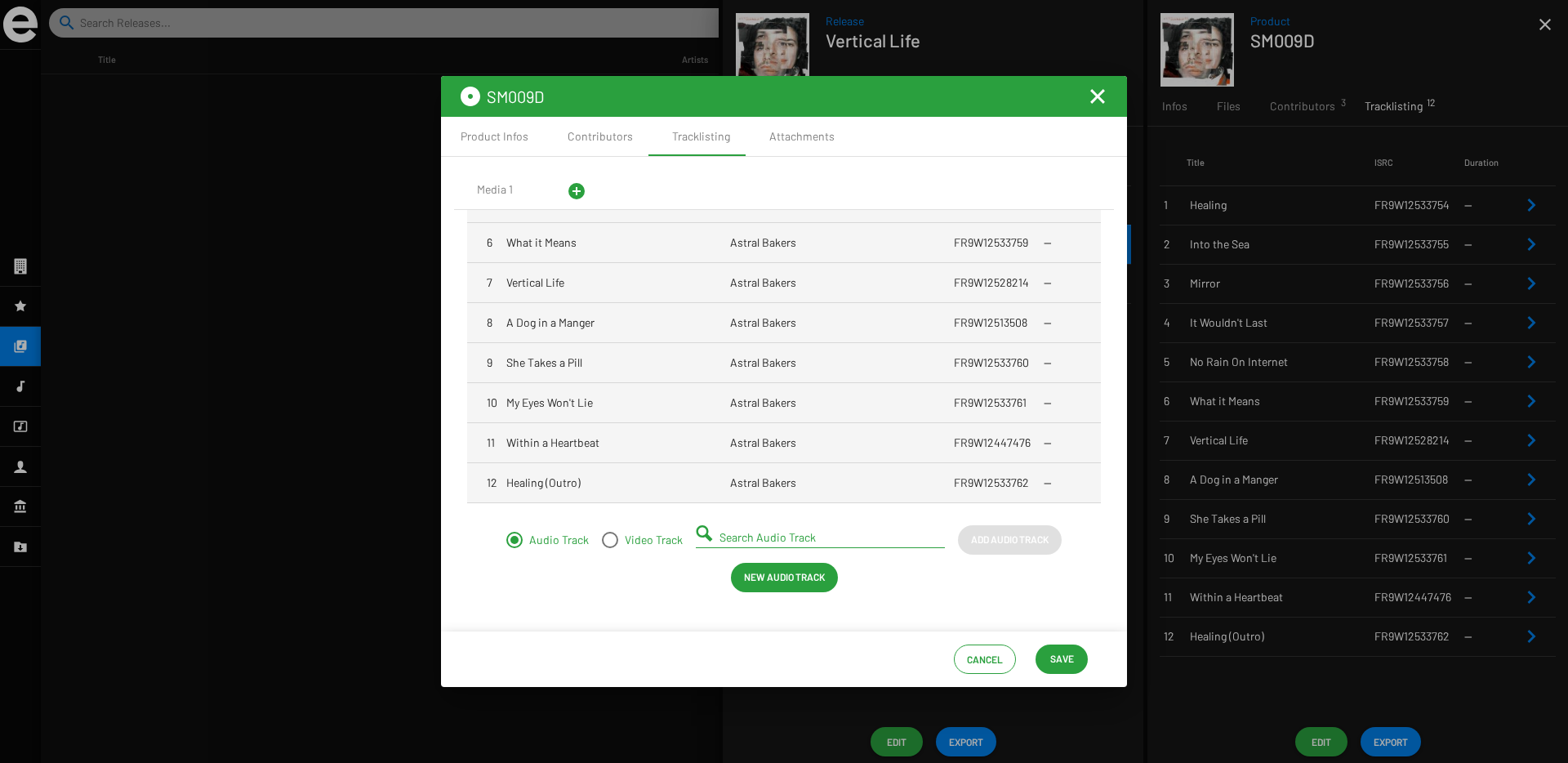
click at [836, 488] on mat-cell "Astral Bakers" at bounding box center [841, 483] width 223 height 39
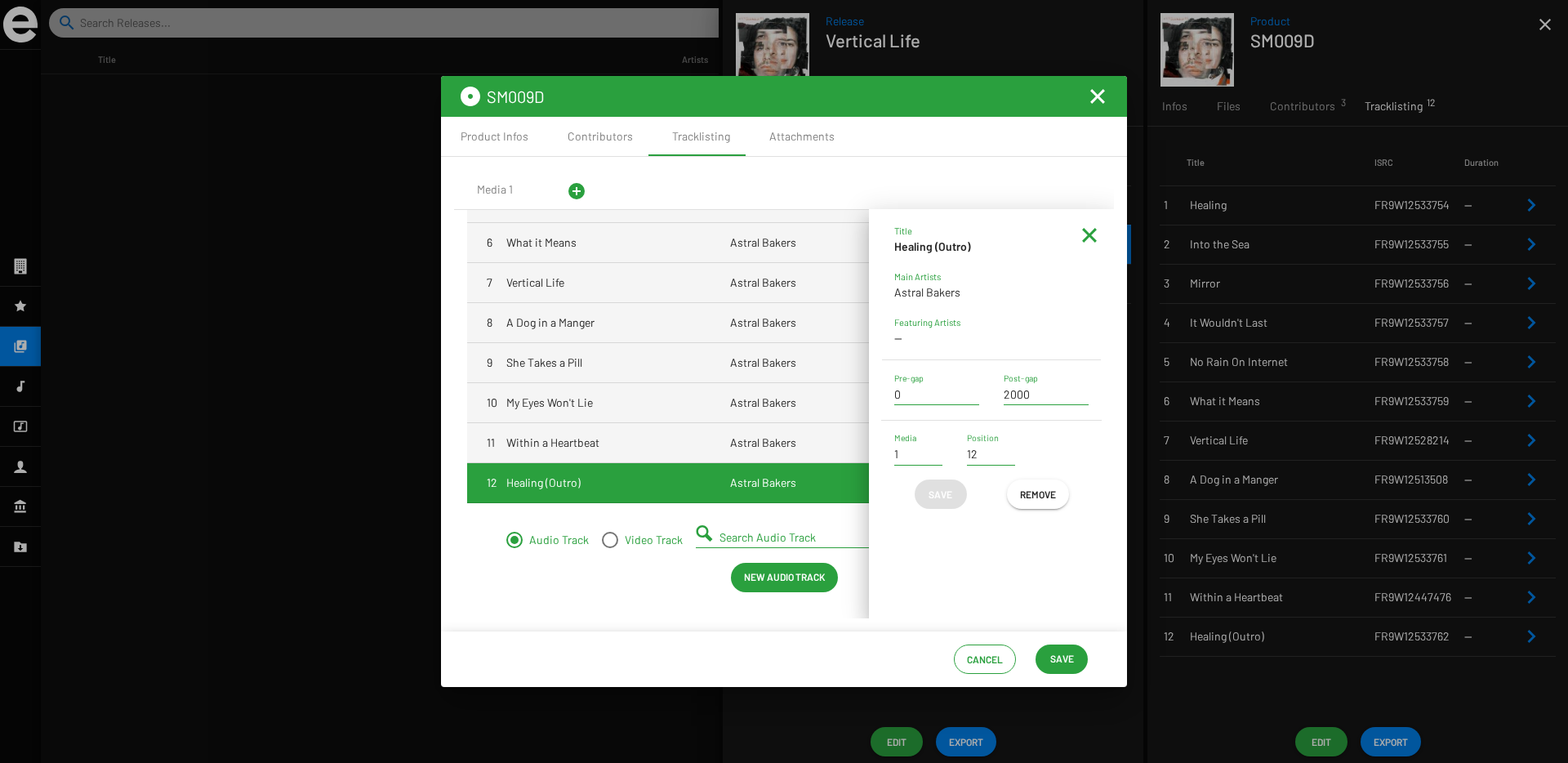
click at [1028, 499] on span "Remove" at bounding box center [1038, 494] width 36 height 29
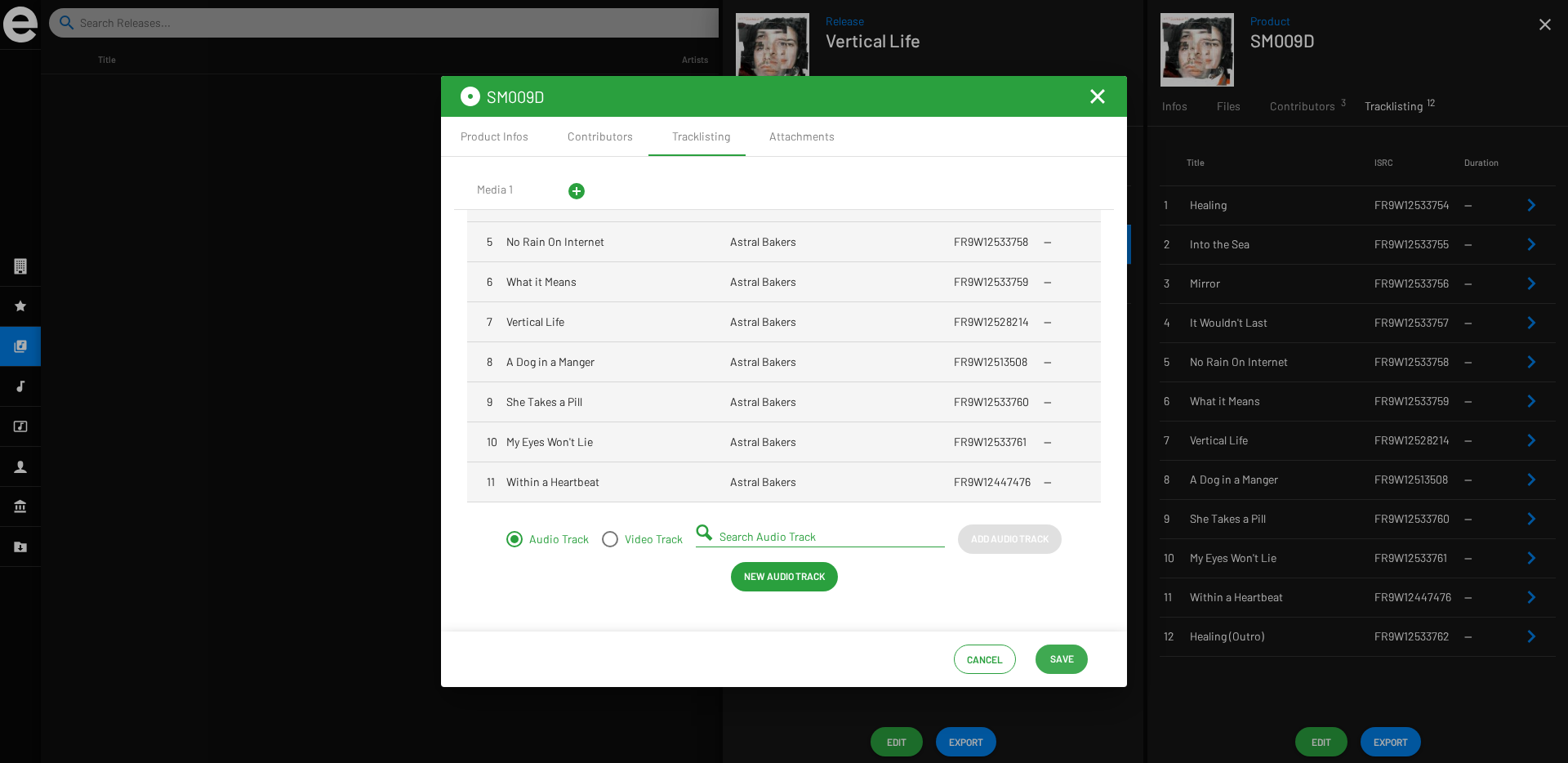
click at [1048, 664] on span "Save" at bounding box center [1061, 659] width 27 height 29
click at [1070, 659] on span "Save" at bounding box center [1062, 659] width 24 height 29
click at [1090, 91] on mat-icon "Fermer la fenêtre" at bounding box center [1097, 96] width 20 height 20
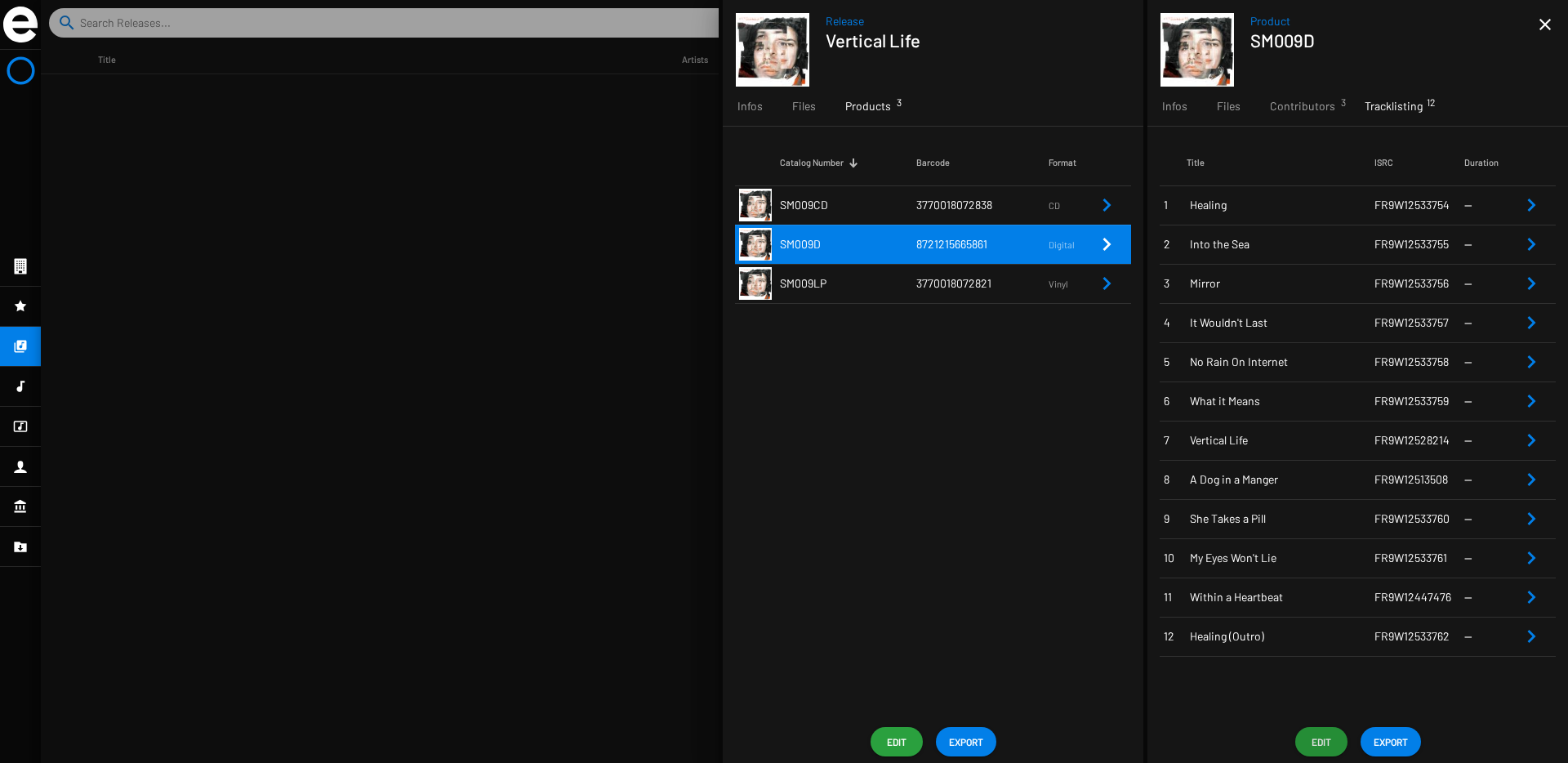
click at [943, 290] on td "3770018072821" at bounding box center [982, 283] width 133 height 39
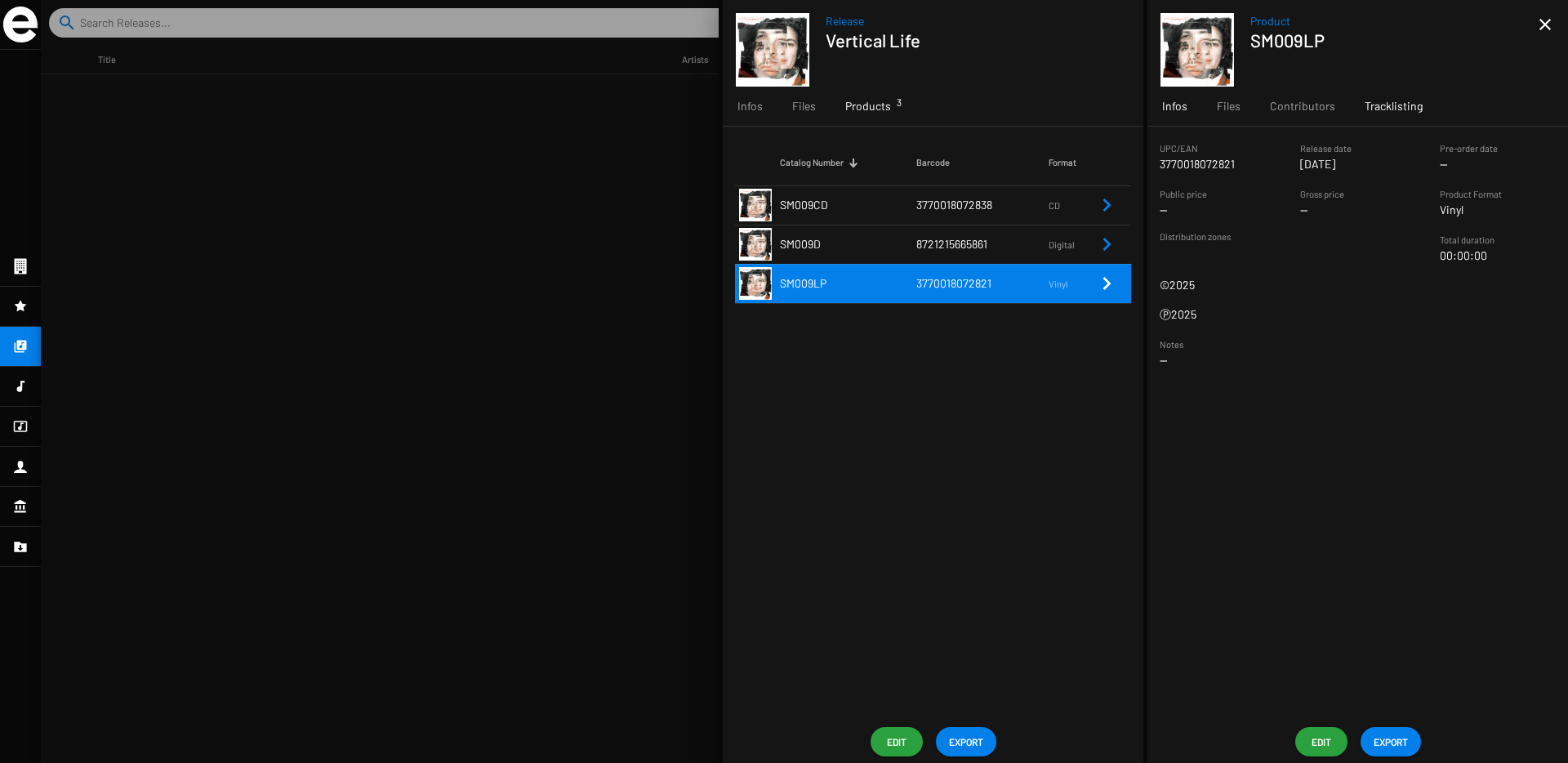
click at [1394, 106] on span "Tracklisting" at bounding box center [1393, 105] width 58 height 16
click at [1321, 730] on span "Edit" at bounding box center [1321, 742] width 27 height 29
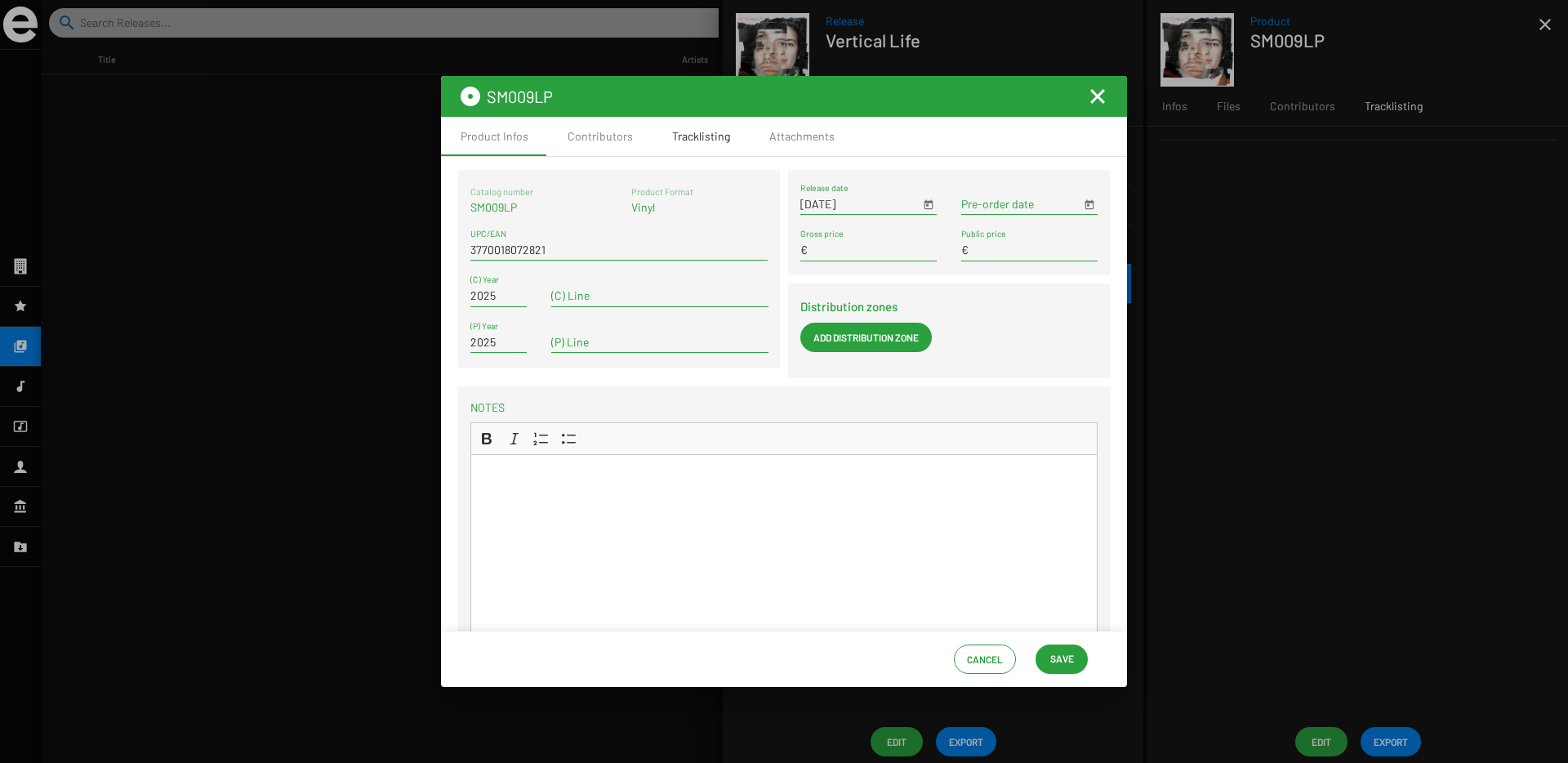
click at [701, 135] on div "Tracklisting" at bounding box center [701, 136] width 58 height 16
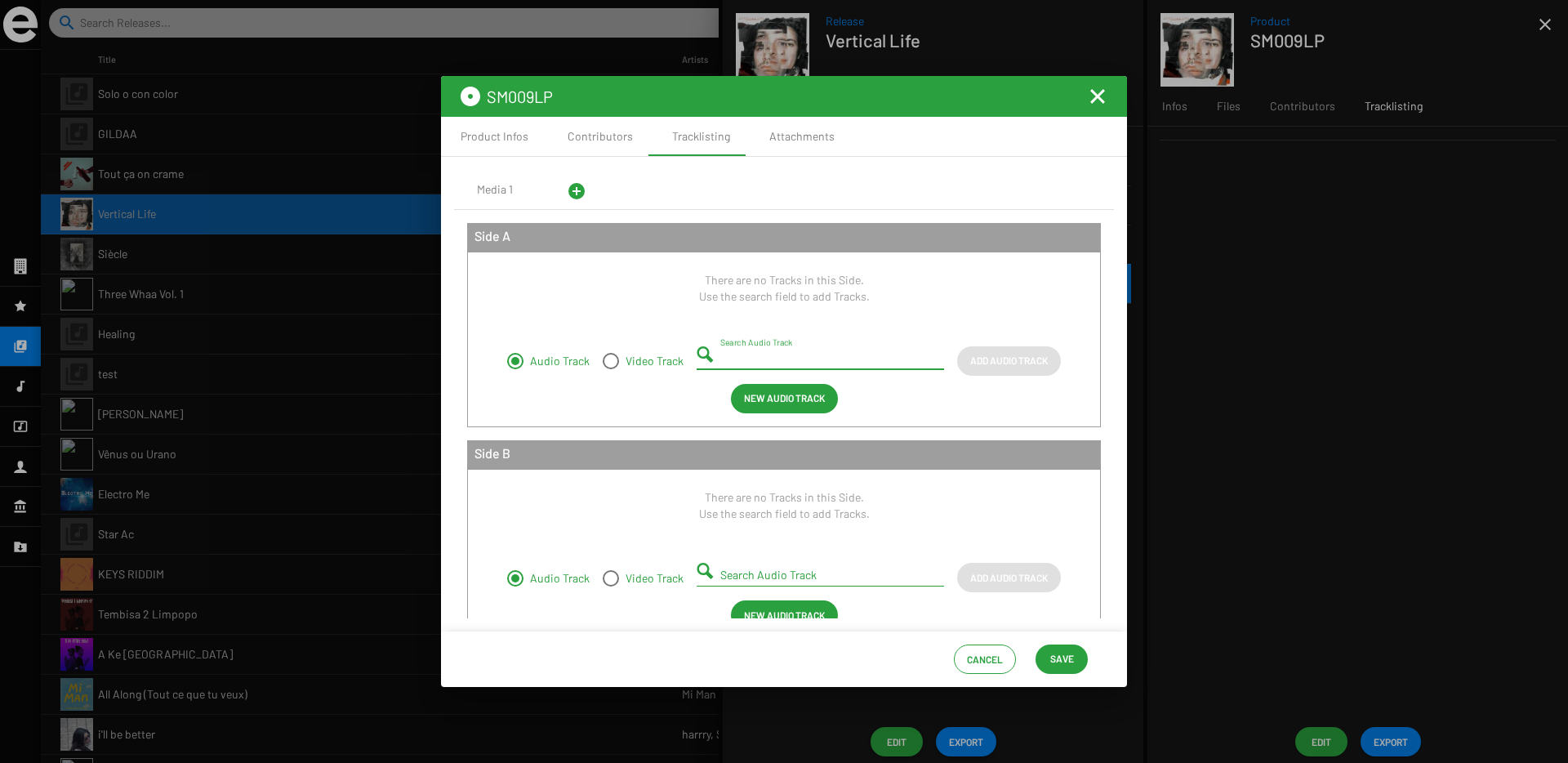
click at [742, 361] on input "Search Audio Track" at bounding box center [823, 358] width 206 height 13
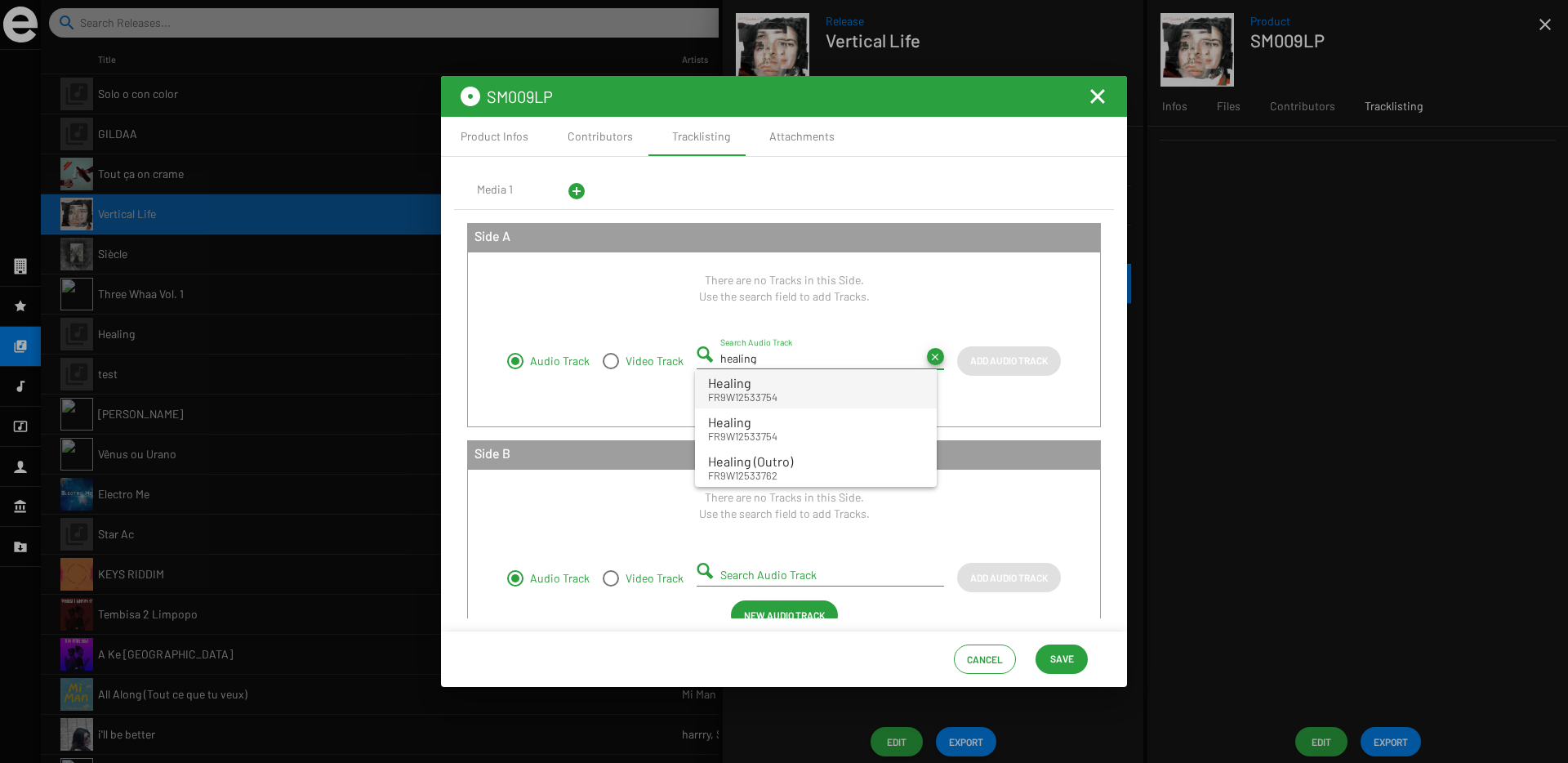
click at [719, 388] on span "Healing" at bounding box center [729, 383] width 44 height 15
type input "Healing - FR9W12533754"
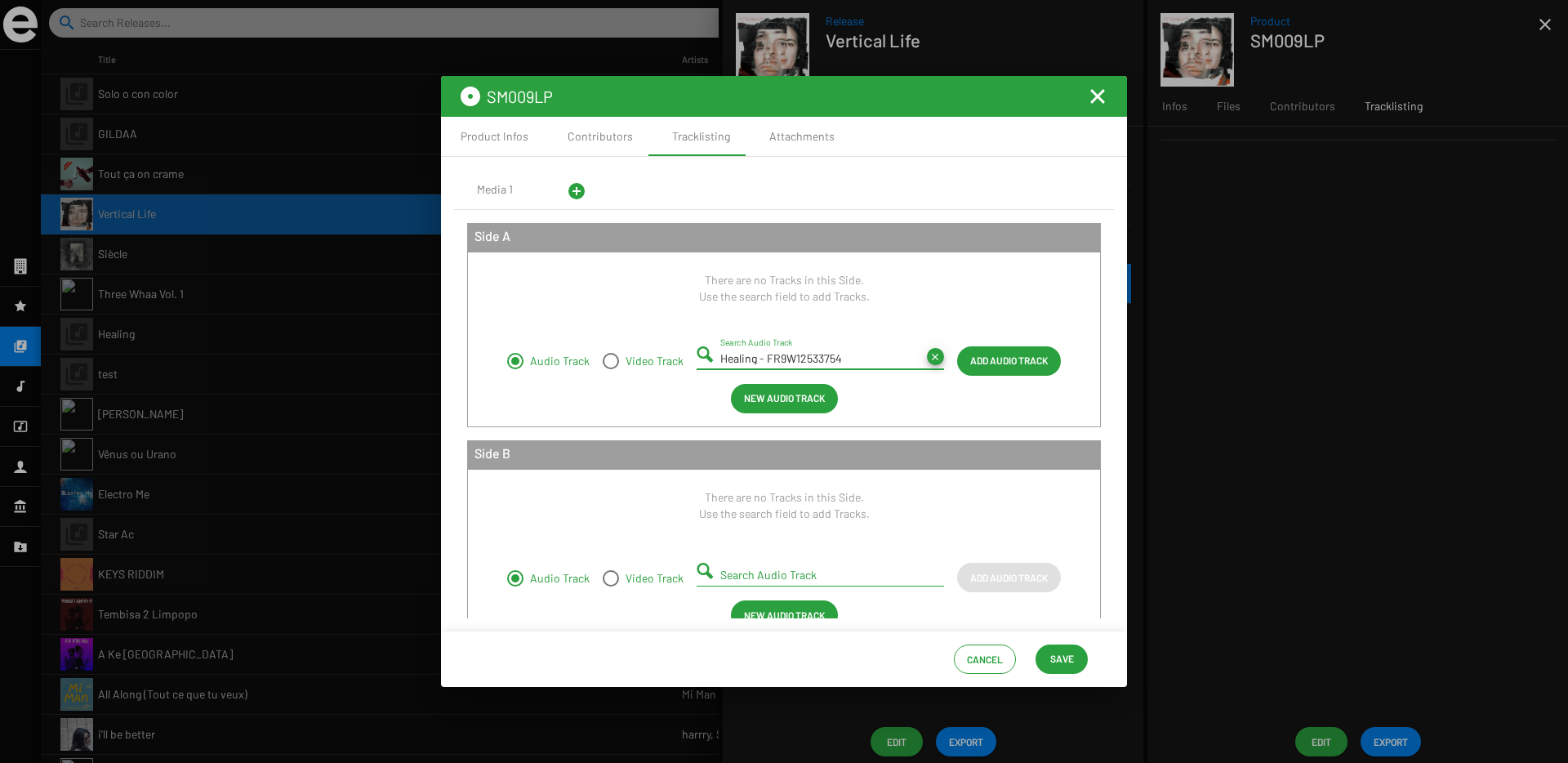
click at [1000, 359] on span "Add Audio Track" at bounding box center [1008, 361] width 78 height 29
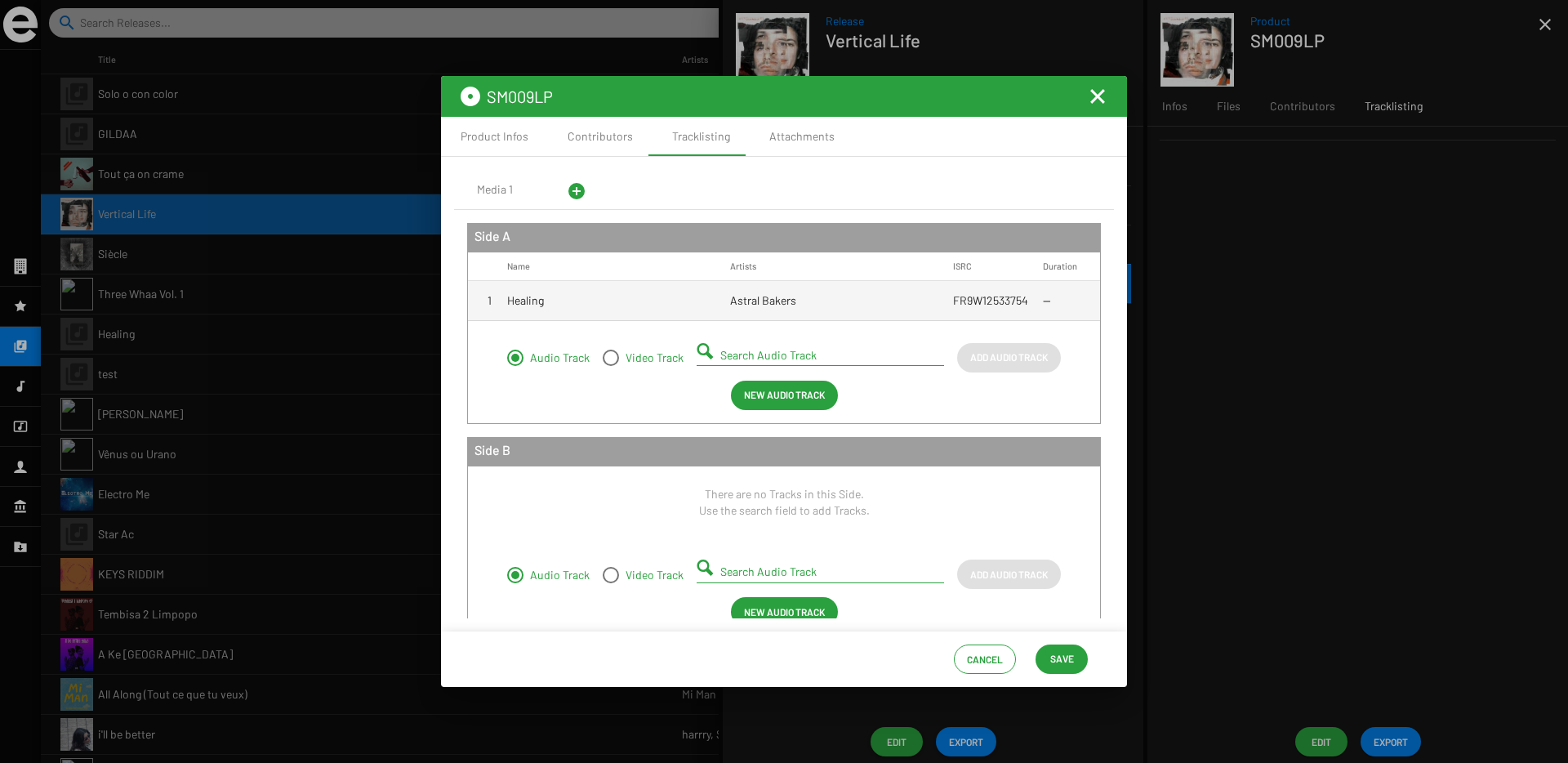
click at [779, 363] on div "Search Audio Track" at bounding box center [823, 349] width 206 height 32
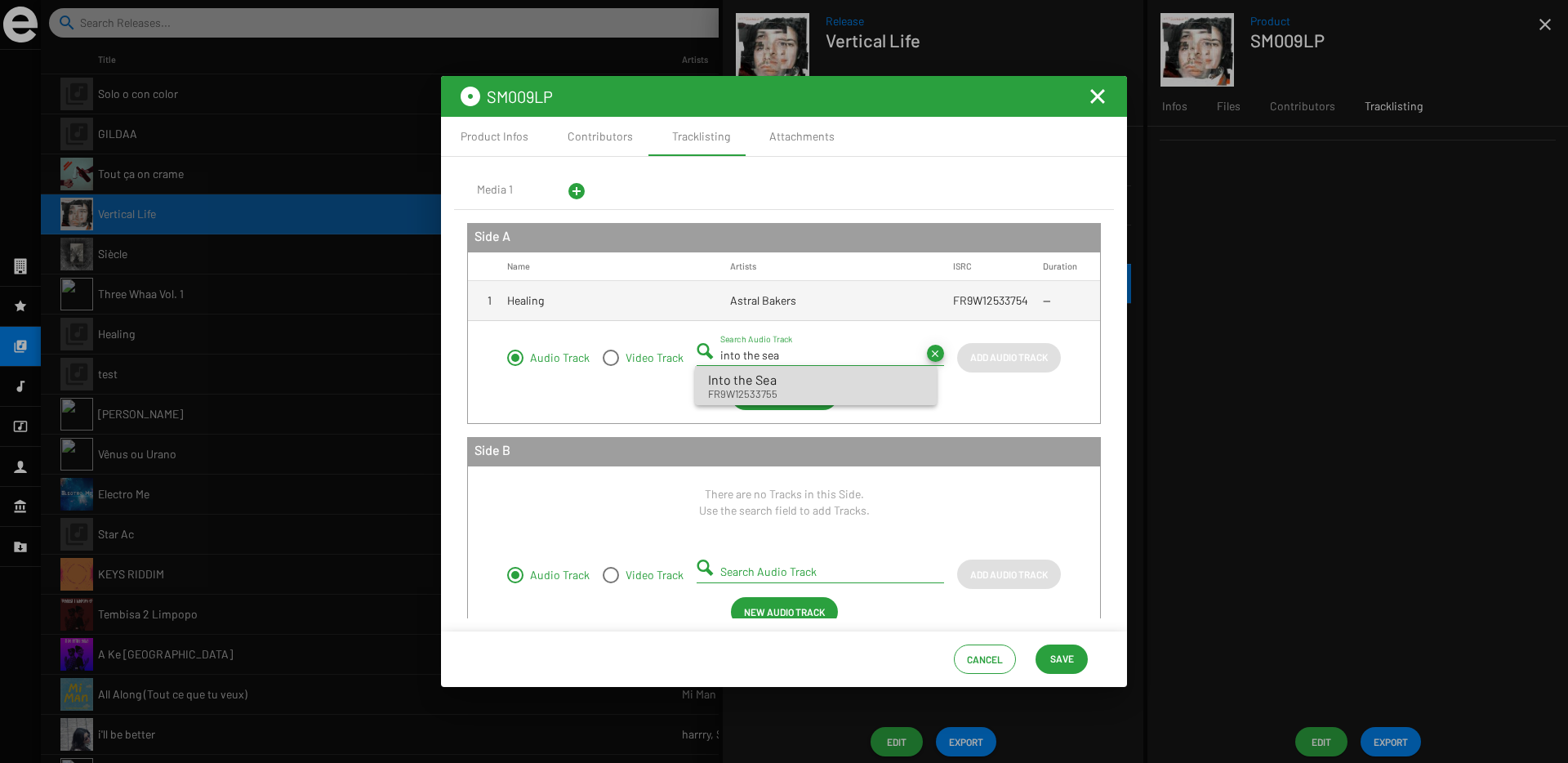
click at [751, 388] on small "FR9W12533755" at bounding box center [742, 393] width 69 height 15
type input "Into the Sea - FR9W12533755"
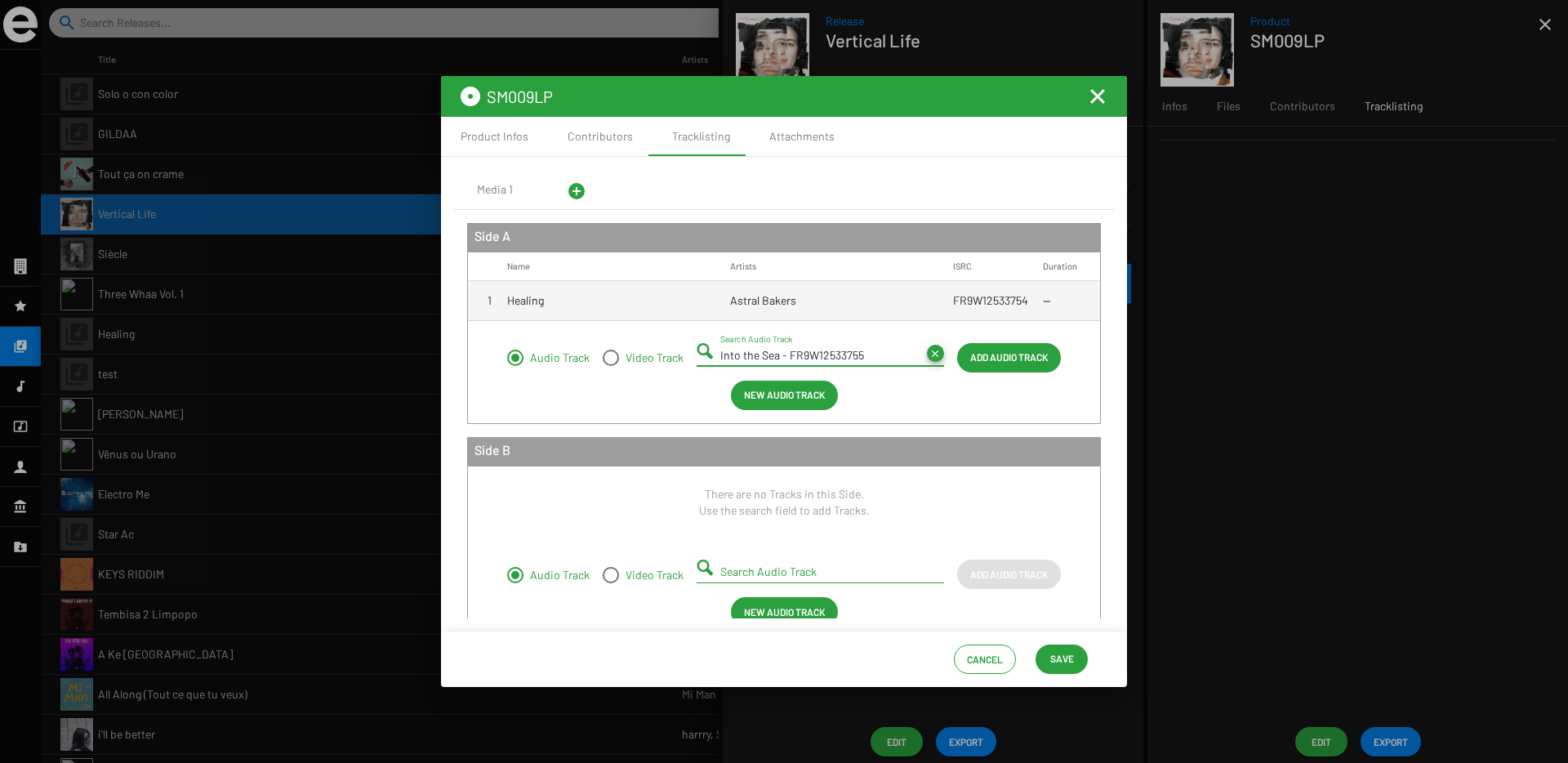
click at [978, 363] on span "Add Audio Track" at bounding box center [1008, 357] width 78 height 29
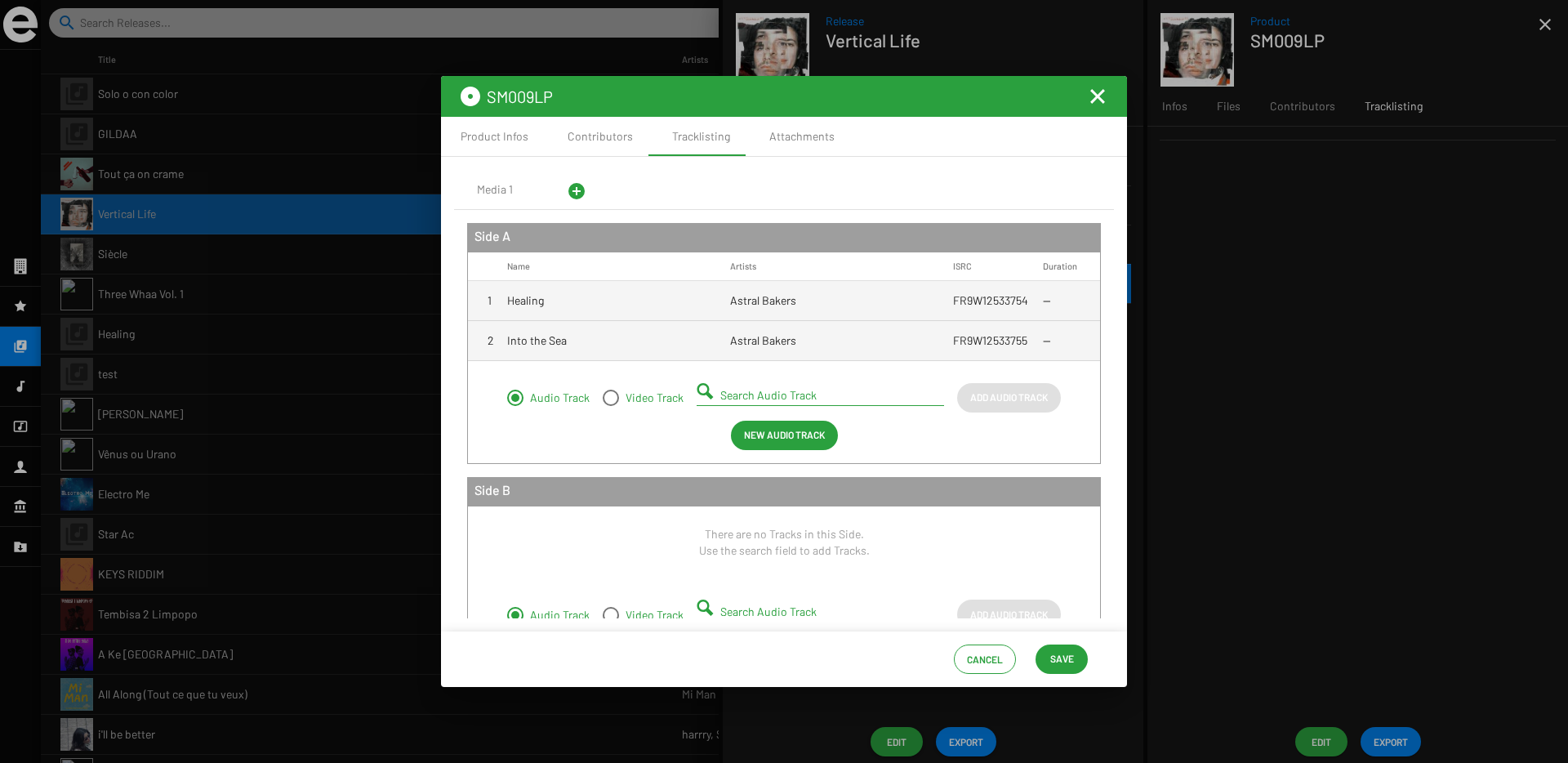
click at [740, 398] on input "Search Audio Track" at bounding box center [823, 395] width 206 height 13
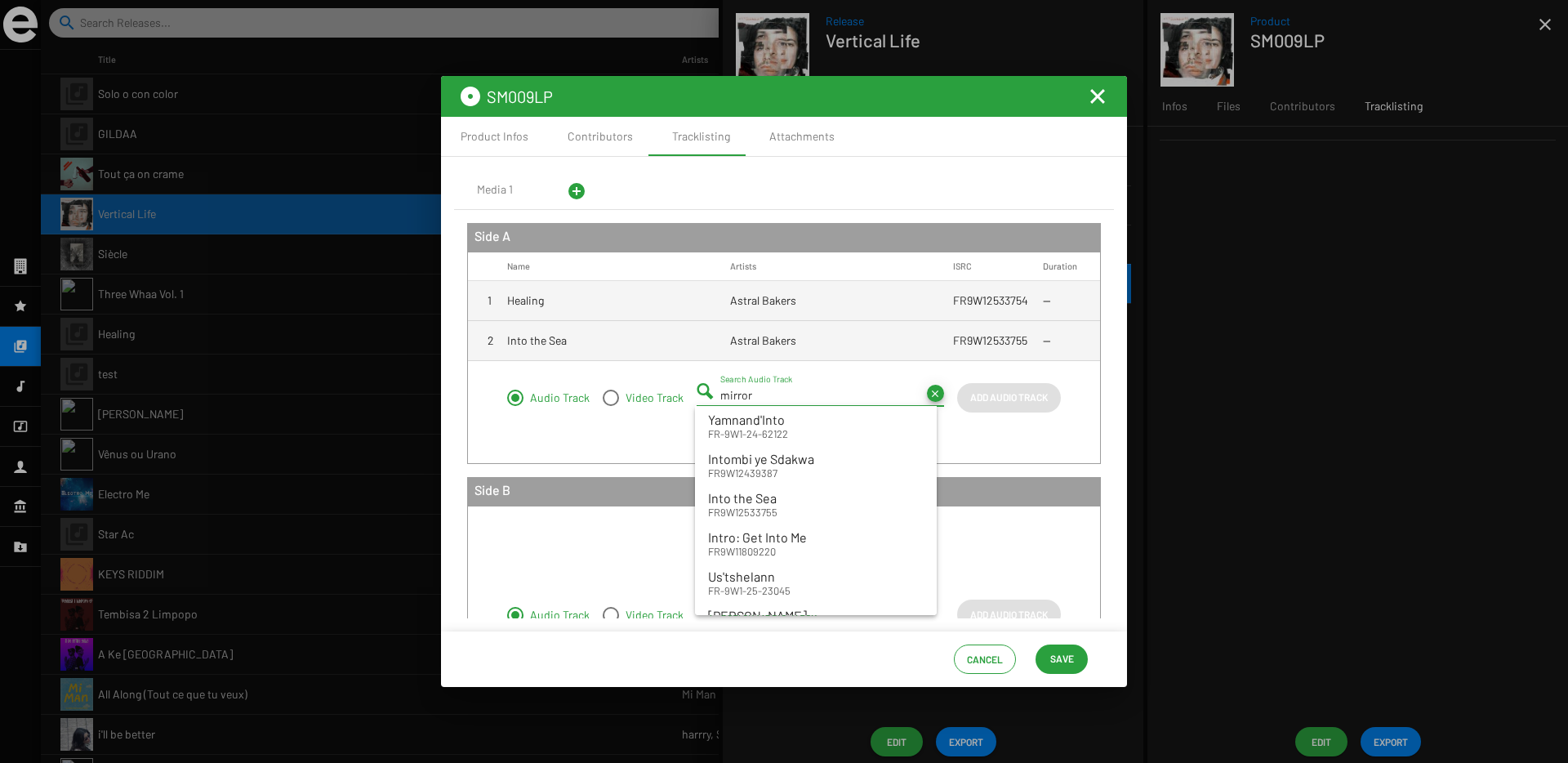
click at [768, 401] on div "mirror Search Audio Track" at bounding box center [823, 390] width 206 height 32
paste input "FR9W12533756"
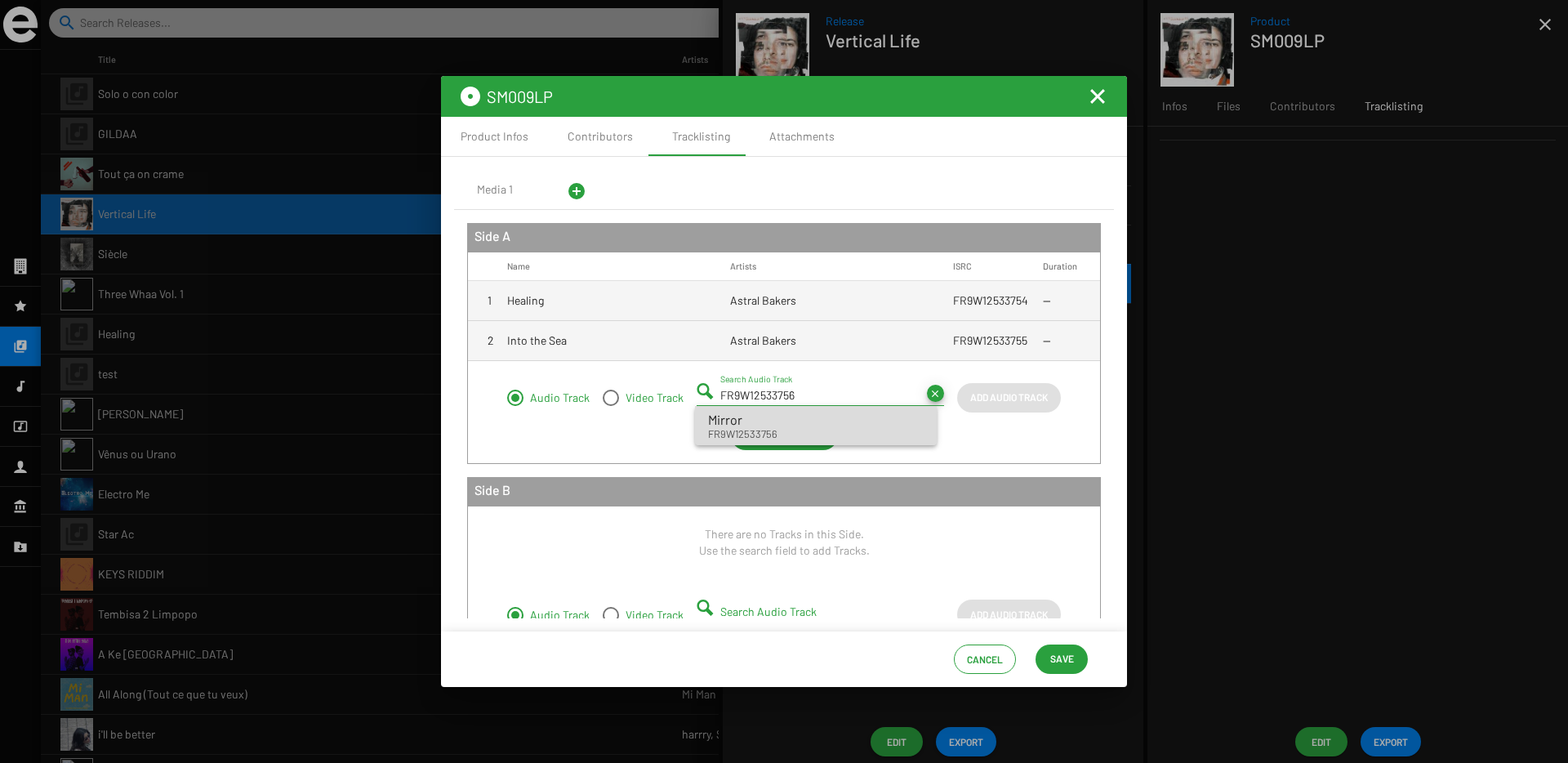
click at [764, 417] on div "Mirror" at bounding box center [742, 420] width 69 height 20
type input "Mirror - FR9W12533756"
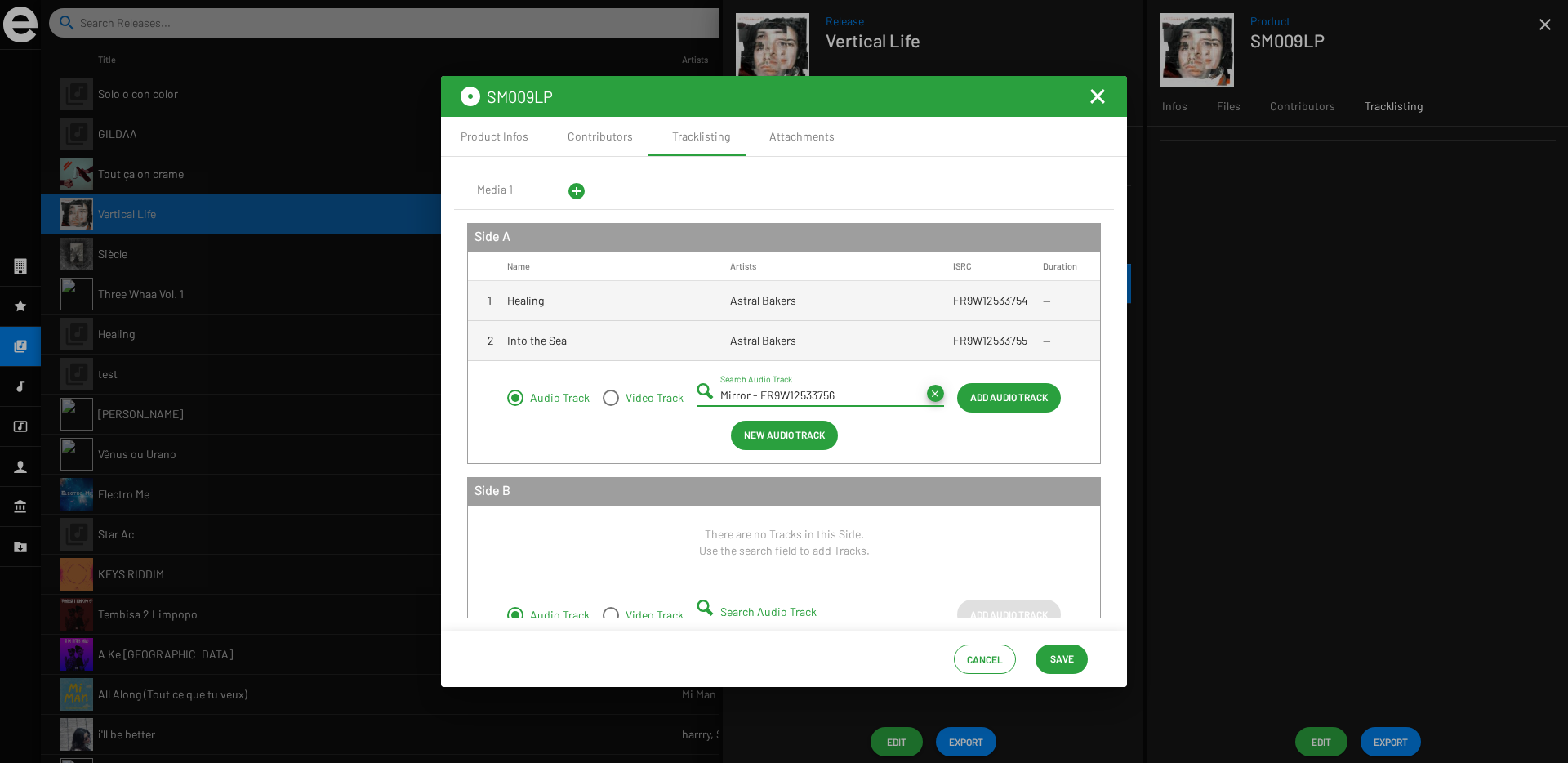
click at [1013, 402] on span "Add Audio Track" at bounding box center [1008, 396] width 78 height 29
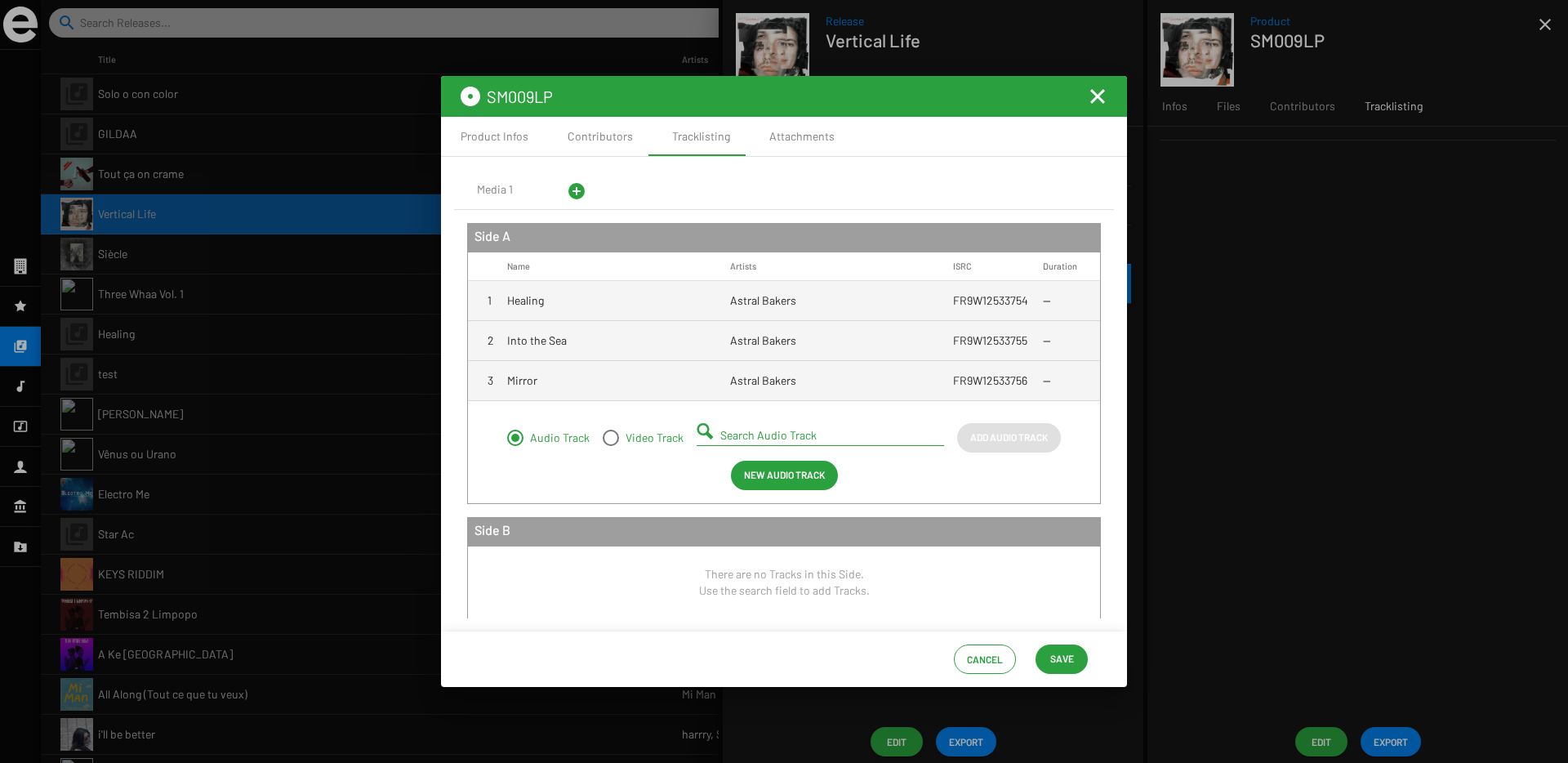
click at [766, 431] on input "Search Audio Track" at bounding box center [823, 435] width 206 height 13
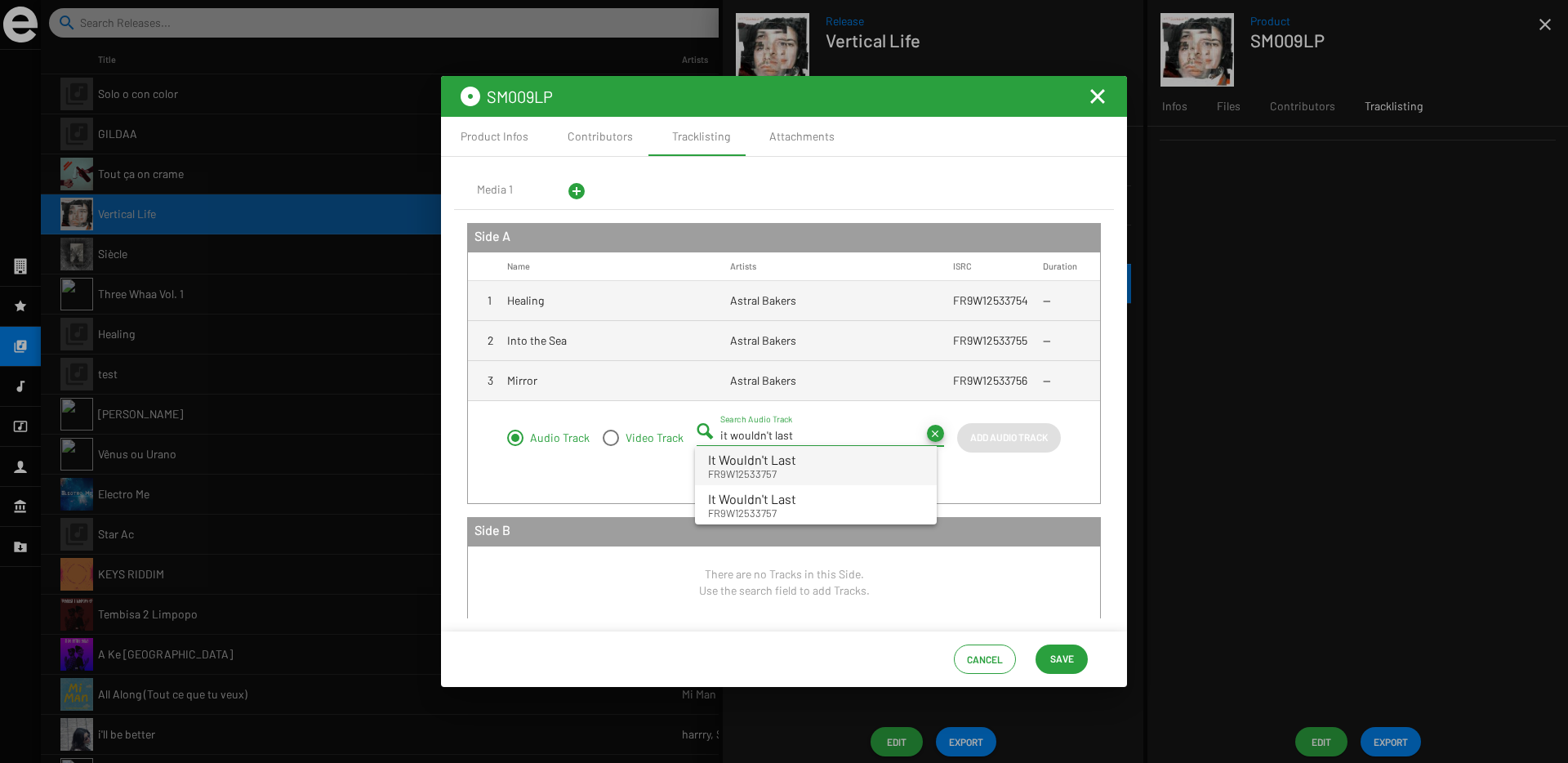
click at [823, 472] on span "It Wouldn't Last FR9W12533757" at bounding box center [816, 466] width 216 height 31
type input "It Wouldn't Last - FR9W12533757"
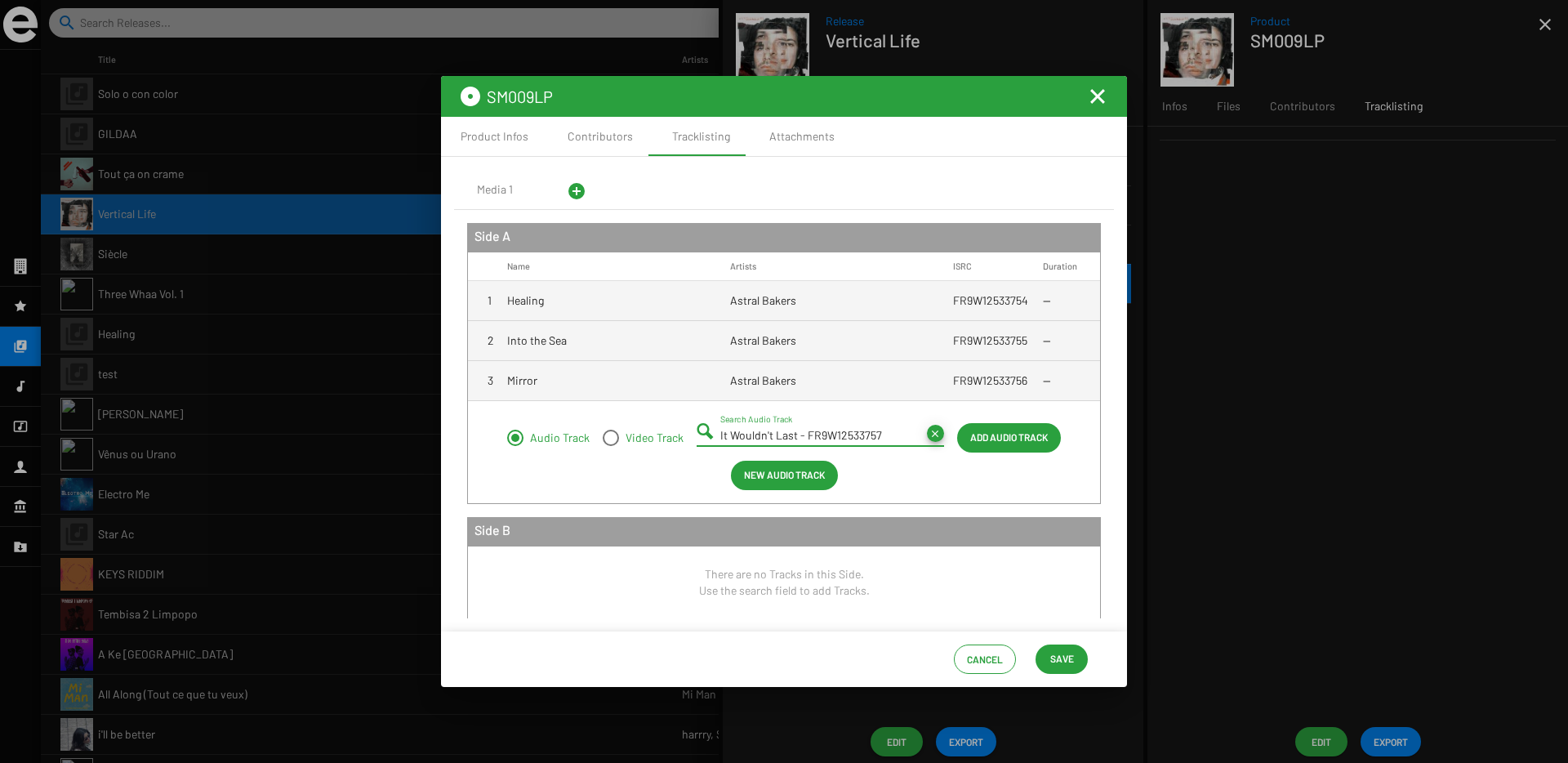
click at [992, 434] on span "Add Audio Track" at bounding box center [1008, 437] width 78 height 29
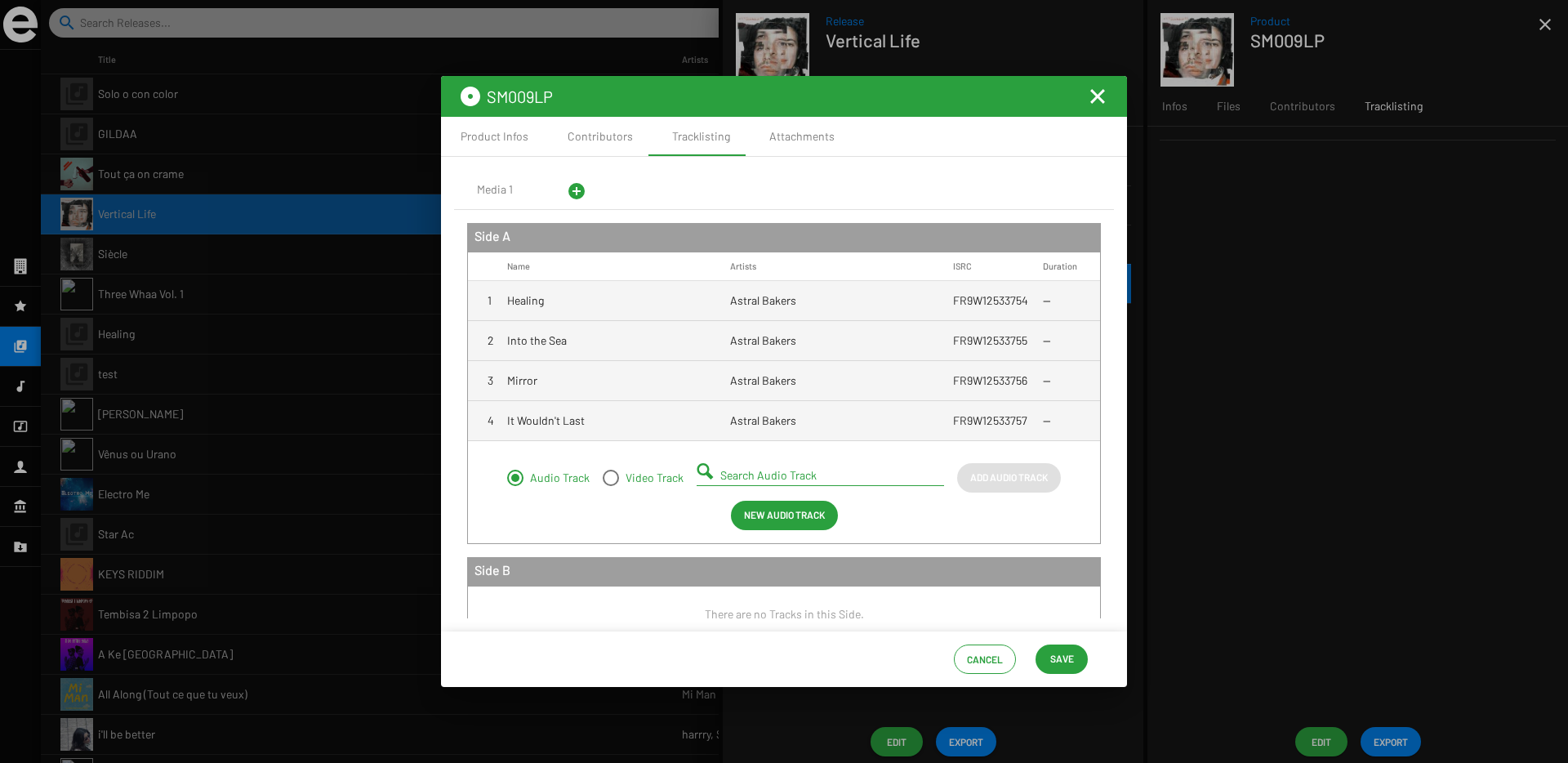
click at [730, 471] on input "Search Audio Track" at bounding box center [823, 475] width 206 height 13
click at [740, 510] on small "FR9W12533758" at bounding box center [763, 513] width 112 height 15
type input "No Rain On Internet - FR9W12533758"
click at [970, 478] on span "Add Audio Track" at bounding box center [1008, 477] width 78 height 29
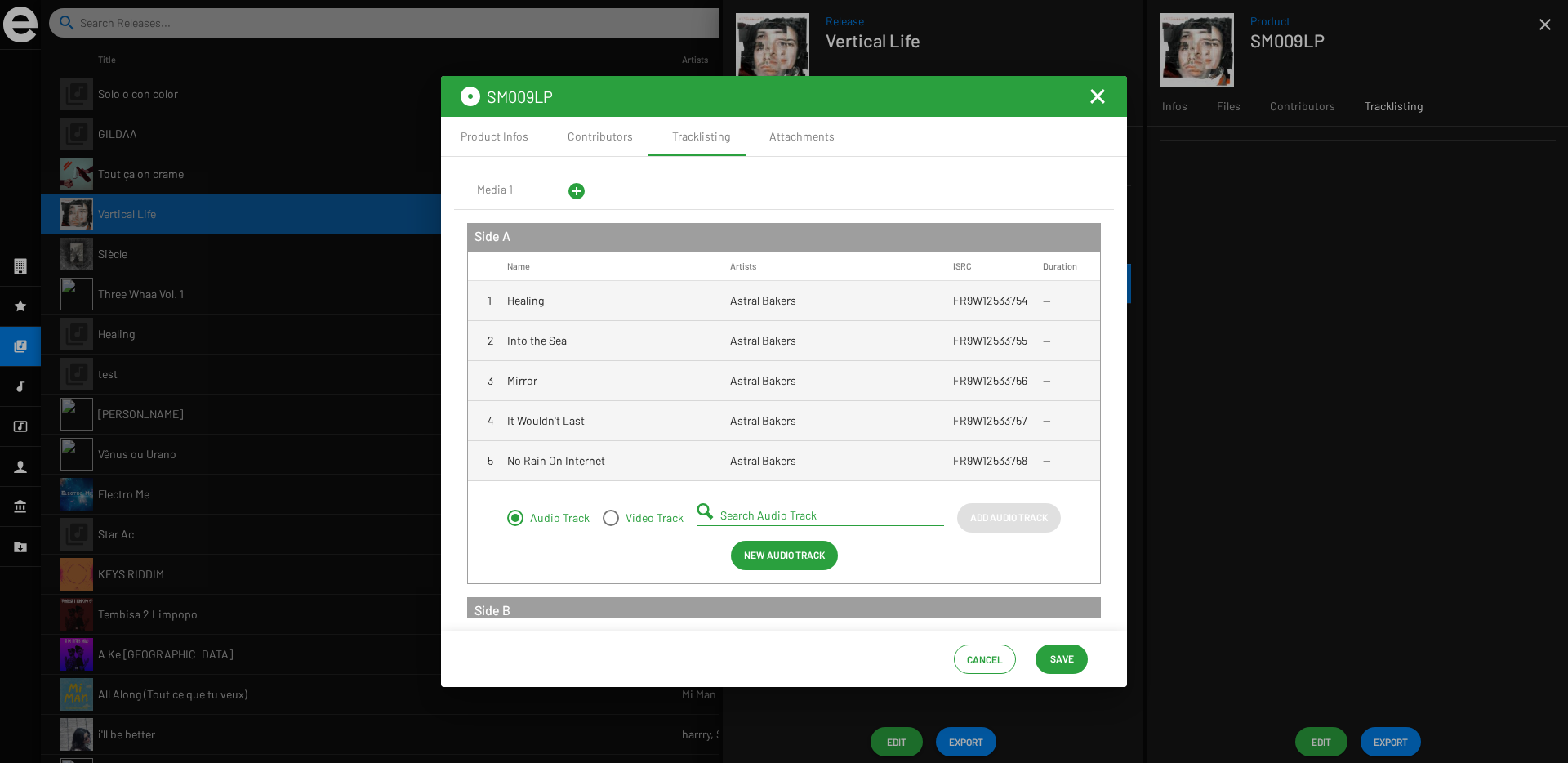
scroll to position [208, 0]
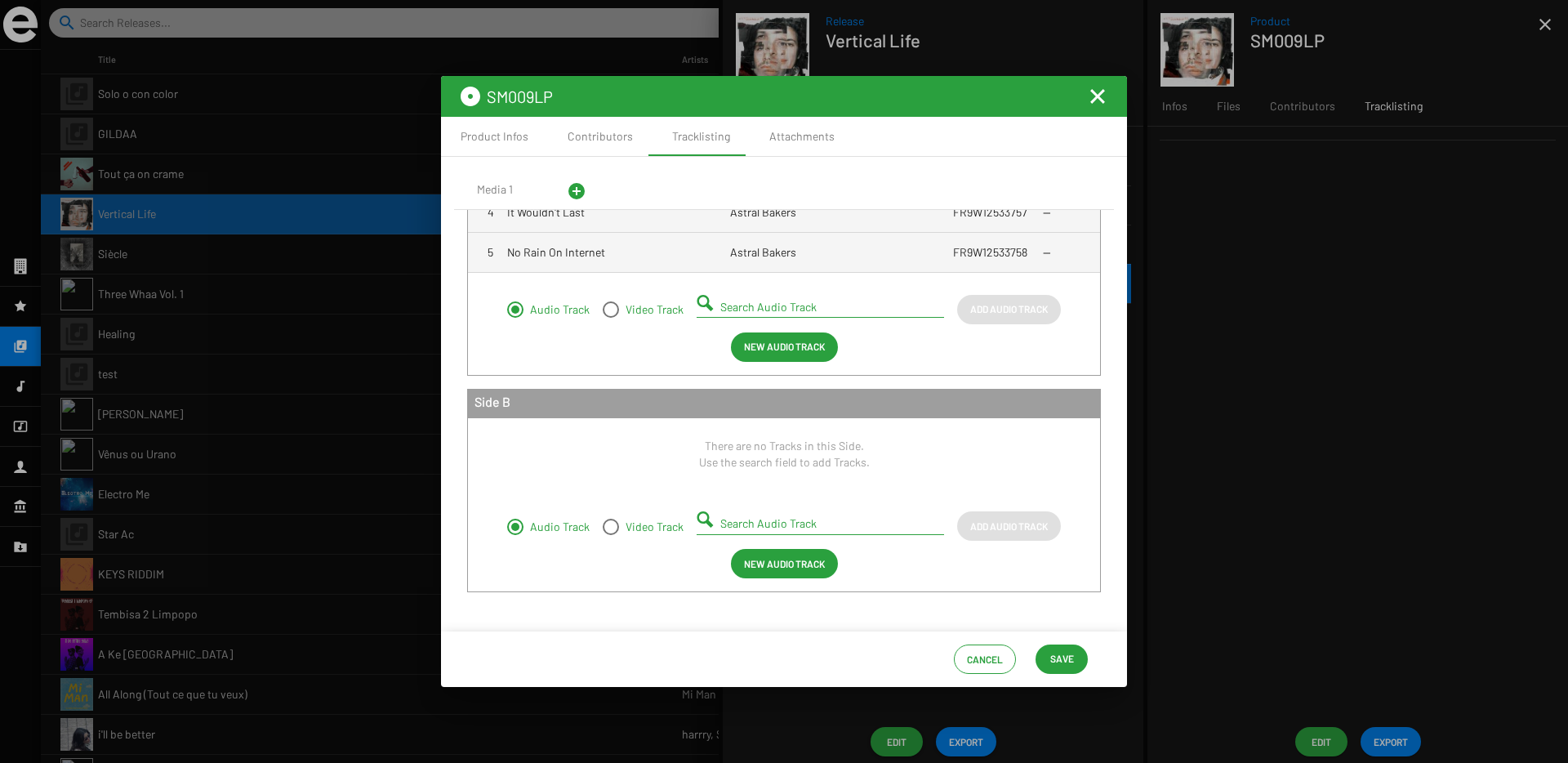
click at [779, 525] on input "Search Audio Track" at bounding box center [823, 523] width 206 height 13
click at [745, 556] on small "FR9W12533759" at bounding box center [747, 563] width 80 height 15
type input "What it Means - FR9W12533759"
click at [978, 522] on span "Add Audio Track" at bounding box center [1008, 526] width 78 height 29
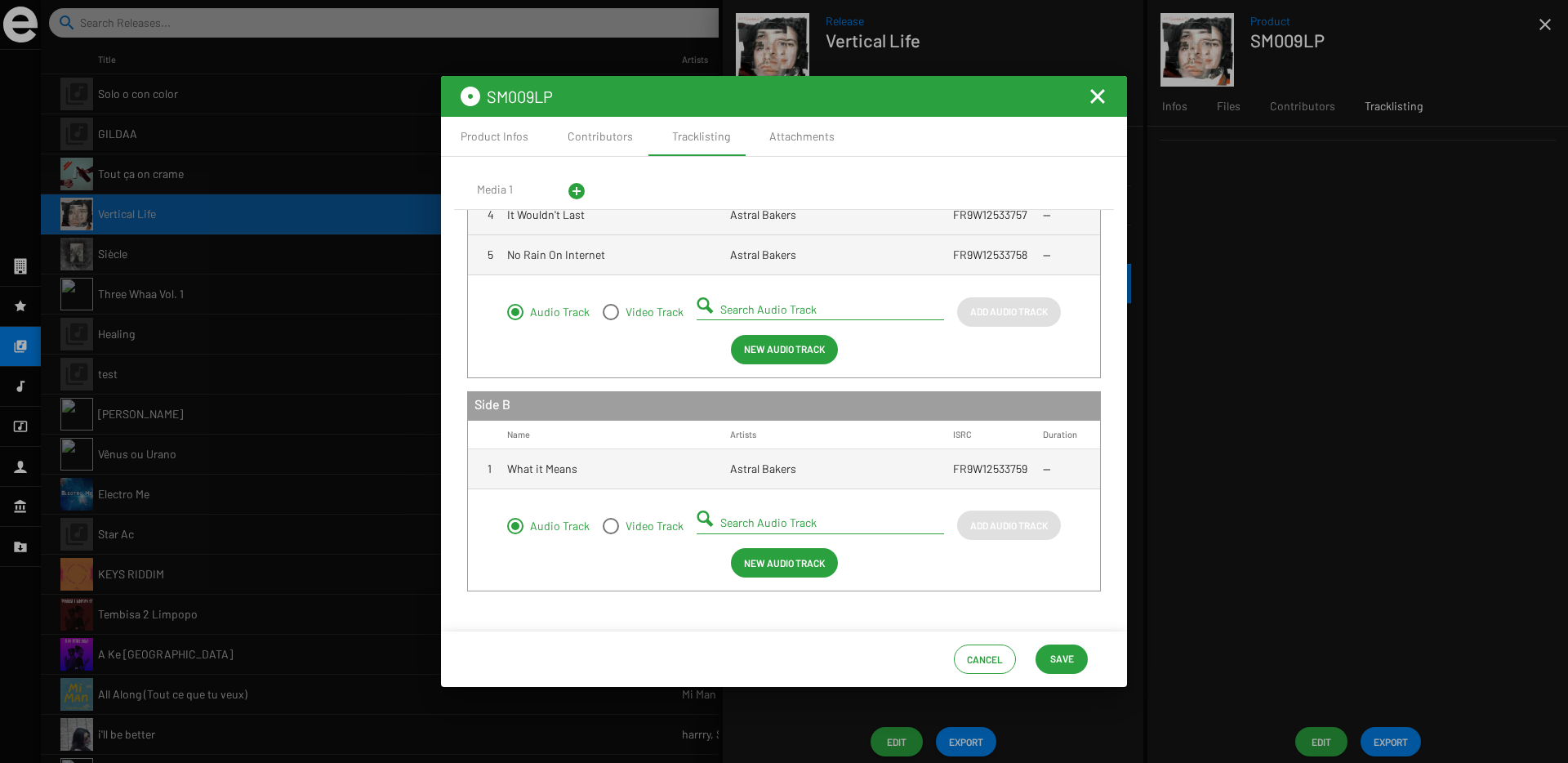
click at [765, 531] on div "Search Audio Track" at bounding box center [823, 518] width 206 height 32
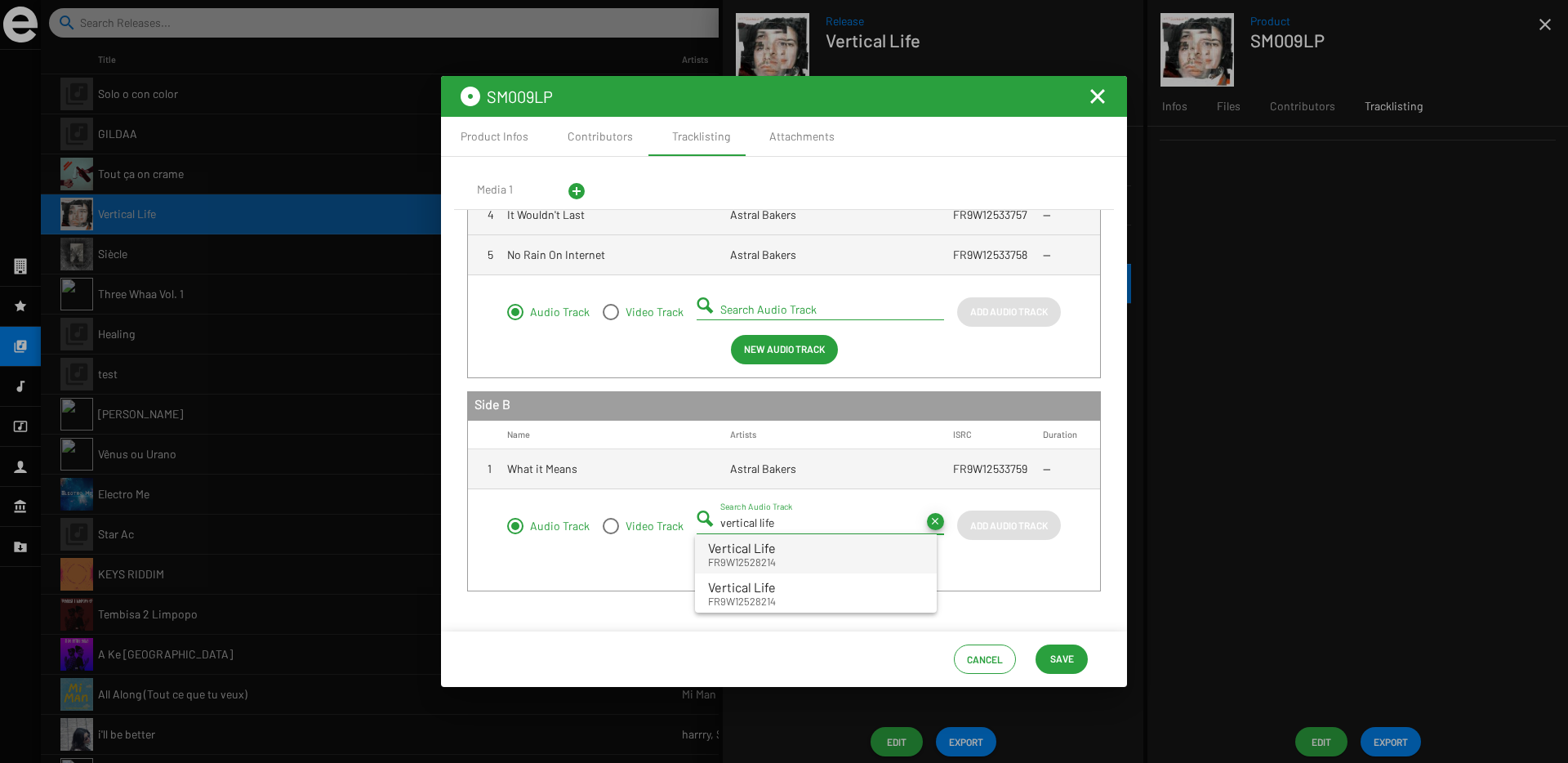
click at [745, 543] on span "Vertical Life" at bounding box center [741, 548] width 68 height 15
type input "Vertical Life - FR9W12528214"
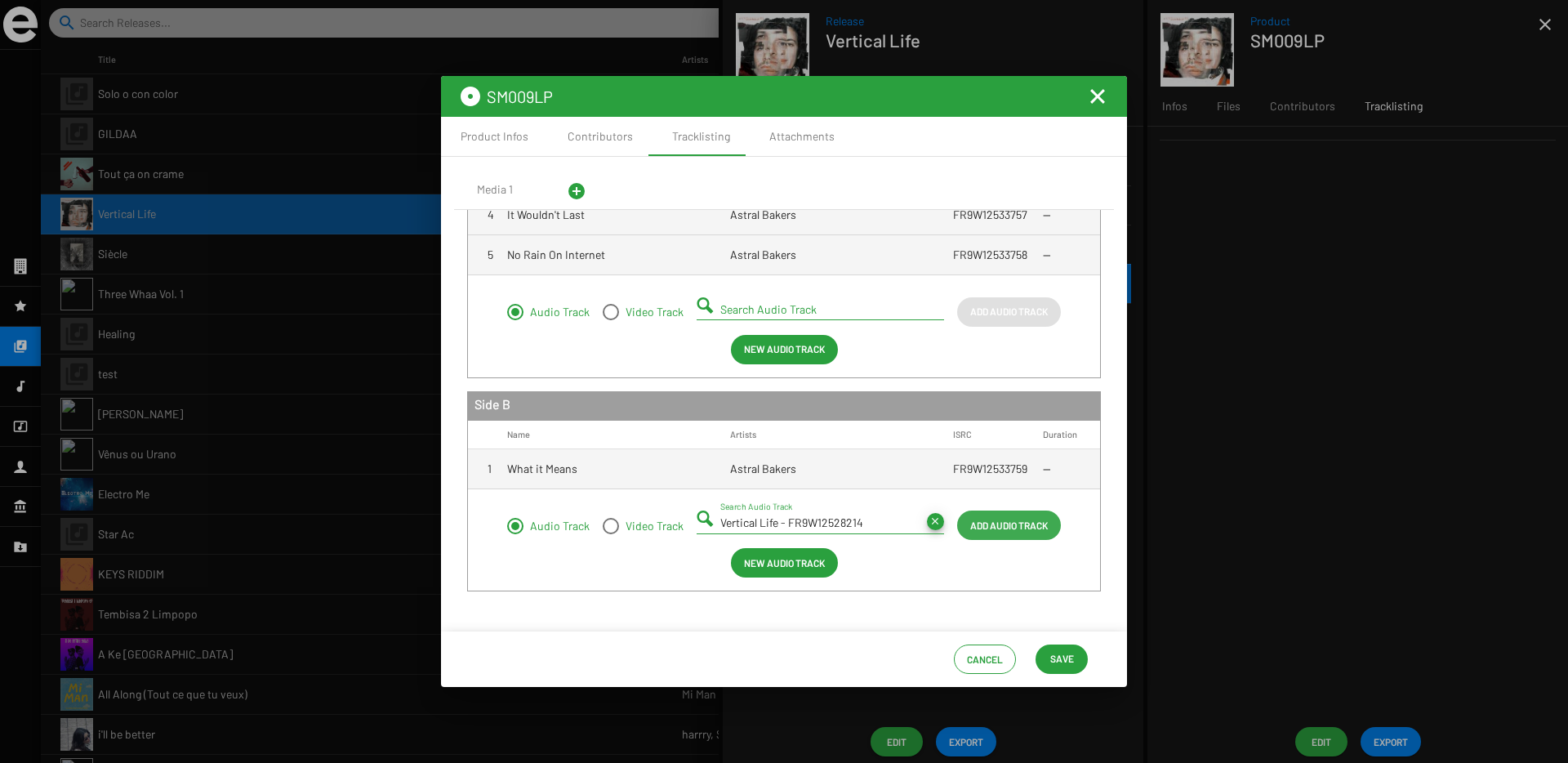
click at [1029, 527] on span "Add Audio Track" at bounding box center [1008, 525] width 78 height 29
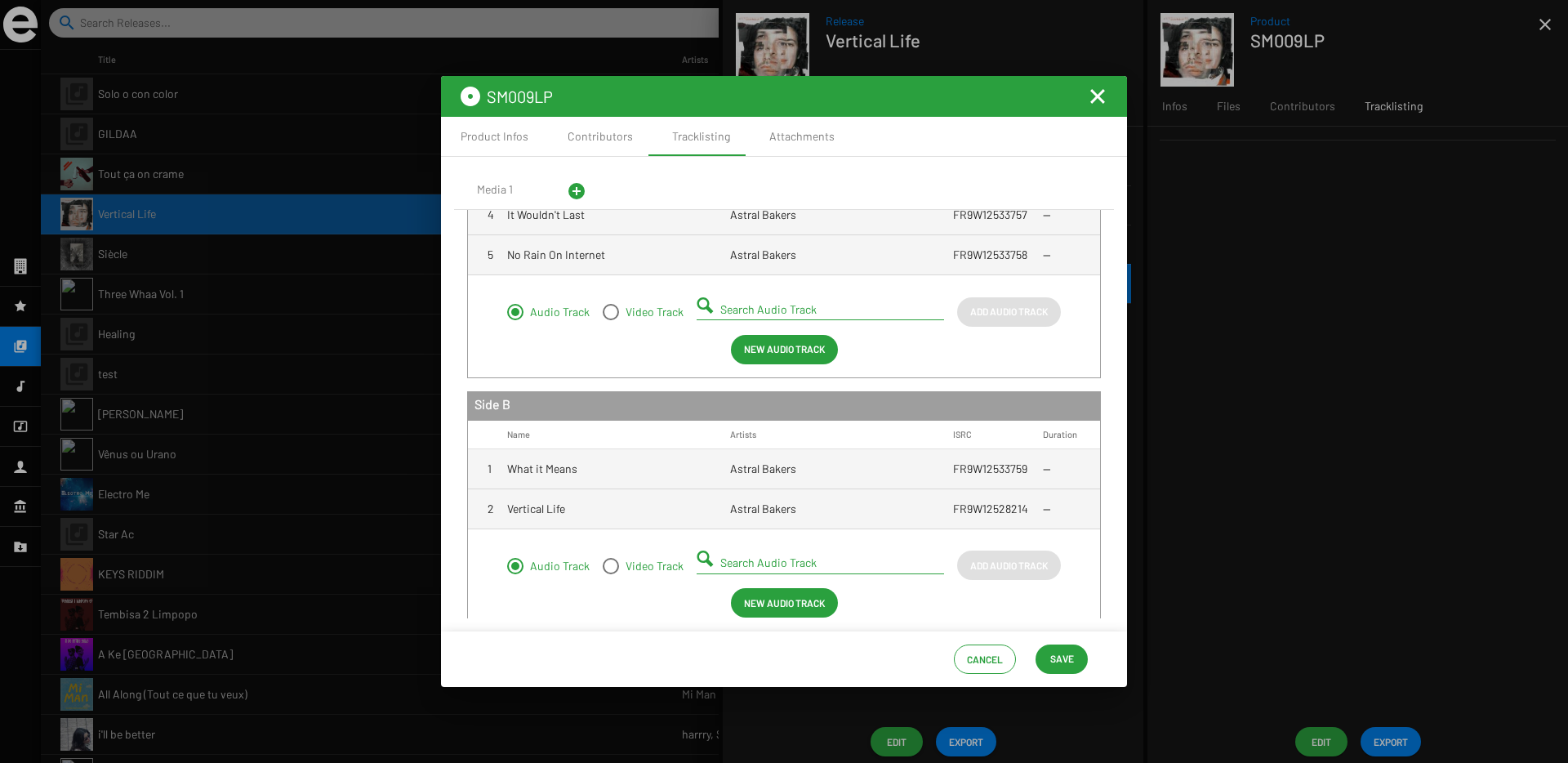
click at [778, 556] on div "Search Audio Track" at bounding box center [823, 557] width 206 height 32
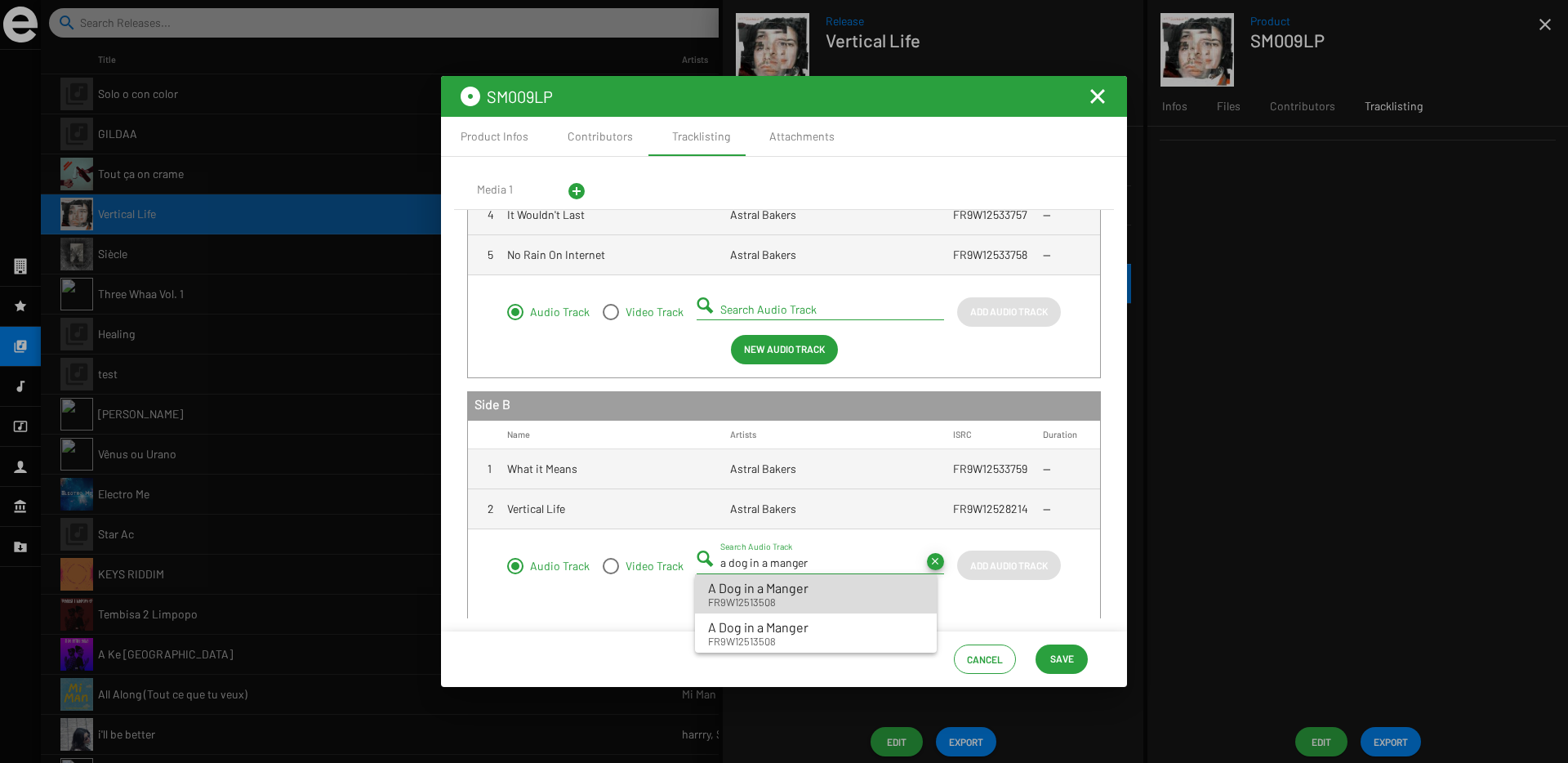
click at [761, 599] on small "FR9W12513508" at bounding box center [757, 602] width 100 height 15
type input "A Dog in a Manger - FR9W12513508"
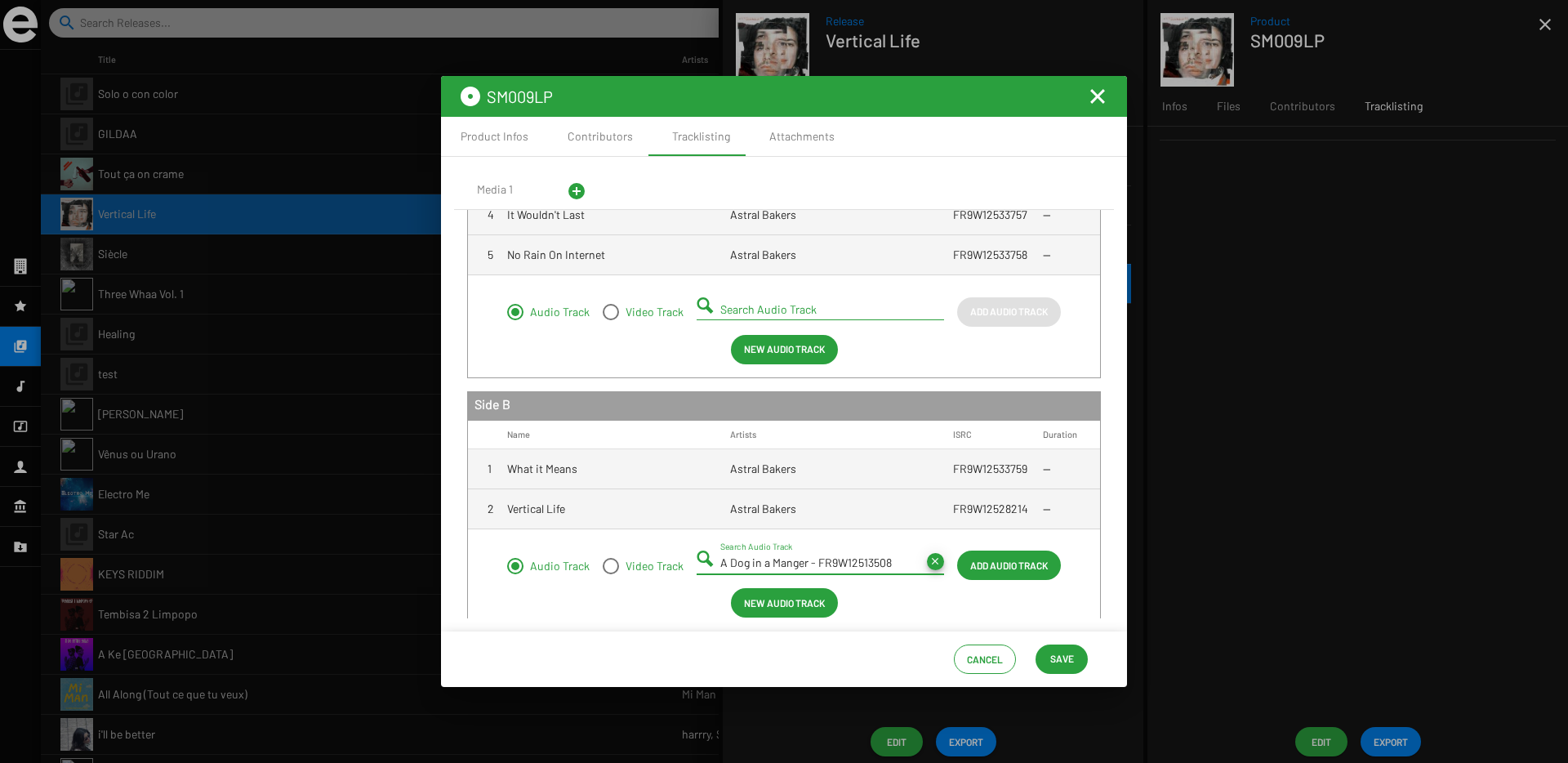
click at [992, 570] on span "Add Audio Track" at bounding box center [1008, 565] width 78 height 29
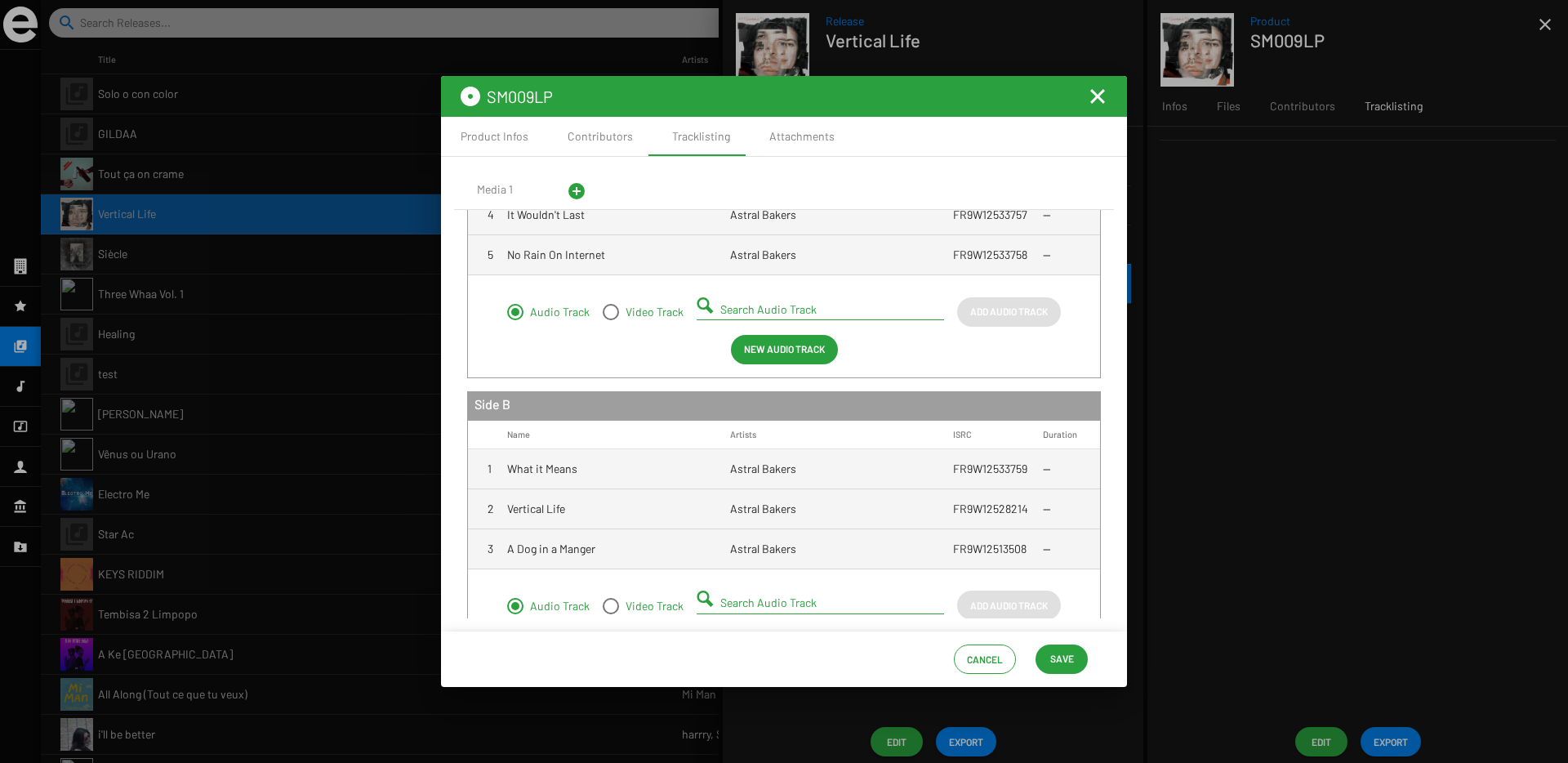
click at [754, 601] on input "Search Audio Track" at bounding box center [823, 602] width 206 height 13
click at [730, 638] on small "FR9W12533760" at bounding box center [751, 641] width 87 height 15
type input "She Takes a Pill - FR9W12533760"
click at [991, 611] on span "Add Audio Track" at bounding box center [1008, 605] width 78 height 29
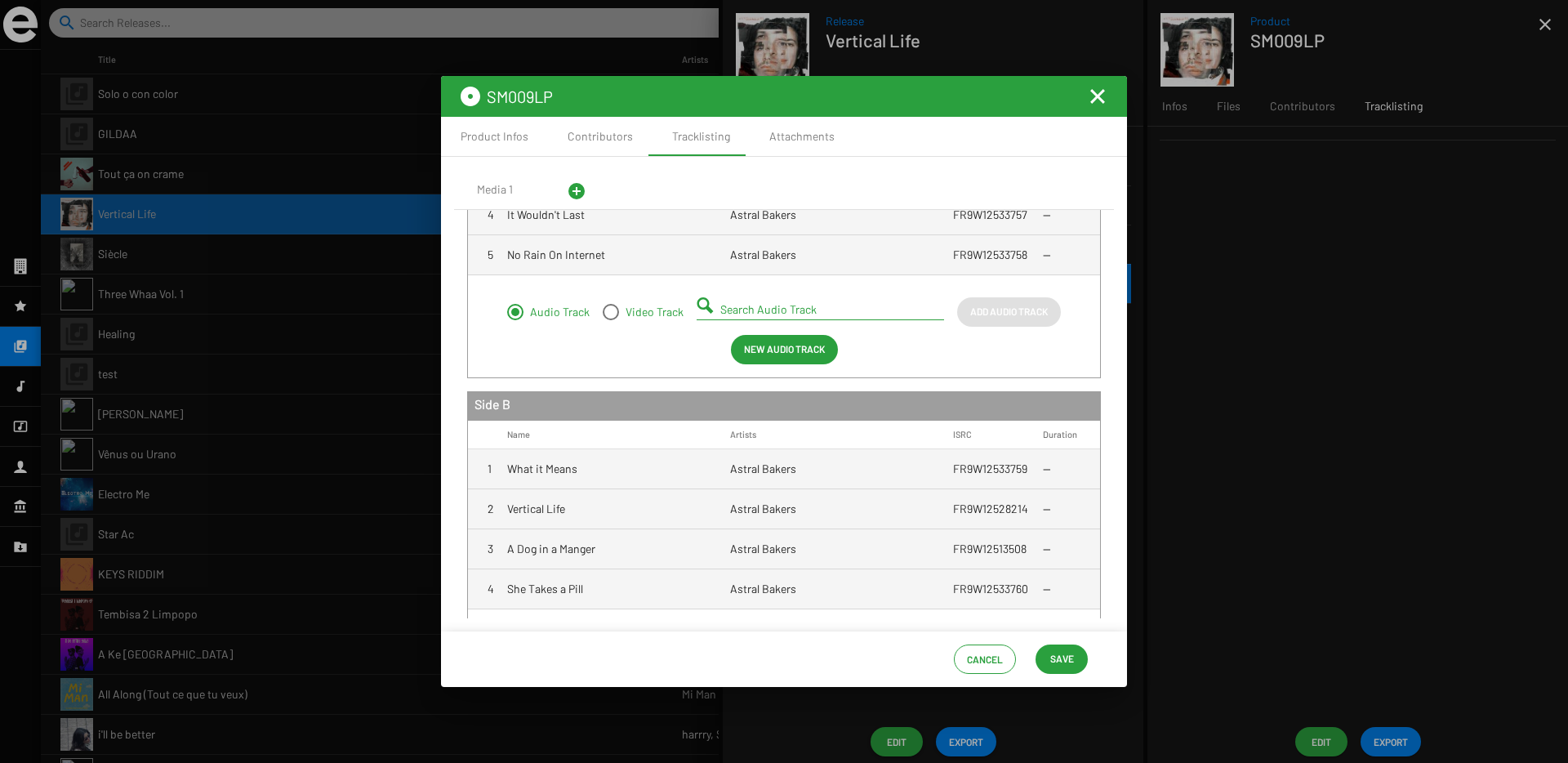
scroll to position [325, 0]
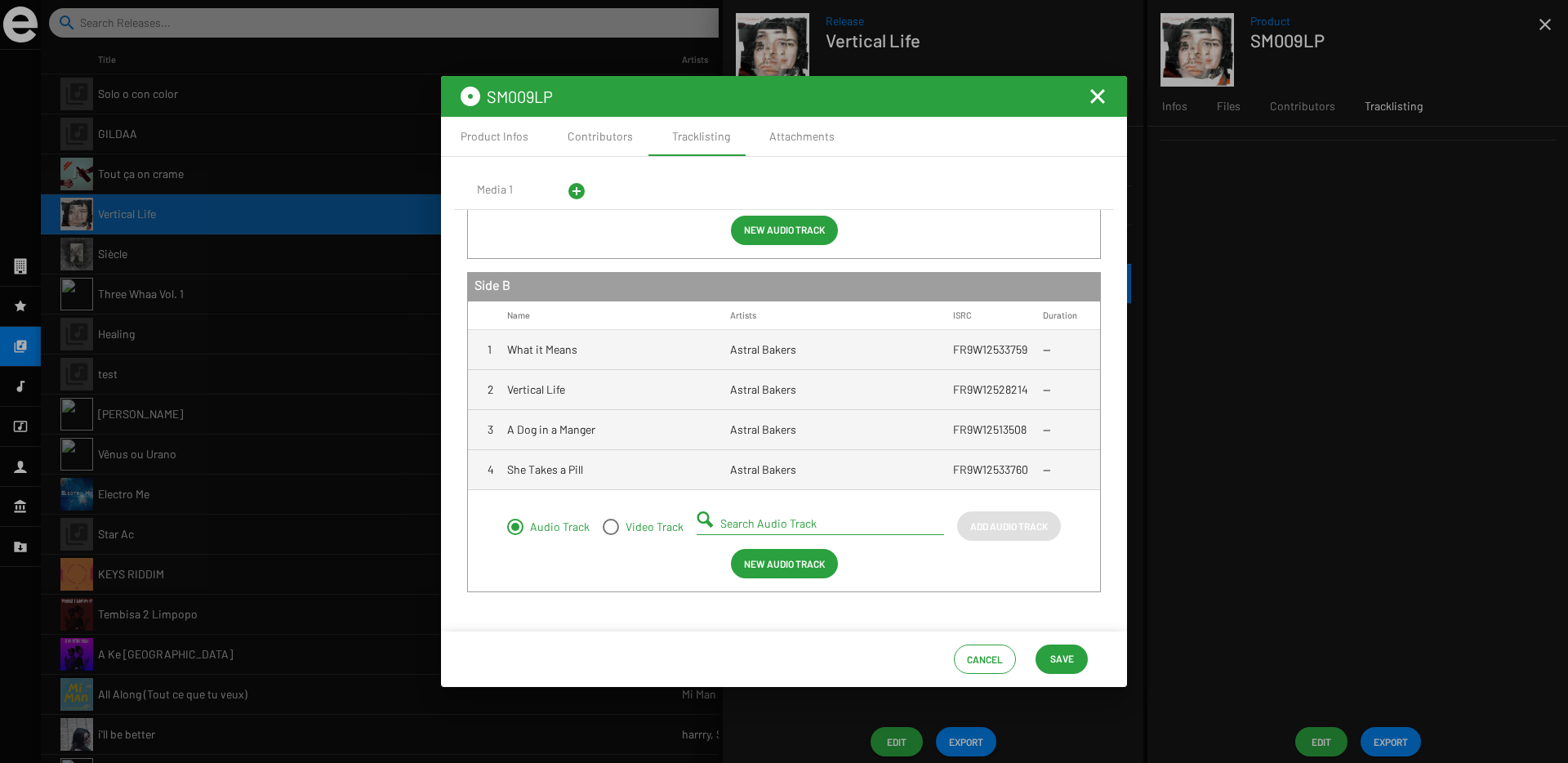
click at [775, 524] on input "Search Audio Track" at bounding box center [823, 523] width 206 height 13
click at [745, 557] on small "FR9W12533761" at bounding box center [757, 563] width 99 height 15
type input "My Eyes Won't Lie - FR9W12533761"
click at [1011, 527] on span "Add Audio Track" at bounding box center [1008, 526] width 78 height 29
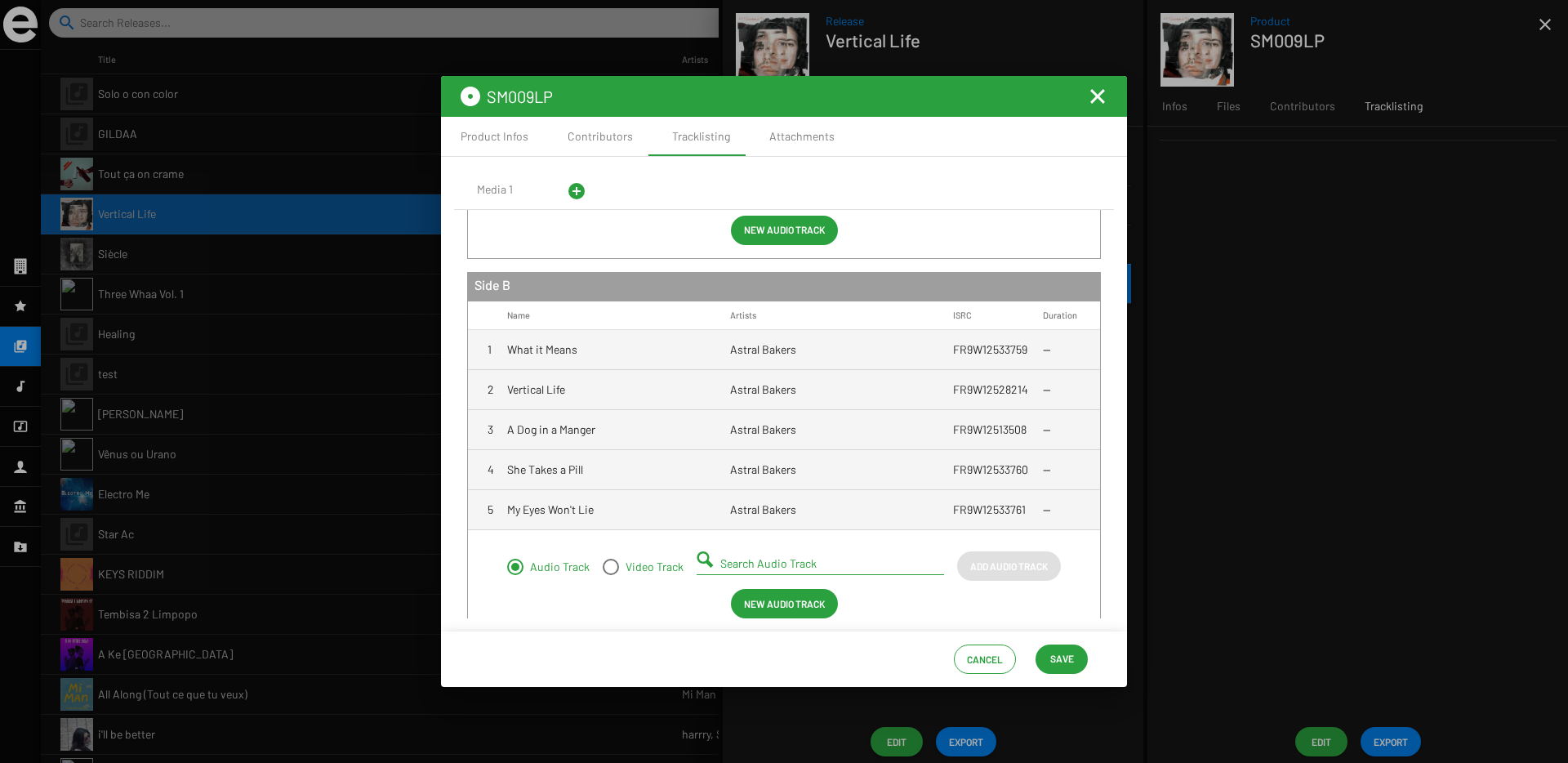
click at [749, 560] on input "Search Audio Track" at bounding box center [823, 563] width 206 height 13
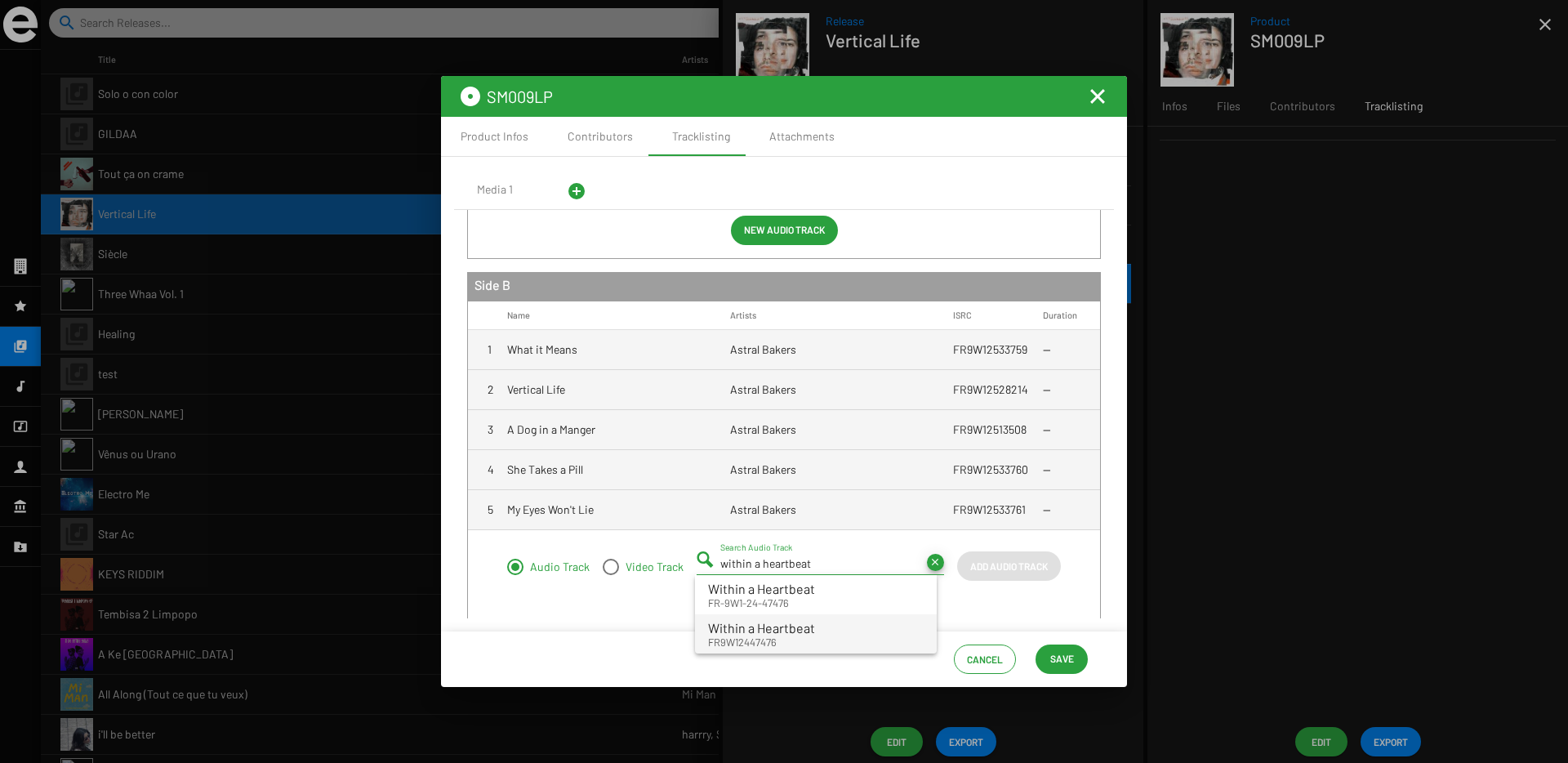
drag, startPoint x: 744, startPoint y: 661, endPoint x: 736, endPoint y: 630, distance: 32.0
click at [736, 630] on div "SM009LP Product Infos Contributors Tracklisting Attachments Media 1 add_circle …" at bounding box center [784, 381] width 1568 height 763
click at [736, 630] on div "Media 1 add_circle Side A Name Artists ISRC Duration 1 Healing Astral Bakers FR…" at bounding box center [783, 393] width 686 height 474
click at [781, 569] on input "within a heartbeat" at bounding box center [823, 563] width 206 height 13
click at [809, 631] on span "Within a Heartbeat" at bounding box center [761, 628] width 107 height 15
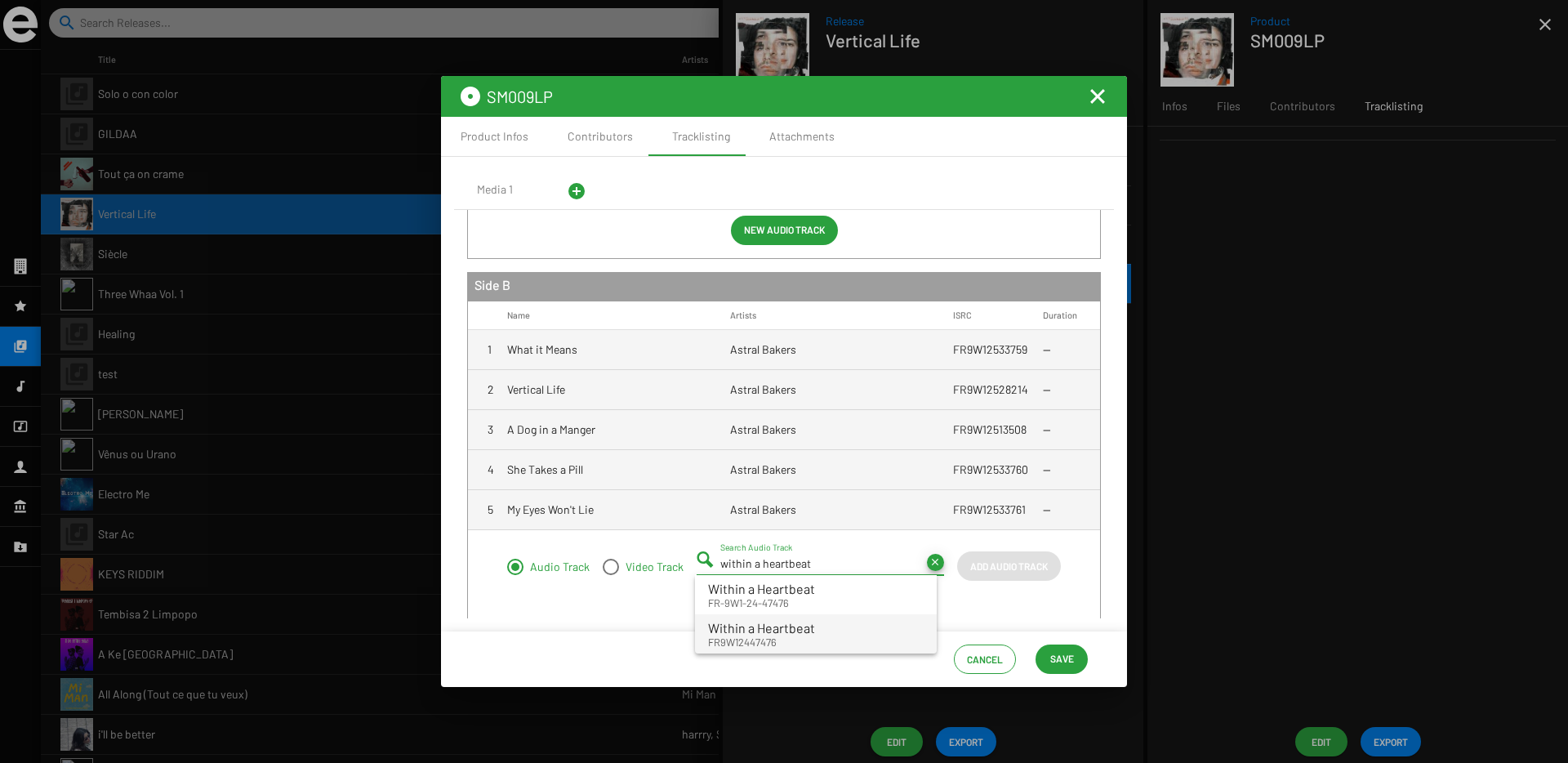
type input "Within a Heartbeat - FR9W12447476"
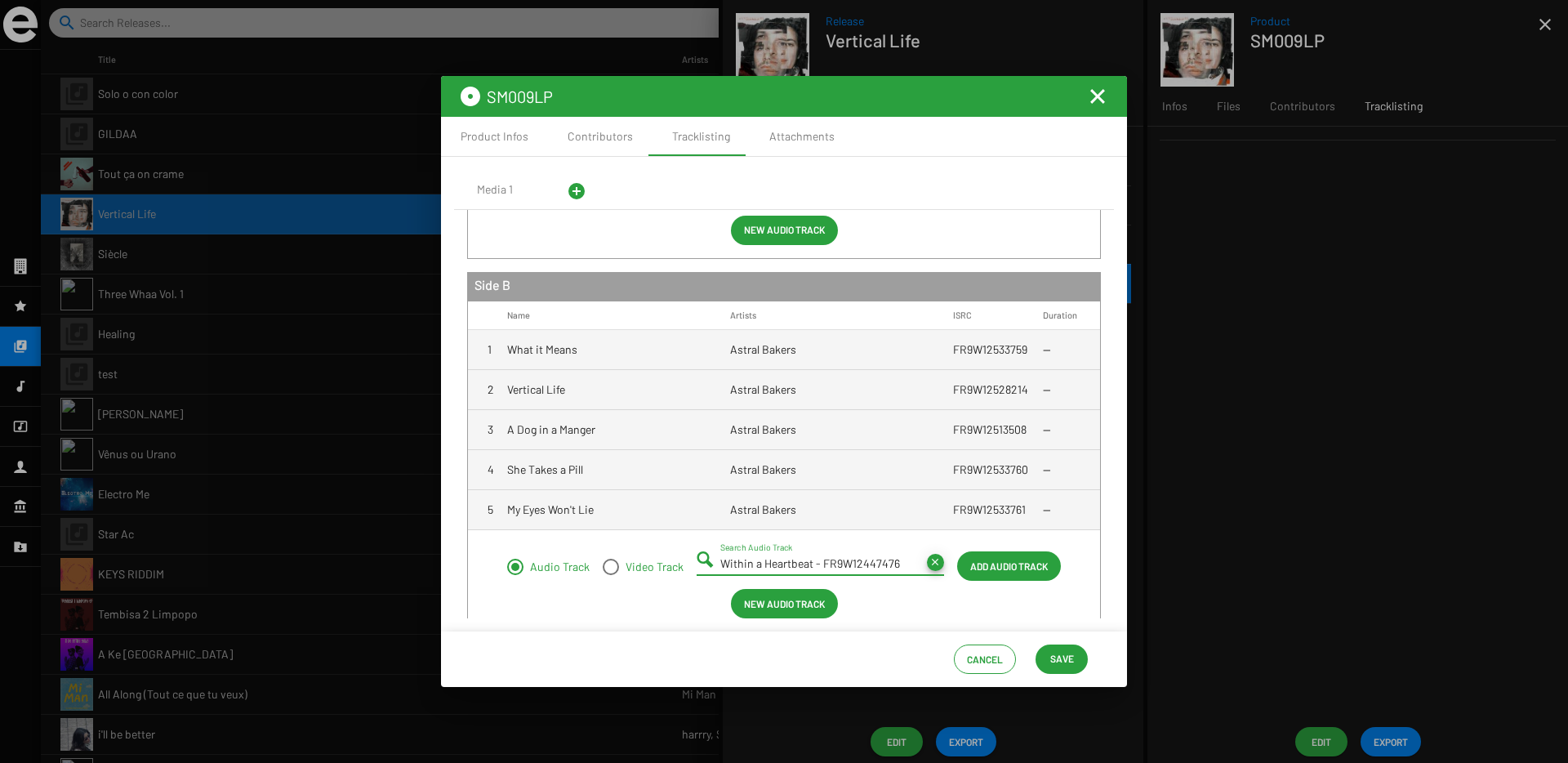
click at [977, 568] on span "Add Audio Track" at bounding box center [1008, 566] width 78 height 29
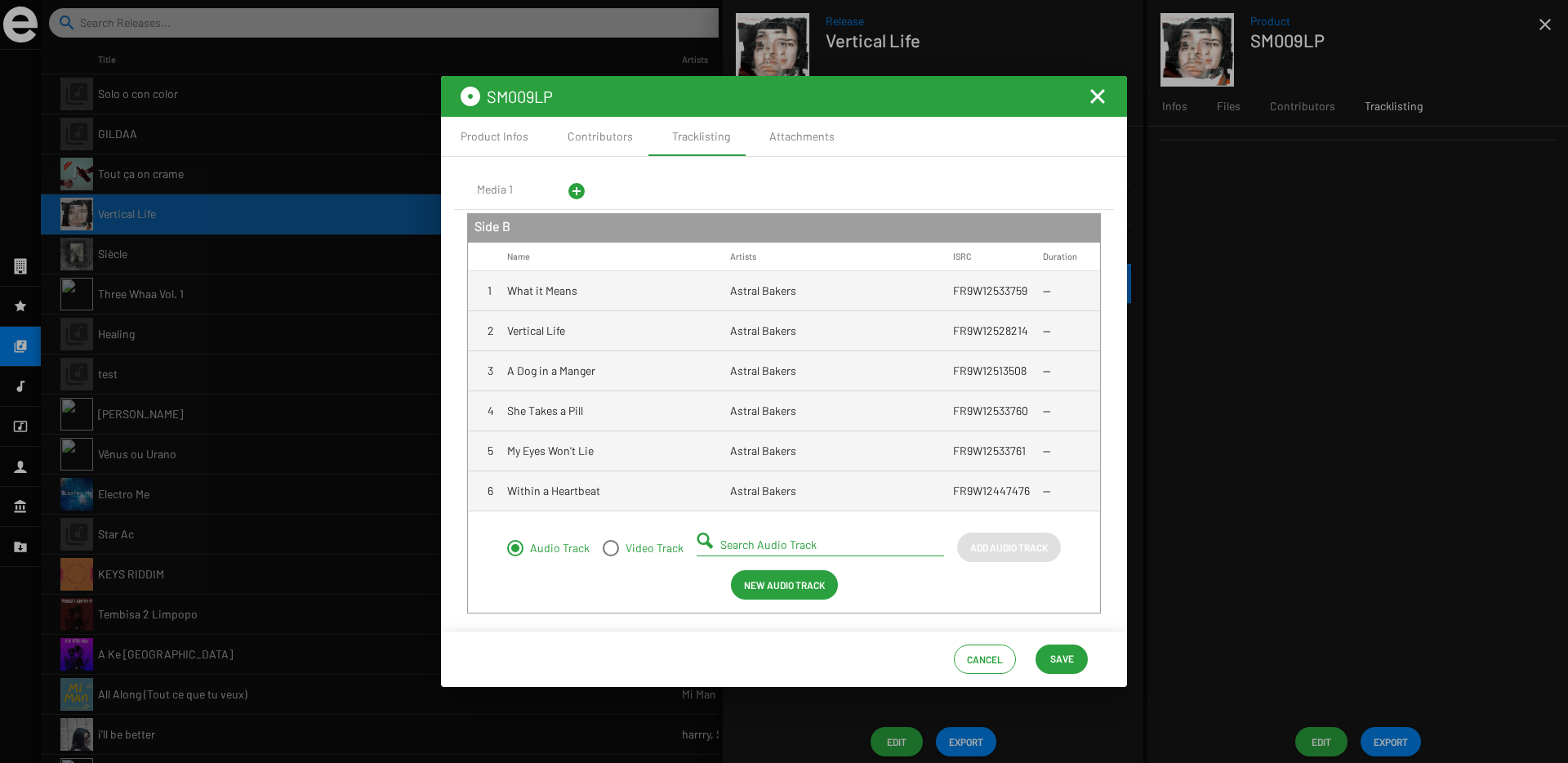
scroll to position [384, 0]
click at [749, 541] on input "Search Audio Track" at bounding box center [823, 544] width 206 height 13
click at [775, 576] on small "FR9W12533762" at bounding box center [750, 583] width 85 height 15
type input "Healing (Outro) - FR9W12533762"
click at [1001, 547] on span "Add Audio Track" at bounding box center [1008, 546] width 78 height 29
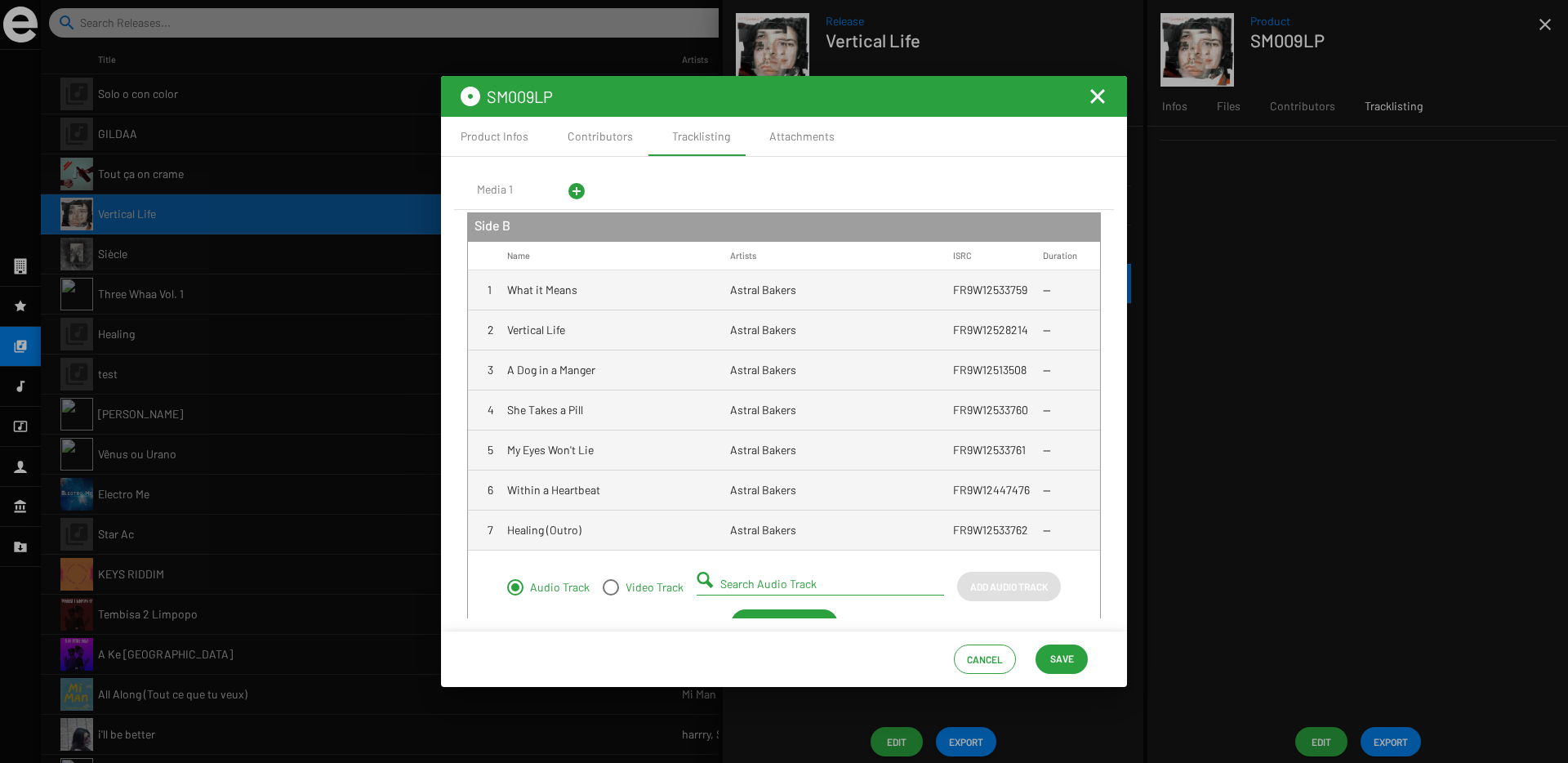
click at [1054, 654] on span "Save" at bounding box center [1062, 659] width 24 height 29
click at [1101, 98] on mat-icon "Fermer la fenêtre" at bounding box center [1097, 96] width 20 height 20
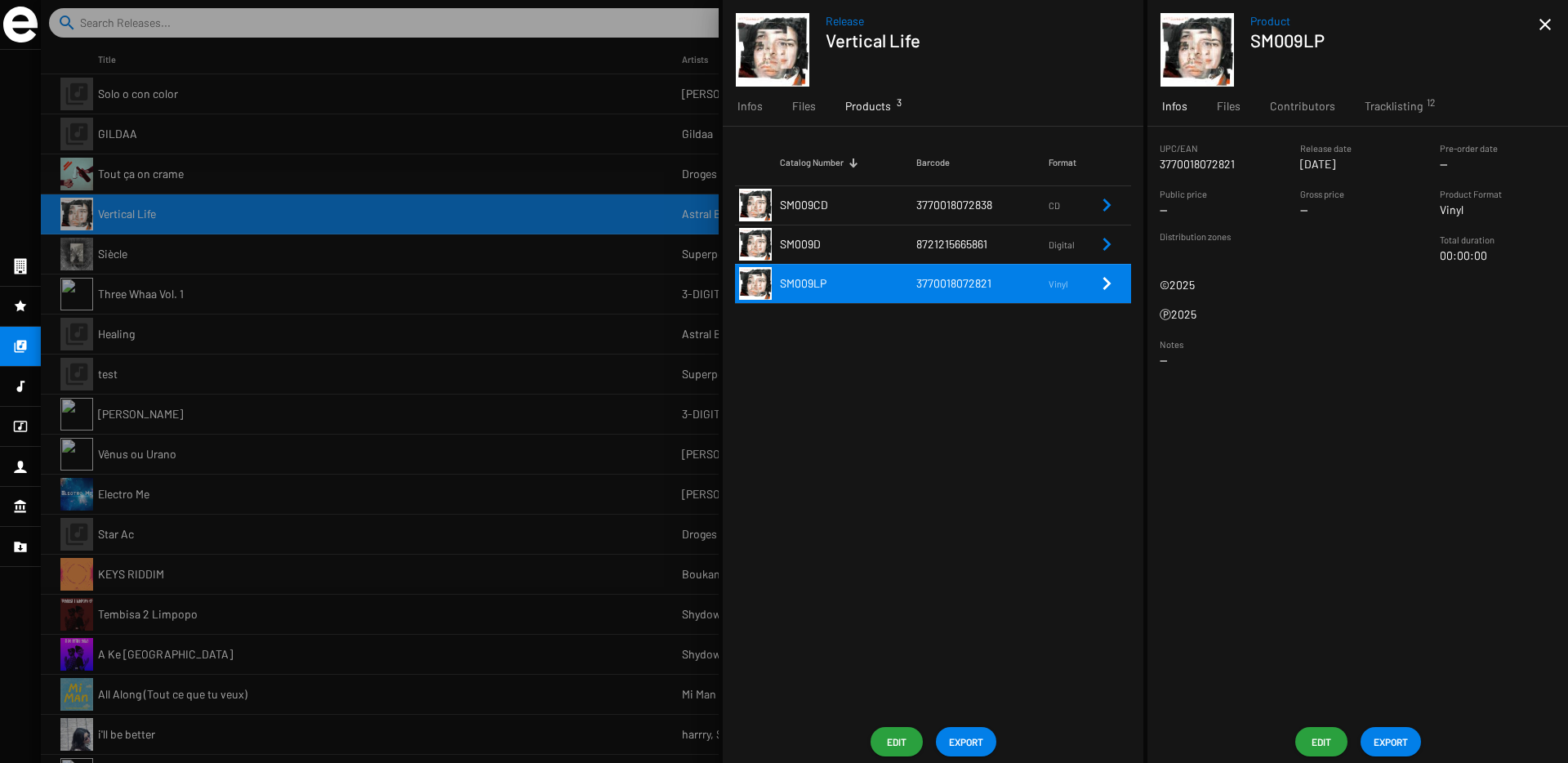
click at [926, 222] on td "3770018072838" at bounding box center [982, 206] width 133 height 39
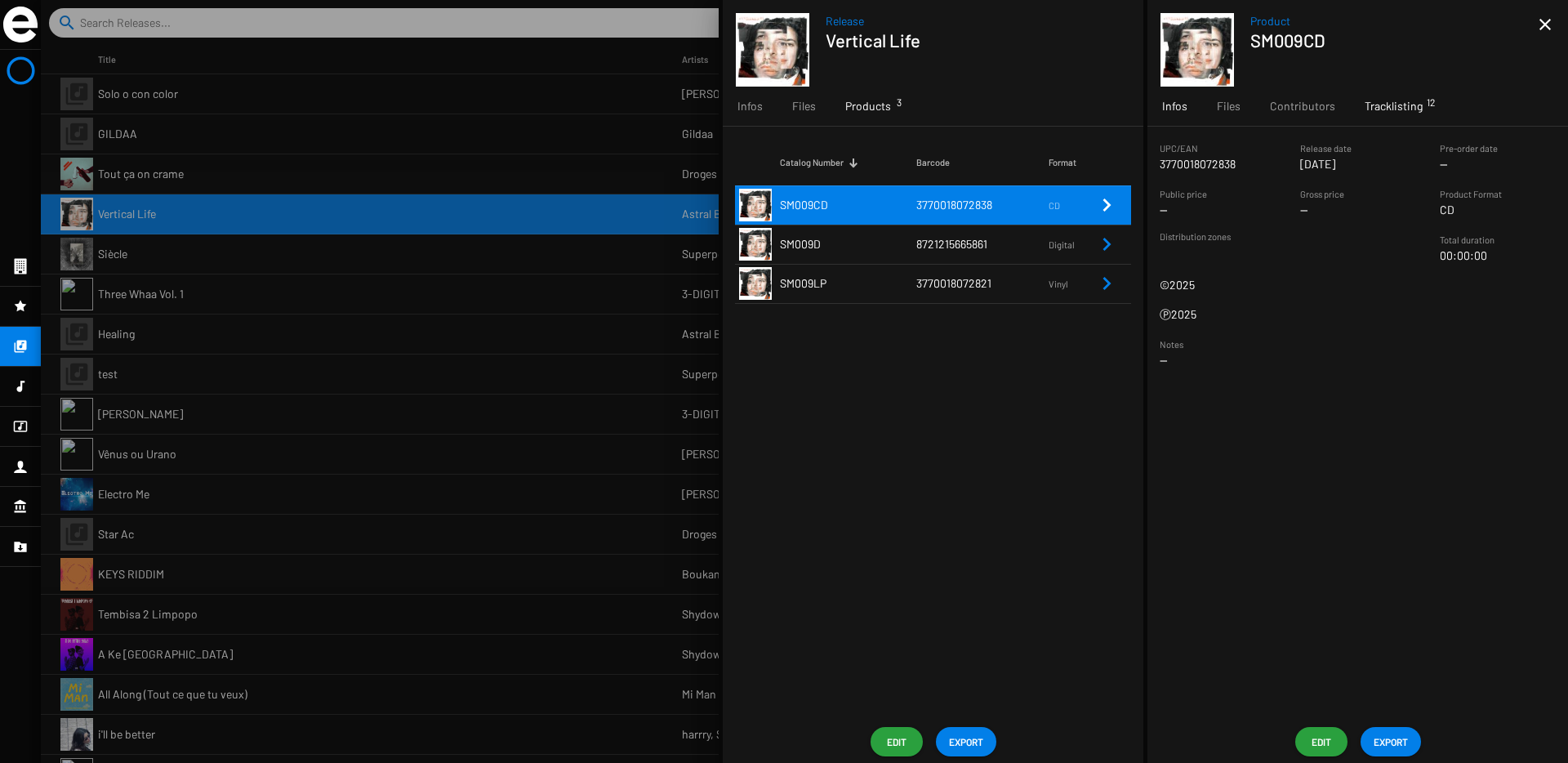
click at [1382, 109] on span "Tracklisting 12" at bounding box center [1393, 105] width 58 height 16
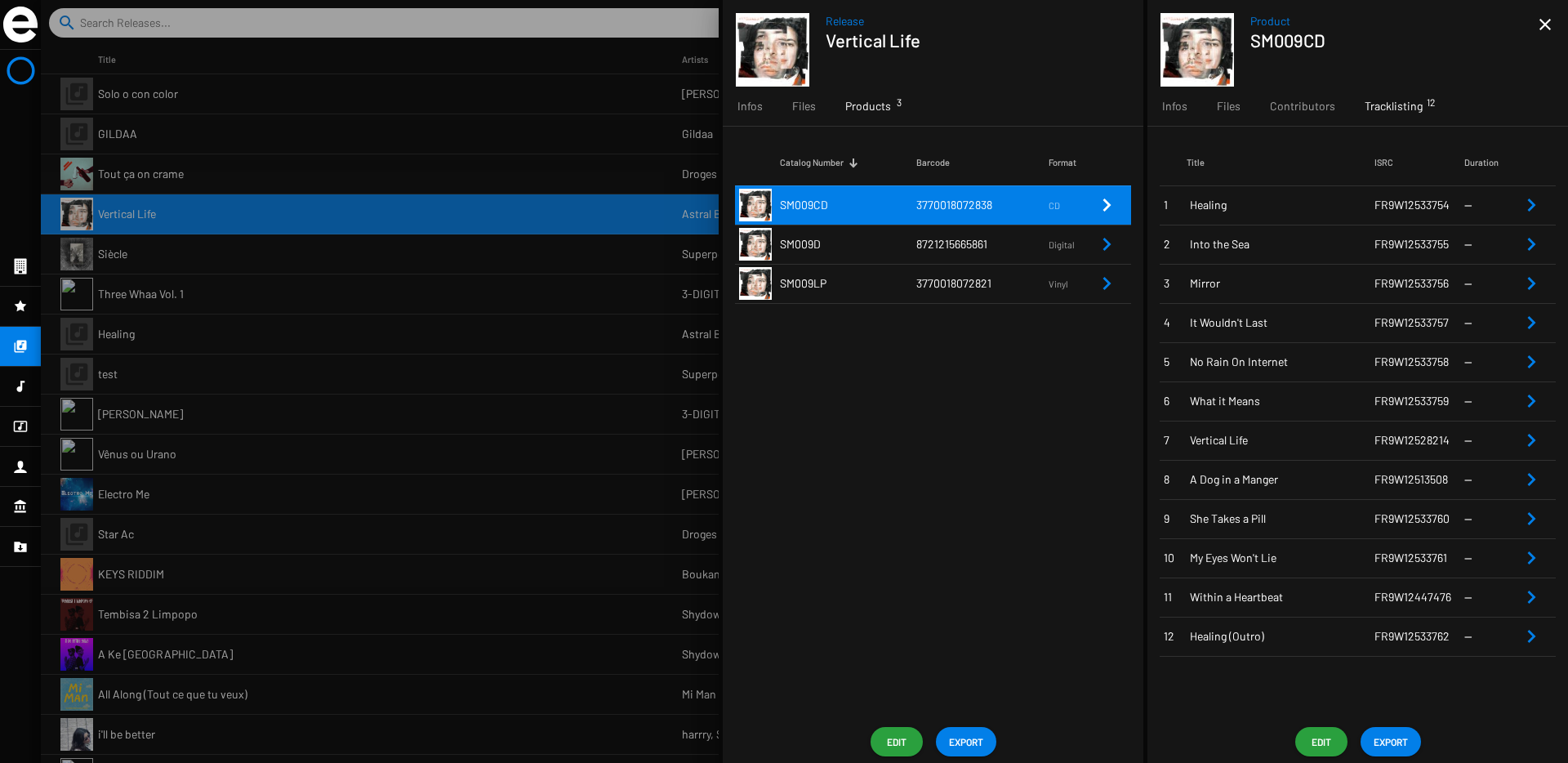
click at [1303, 484] on span "A Dog in a Manger" at bounding box center [1282, 479] width 185 height 16
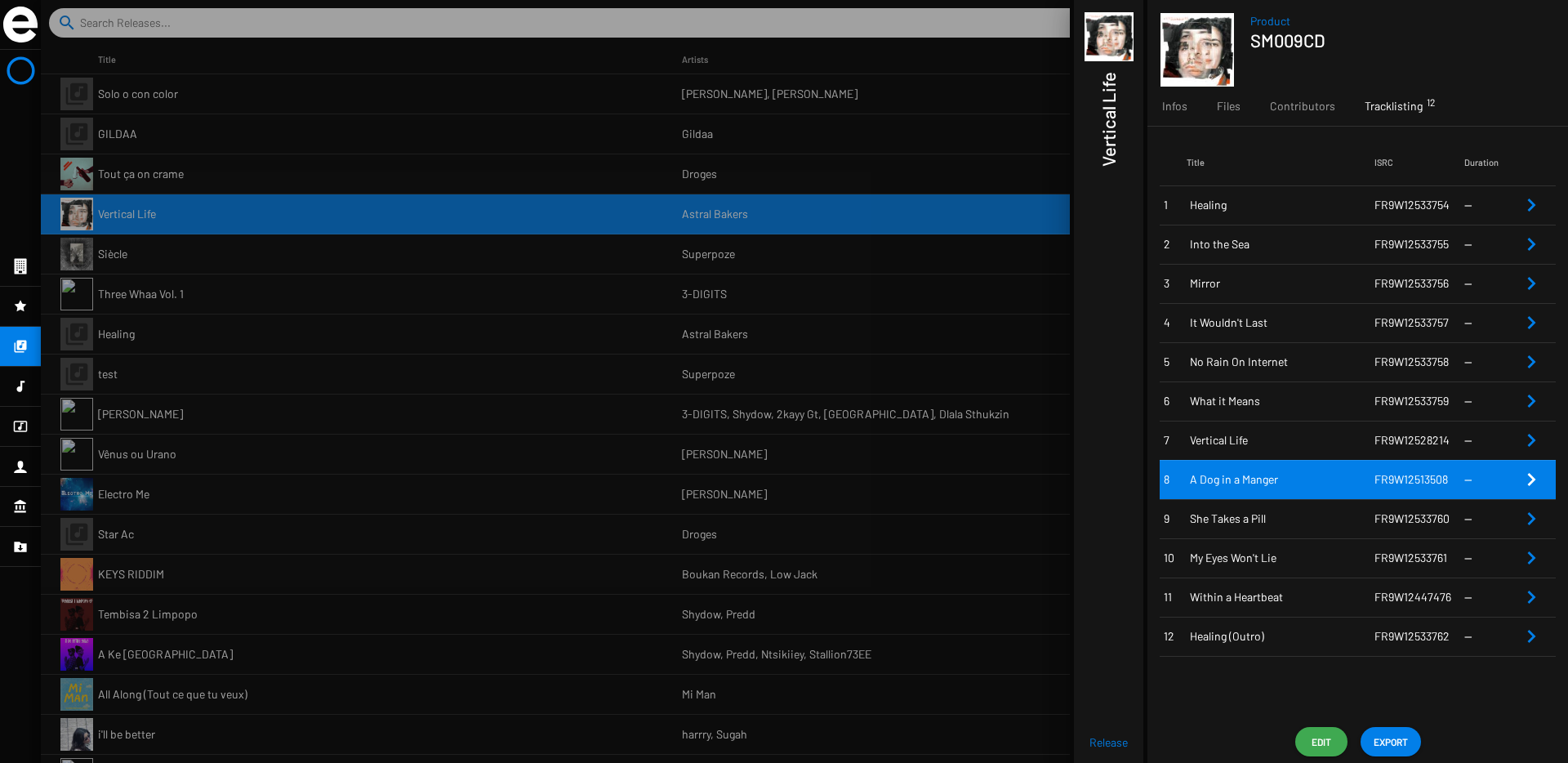
click at [1317, 731] on span "Edit" at bounding box center [1321, 742] width 27 height 29
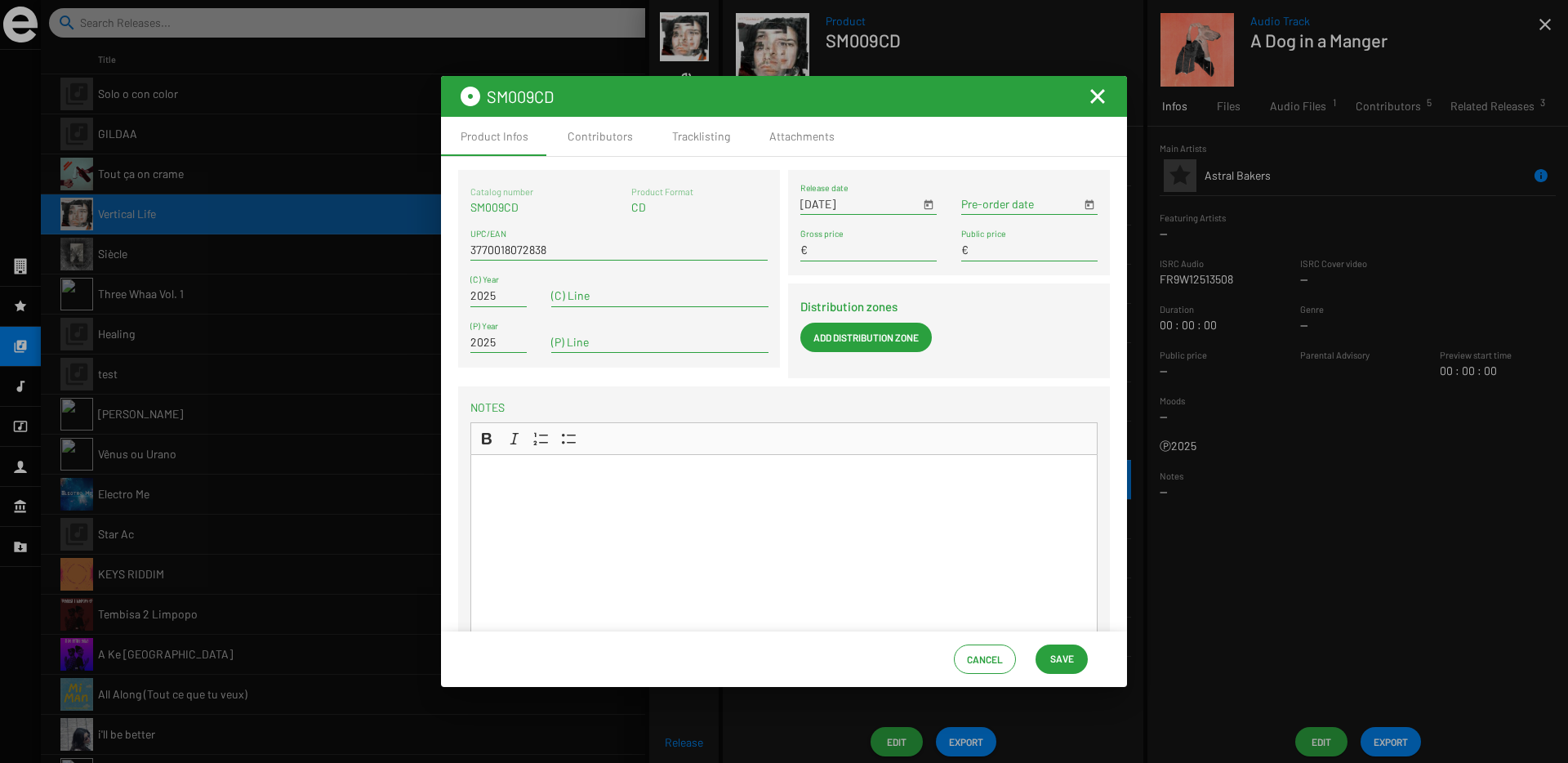
click at [1108, 103] on mat-toolbar "SM009CD" at bounding box center [783, 97] width 686 height 41
click at [1100, 97] on mat-icon "Fermer la fenêtre" at bounding box center [1097, 96] width 20 height 20
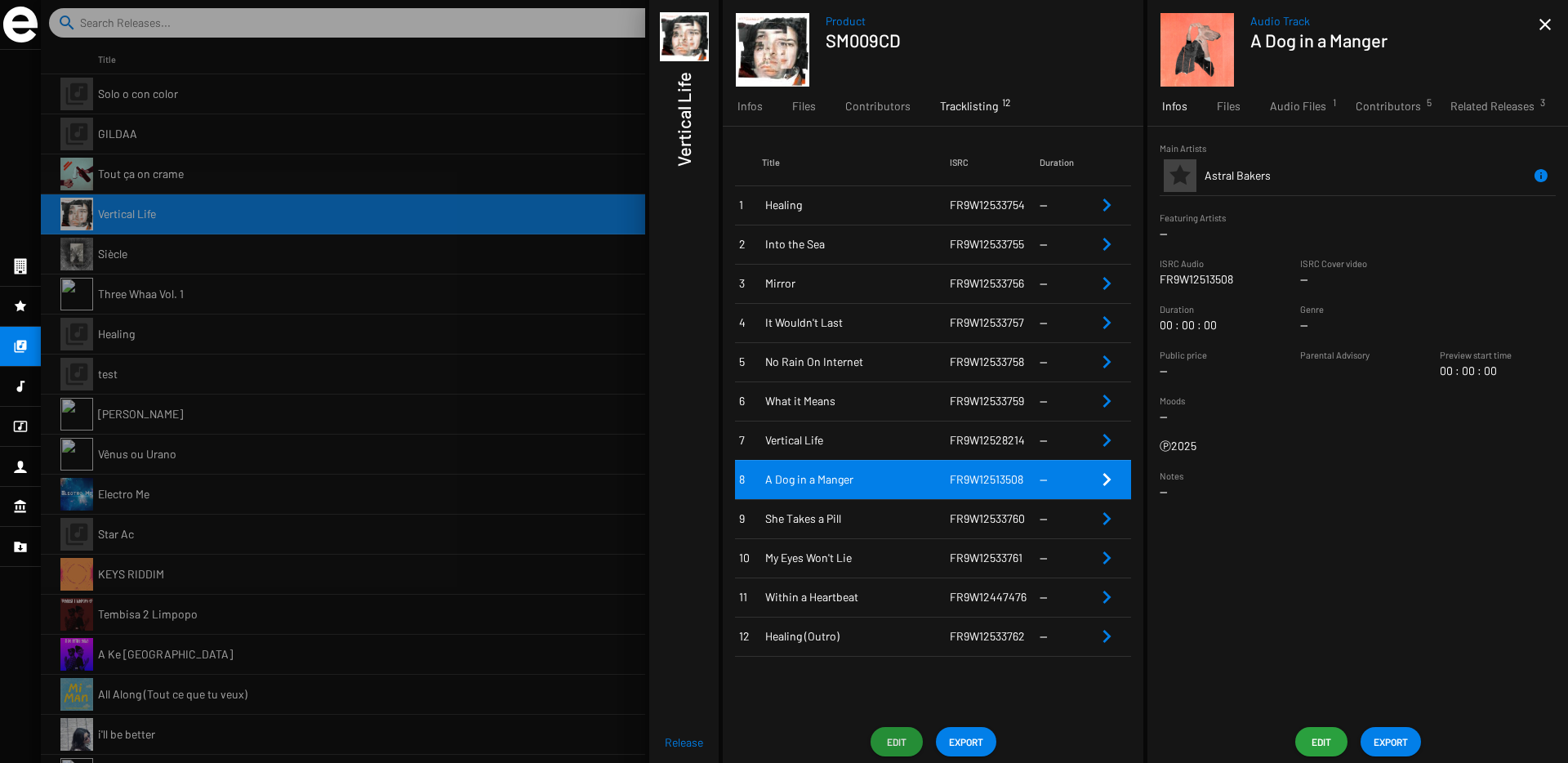
click at [1324, 728] on span "Edit" at bounding box center [1321, 742] width 27 height 29
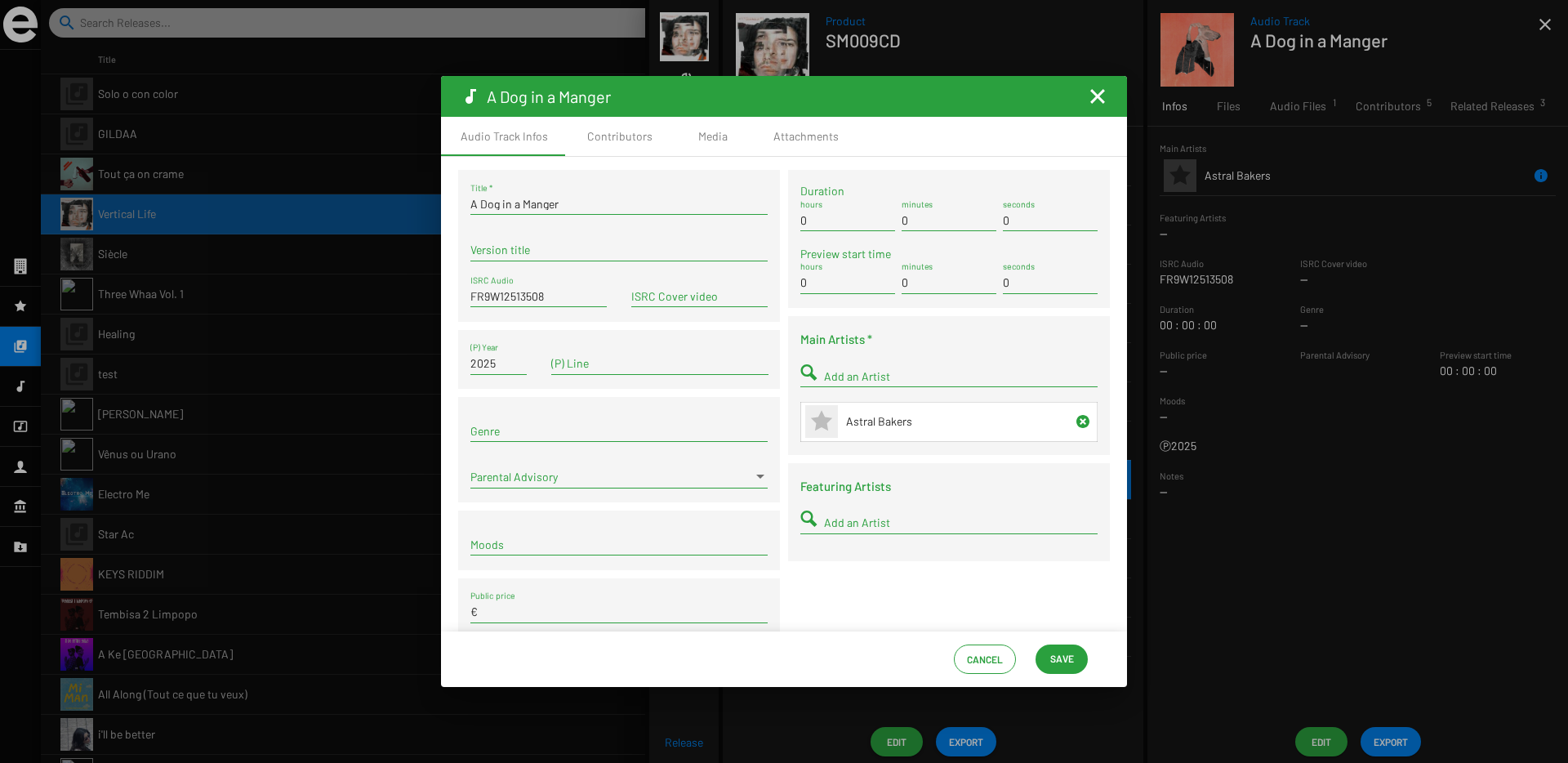
click at [550, 297] on input "FR9W12513508" at bounding box center [538, 296] width 136 height 13
paste input "-9W1-25-486"
type input "FR-9W1-25-48608"
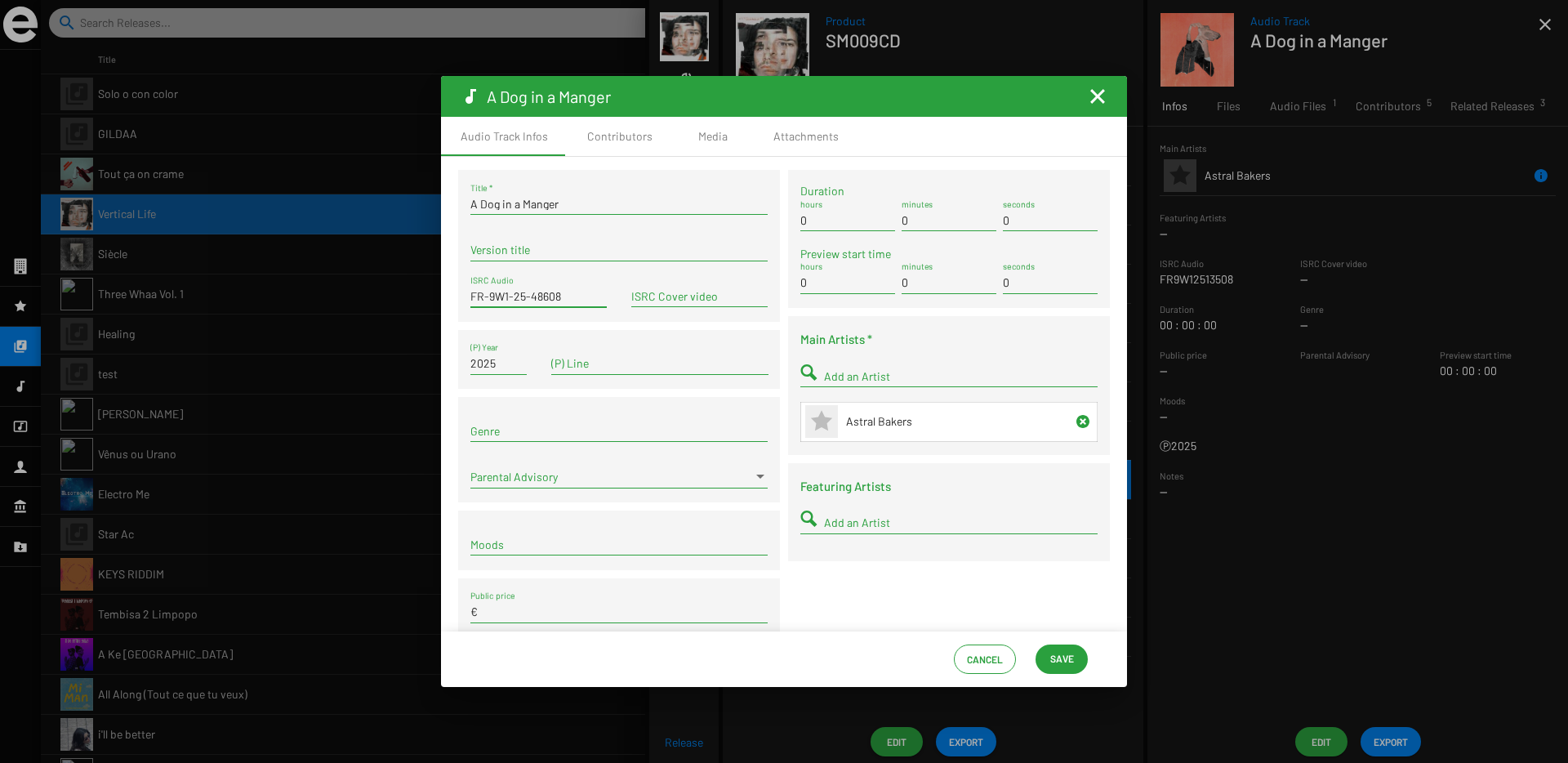
click at [1063, 665] on span "Save" at bounding box center [1062, 659] width 24 height 29
click at [1098, 97] on mat-icon "Fermer la fenêtre" at bounding box center [1097, 96] width 20 height 20
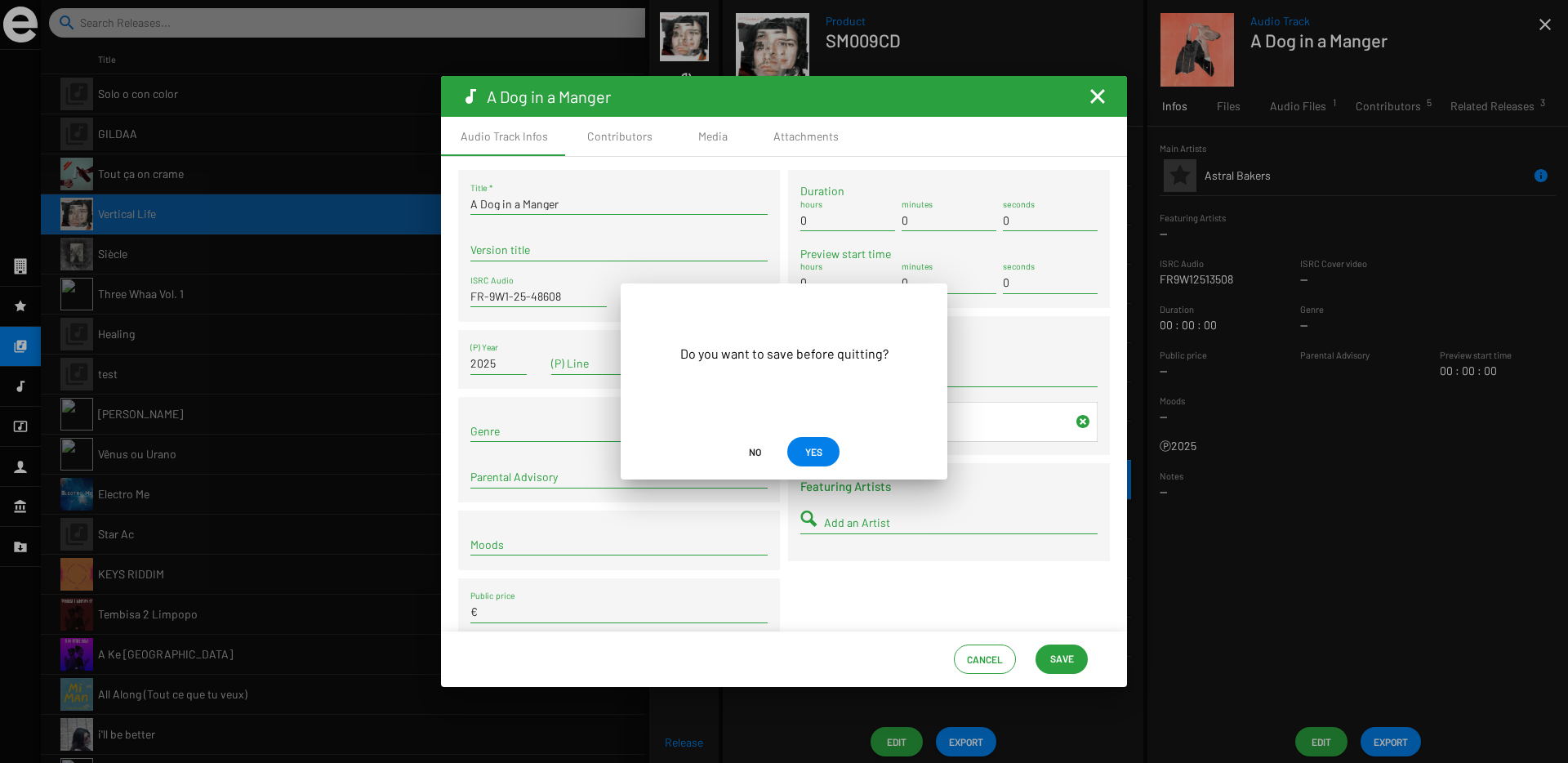
click at [816, 453] on span "YES" at bounding box center [814, 451] width 17 height 29
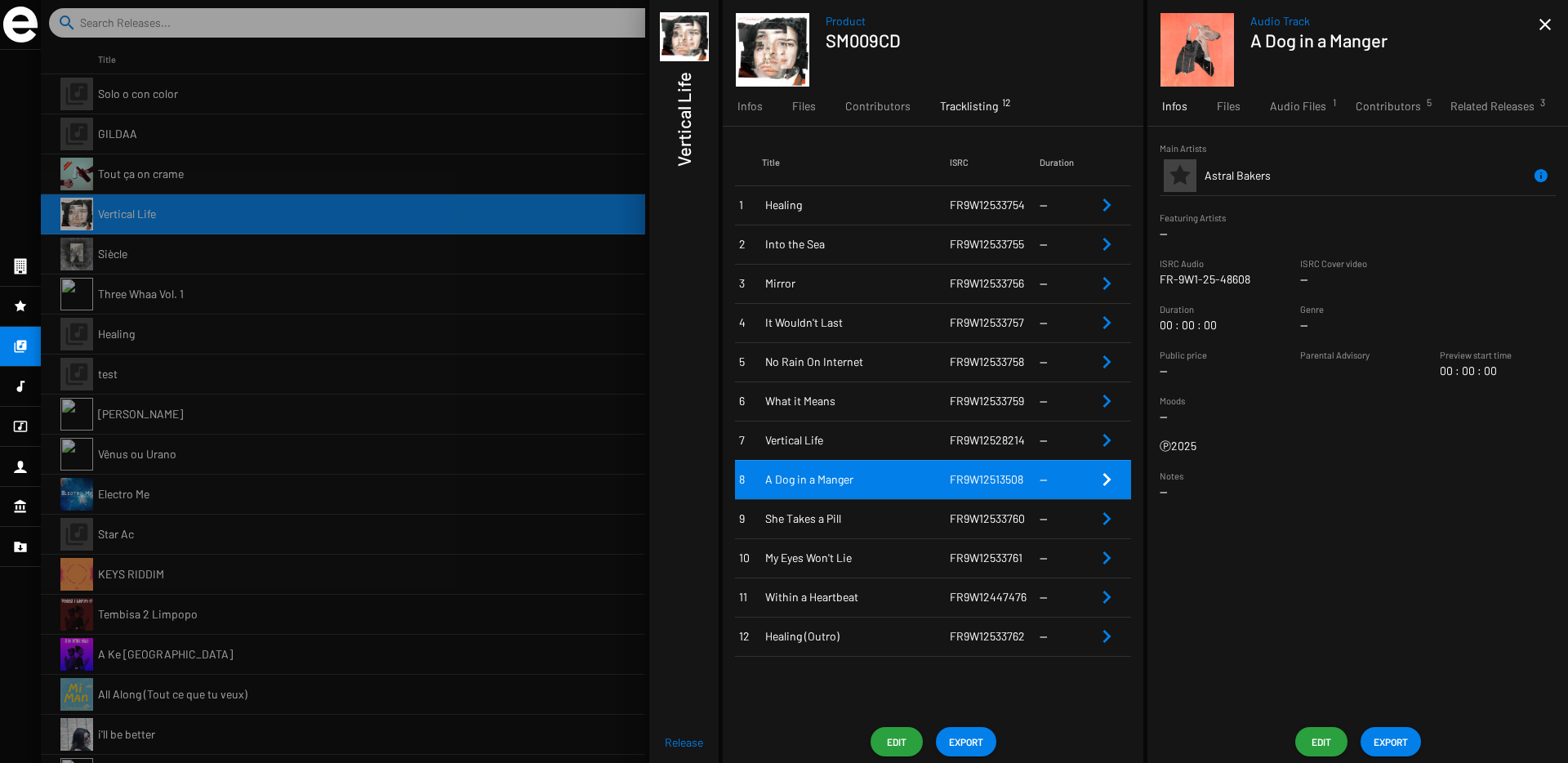
click at [466, 229] on div at bounding box center [805, 381] width 1527 height 763
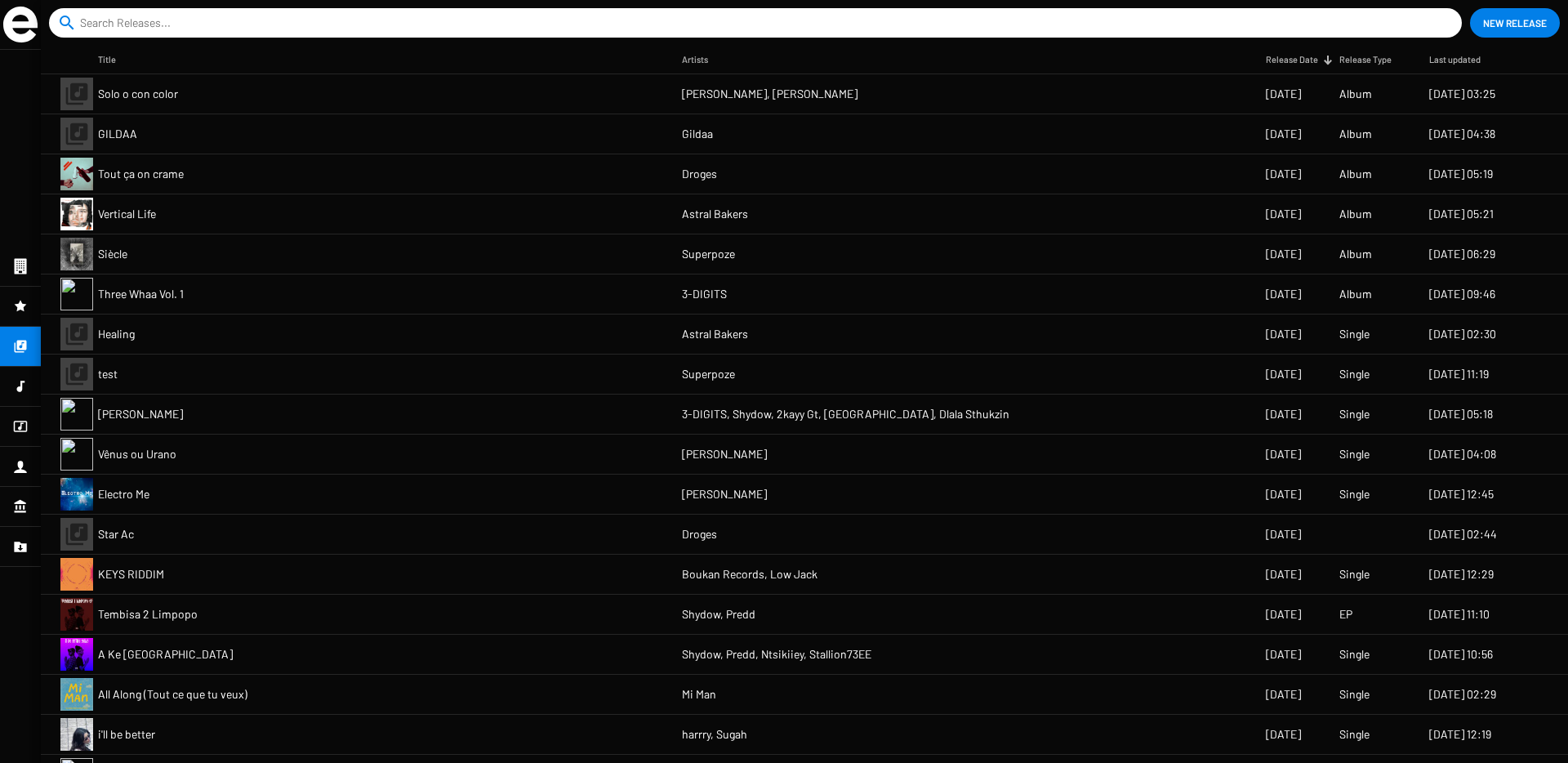
click at [499, 224] on mat-cell "Vertical Life" at bounding box center [389, 214] width 584 height 39
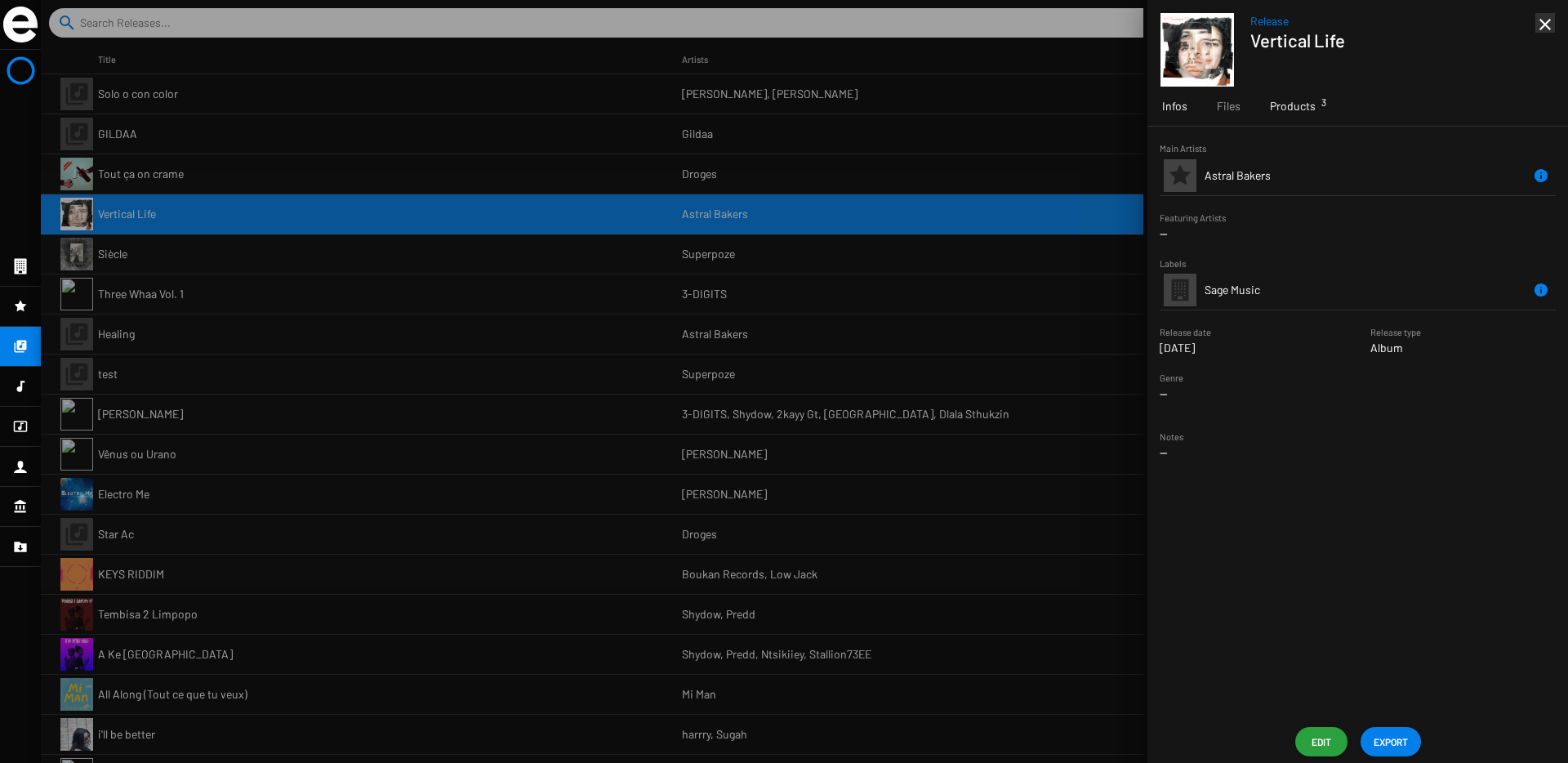
click at [1289, 103] on span "Products 3" at bounding box center [1292, 105] width 45 height 16
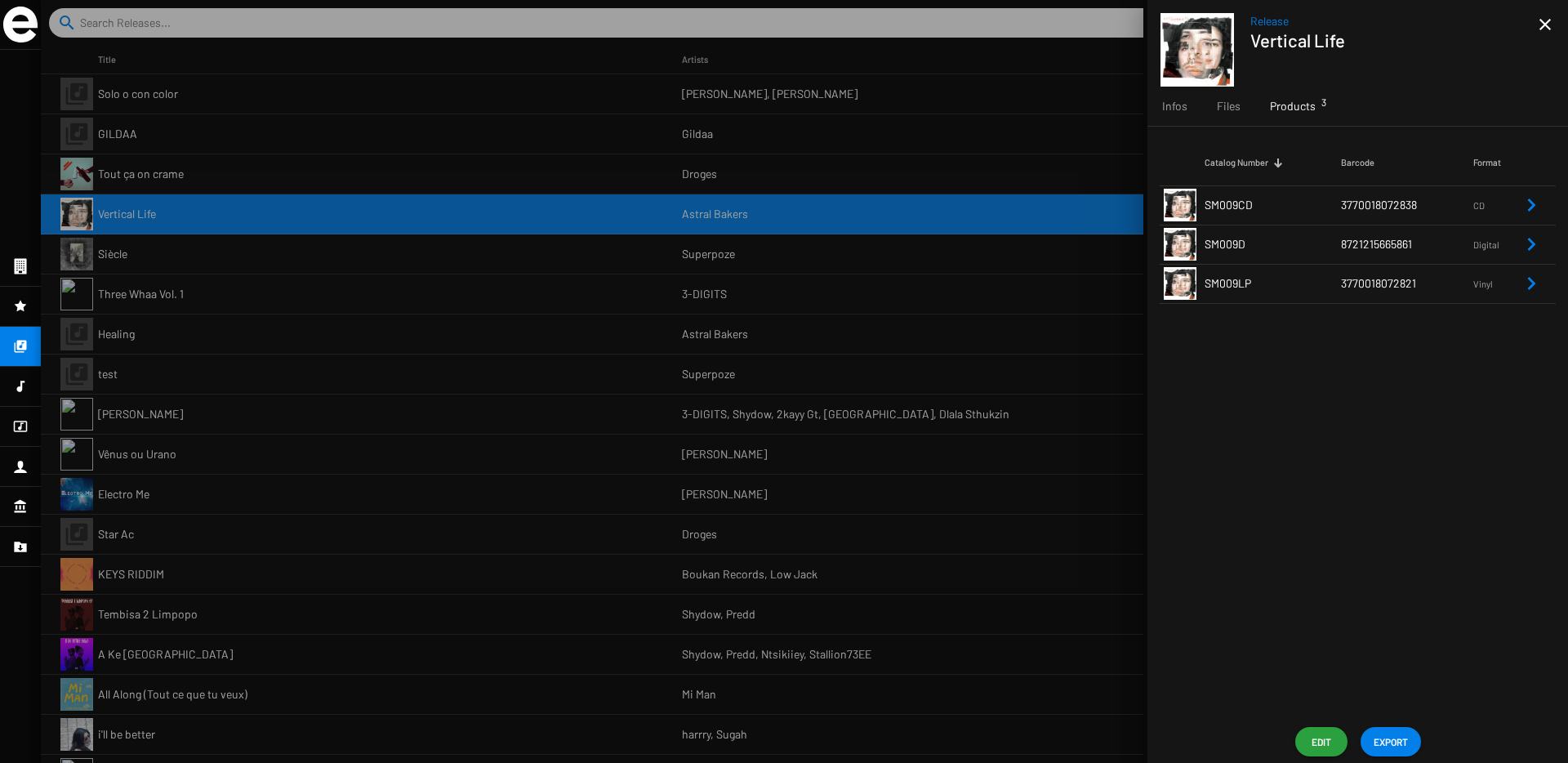
click at [1339, 204] on td "SM009CD" at bounding box center [1272, 206] width 136 height 39
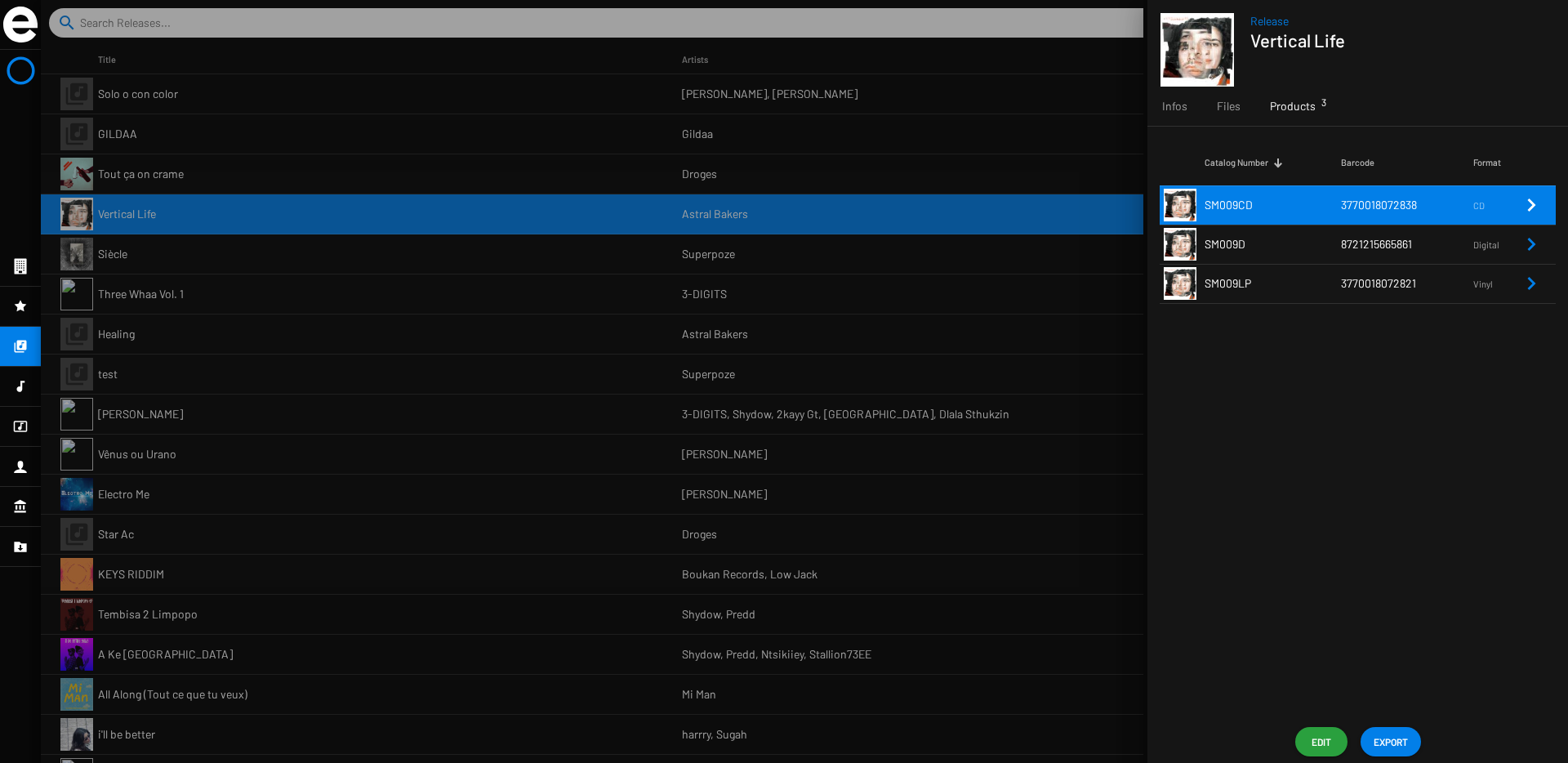
click at [1529, 209] on icon "Remove Reference" at bounding box center [1532, 205] width 9 height 13
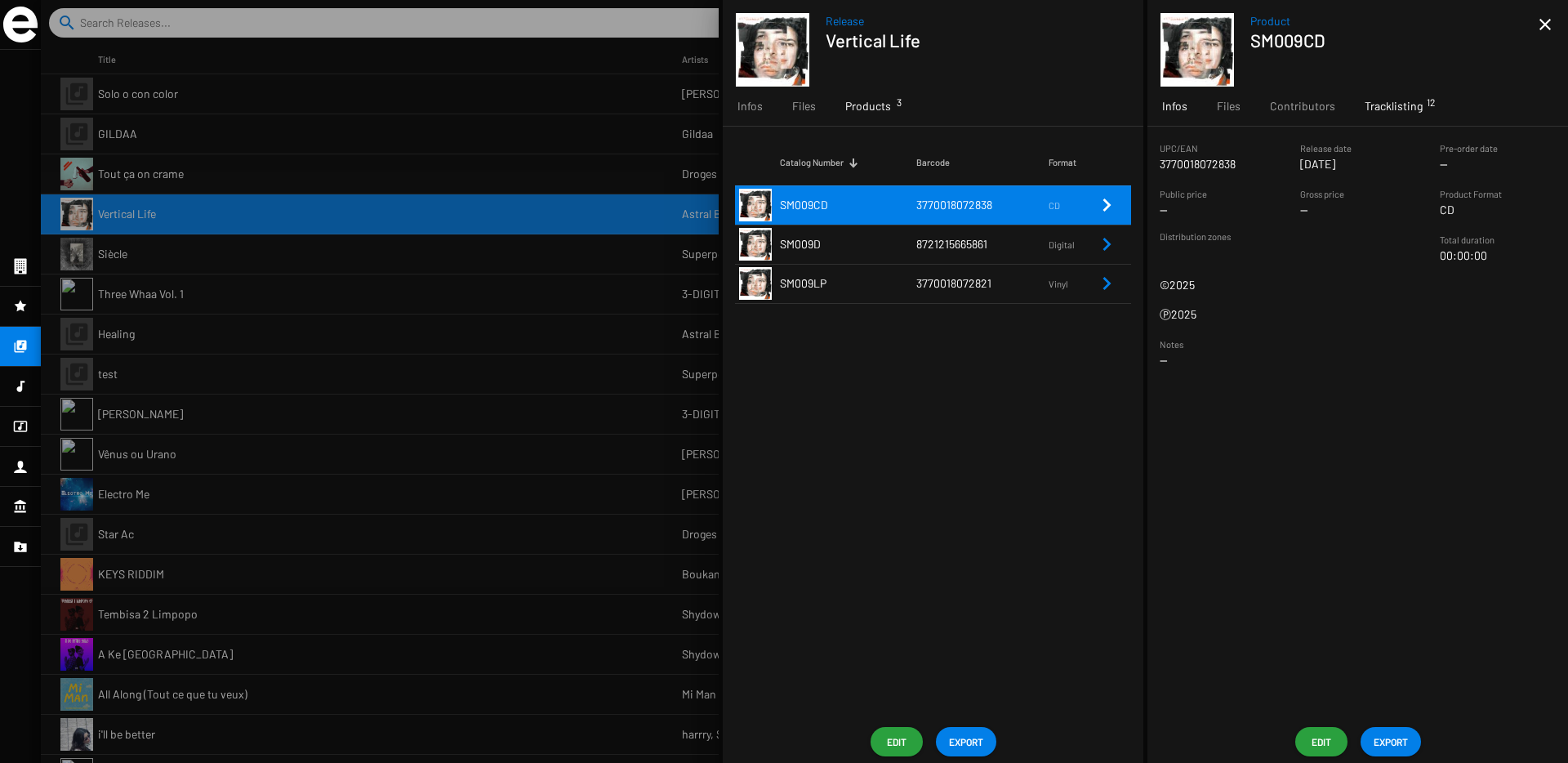
click at [1382, 110] on span "Tracklisting 12" at bounding box center [1393, 105] width 58 height 16
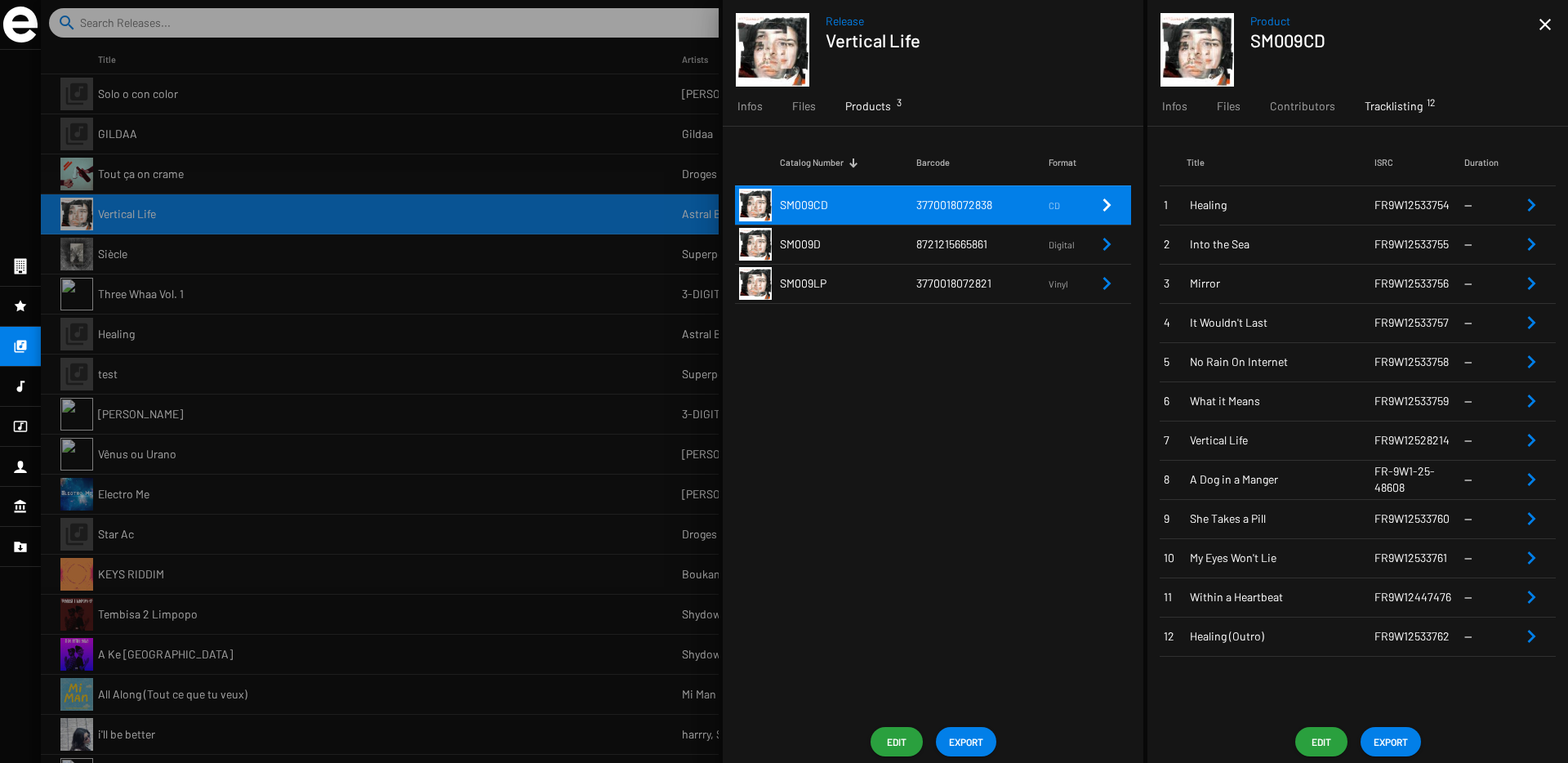
click at [928, 246] on span "8721215665861" at bounding box center [951, 244] width 71 height 14
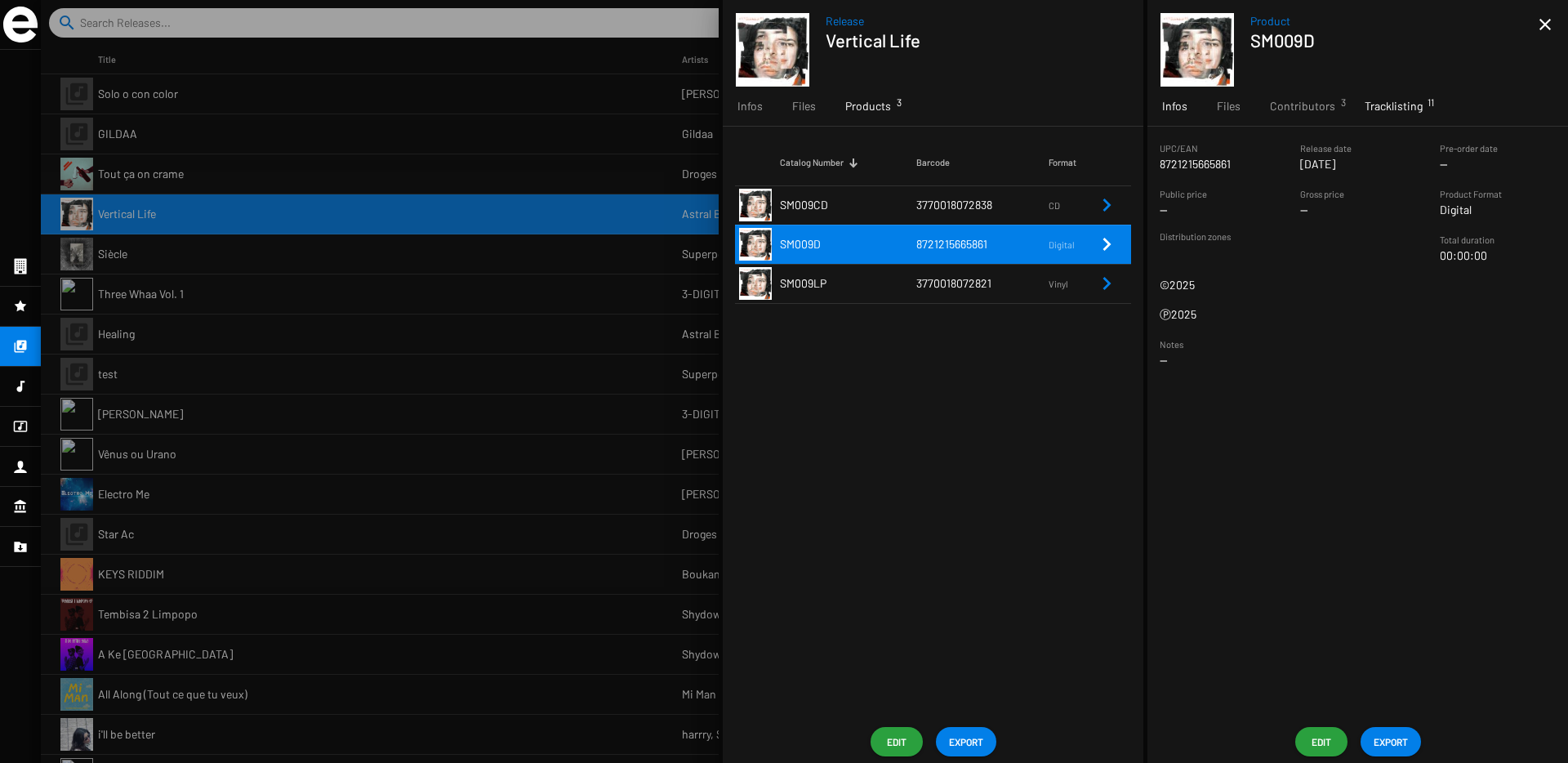
click at [1406, 105] on span "Tracklisting 11" at bounding box center [1393, 105] width 58 height 16
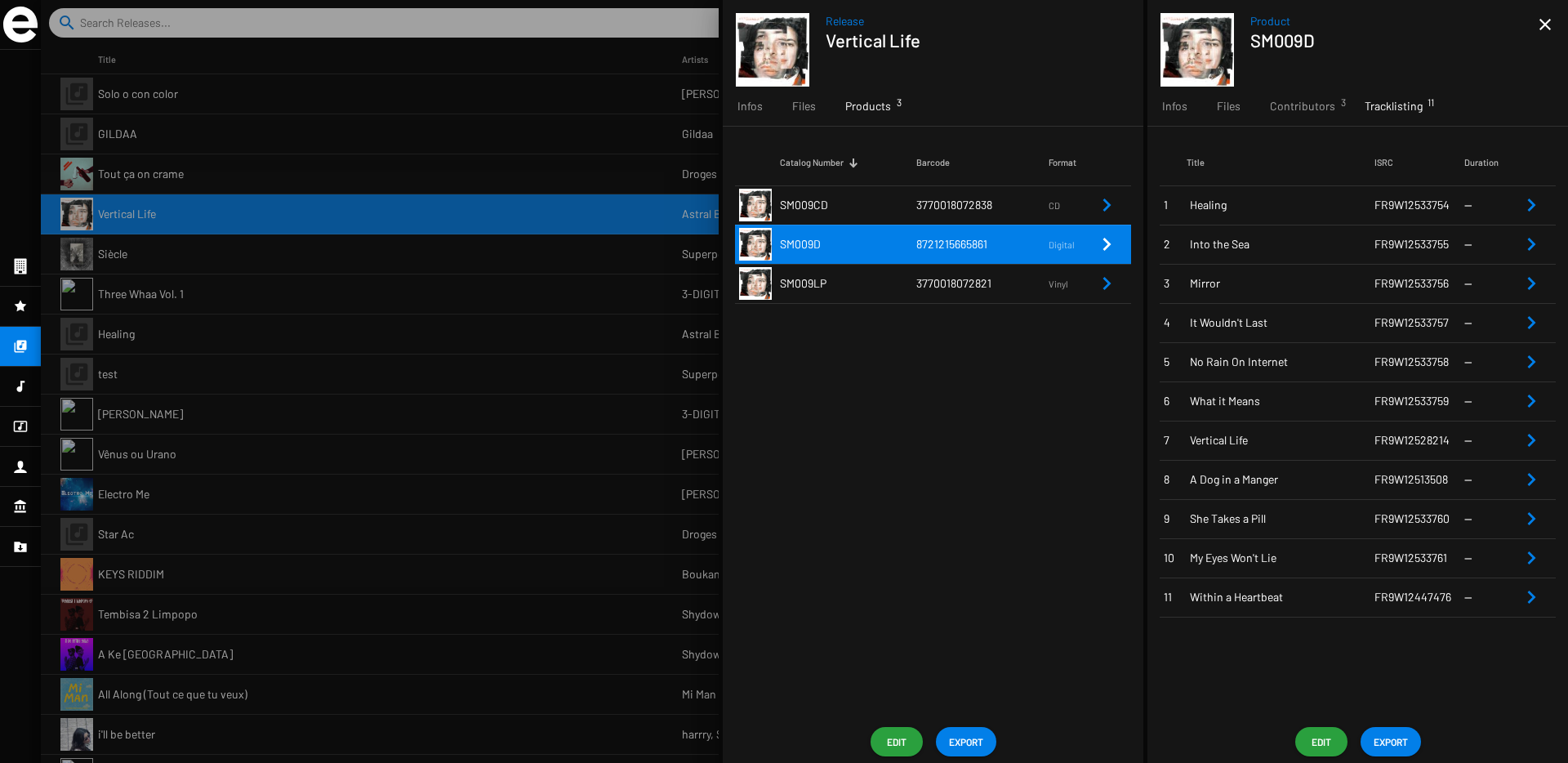
click at [1317, 481] on span "A Dog in a Manger" at bounding box center [1282, 479] width 185 height 16
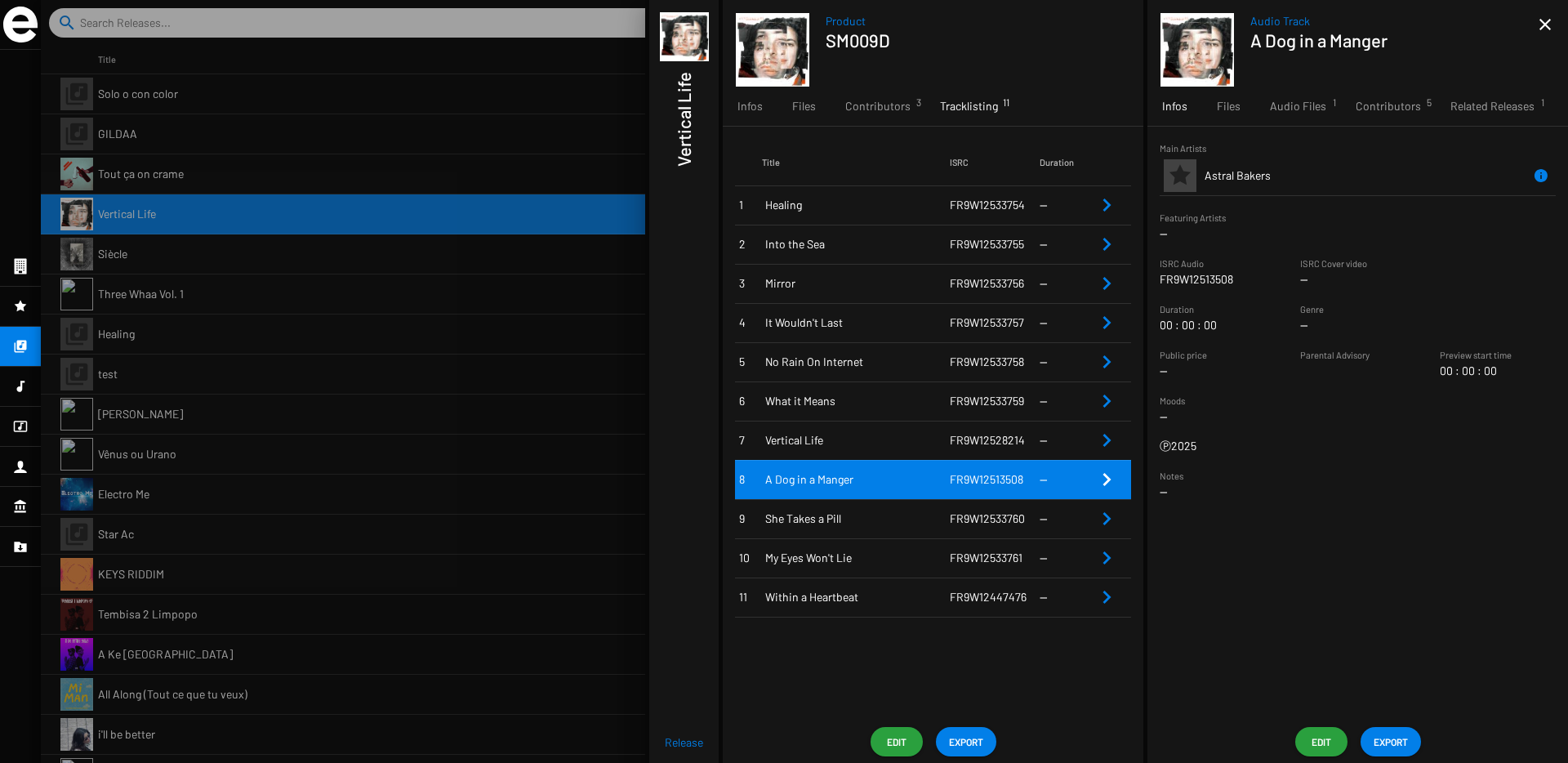
click at [1304, 744] on button "Edit" at bounding box center [1321, 742] width 52 height 29
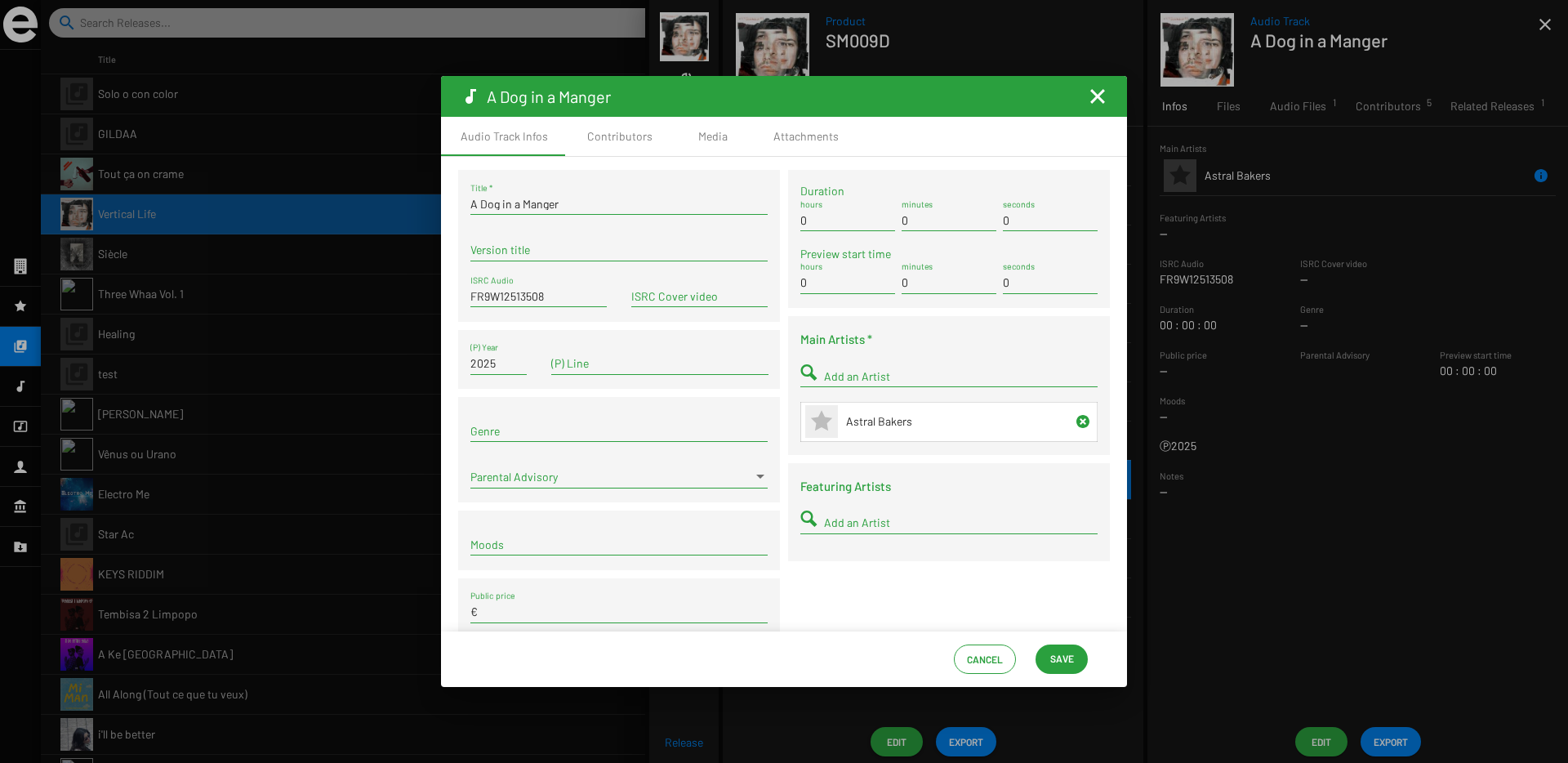
click at [534, 295] on input "FR9W12513508" at bounding box center [538, 296] width 136 height 13
paste input "-9W1-25-486"
type input "FR-9W1-25-48608"
click at [1071, 665] on span "Save" at bounding box center [1062, 659] width 24 height 29
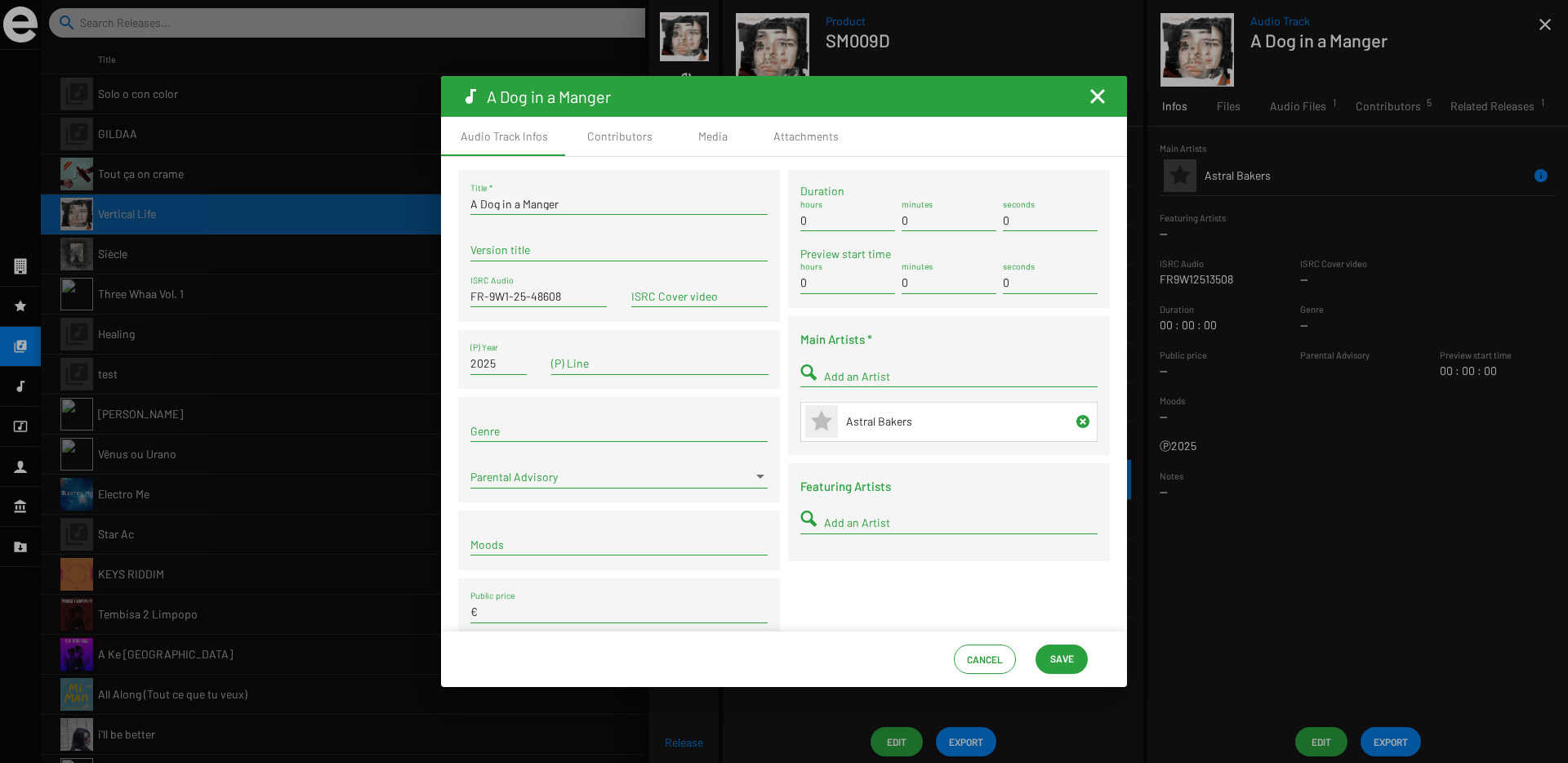
click at [1068, 665] on span "Save" at bounding box center [1062, 659] width 24 height 29
click at [1095, 93] on mat-icon "Fermer la fenêtre" at bounding box center [1097, 96] width 20 height 20
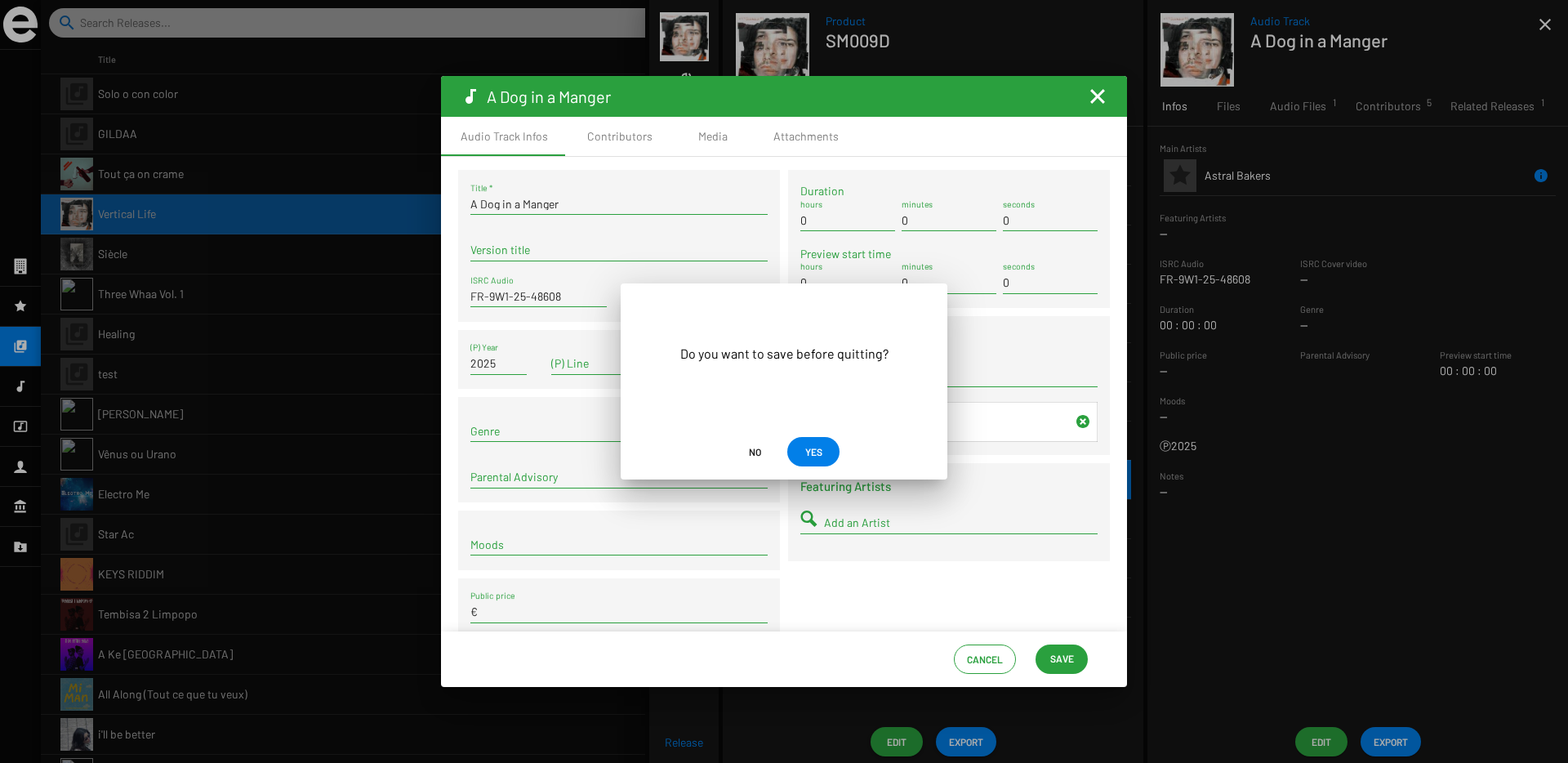
click at [1095, 93] on div at bounding box center [784, 381] width 1568 height 763
click at [805, 459] on span "YES" at bounding box center [814, 451] width 17 height 29
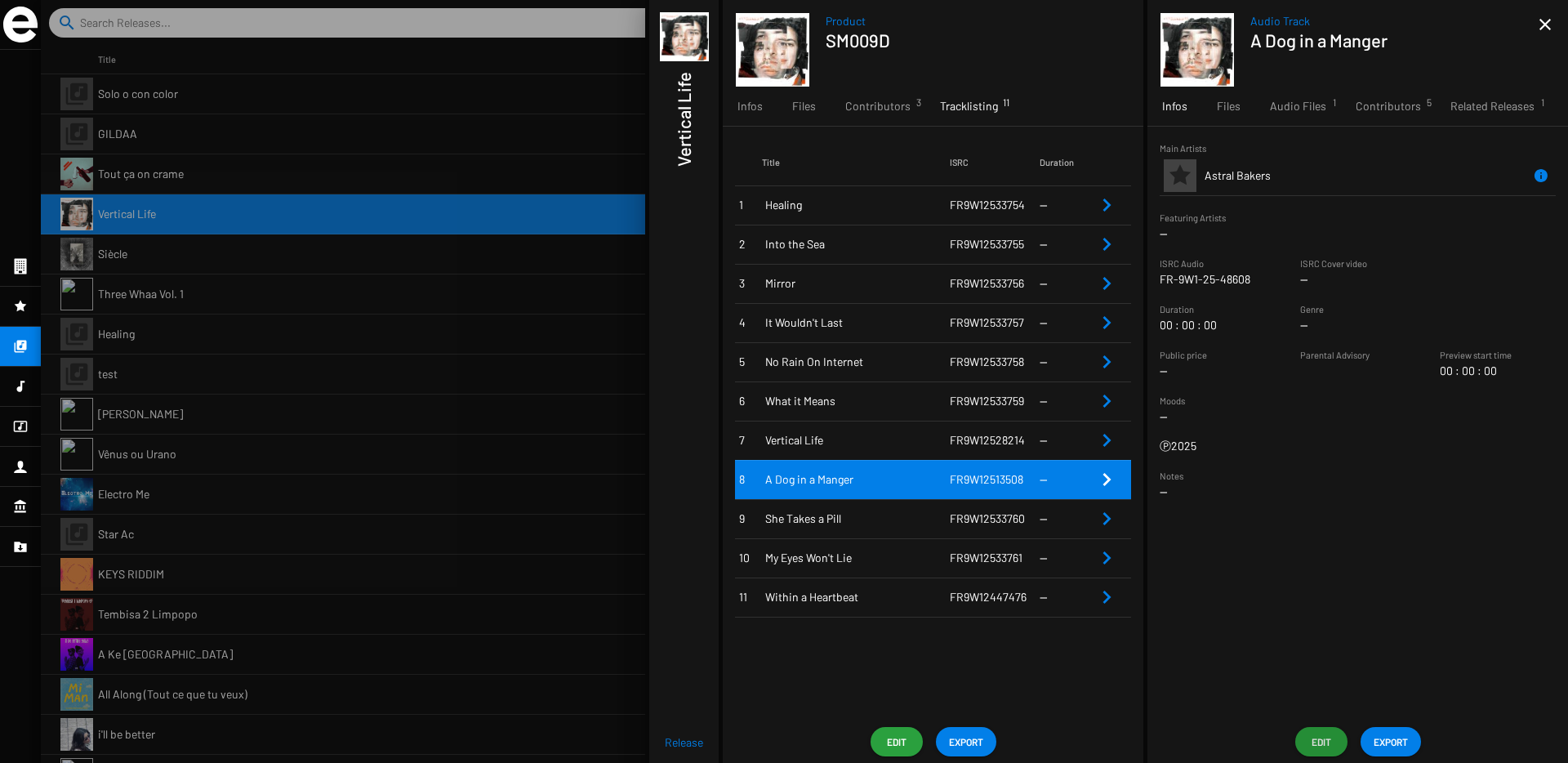
click at [678, 134] on h1 "Vertical Life" at bounding box center [683, 119] width 21 height 95
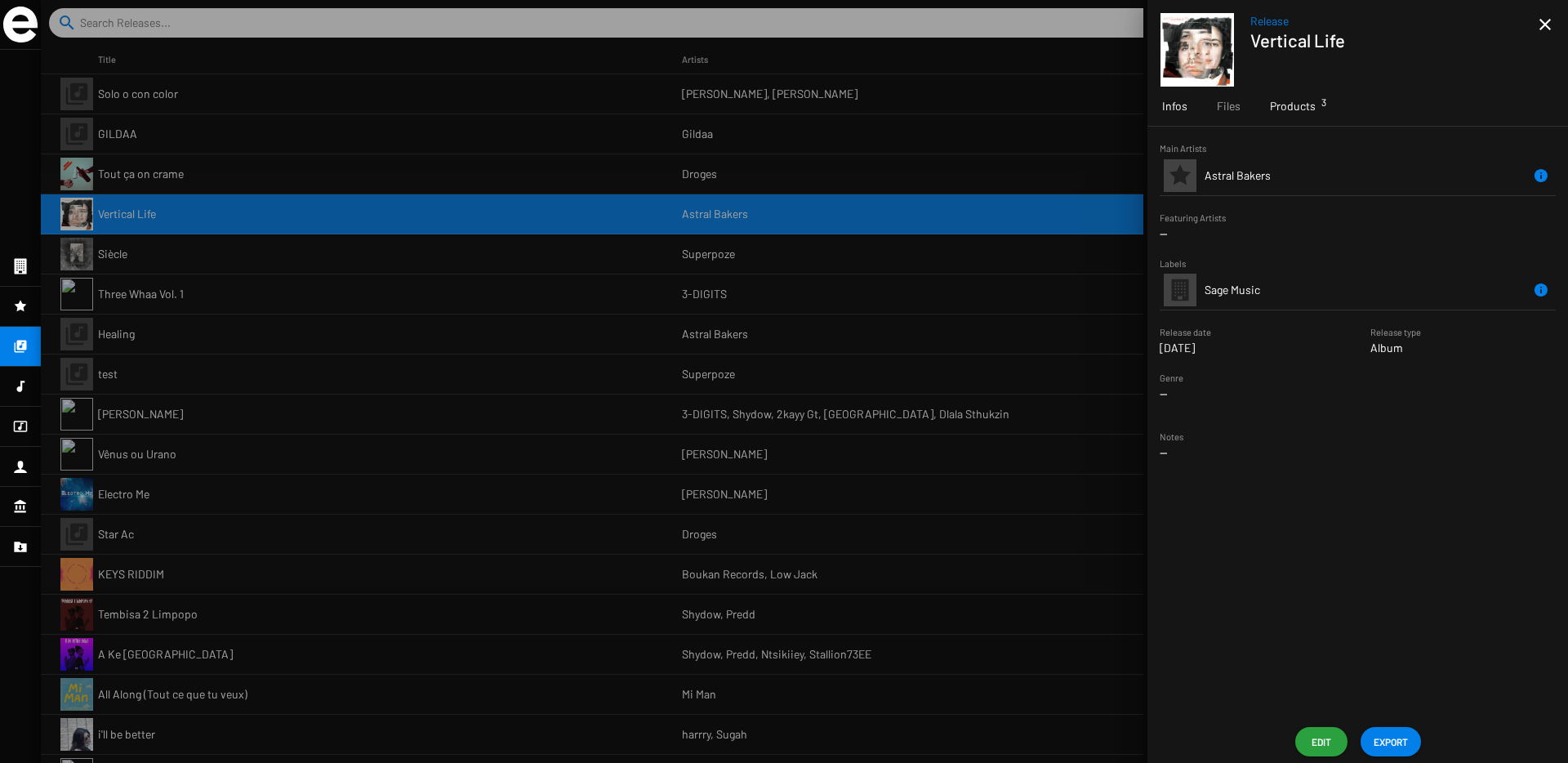
click at [1288, 116] on div "Products 3" at bounding box center [1292, 106] width 75 height 39
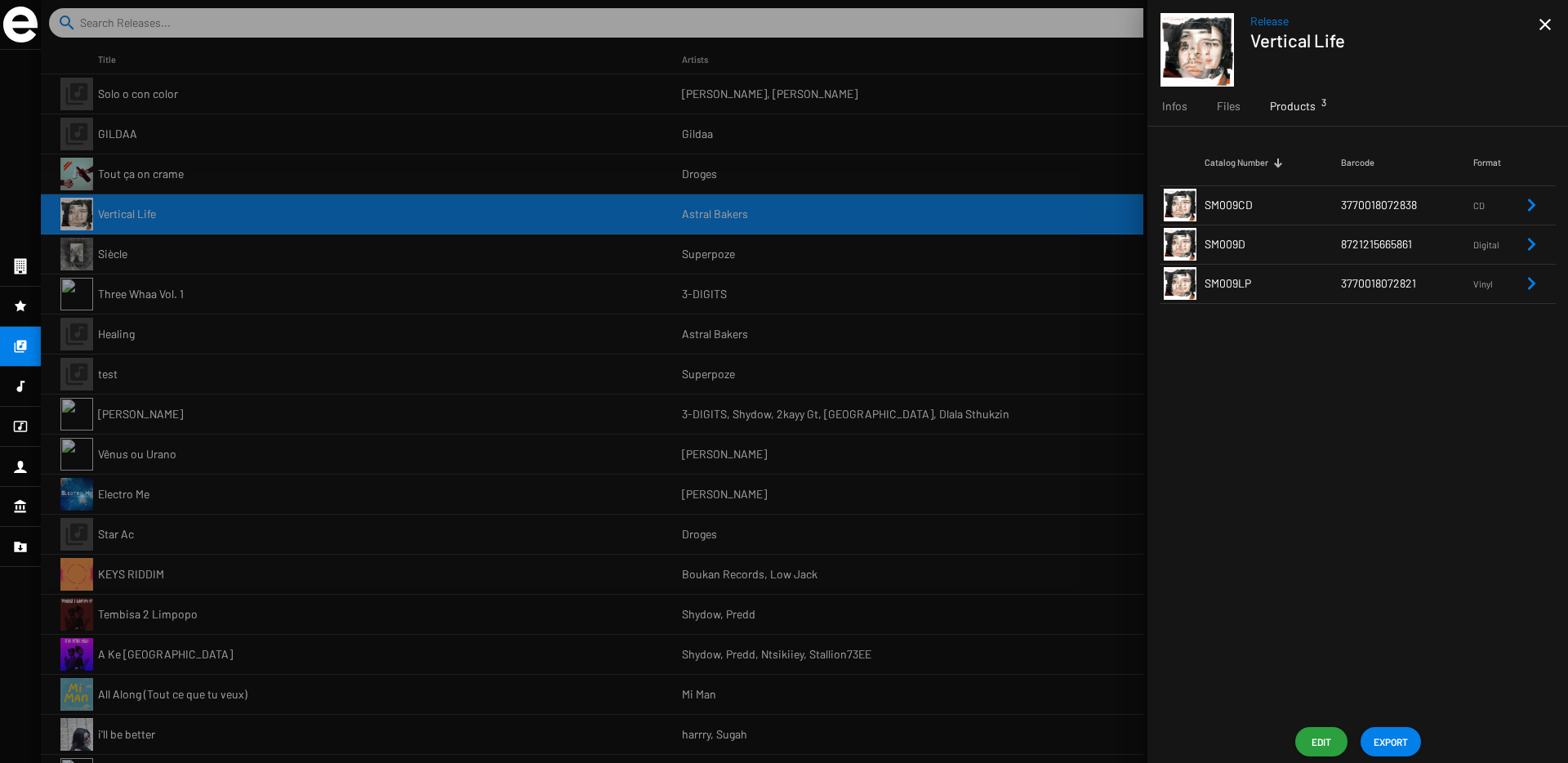
click at [1329, 293] on td "SM009LP" at bounding box center [1272, 283] width 136 height 39
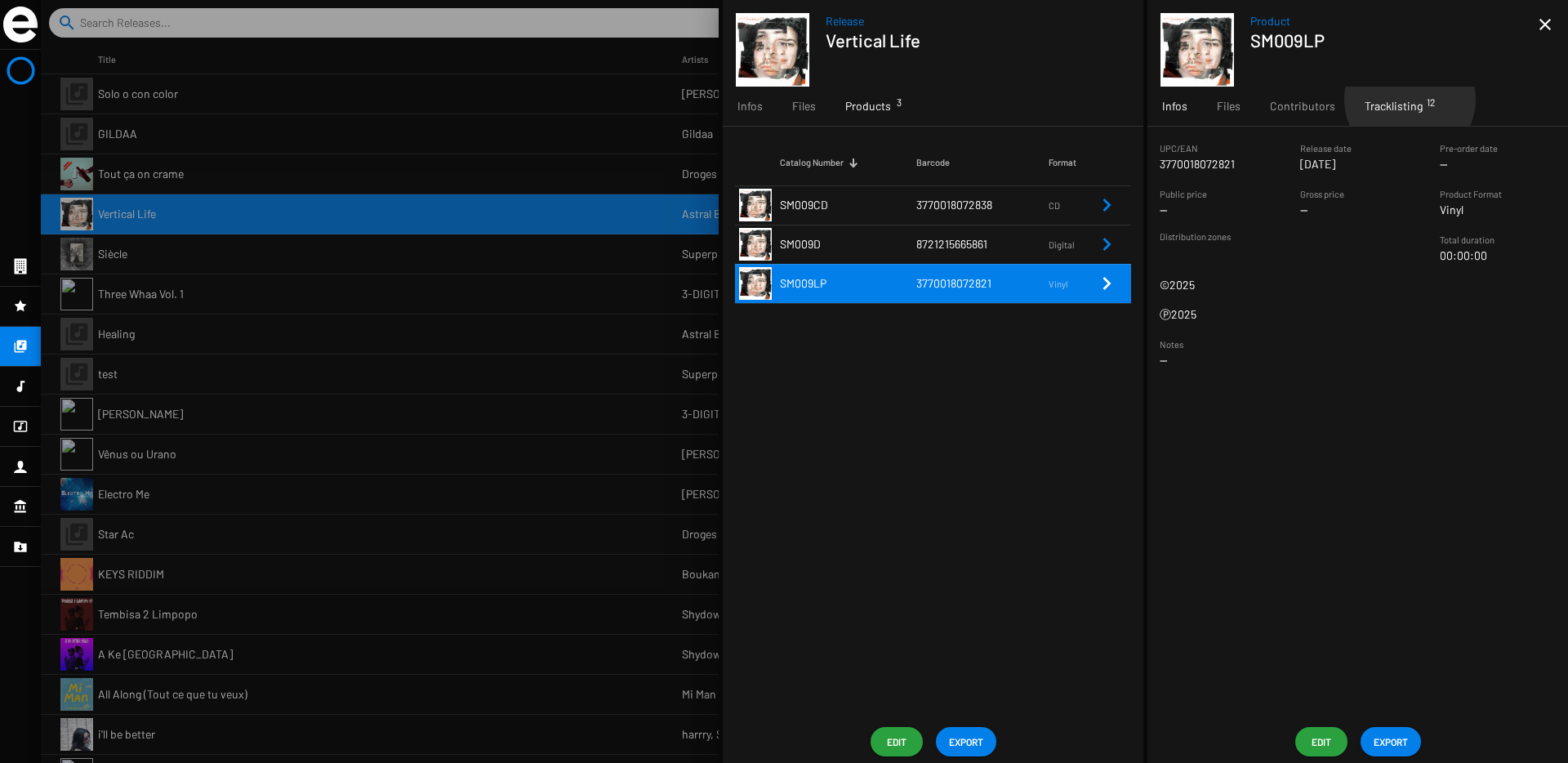
click at [1406, 98] on span "Tracklisting 12" at bounding box center [1393, 105] width 58 height 16
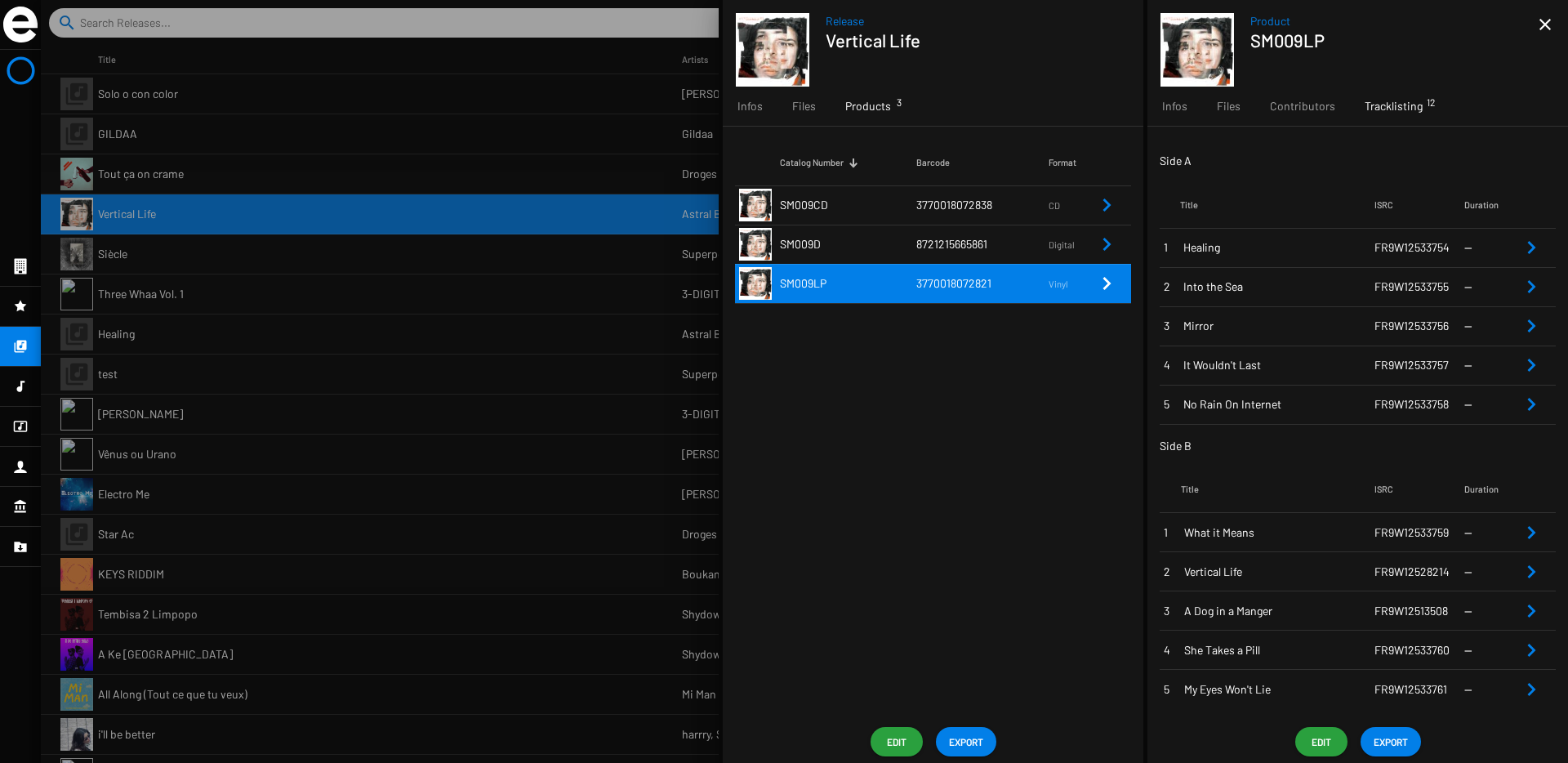
click at [985, 240] on span "8721215665861" at bounding box center [951, 244] width 71 height 14
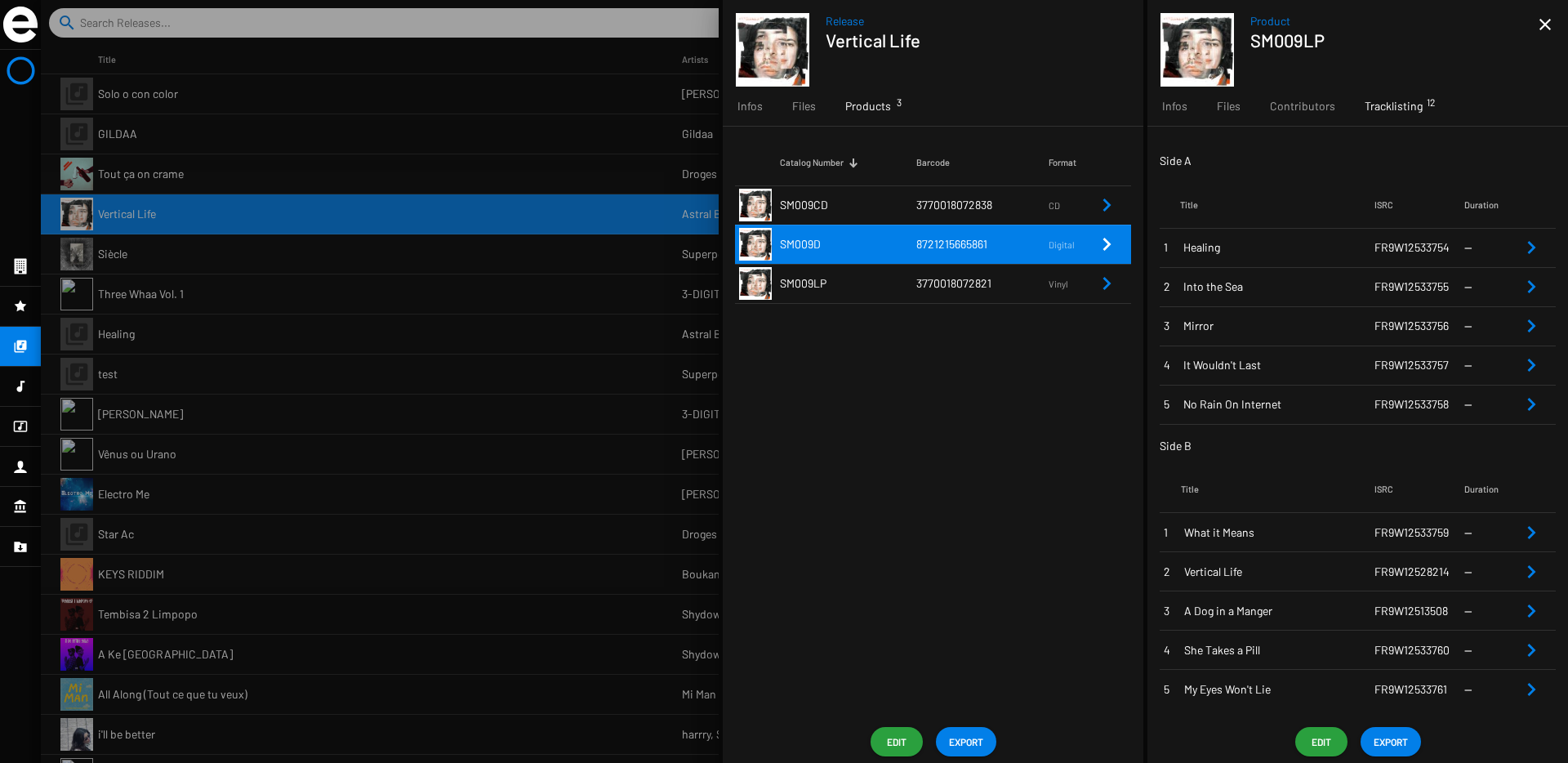
click at [983, 243] on span "8721215665861" at bounding box center [951, 244] width 71 height 14
click at [1109, 242] on icon "Remove Reference" at bounding box center [1106, 244] width 20 height 20
click at [935, 280] on span "3770018072821" at bounding box center [953, 283] width 75 height 14
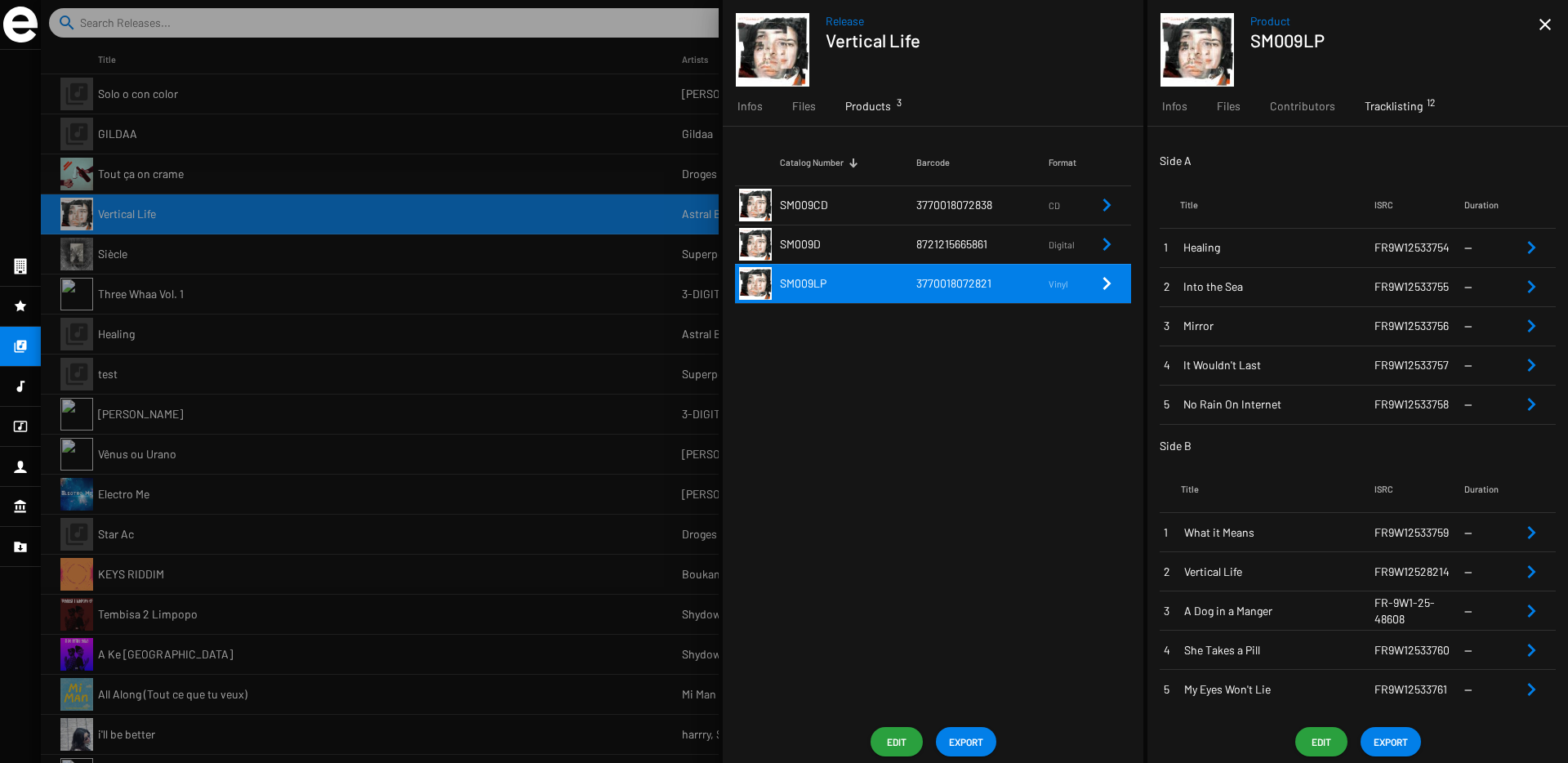
click at [996, 237] on td "8721215665861" at bounding box center [982, 244] width 133 height 39
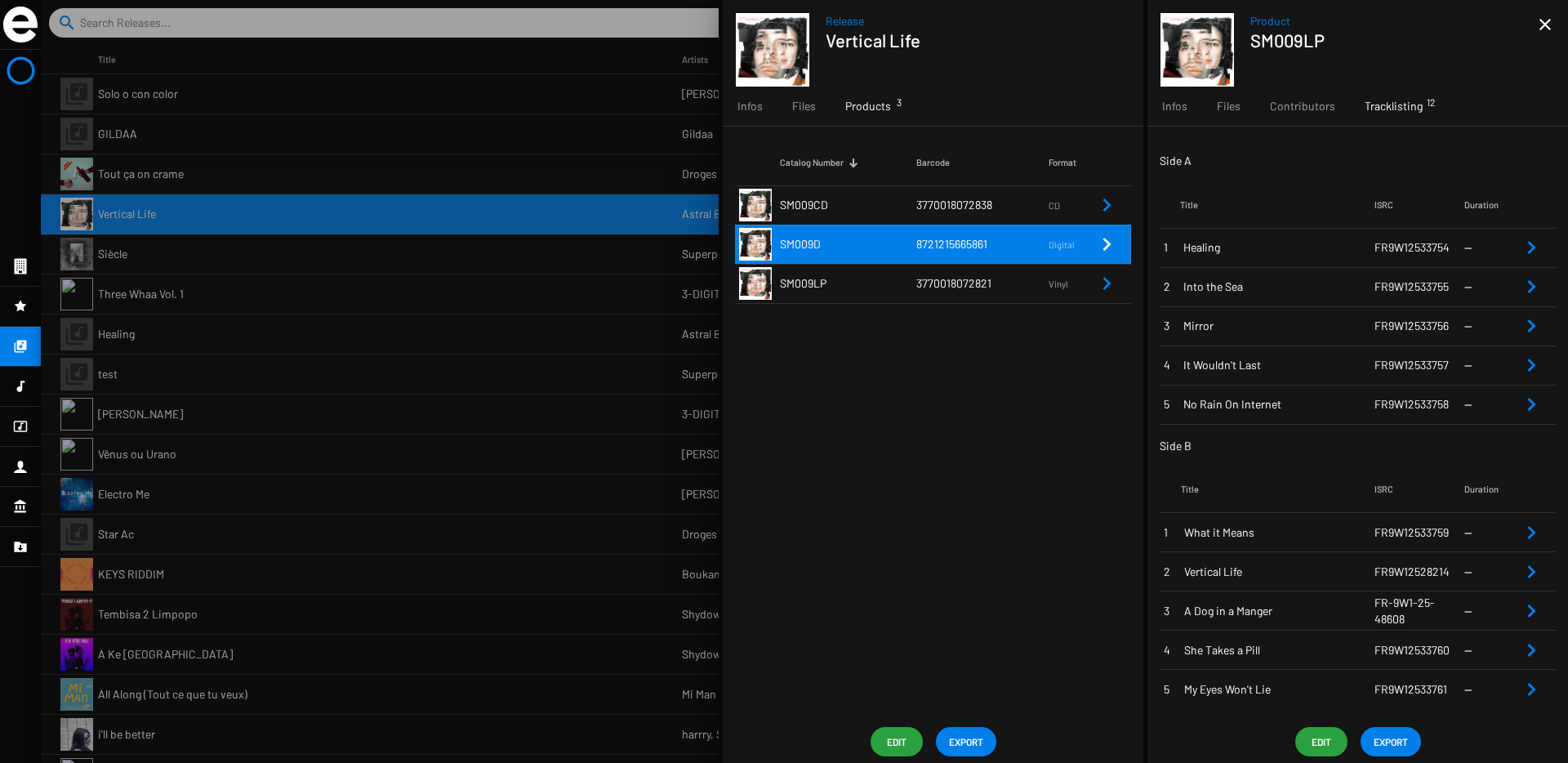
click at [997, 301] on td "3770018072821" at bounding box center [982, 283] width 133 height 39
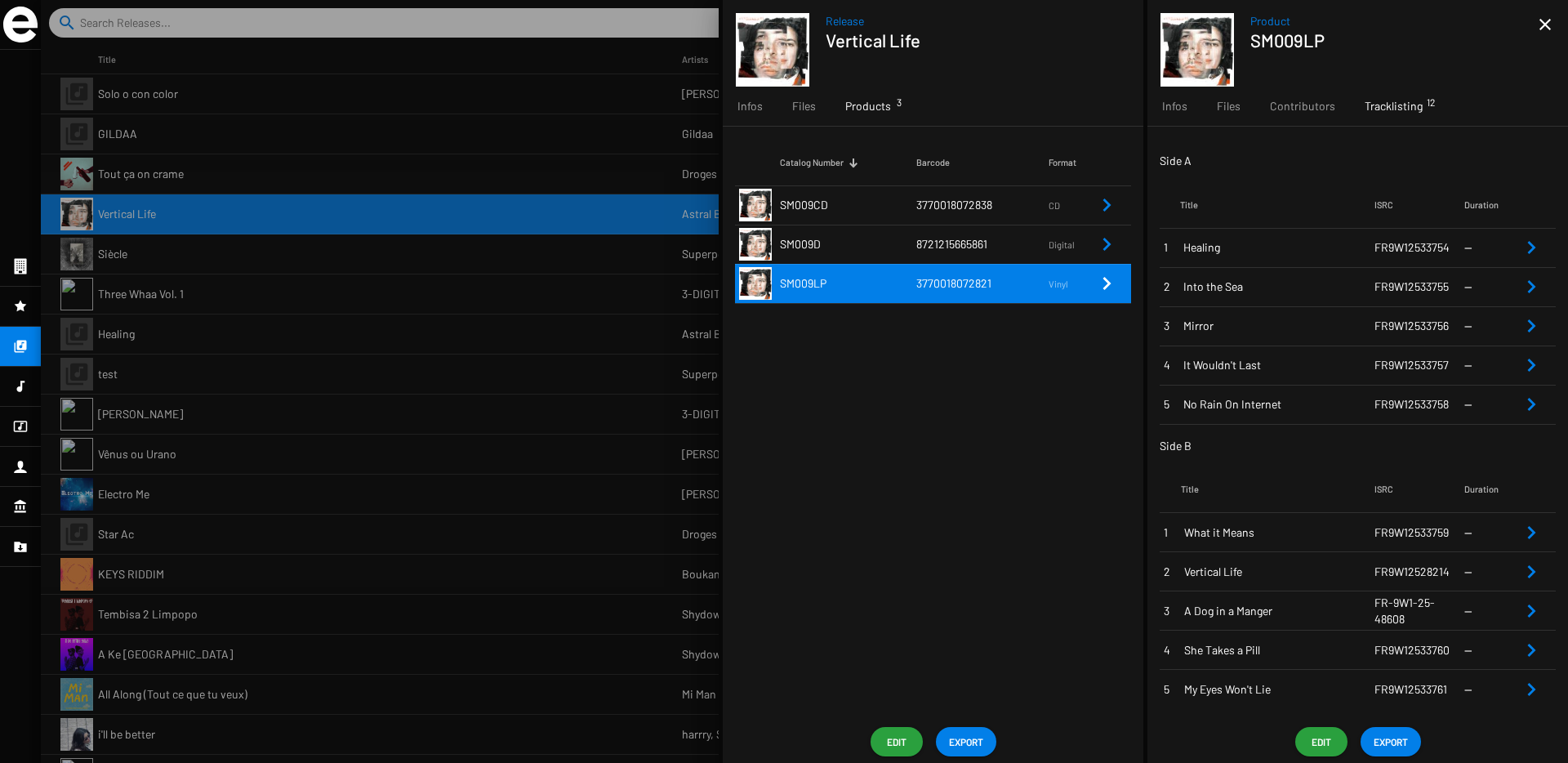
click at [971, 247] on span "8721215665861" at bounding box center [951, 244] width 71 height 14
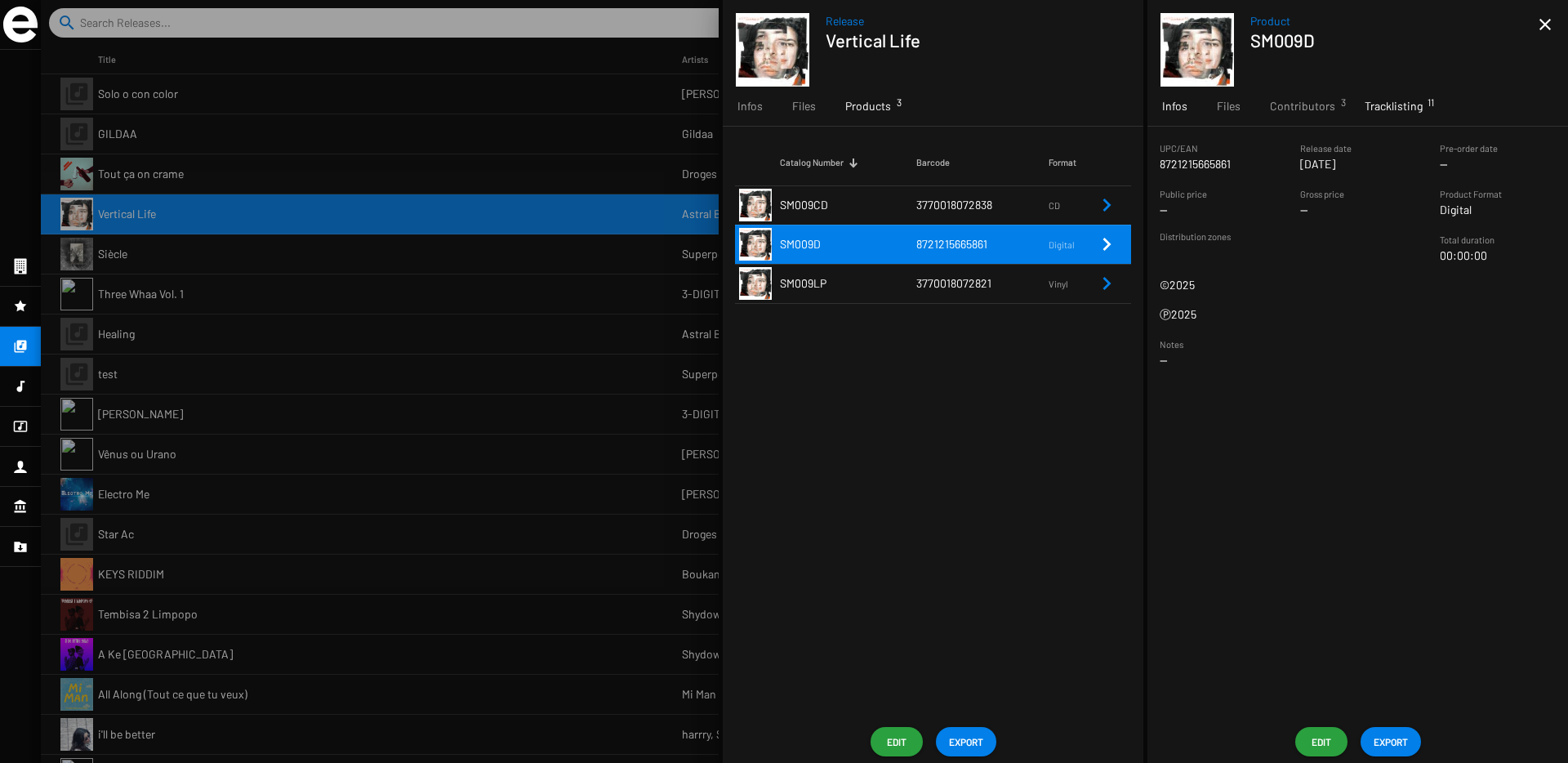
click at [1371, 112] on span "Tracklisting 11" at bounding box center [1393, 105] width 58 height 16
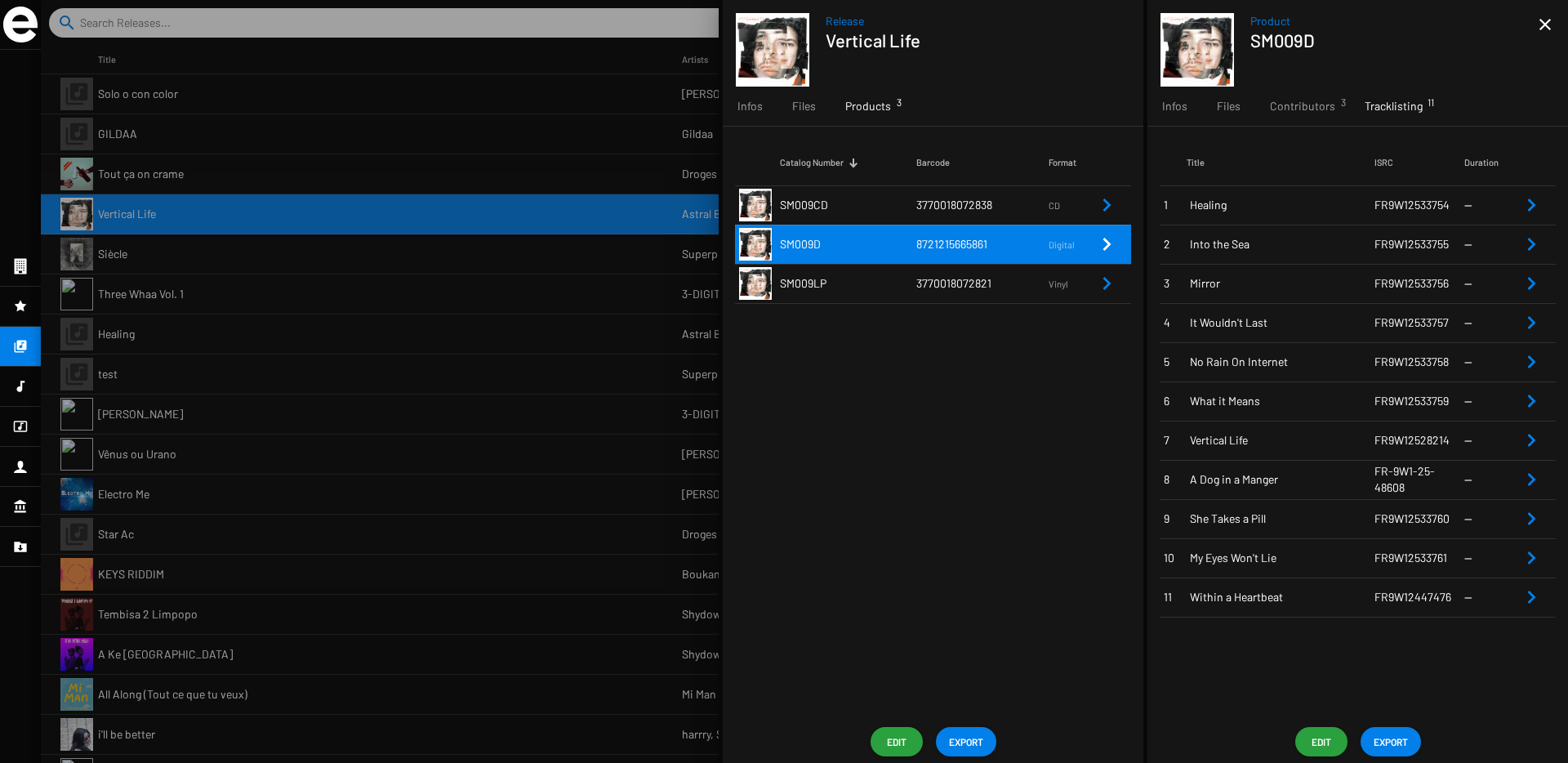
click at [1541, 21] on mat-icon "close" at bounding box center [1545, 24] width 20 height 20
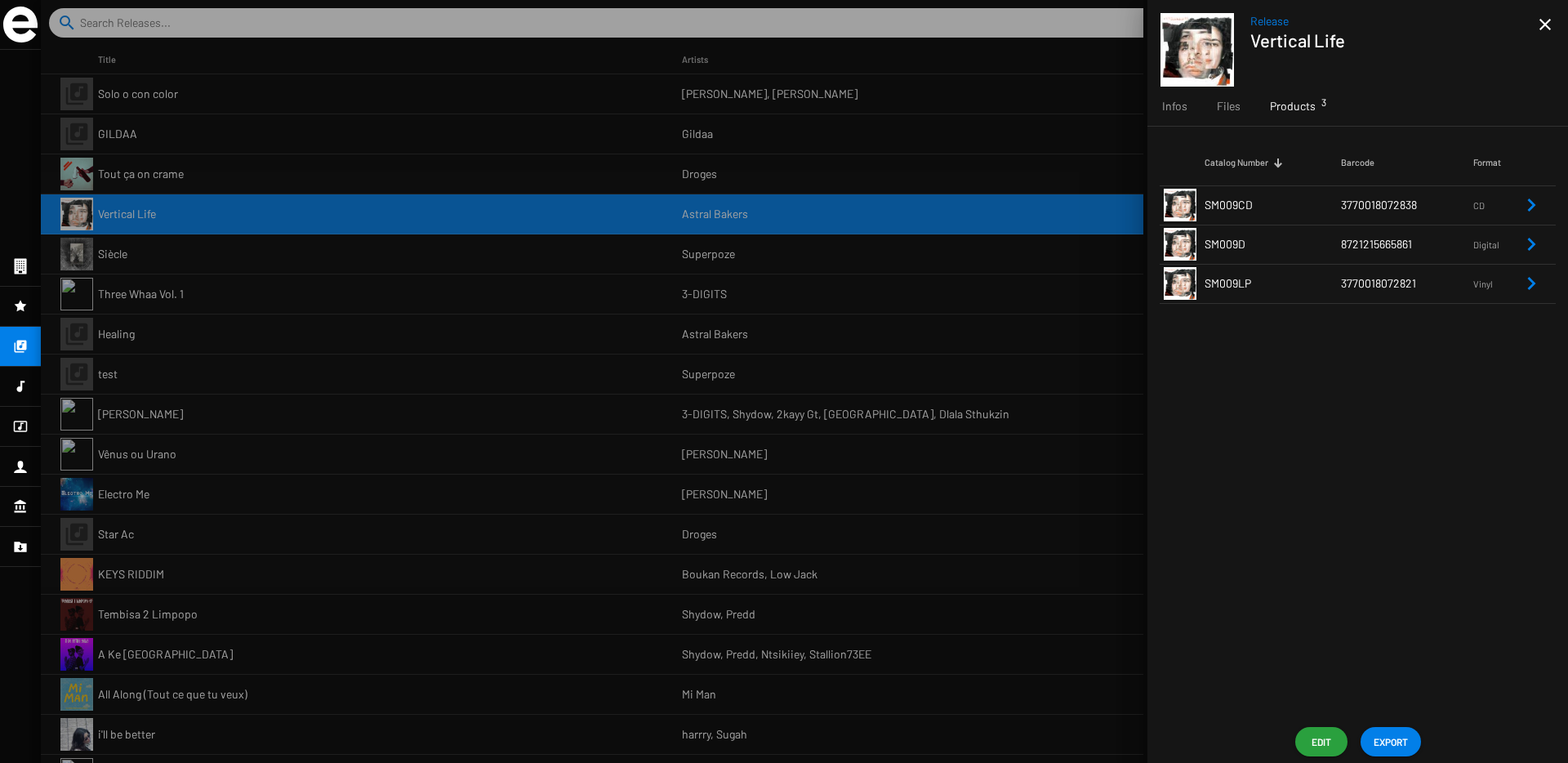
click at [1544, 21] on mat-icon "close" at bounding box center [1545, 24] width 20 height 20
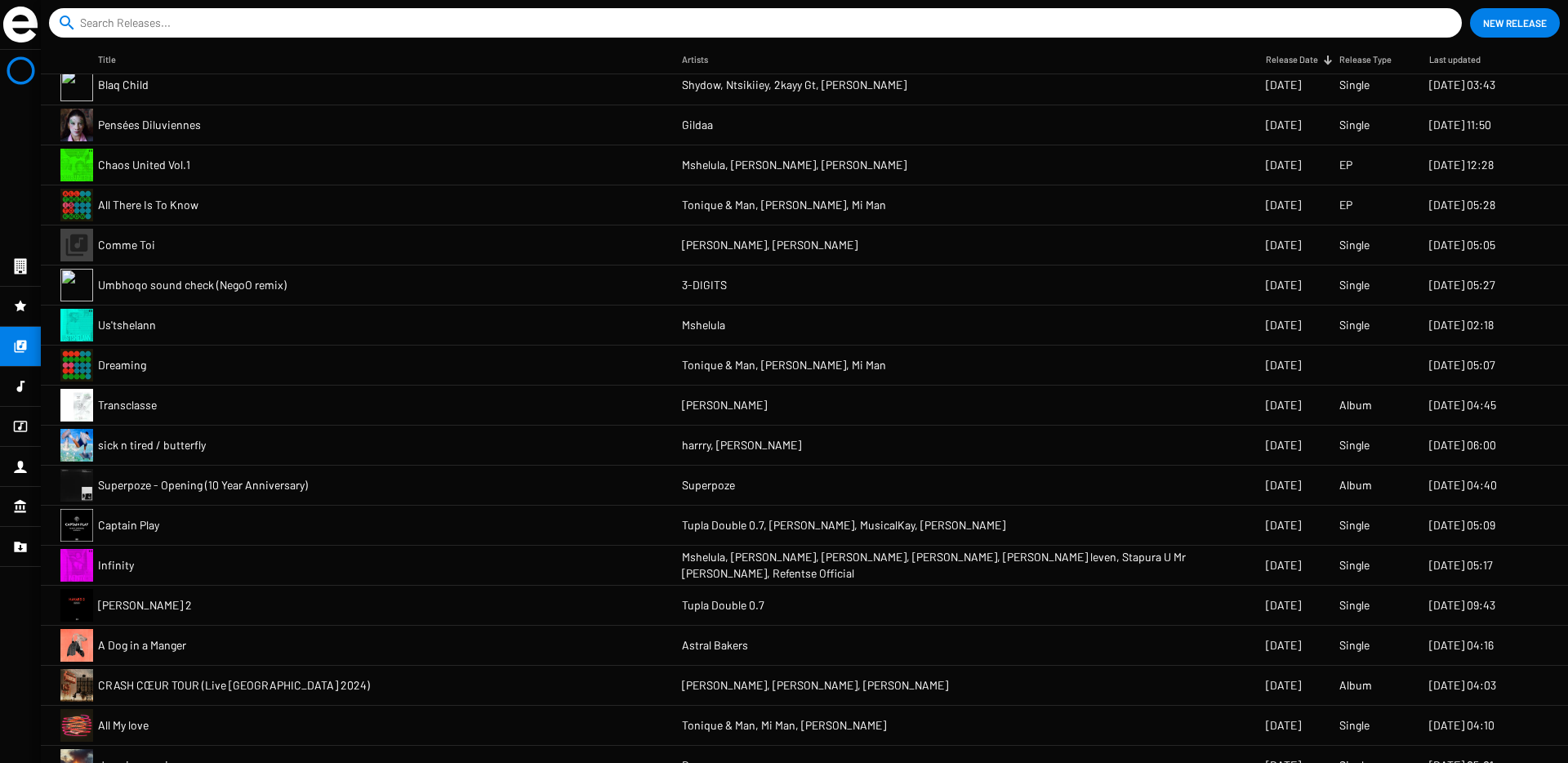
scroll to position [1211, 0]
click at [425, 641] on mat-cell "A Dog in a Manger" at bounding box center [389, 645] width 584 height 39
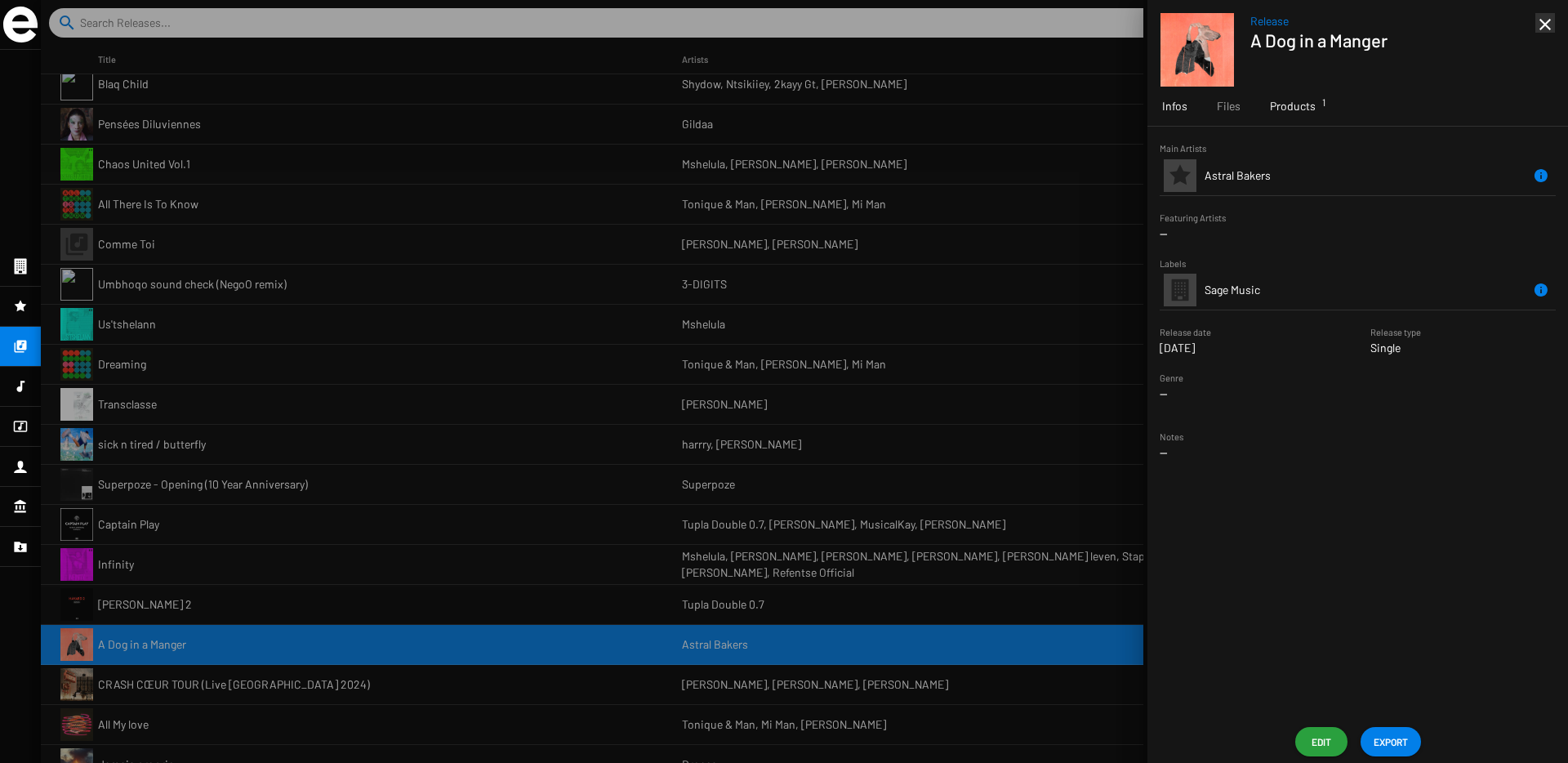
click at [1279, 117] on div "Products 1" at bounding box center [1292, 106] width 75 height 39
click at [1354, 201] on span "8721253879381" at bounding box center [1379, 205] width 73 height 14
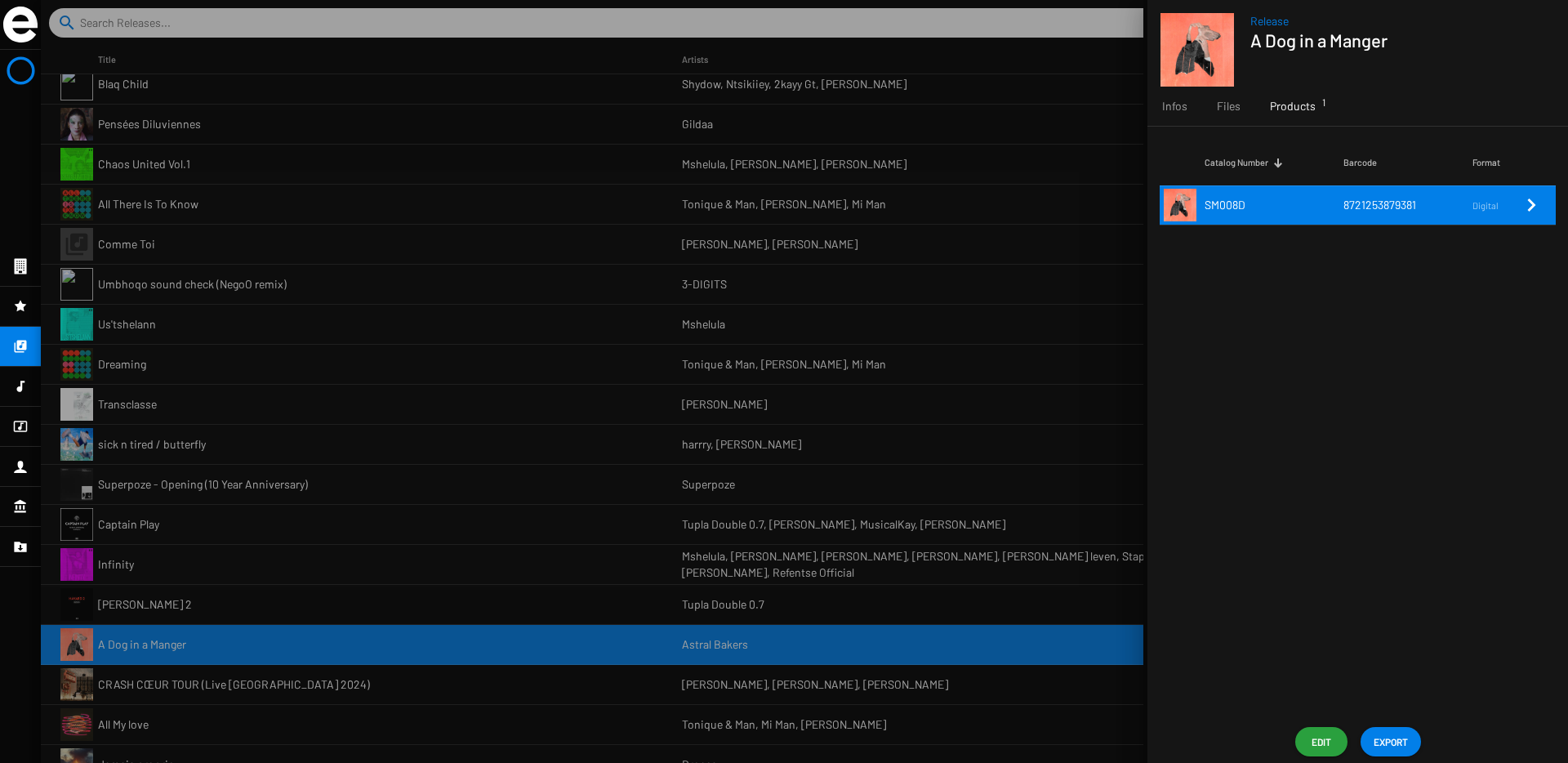
click at [1538, 210] on icon "Remove Reference" at bounding box center [1530, 205] width 20 height 20
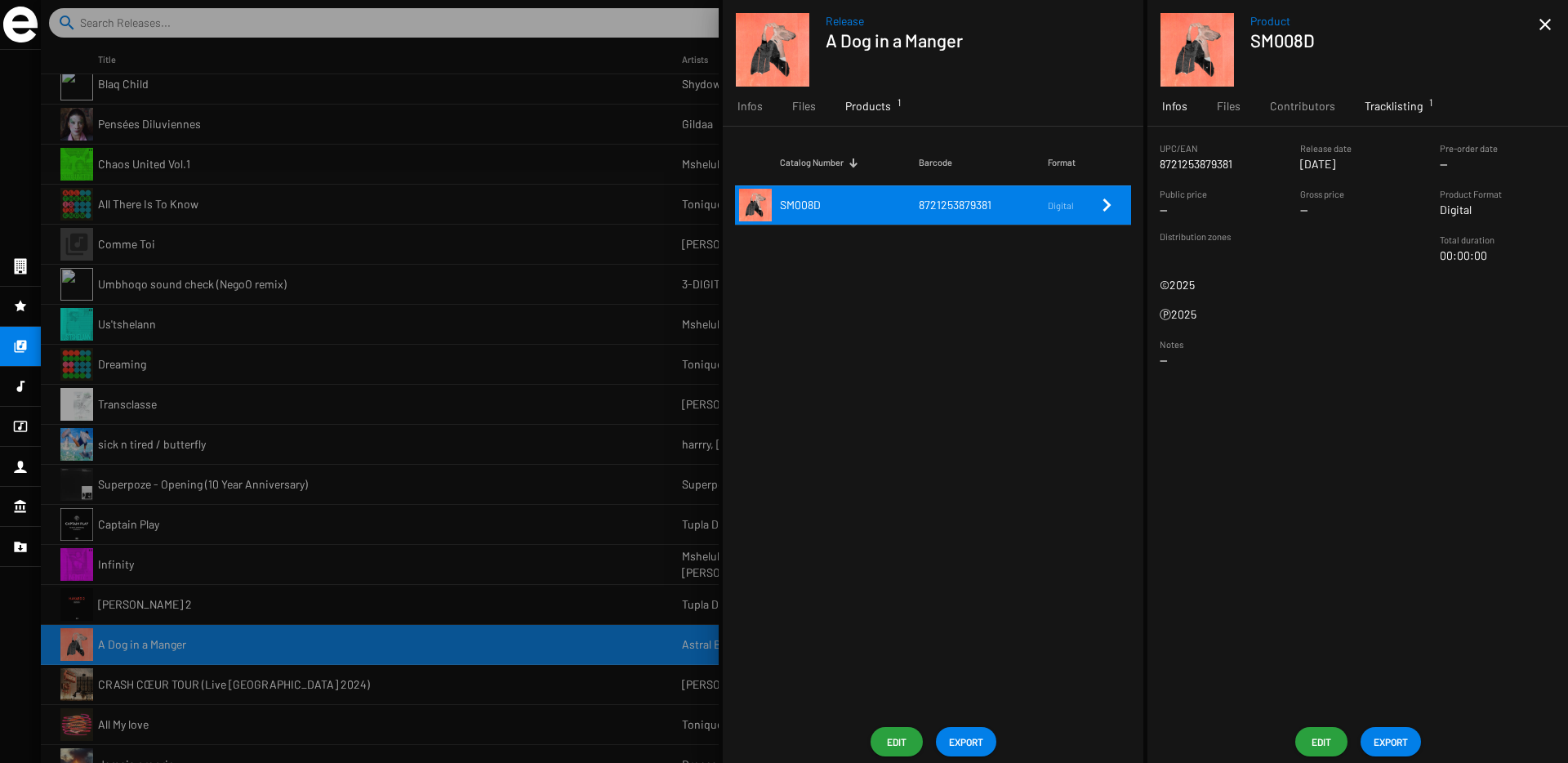
click at [1387, 97] on div "Tracklisting 1" at bounding box center [1393, 106] width 87 height 39
click at [1545, 27] on mat-icon "close" at bounding box center [1545, 24] width 20 height 20
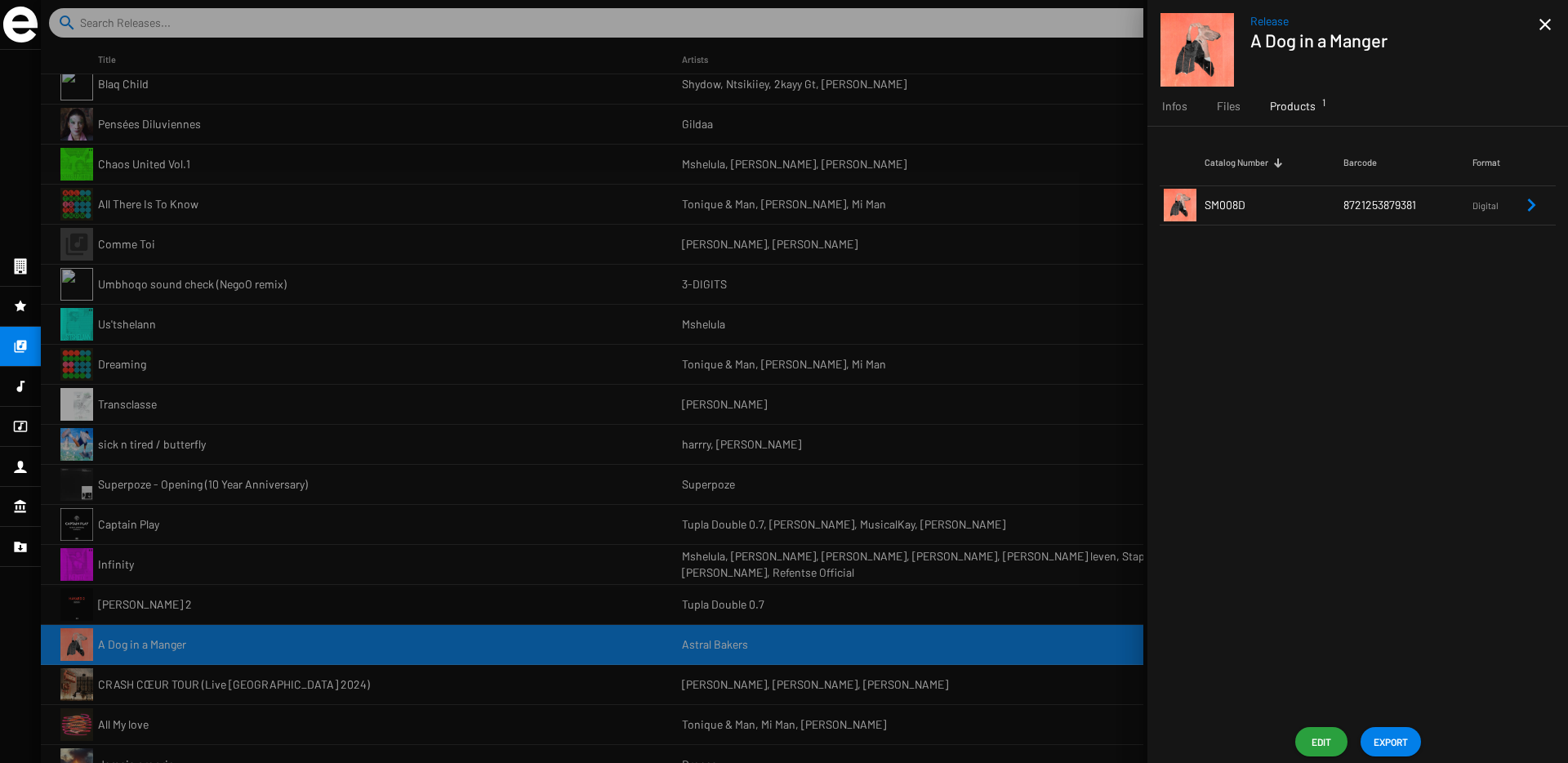
click at [1538, 27] on mat-icon "close" at bounding box center [1545, 24] width 20 height 20
